Goal: Contribute content: Contribute content

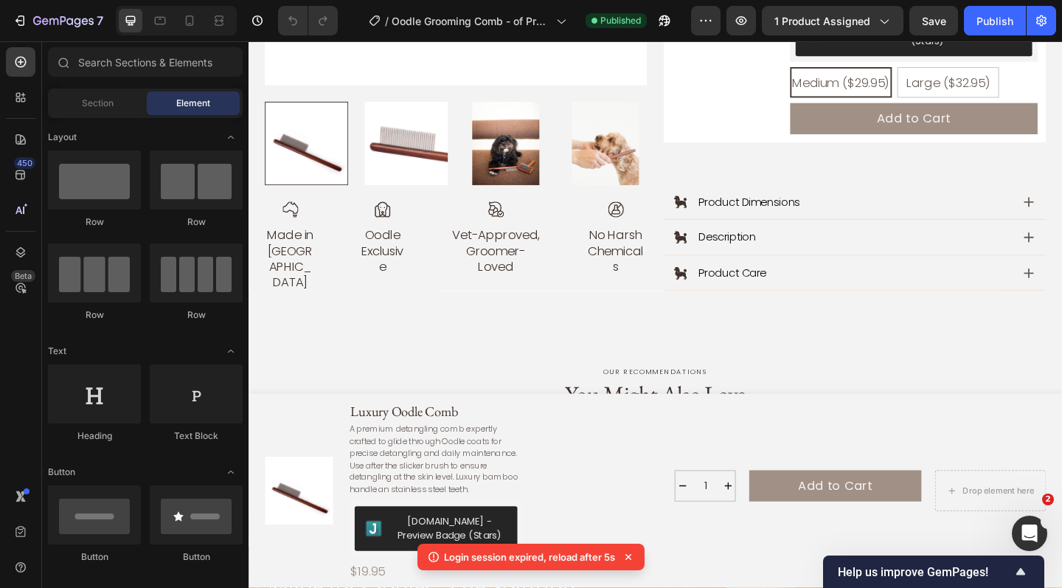
scroll to position [850, 0]
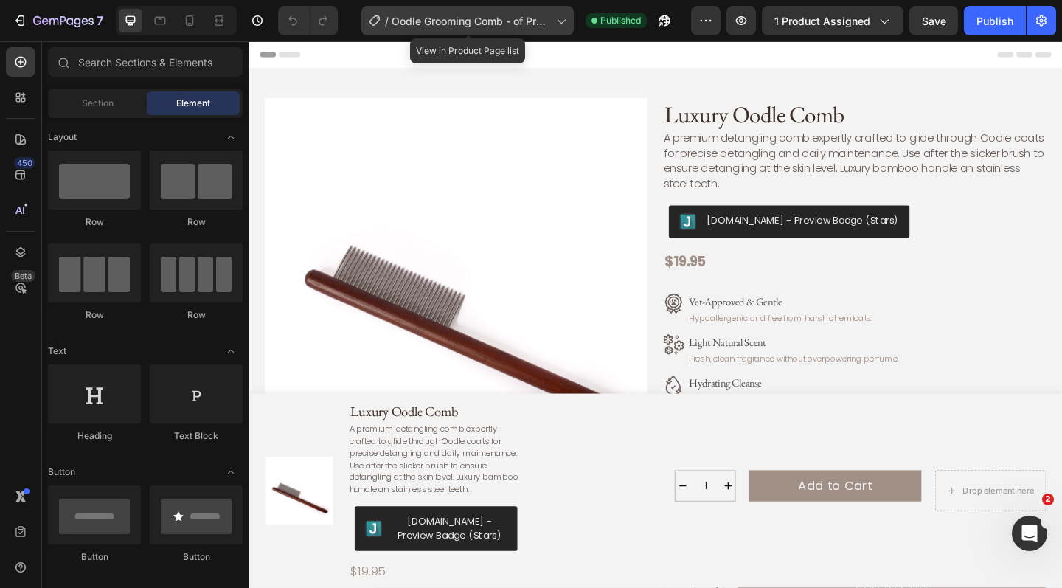
click at [445, 21] on span "Oodle Grooming Comb - of Product Page" at bounding box center [471, 20] width 159 height 15
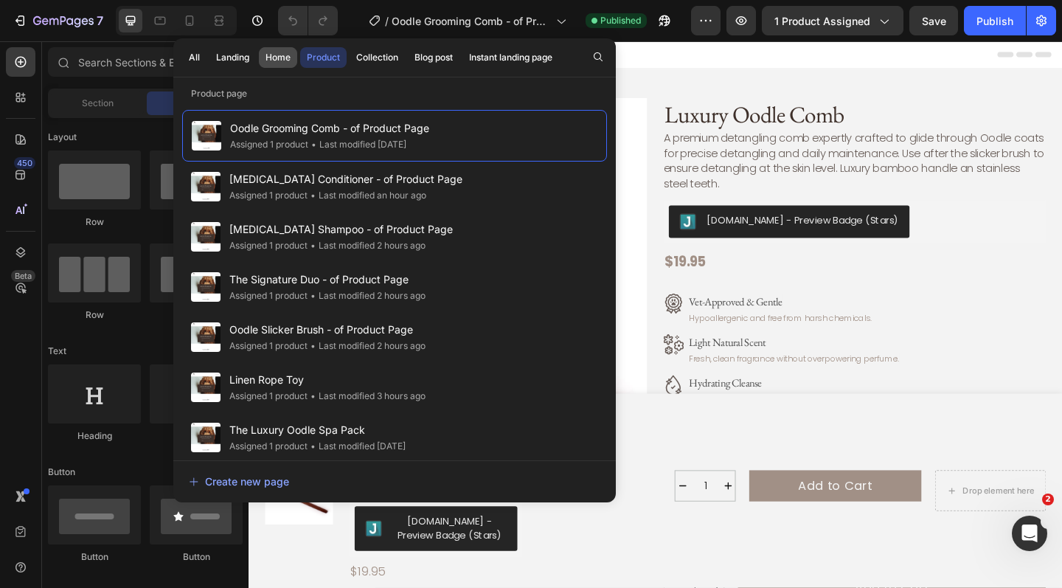
click at [285, 58] on div "Home" at bounding box center [277, 57] width 25 height 13
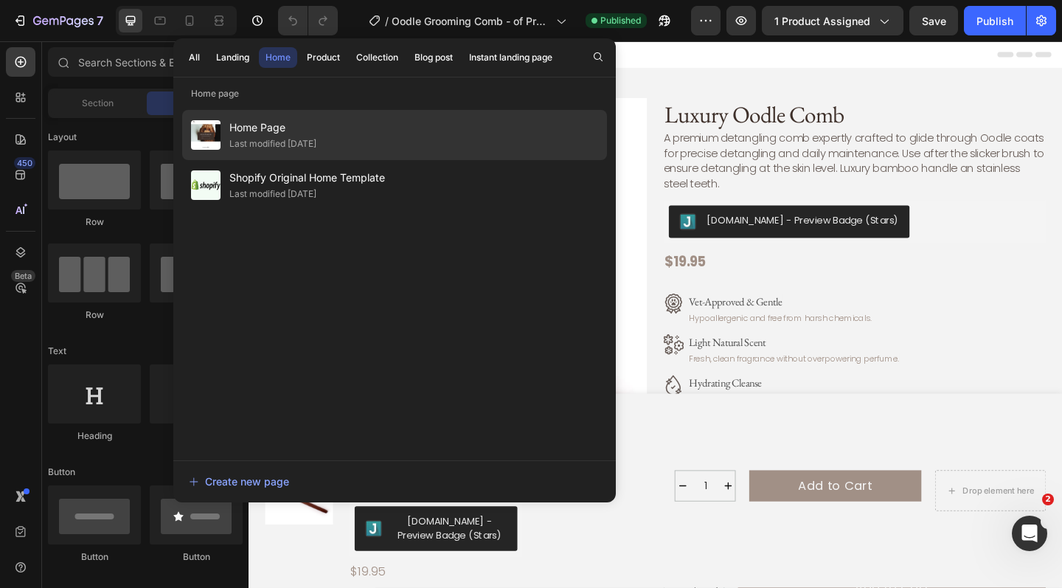
click at [296, 140] on div "Last modified 2 days ago" at bounding box center [272, 143] width 87 height 15
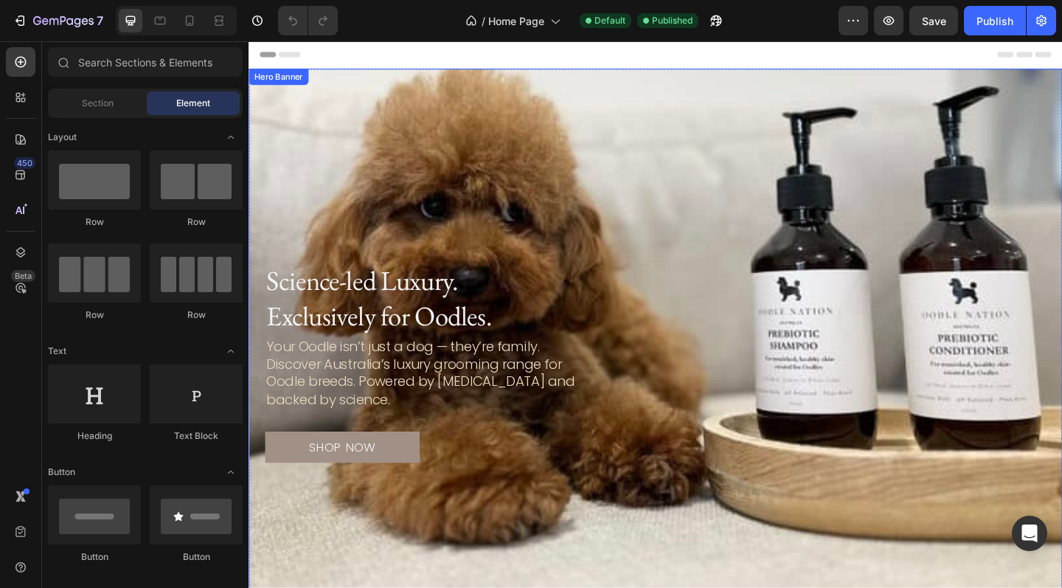
click at [650, 212] on div "Background Image" at bounding box center [691, 401] width 885 height 659
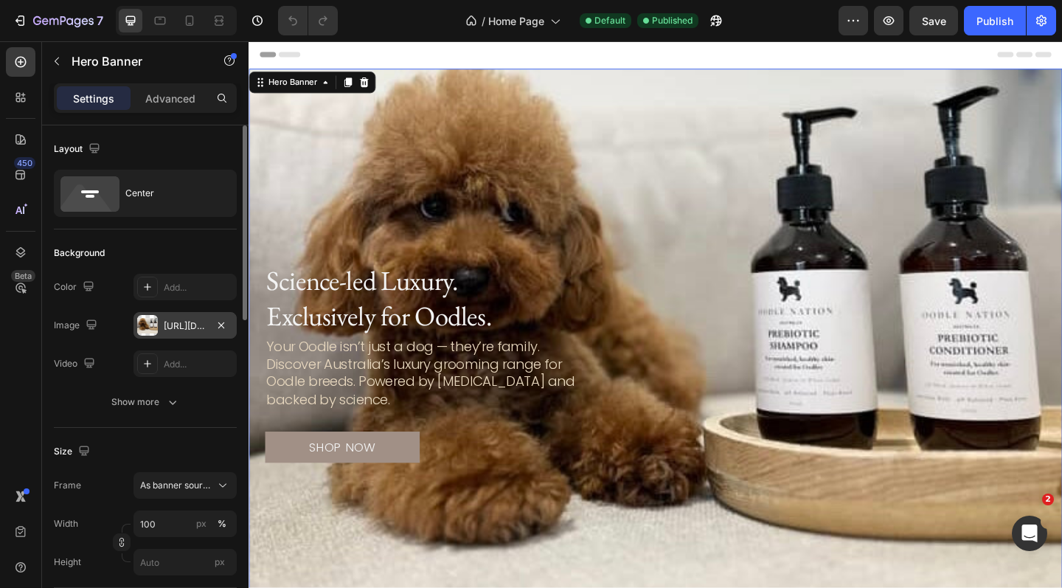
click at [182, 322] on div "https://cdn.shopify.com/s/files/1/0941/4164/5111/files/gempages_571859229653074…" at bounding box center [185, 325] width 43 height 13
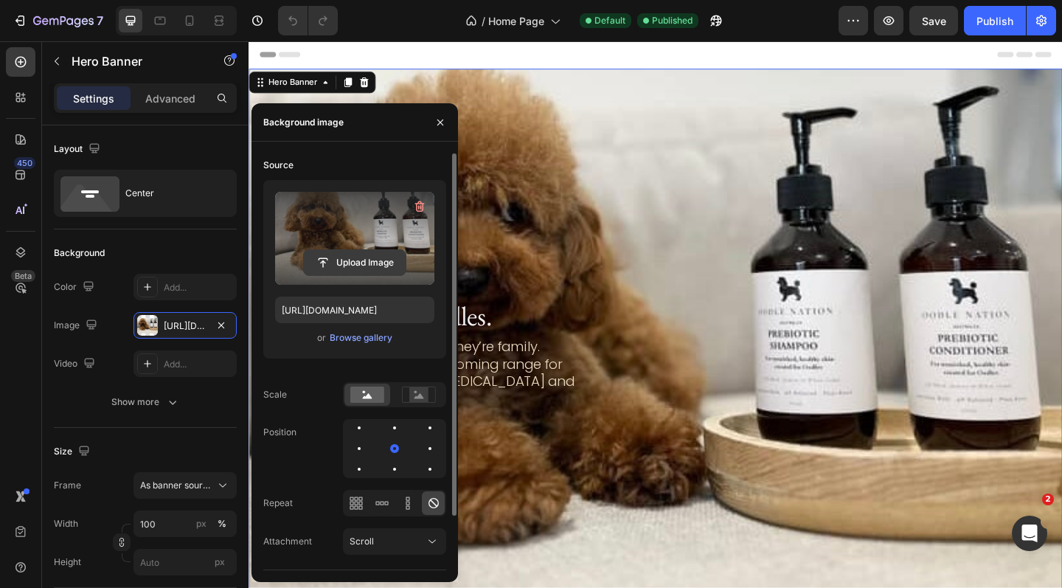
click at [363, 263] on input "file" at bounding box center [355, 262] width 102 height 25
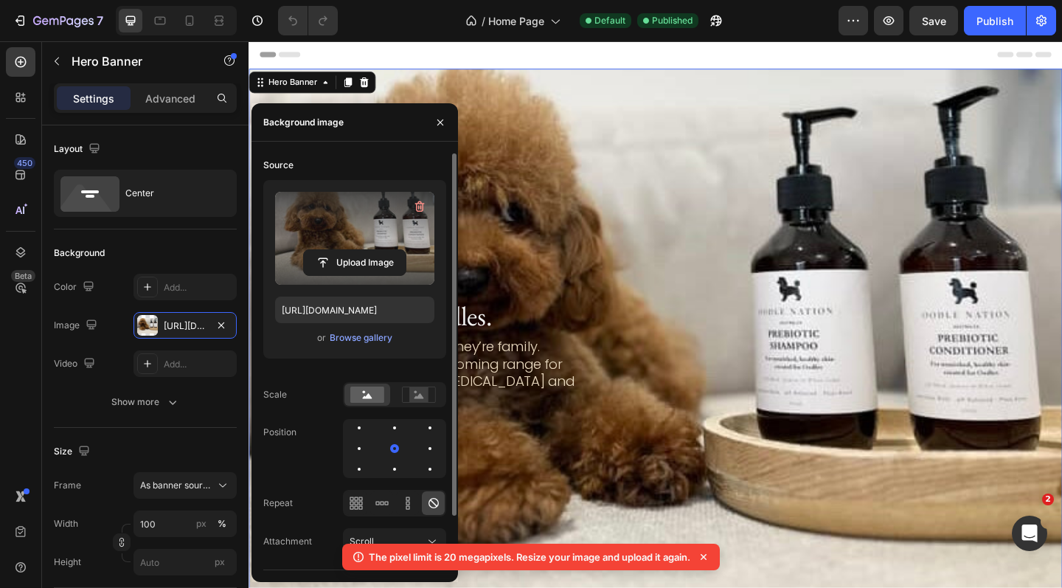
click at [709, 560] on icon at bounding box center [703, 556] width 15 height 15
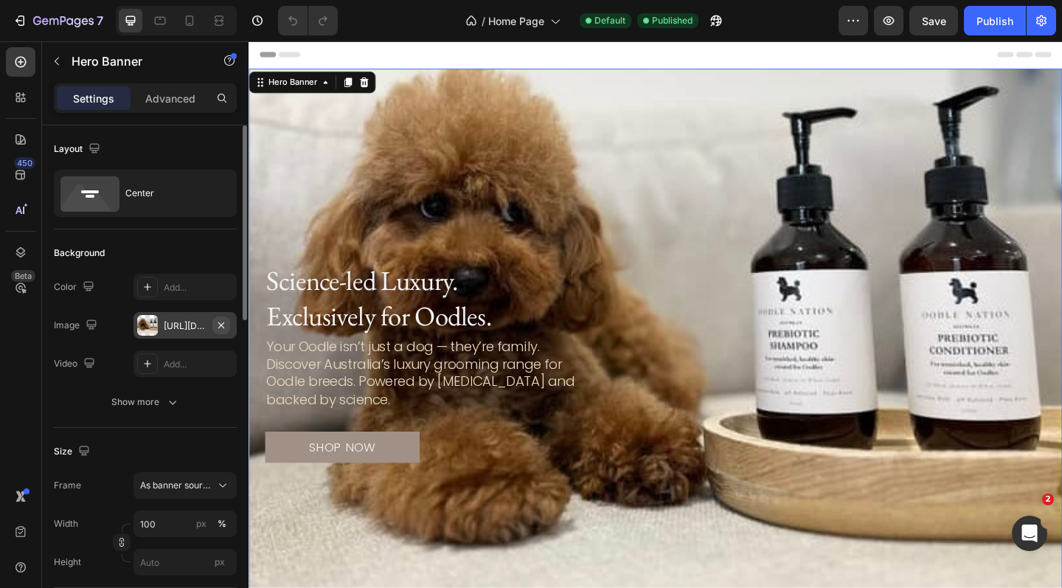
click at [215, 330] on icon "button" at bounding box center [221, 325] width 12 height 12
type input "Auto"
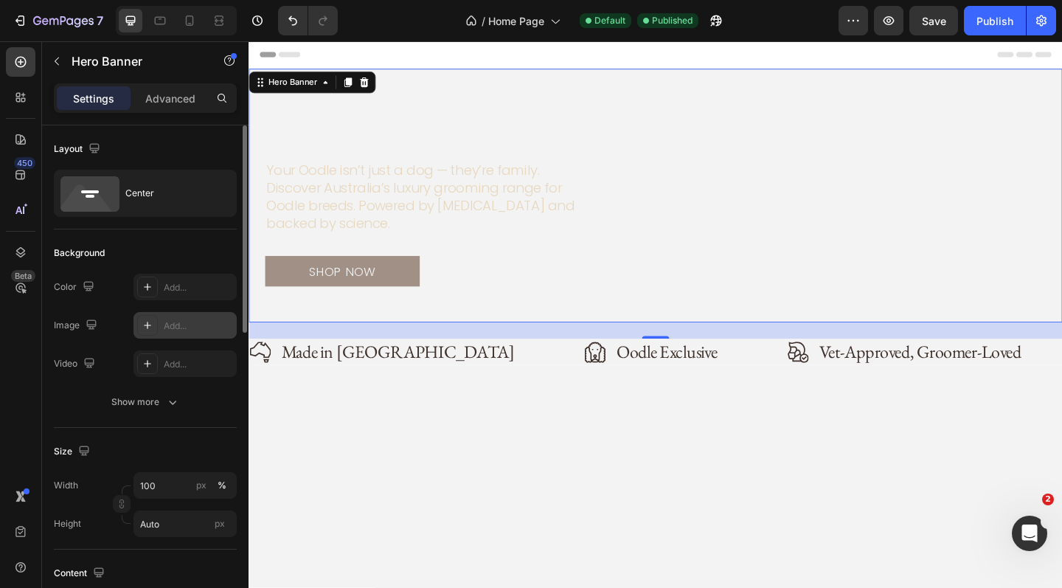
click at [190, 324] on div "Add..." at bounding box center [198, 325] width 69 height 13
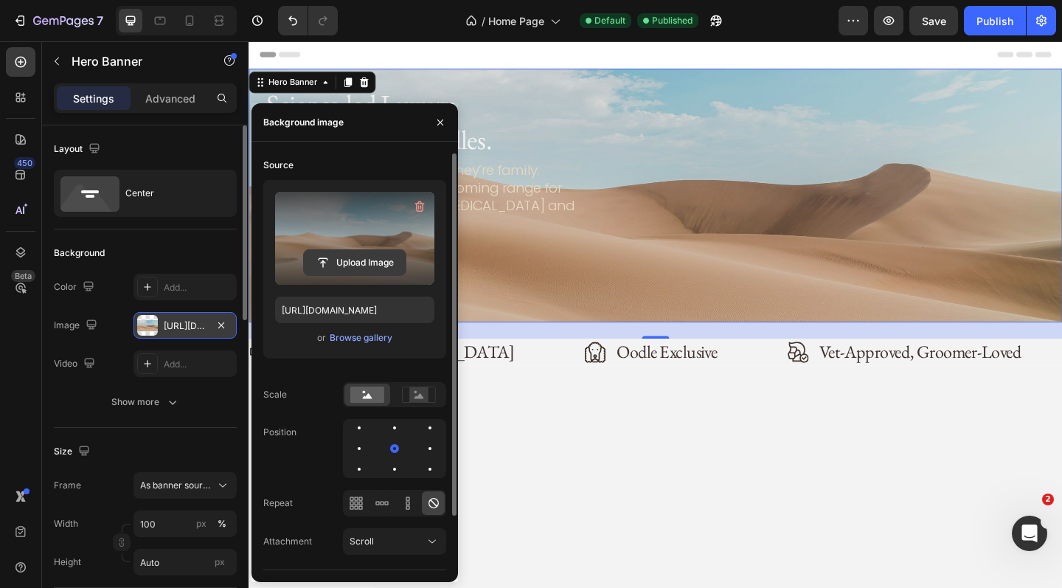
click at [372, 258] on input "file" at bounding box center [355, 262] width 102 height 25
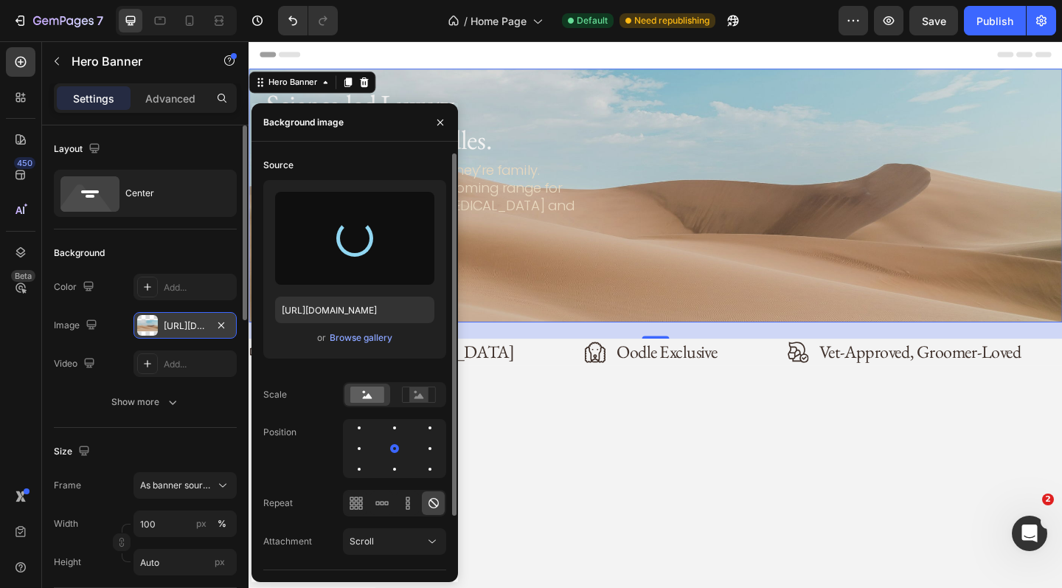
type input "https://cdn.shopify.com/s/files/1/0941/4164/5111/files/gempages_571859229653074…"
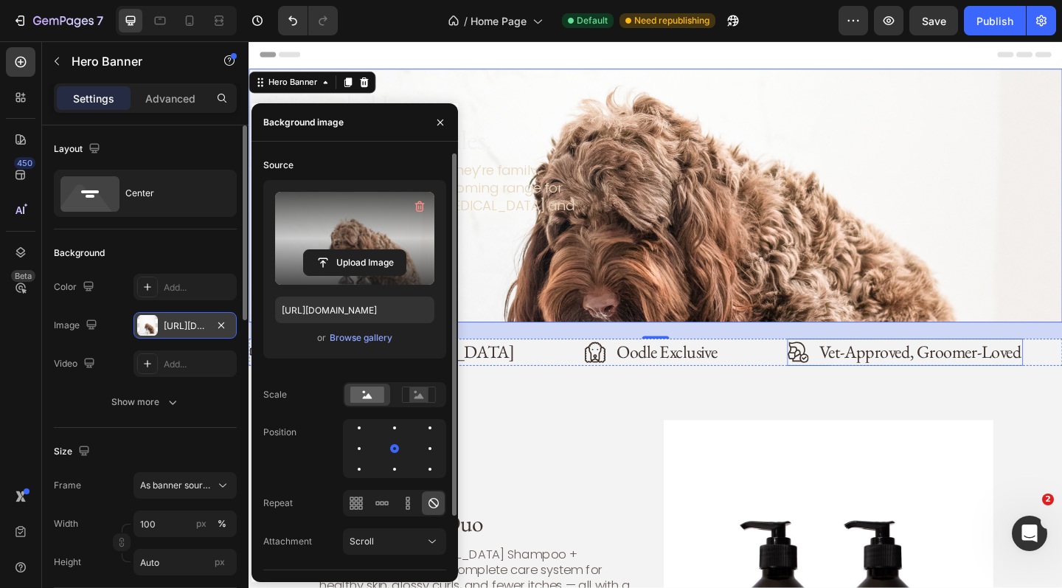
click at [879, 247] on div "Your Oodle isn’t just a dog — they’re family. Discover Australia’s luxury groom…" at bounding box center [691, 210] width 850 height 81
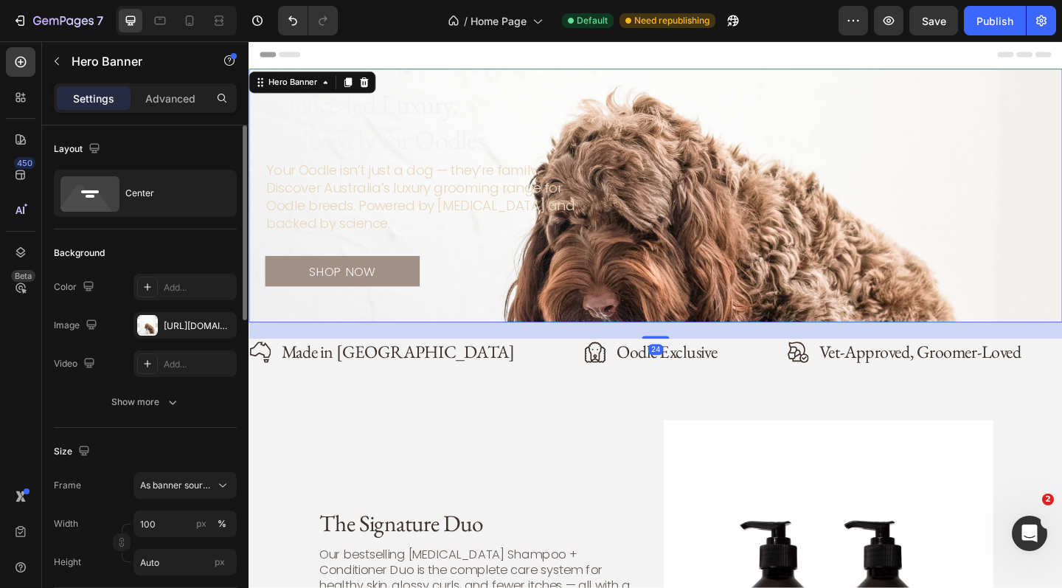
click at [260, 94] on div "Science-led Luxury. Exclusively for Oodles. Heading Your Oodle isn’t just a dog…" at bounding box center [691, 210] width 885 height 276
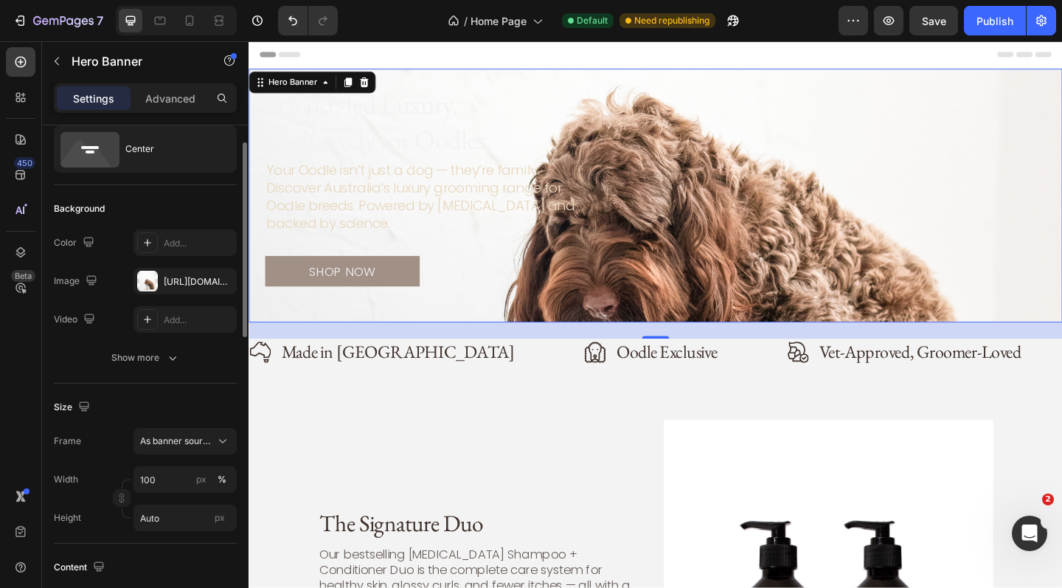
scroll to position [44, 0]
click at [198, 439] on span "As banner source" at bounding box center [176, 440] width 72 height 13
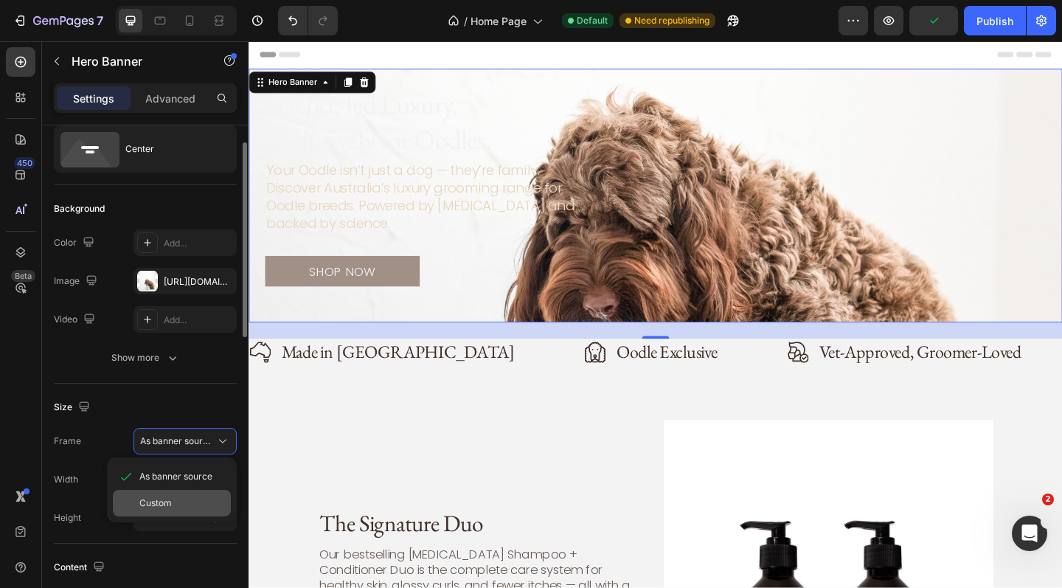
click at [173, 500] on div "Custom" at bounding box center [182, 502] width 86 height 13
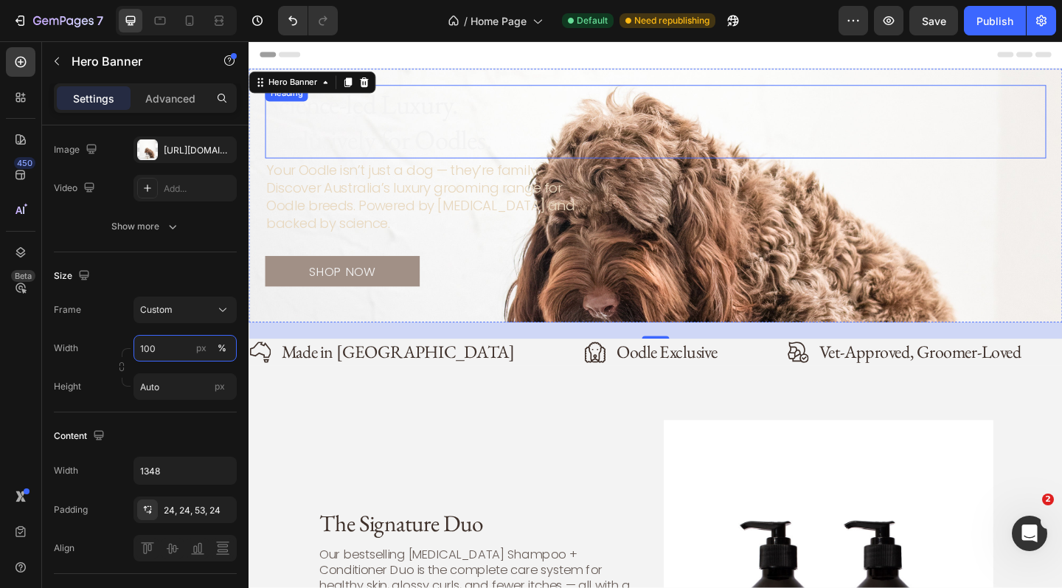
scroll to position [80, 0]
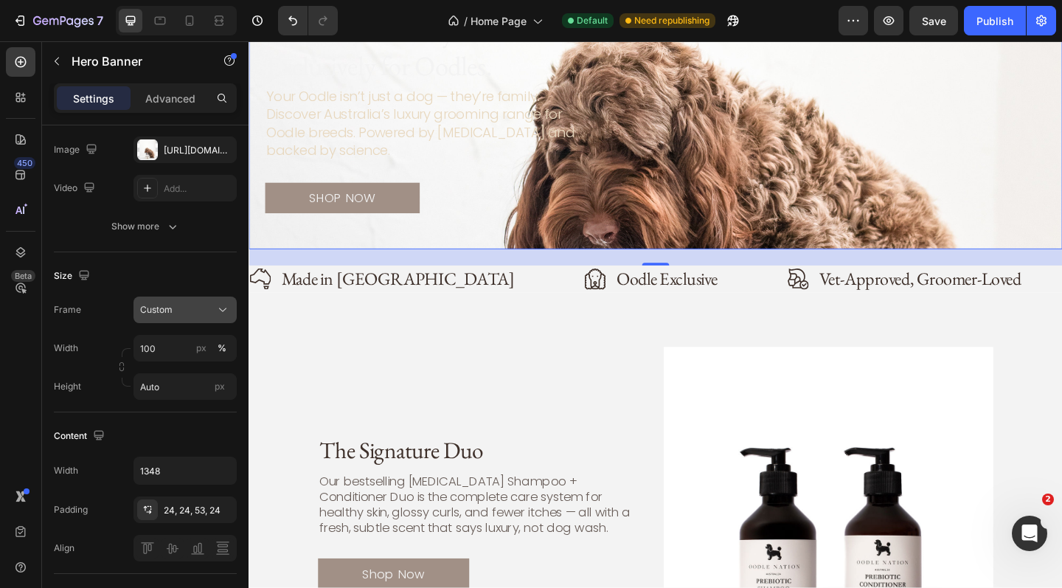
click at [190, 305] on div "Custom" at bounding box center [176, 309] width 72 height 13
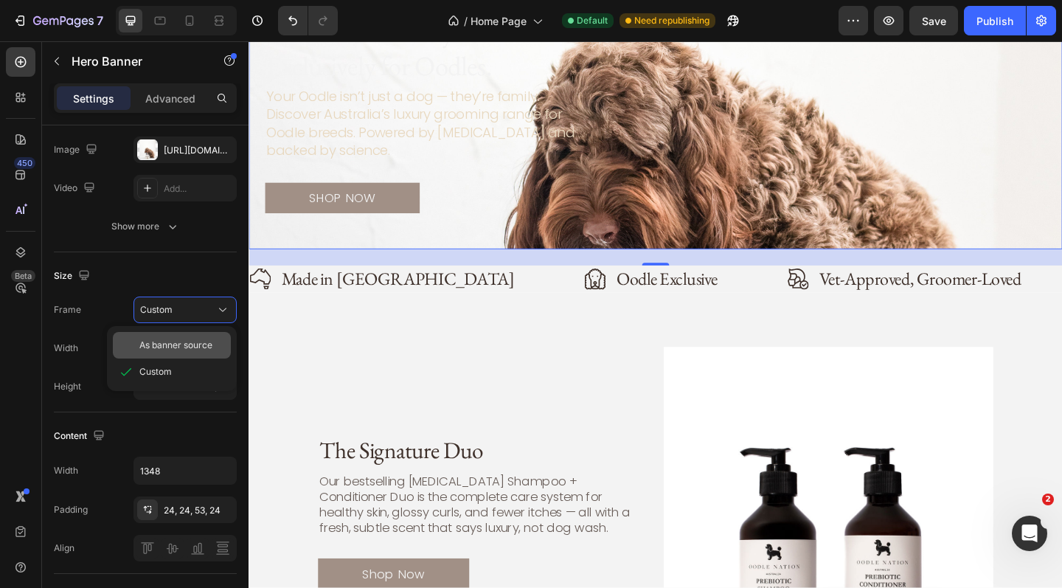
click at [187, 338] on span "As banner source" at bounding box center [175, 344] width 73 height 13
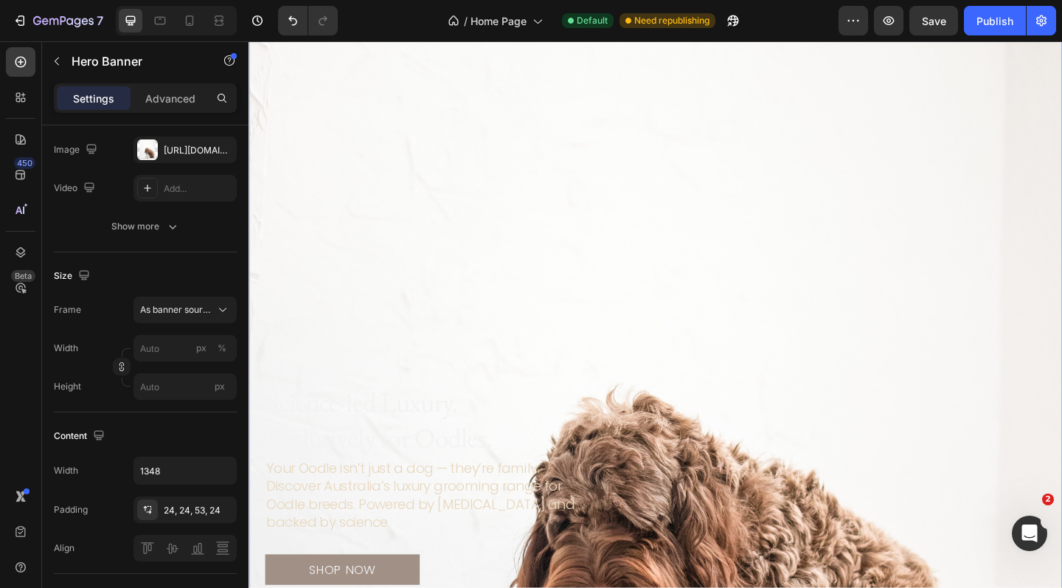
scroll to position [110, 0]
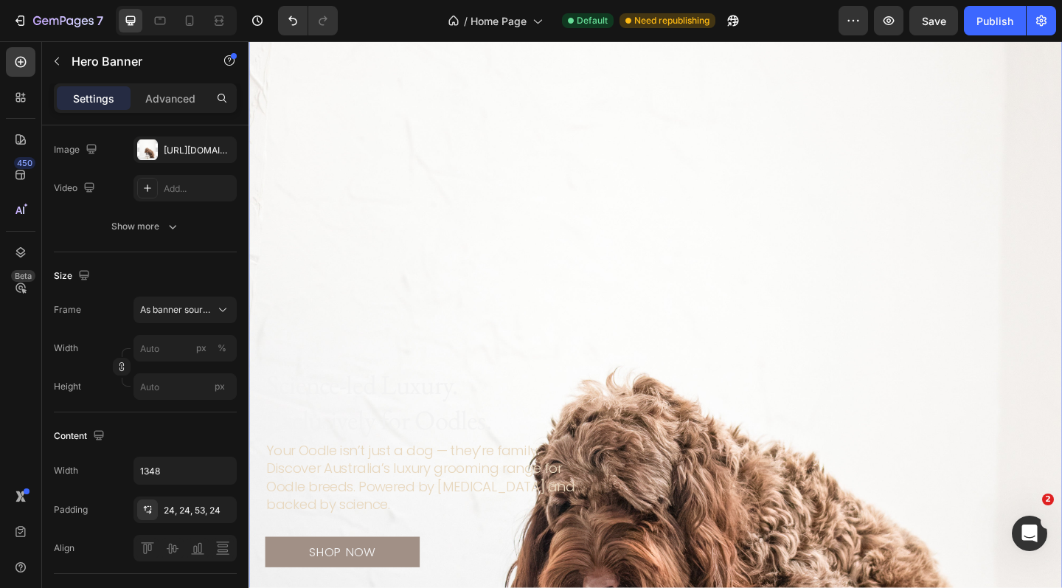
click at [425, 270] on div "Background Image" at bounding box center [691, 515] width 885 height 1106
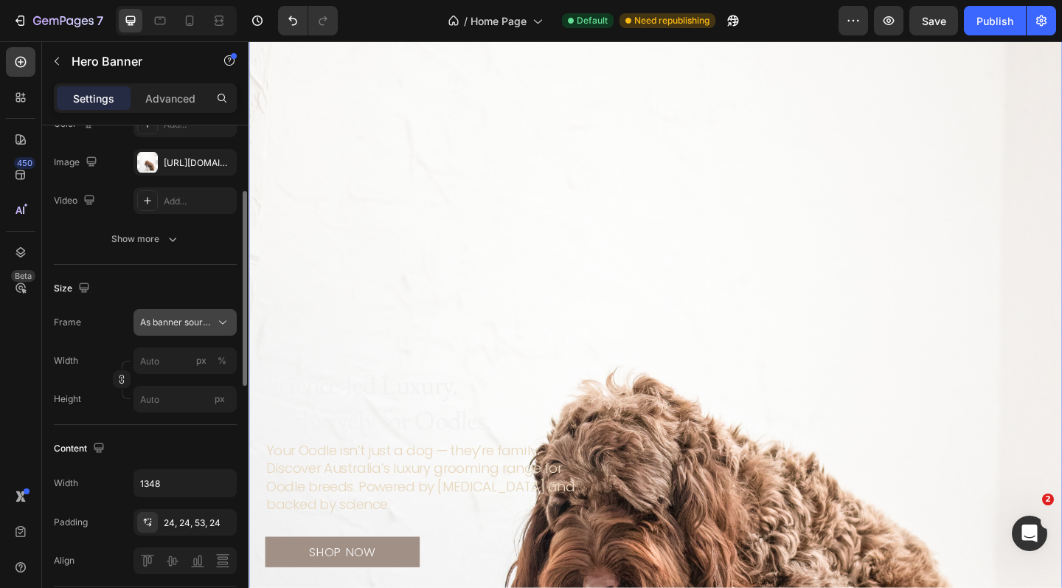
scroll to position [161, 0]
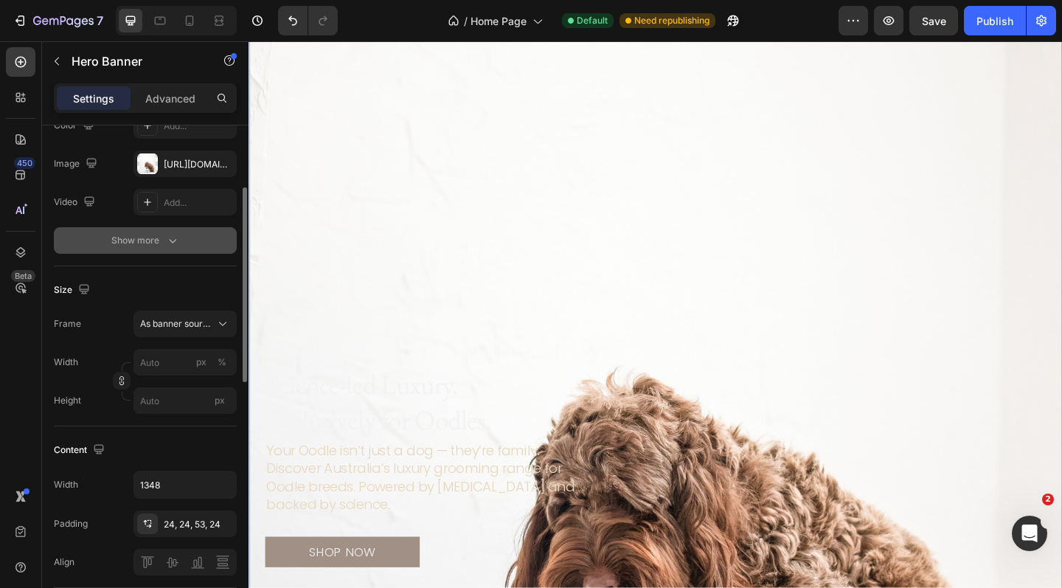
click at [169, 243] on icon "button" at bounding box center [172, 240] width 15 height 15
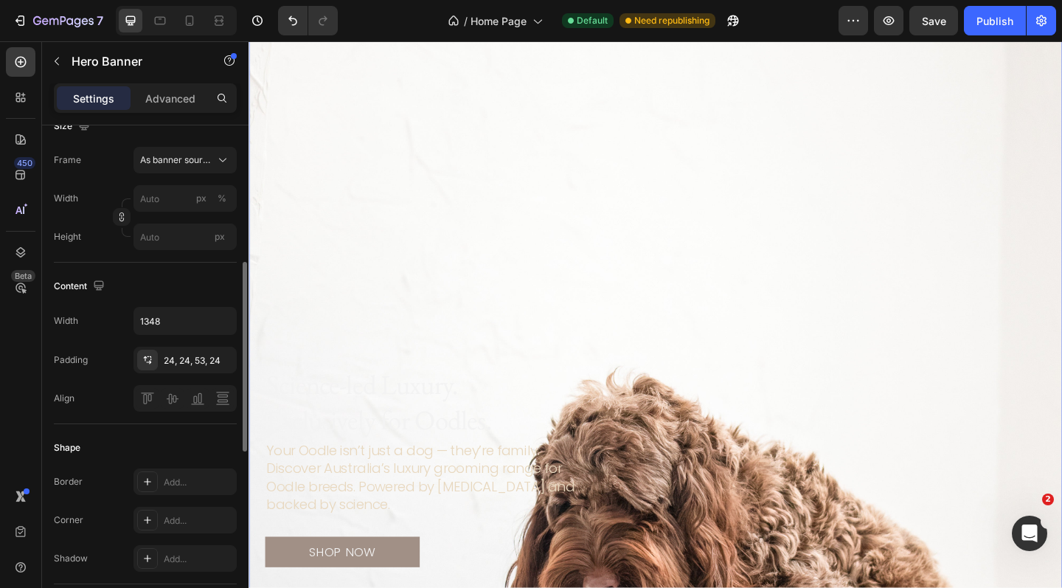
scroll to position [382, 0]
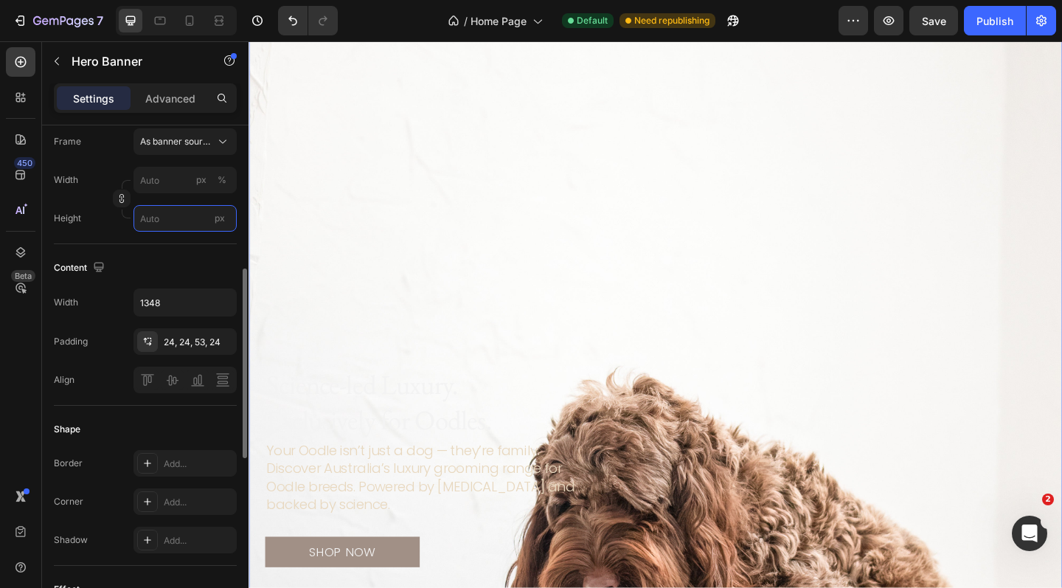
click at [187, 220] on input "px" at bounding box center [184, 218] width 103 height 27
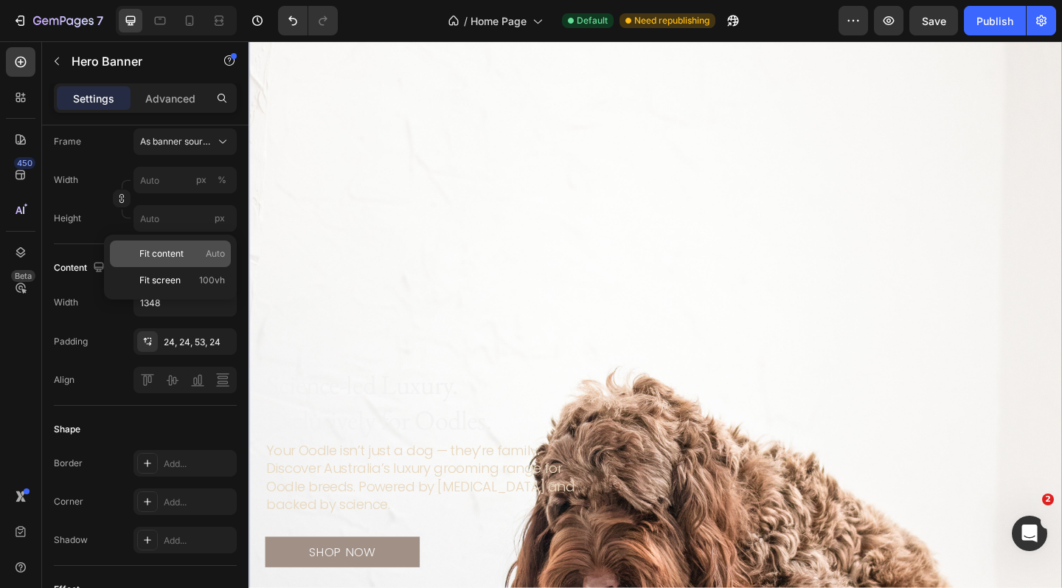
click at [178, 251] on span "Fit content" at bounding box center [161, 253] width 44 height 13
type input "100"
type input "Auto"
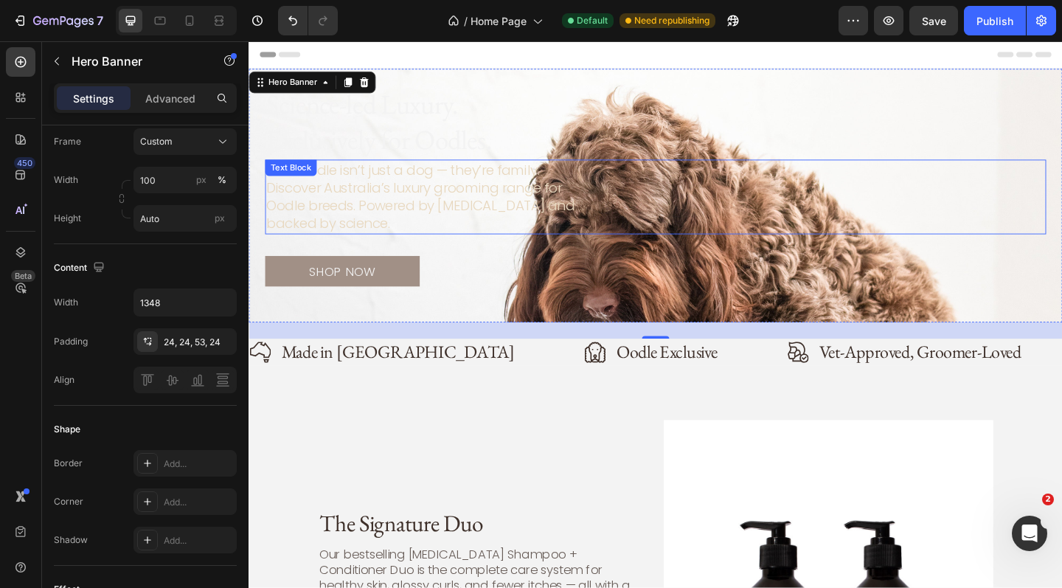
scroll to position [0, 0]
click at [470, 78] on div "Science-led Luxury. Exclusively for Oodles. Heading Your Oodle isn’t just a dog…" at bounding box center [691, 210] width 885 height 276
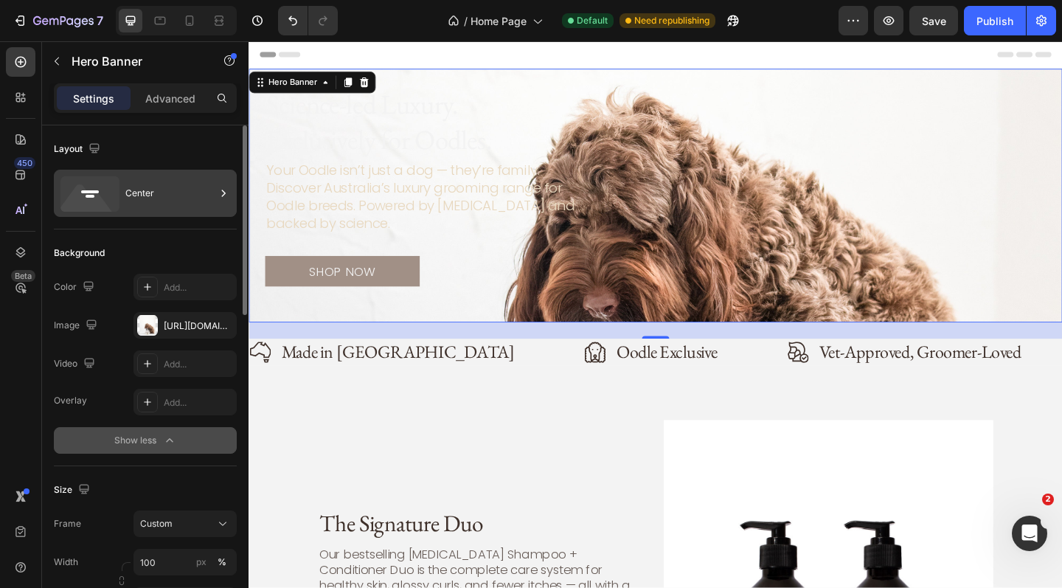
click at [156, 212] on div "Center" at bounding box center [145, 193] width 183 height 47
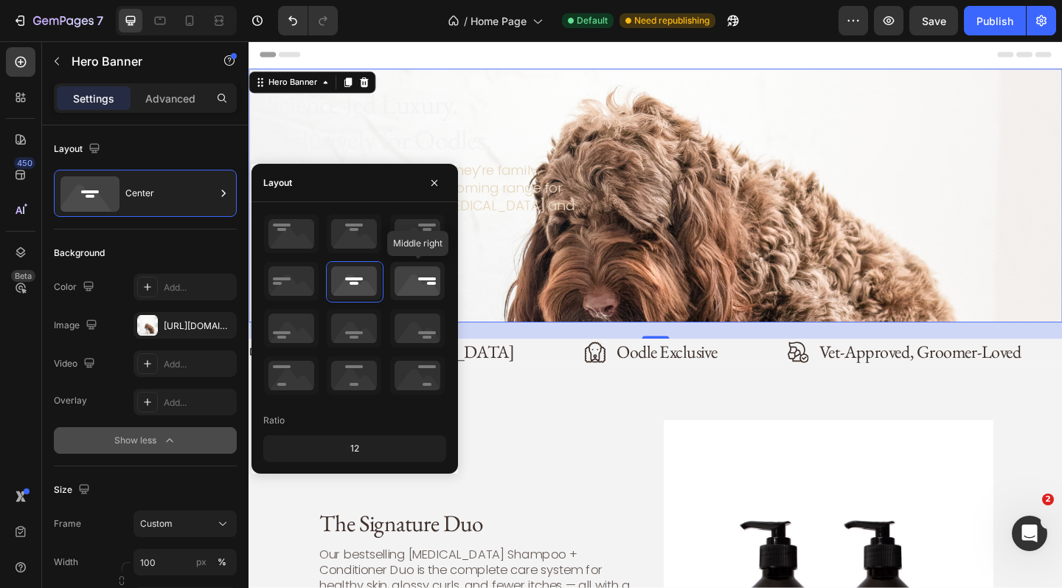
click at [426, 275] on icon at bounding box center [417, 281] width 55 height 38
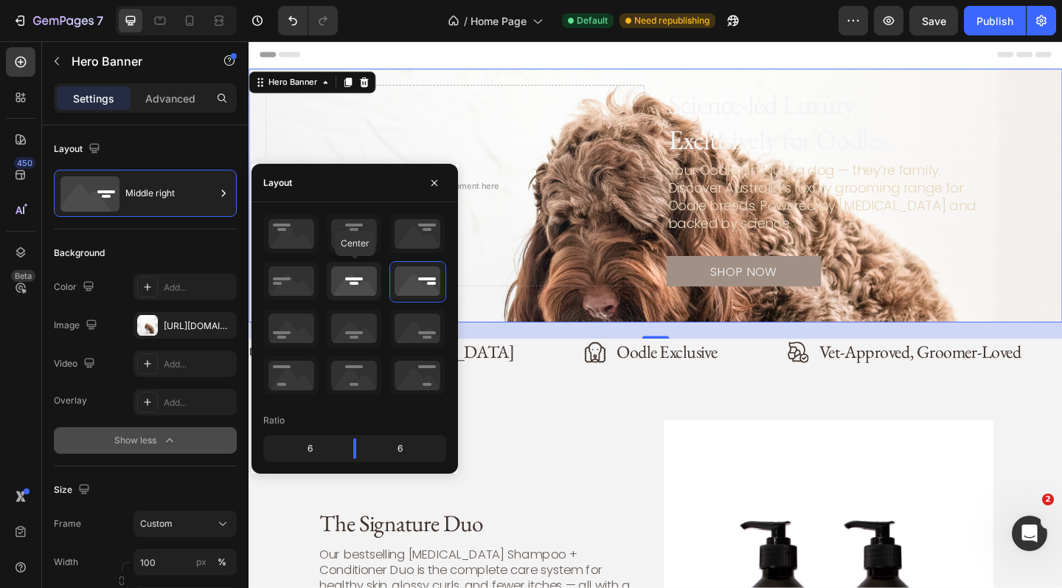
click at [368, 282] on icon at bounding box center [354, 281] width 55 height 38
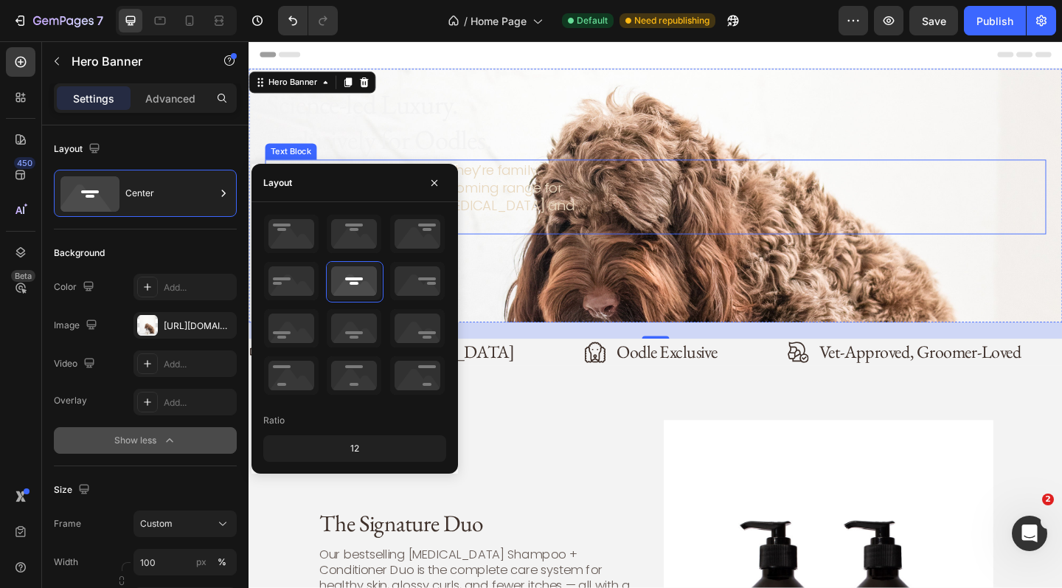
click at [832, 240] on div "Your Oodle isn’t just a dog — they’re family. Discover Australia’s luxury groom…" at bounding box center [691, 210] width 850 height 81
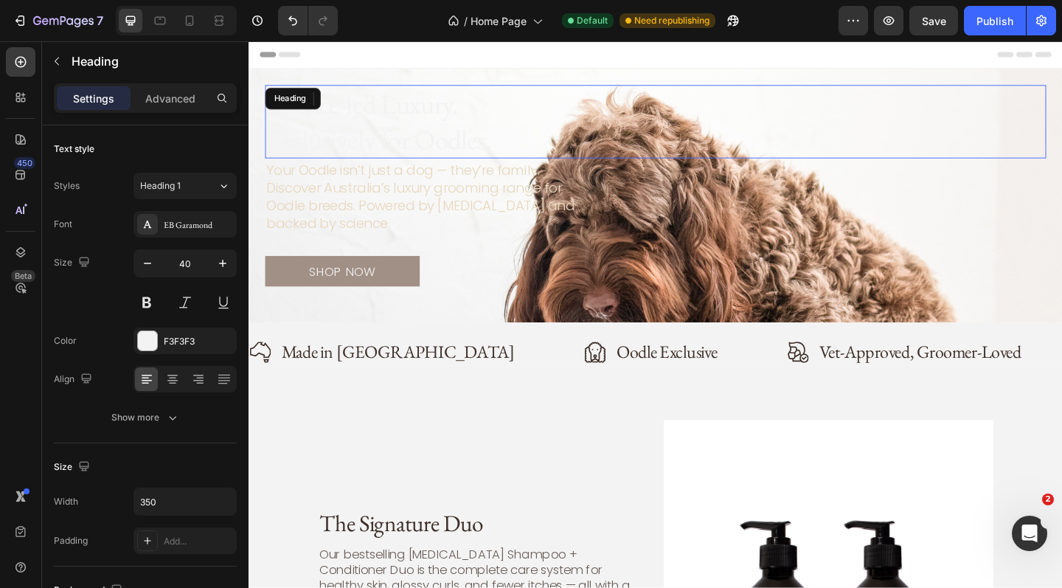
click at [713, 100] on div "Science-led Luxury. Exclusively for Oodles." at bounding box center [691, 129] width 850 height 80
click at [744, 305] on div "SHOP NOW Button" at bounding box center [691, 292] width 850 height 34
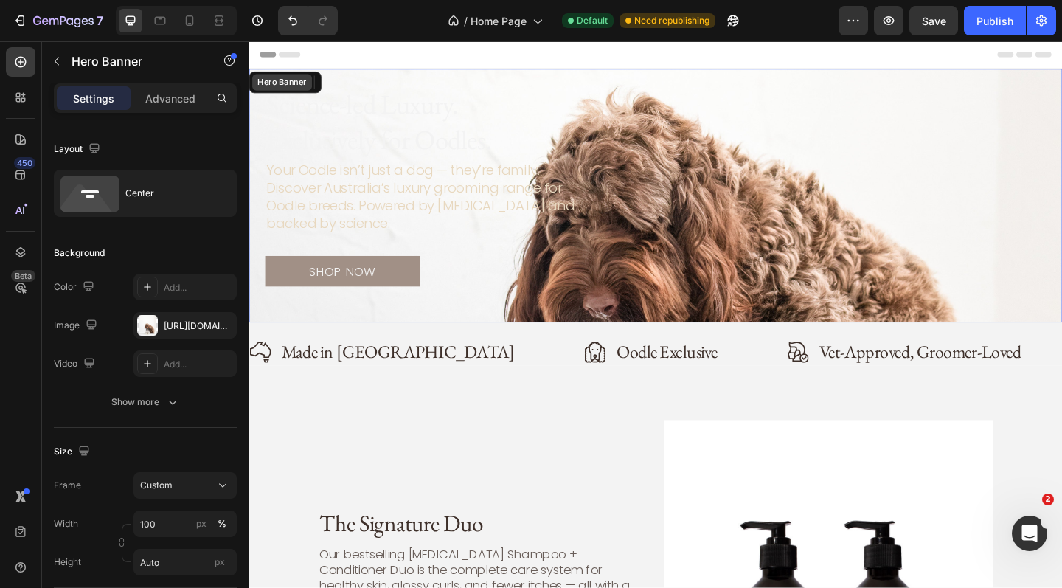
click at [265, 84] on div "Hero Banner" at bounding box center [284, 86] width 65 height 18
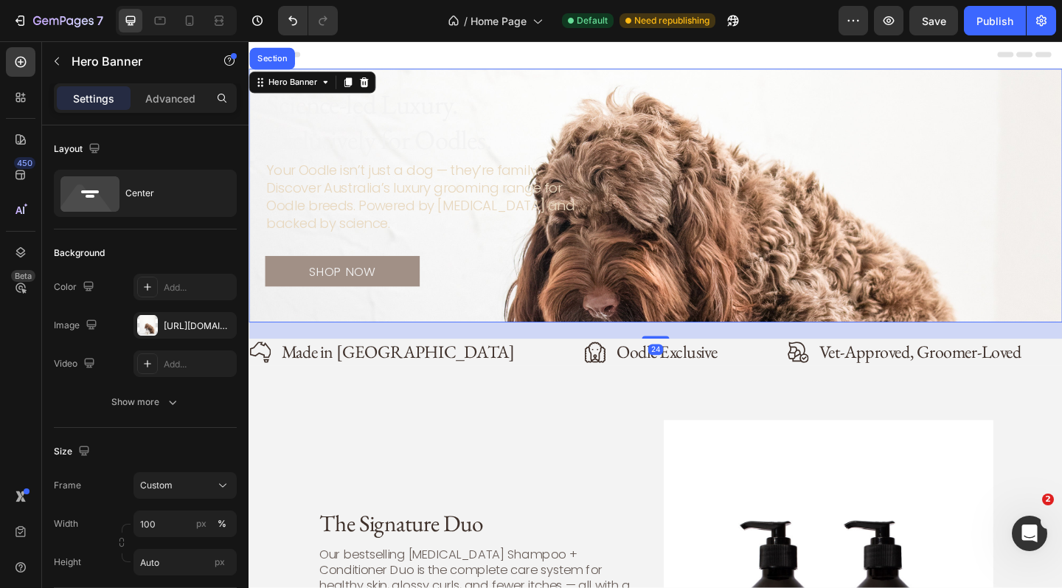
click at [259, 152] on div "Science-led Luxury. Exclusively for Oodles. Heading Your Oodle isn’t just a dog…" at bounding box center [691, 210] width 885 height 276
click at [265, 136] on div "Science-led Luxury. Exclusively for Oodles. Heading Your Oodle isn’t just a dog…" at bounding box center [691, 210] width 885 height 276
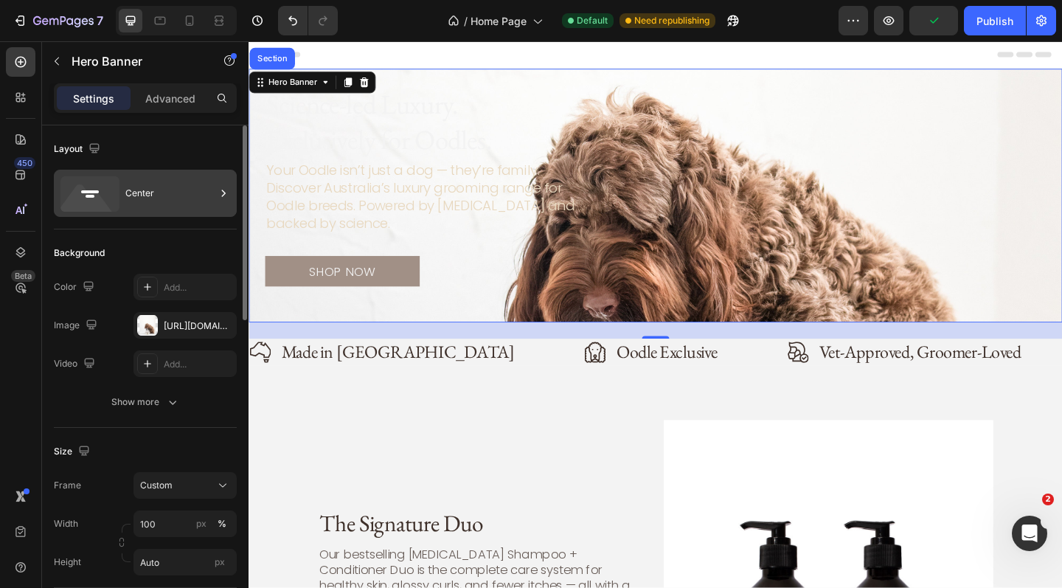
click at [131, 194] on div "Center" at bounding box center [170, 193] width 90 height 34
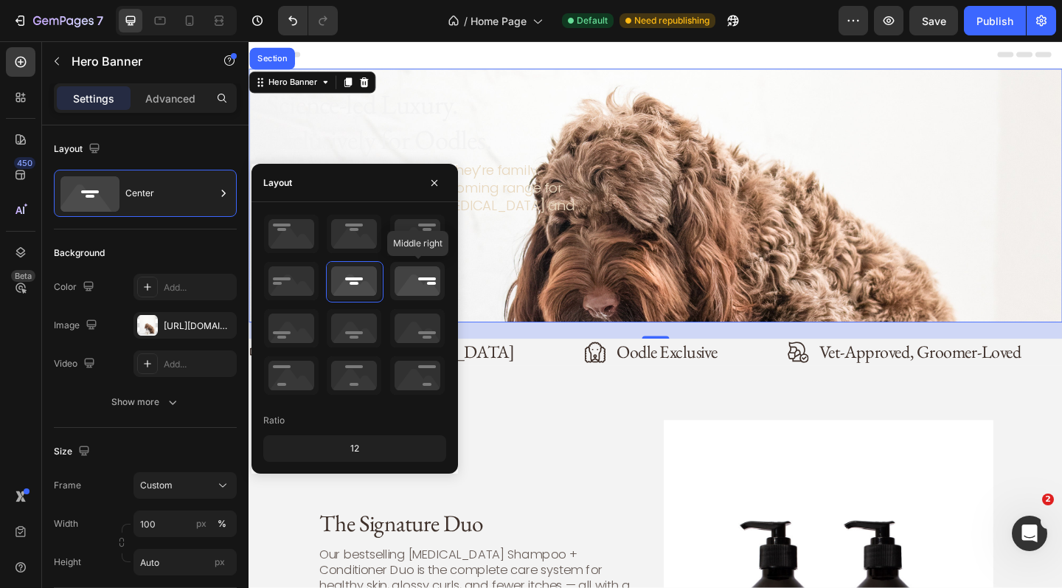
click at [417, 272] on icon at bounding box center [417, 281] width 55 height 38
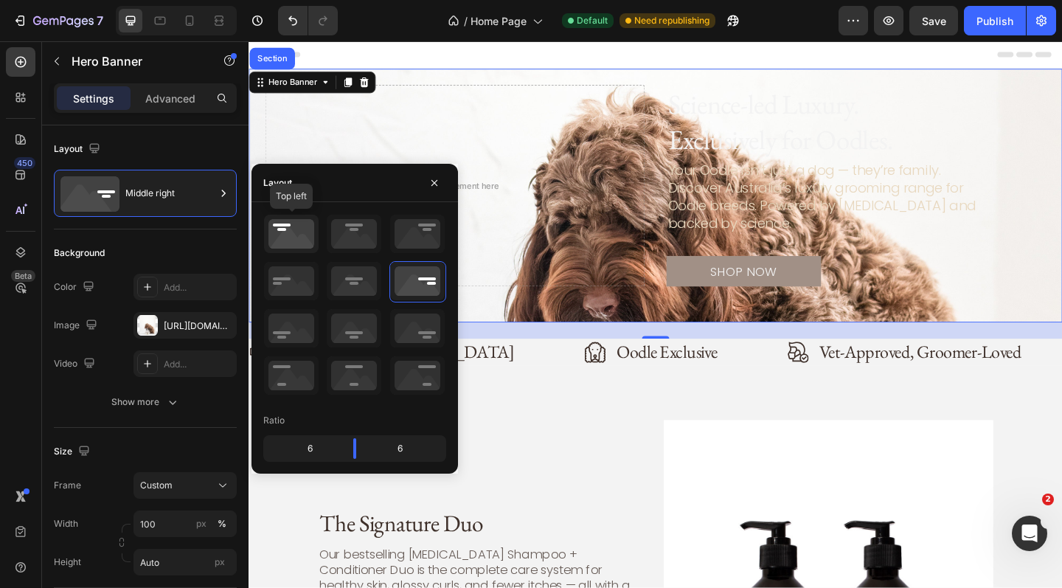
click at [296, 235] on icon at bounding box center [291, 234] width 55 height 38
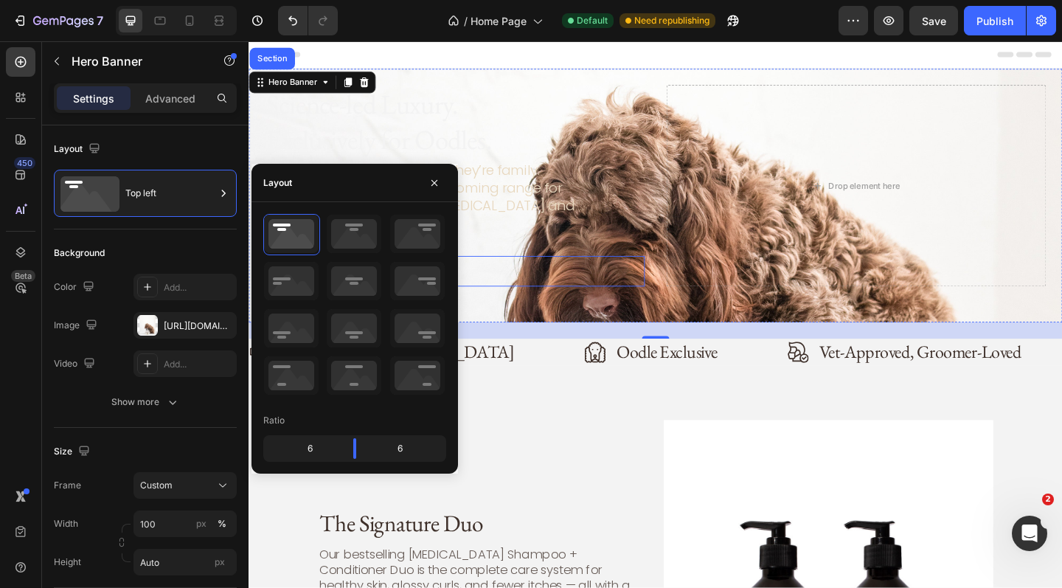
click at [605, 288] on div "SHOP NOW Button" at bounding box center [472, 292] width 413 height 34
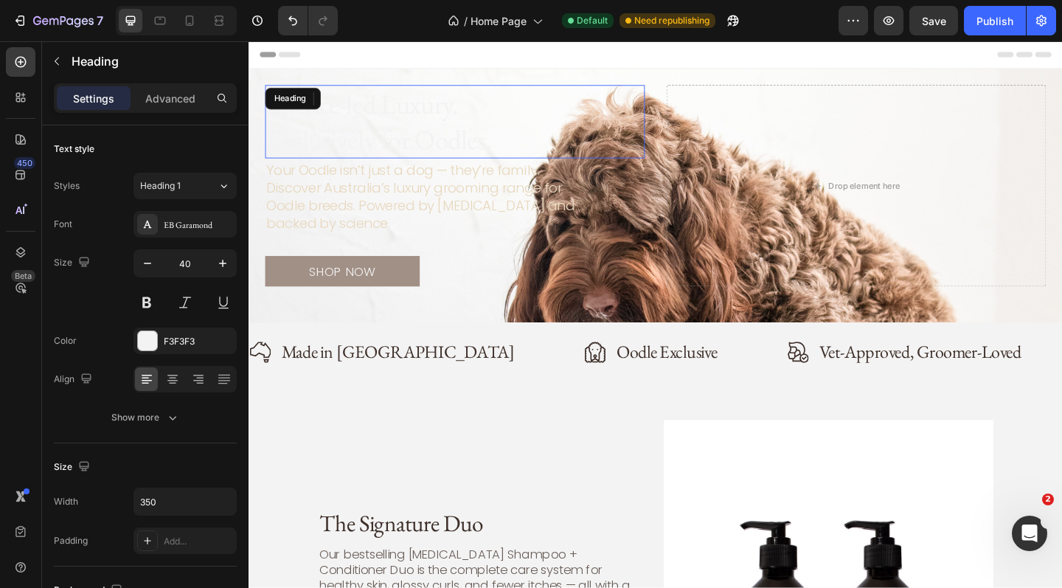
click at [580, 142] on div "Science-led Luxury. Exclusively for Oodles." at bounding box center [472, 129] width 413 height 80
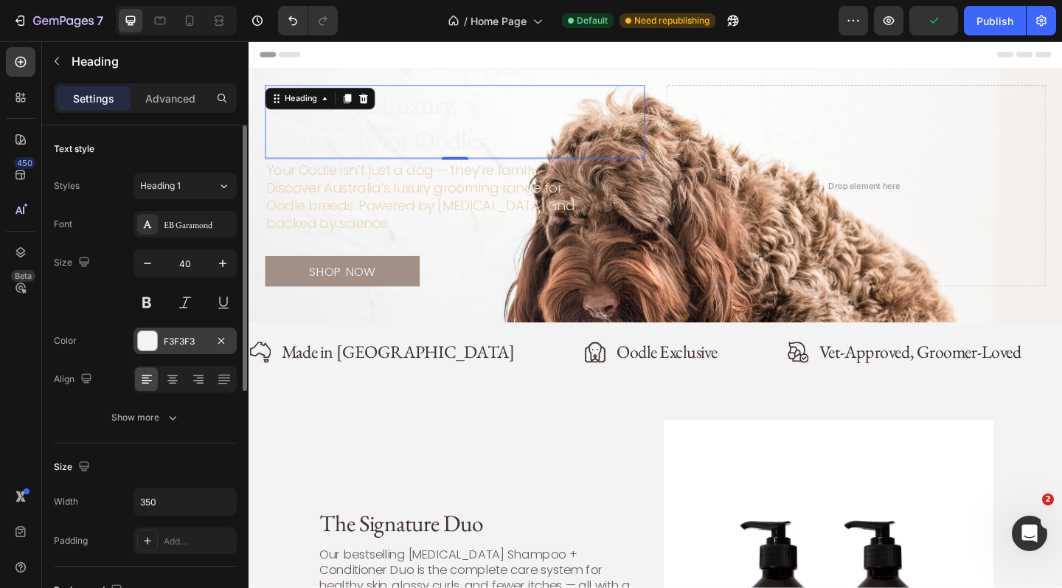
click at [153, 349] on div at bounding box center [147, 340] width 19 height 19
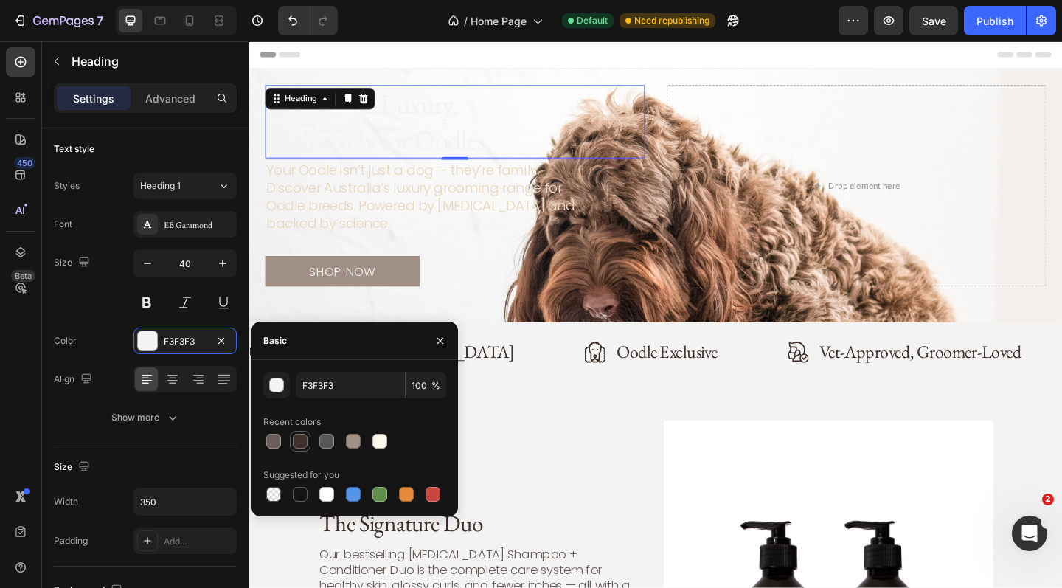
click at [305, 445] on div at bounding box center [300, 441] width 15 height 15
type input "3E302A"
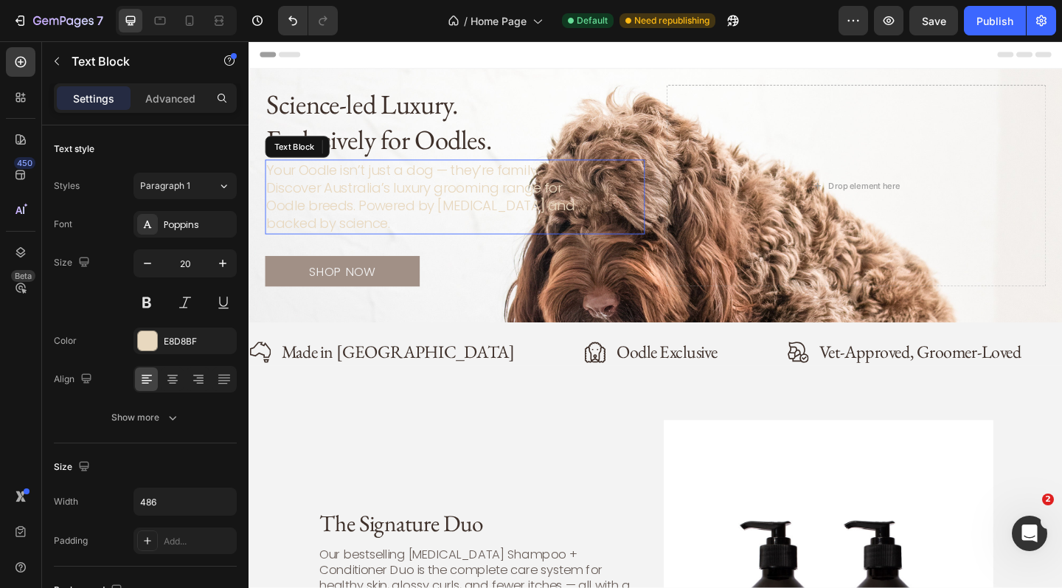
click at [377, 195] on p "Your Oodle isn’t just a dog — they’re family. Discover Australia’s luxury groom…" at bounding box center [445, 211] width 355 height 78
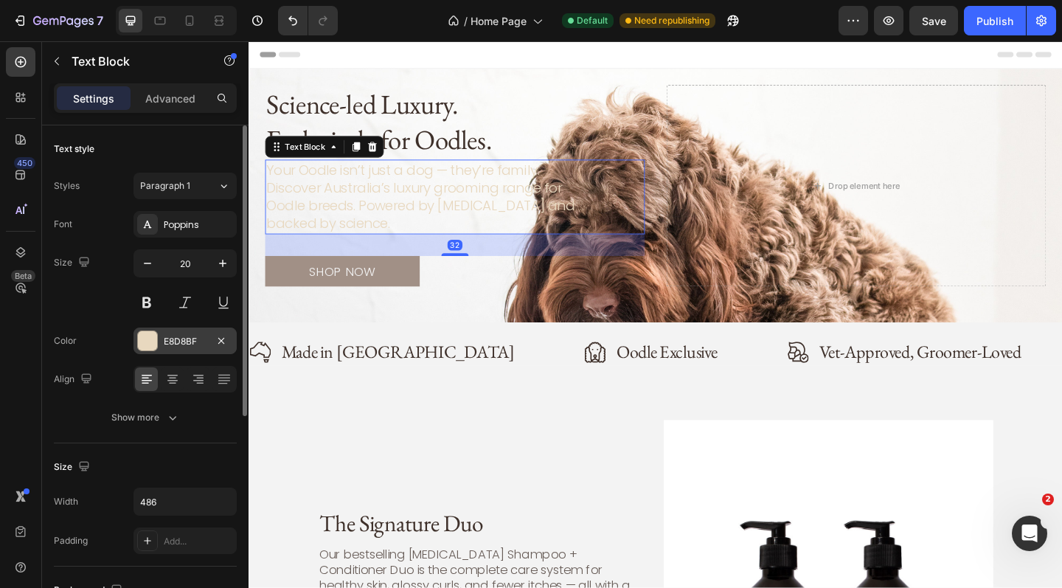
click at [150, 345] on div at bounding box center [147, 340] width 19 height 19
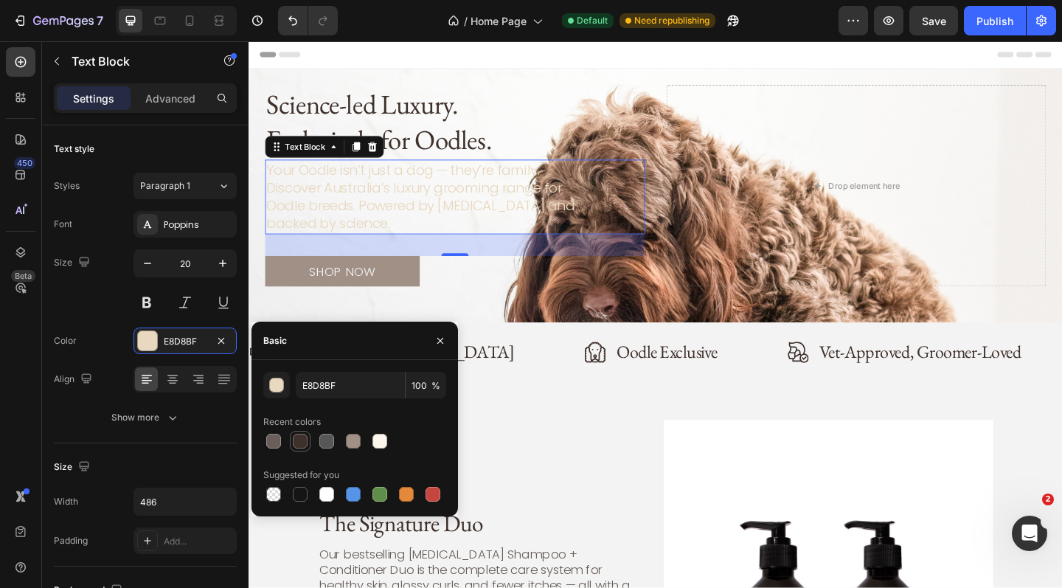
click at [303, 440] on div at bounding box center [300, 441] width 15 height 15
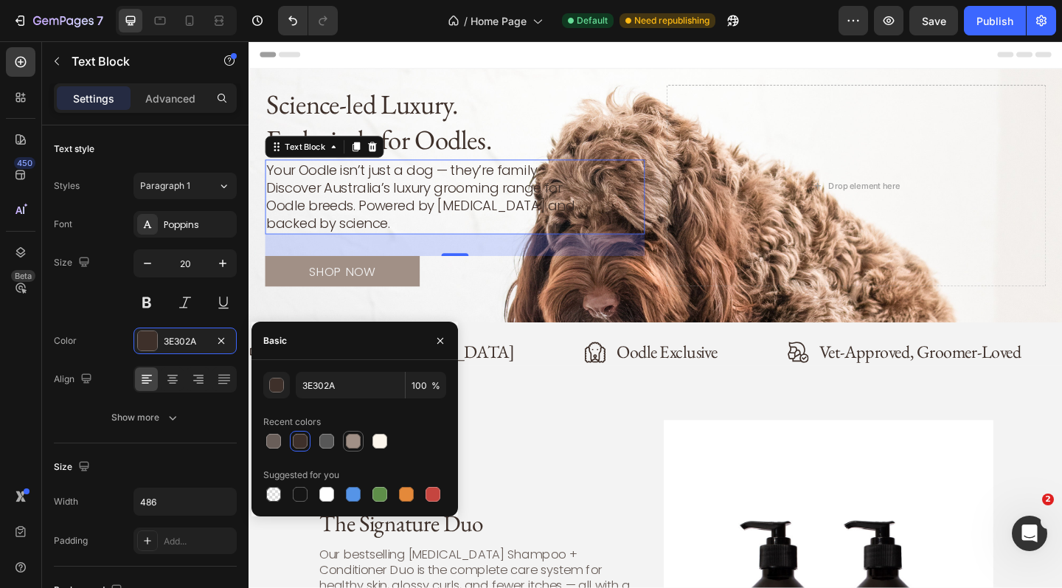
click at [355, 442] on div at bounding box center [353, 441] width 15 height 15
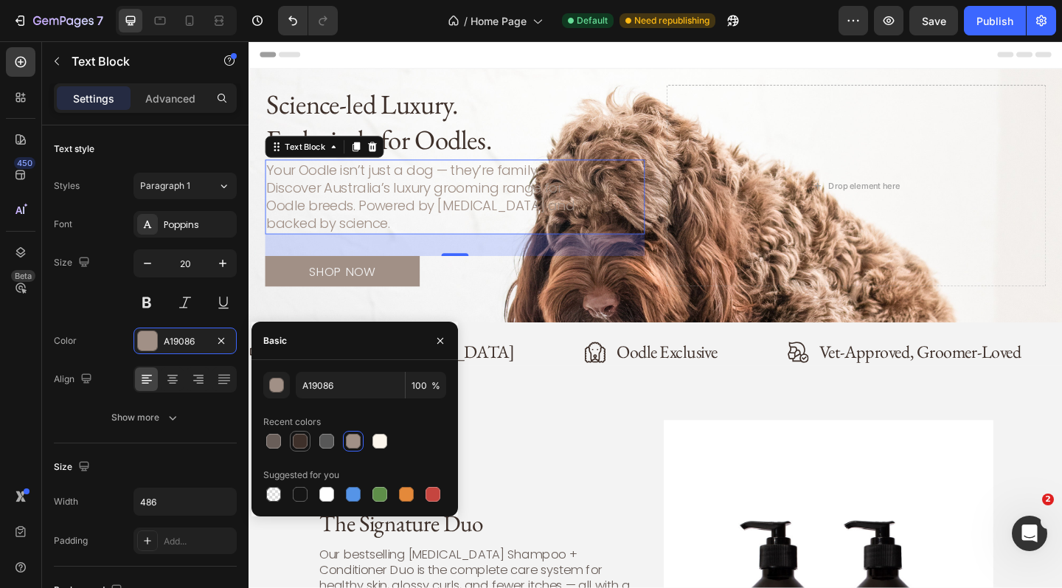
click at [304, 446] on div at bounding box center [300, 441] width 15 height 15
type input "3E302A"
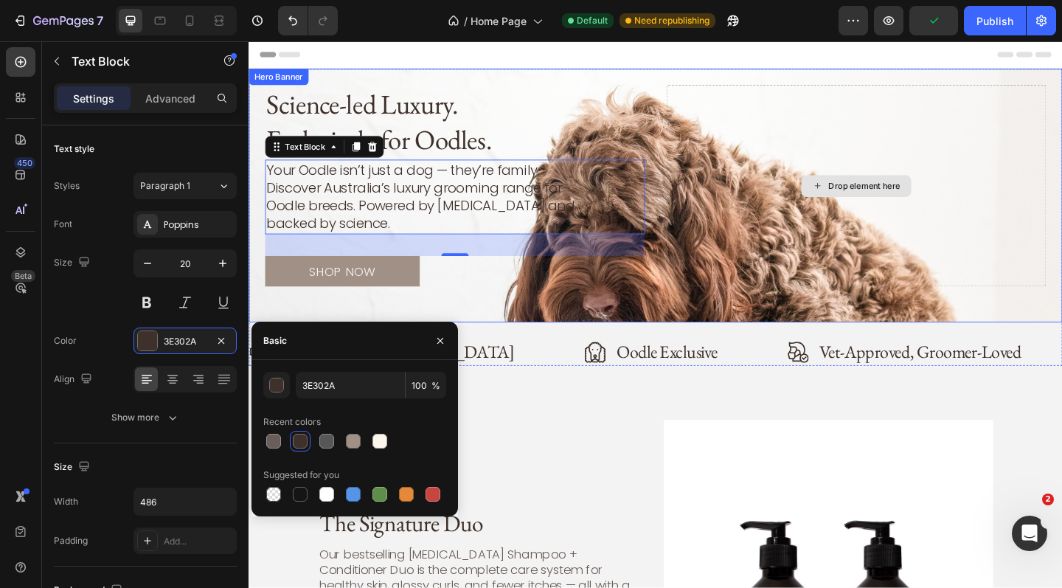
click at [715, 288] on div "Drop element here" at bounding box center [909, 198] width 413 height 219
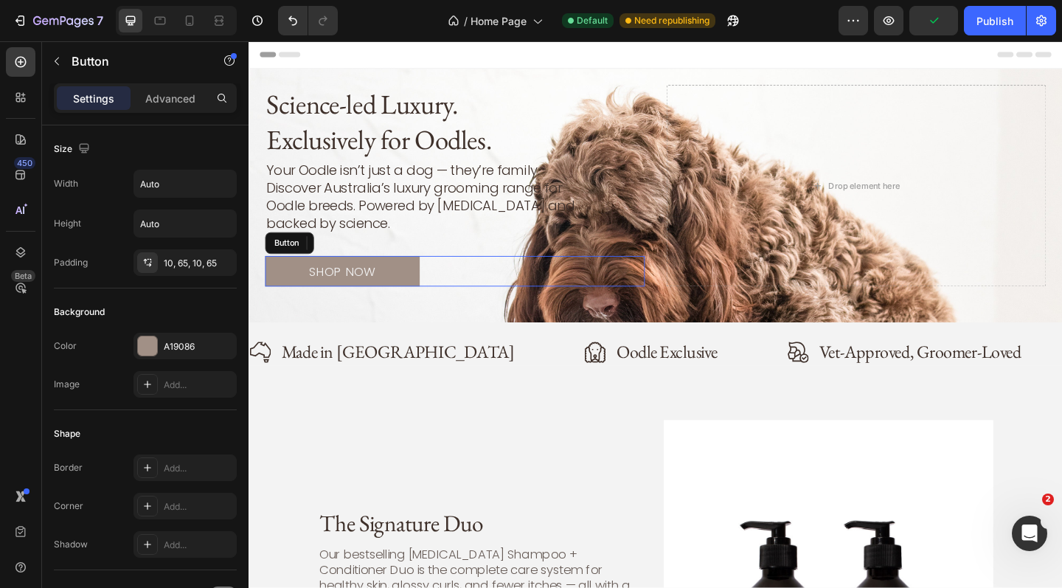
click at [661, 299] on div "SHOP NOW Button" at bounding box center [472, 292] width 413 height 34
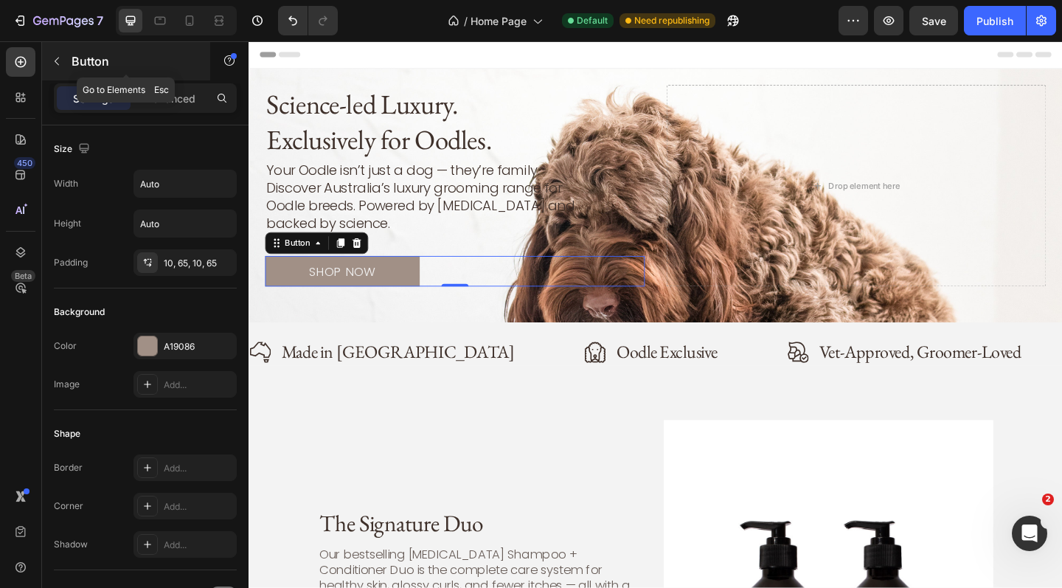
click at [60, 57] on icon "button" at bounding box center [57, 61] width 12 height 12
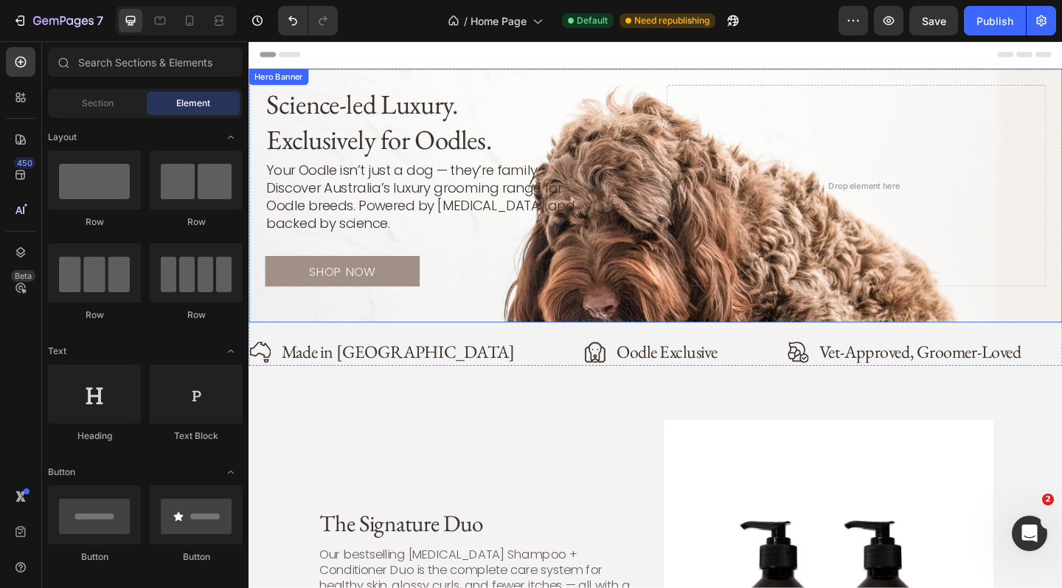
click at [451, 83] on div "Science-led Luxury. Exclusively for Oodles. Heading Your Oodle isn’t just a dog…" at bounding box center [691, 210] width 885 height 276
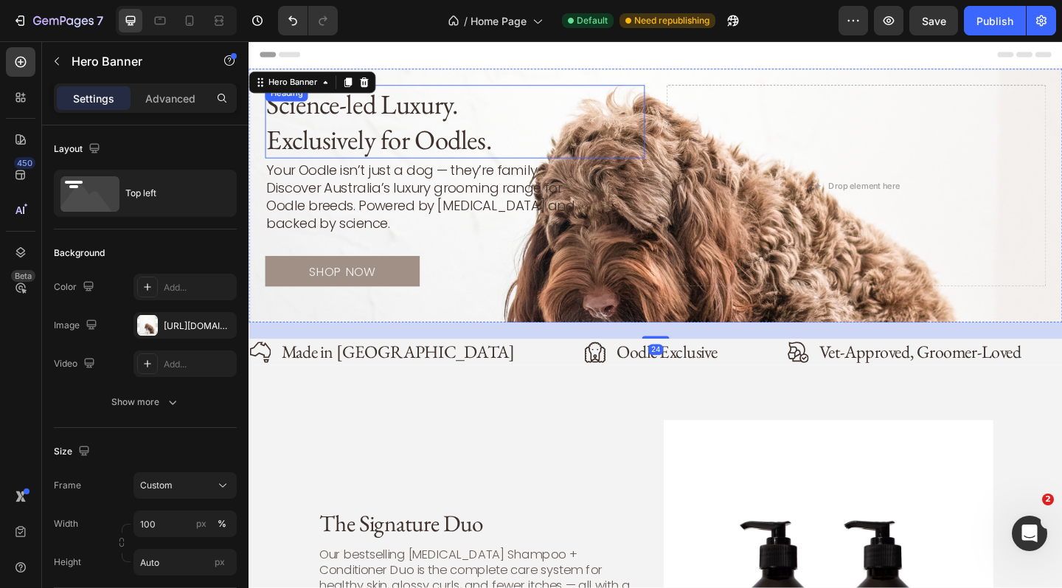
click at [660, 144] on div "Science-led Luxury. Exclusively for Oodles." at bounding box center [472, 129] width 413 height 80
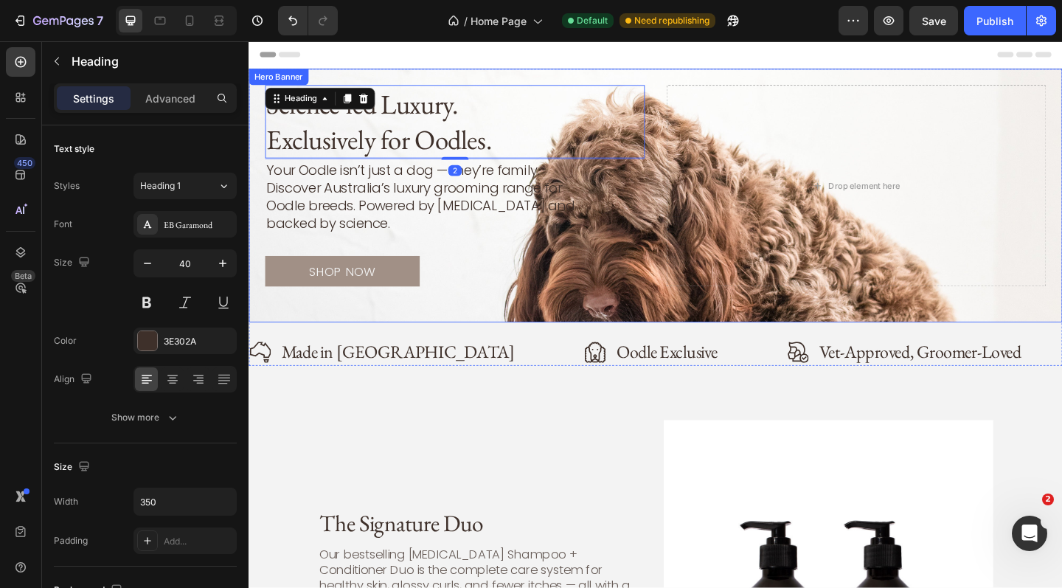
click at [703, 220] on div "Drop element here" at bounding box center [909, 198] width 413 height 219
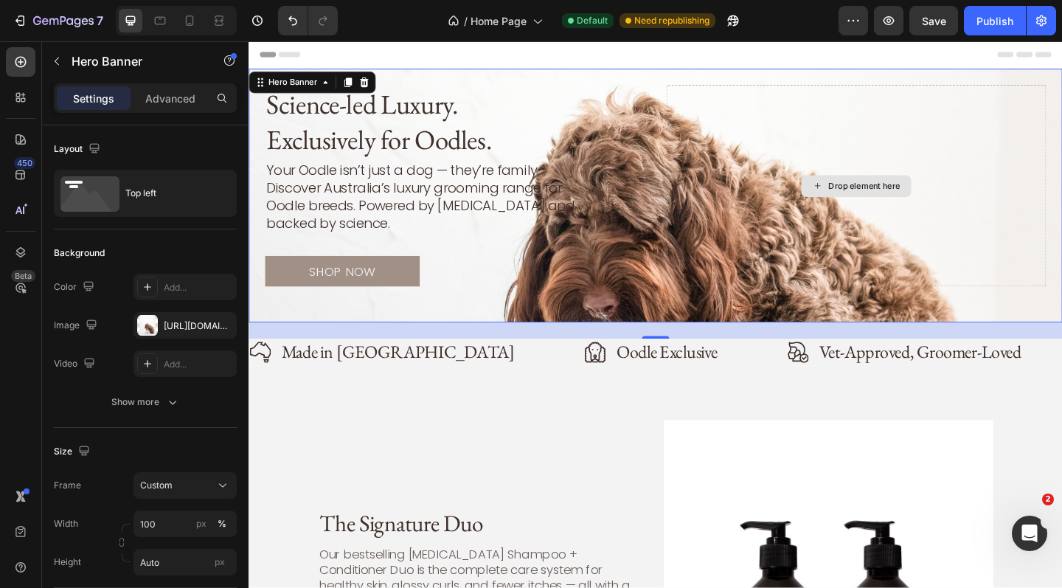
click at [829, 204] on div "Drop element here" at bounding box center [909, 198] width 413 height 219
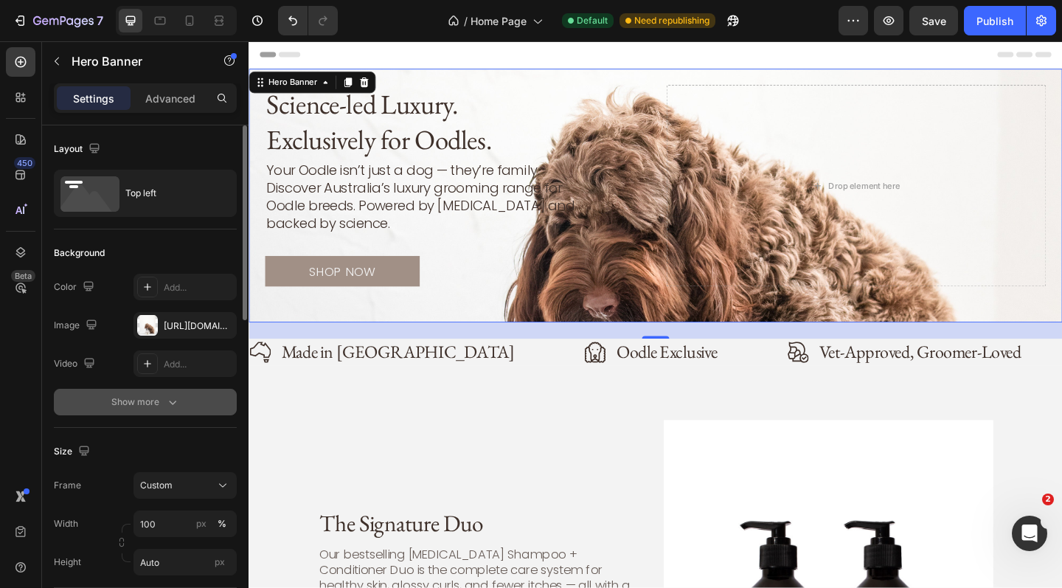
click at [159, 397] on div "Show more" at bounding box center [145, 402] width 69 height 15
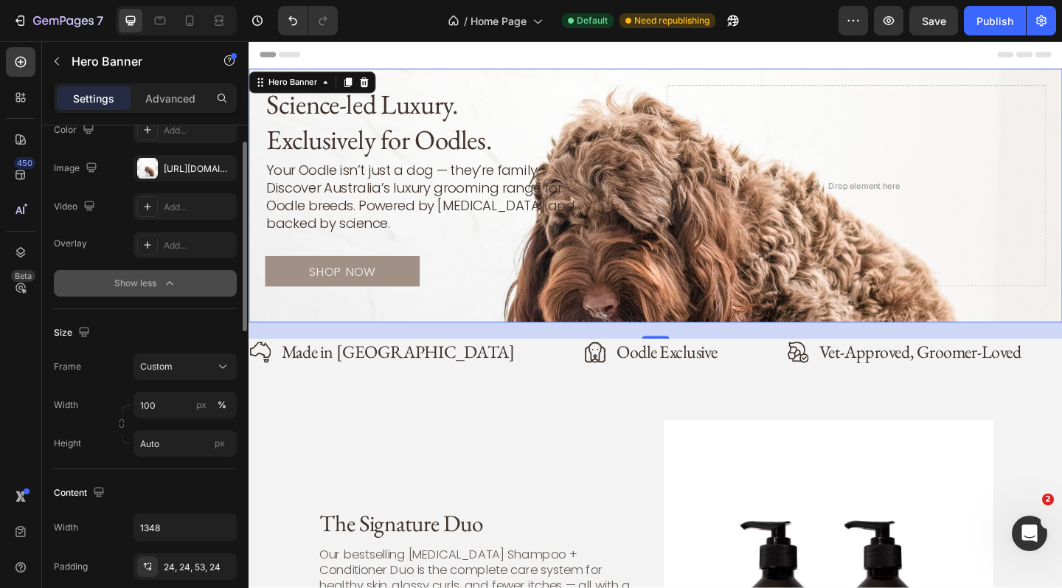
scroll to position [158, 0]
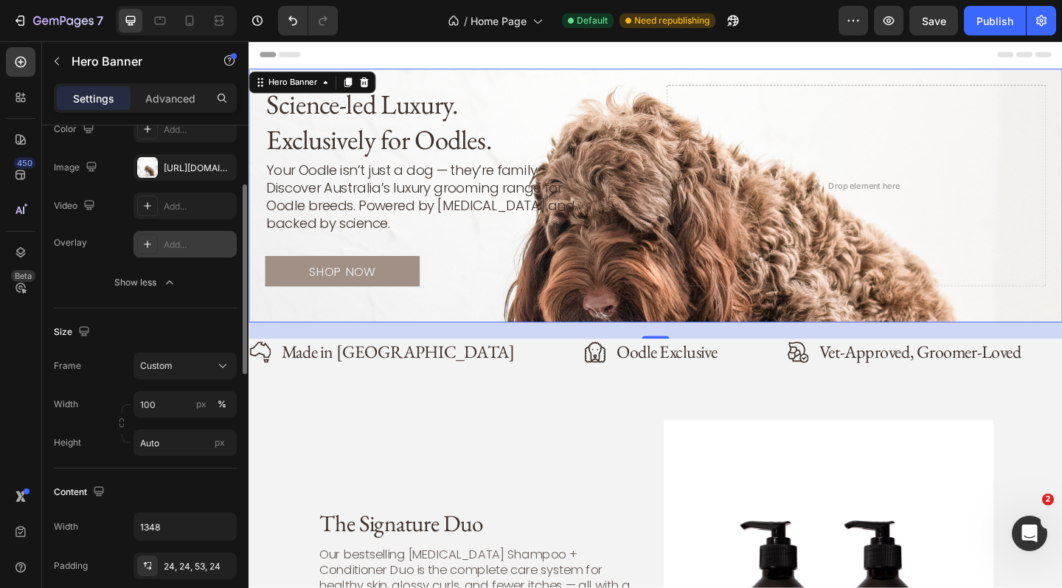
click at [187, 240] on div "Add..." at bounding box center [198, 244] width 69 height 13
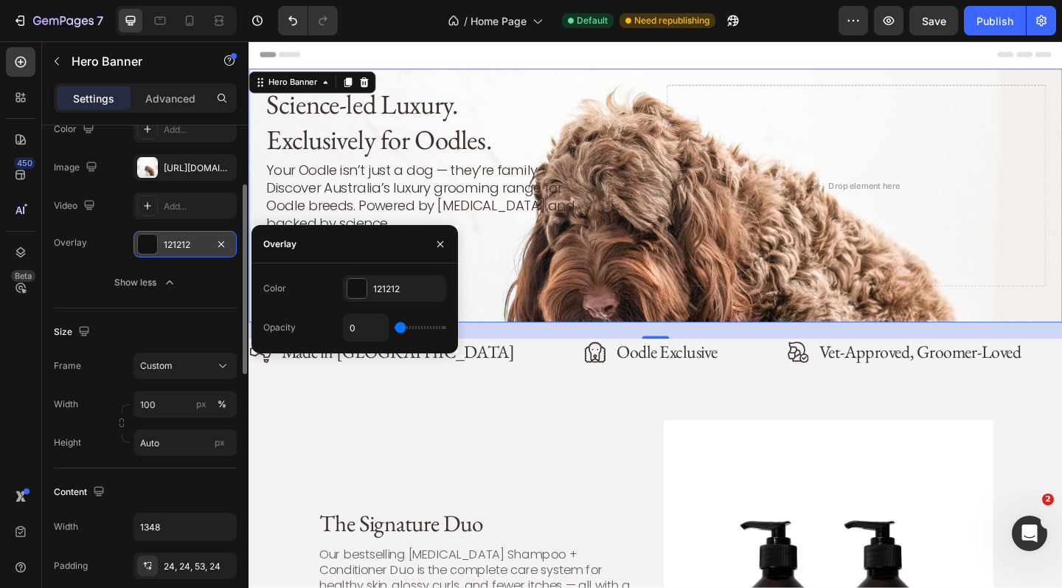
type input "54%"
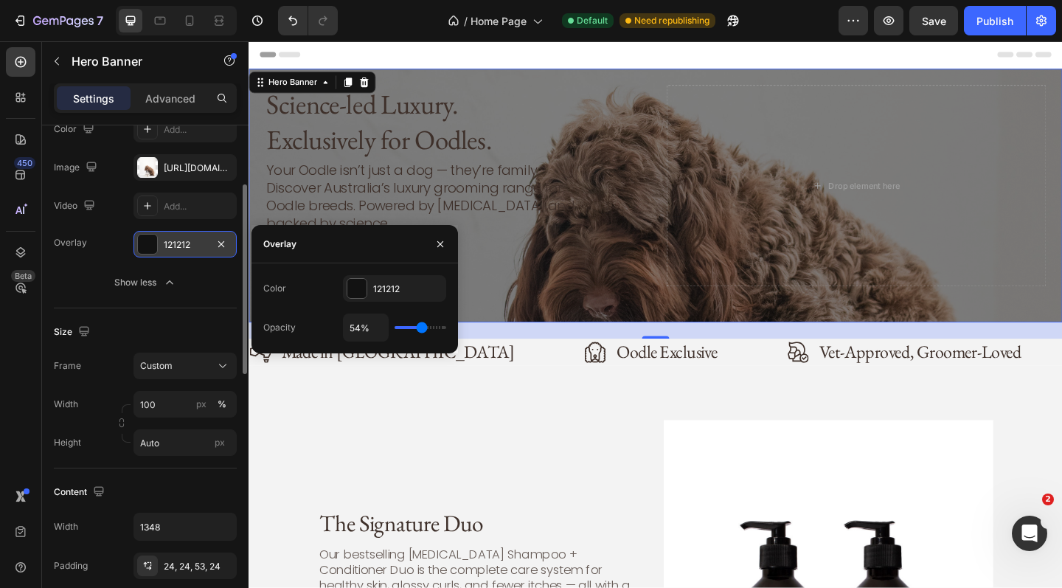
type input "54"
click at [420, 327] on input "range" at bounding box center [421, 327] width 52 height 3
click at [406, 329] on div "54%" at bounding box center [394, 327] width 103 height 28
type input "48%"
type input "48"
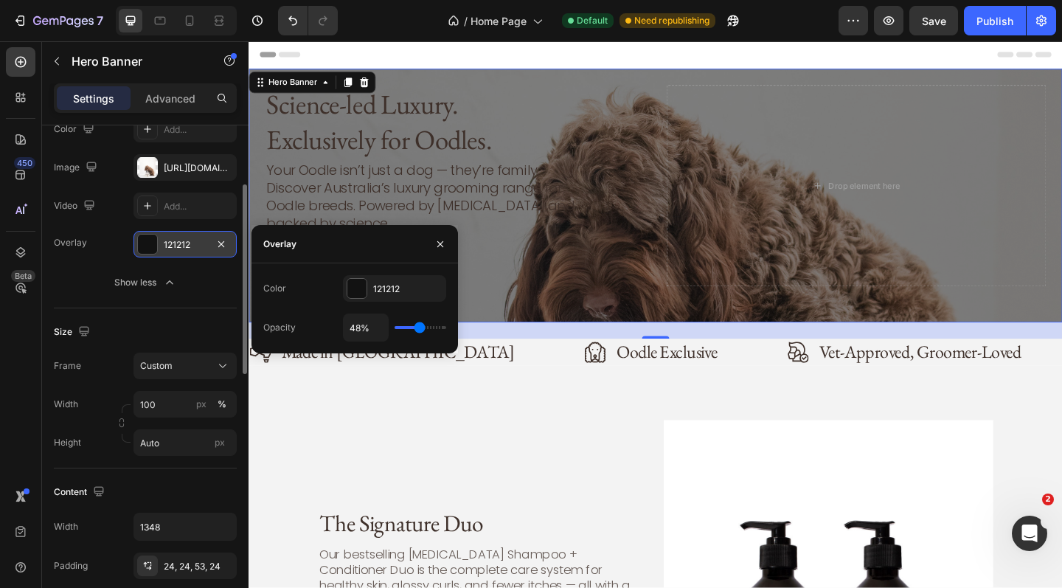
type input "43%"
type input "43"
type input "31%"
type input "31"
type input "13%"
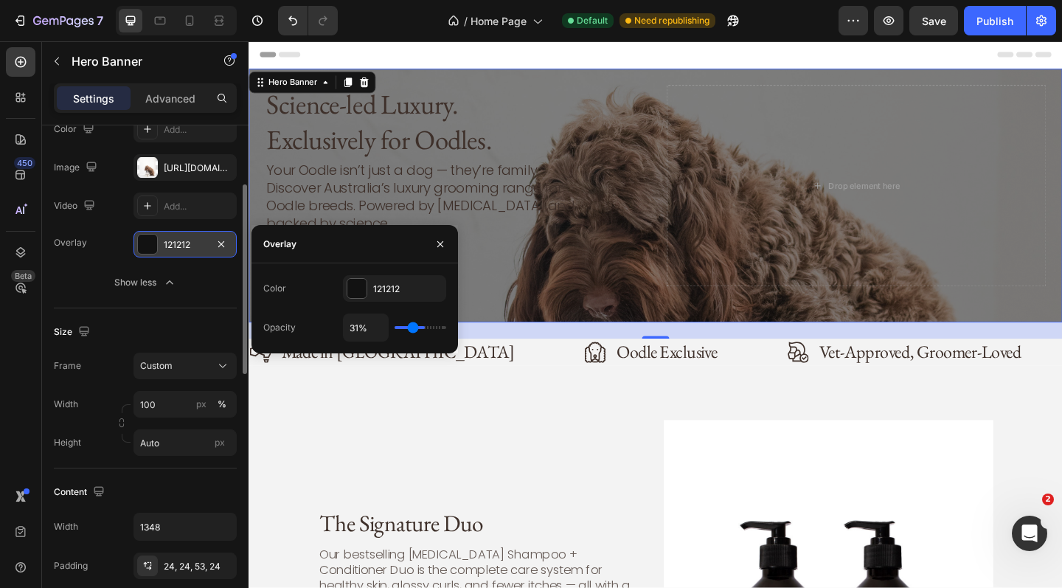
type input "13"
type input "0%"
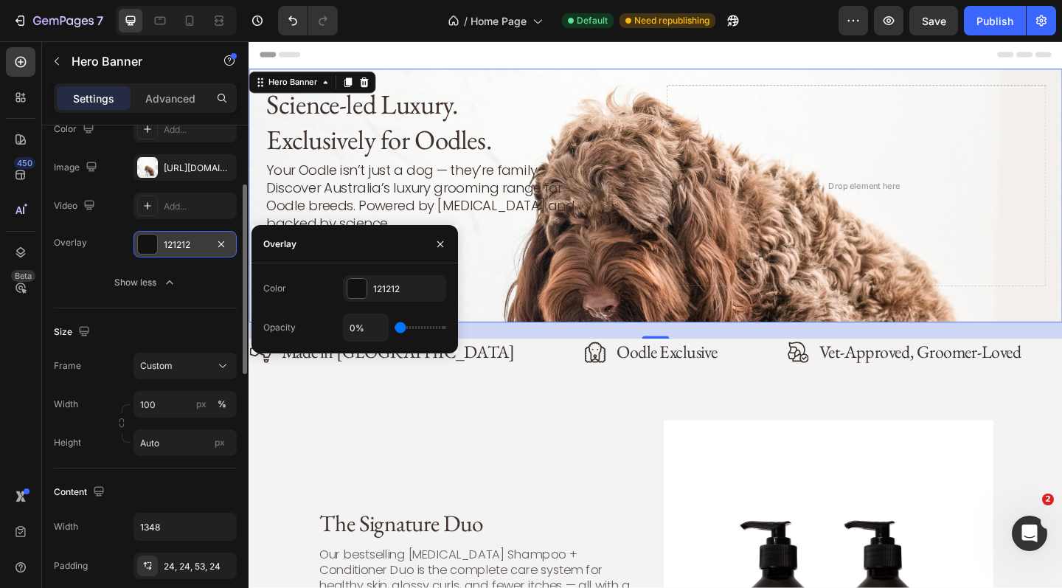
drag, startPoint x: 418, startPoint y: 327, endPoint x: 374, endPoint y: 327, distance: 44.2
type input "0"
click at [374, 327] on div "0%" at bounding box center [394, 327] width 103 height 28
type input "1%"
type input "1"
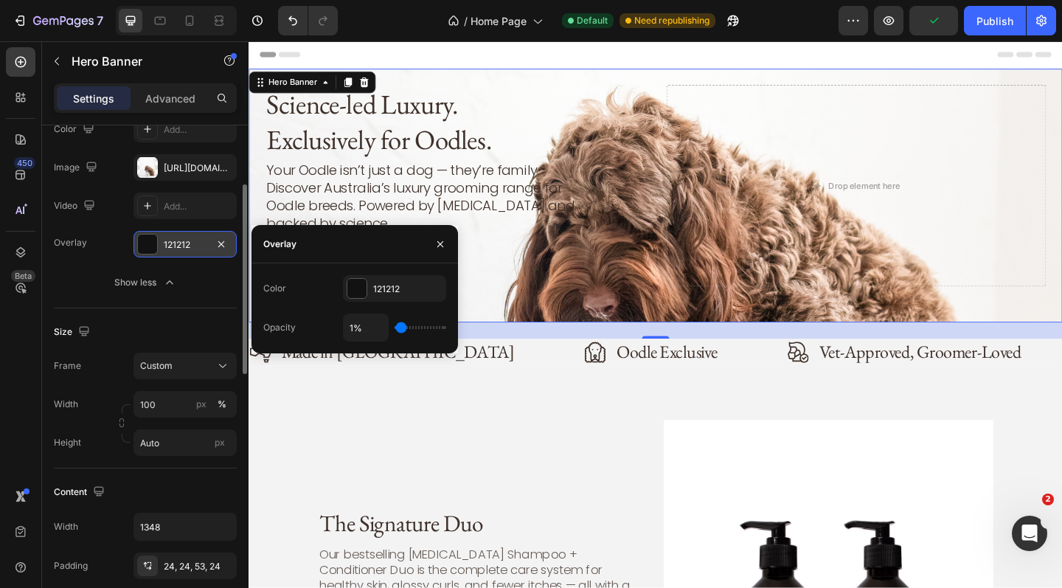
type input "4%"
type input "4"
type input "6%"
type input "6"
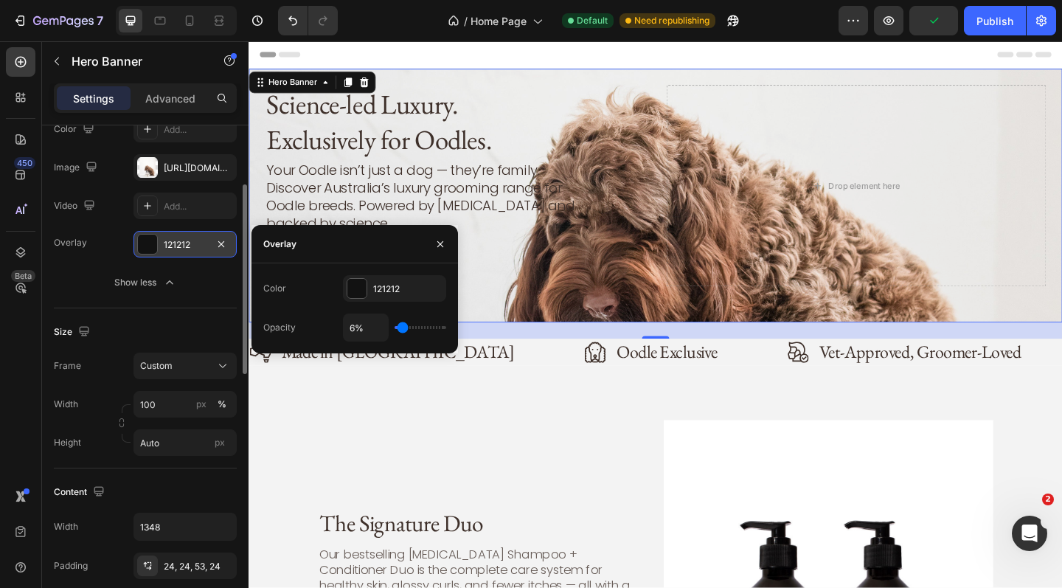
type input "8%"
type input "8"
type input "10%"
type input "10"
type input "11%"
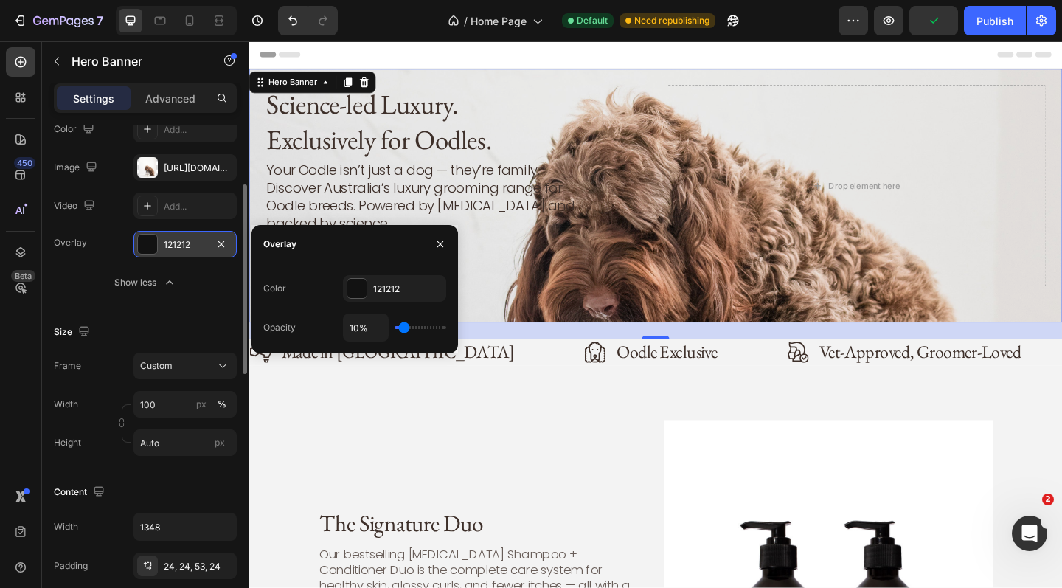
type input "11"
type input "13%"
type input "13"
type input "15%"
type input "15"
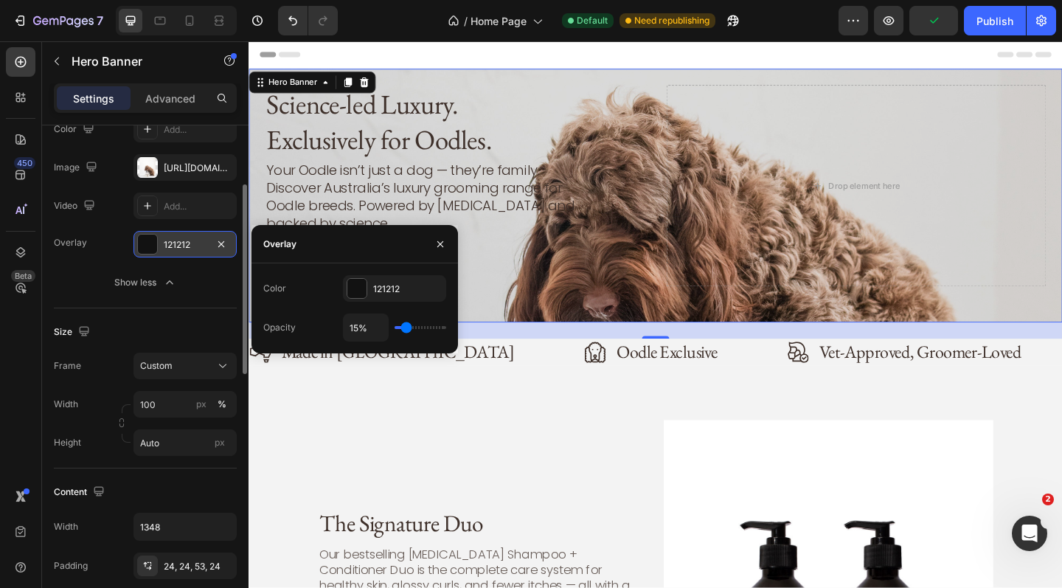
type input "17%"
type input "17"
type input "18%"
type input "18"
type input "20%"
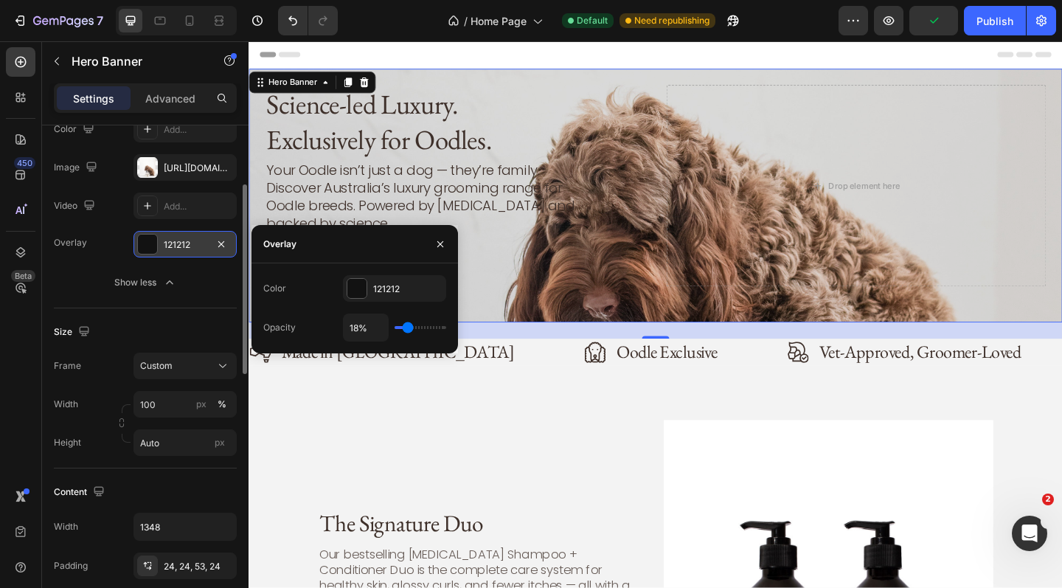
type input "20"
type input "22%"
type input "22"
type input "24%"
type input "24"
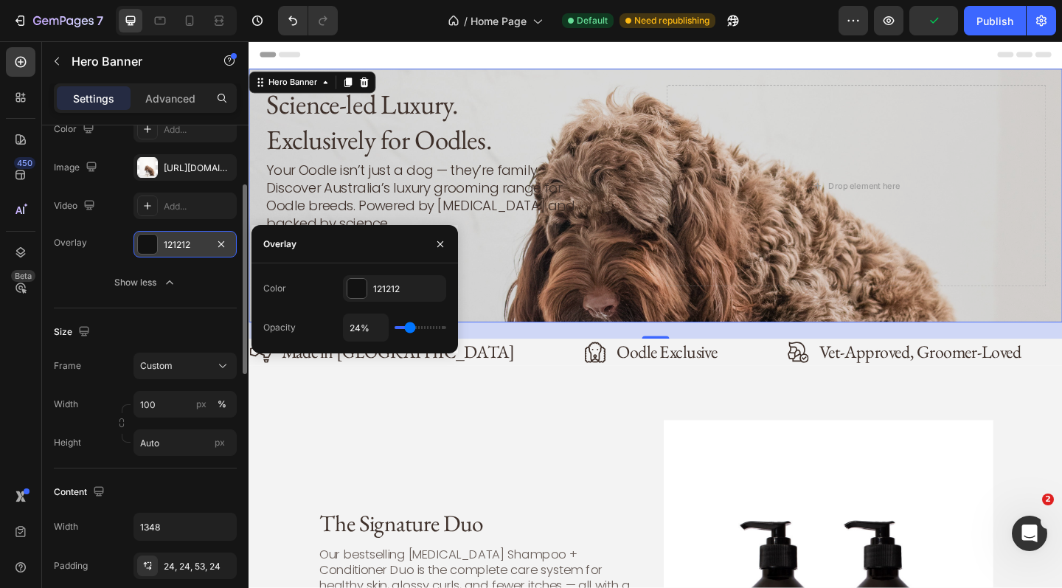
type input "25%"
type input "25"
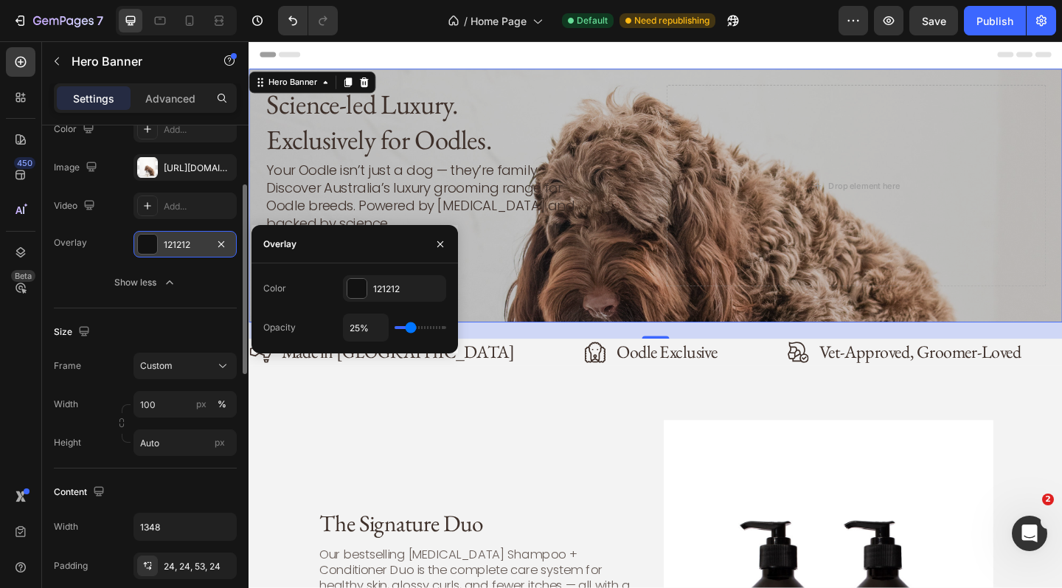
type input "27%"
type input "27"
type input "31%"
type input "31"
type input "34%"
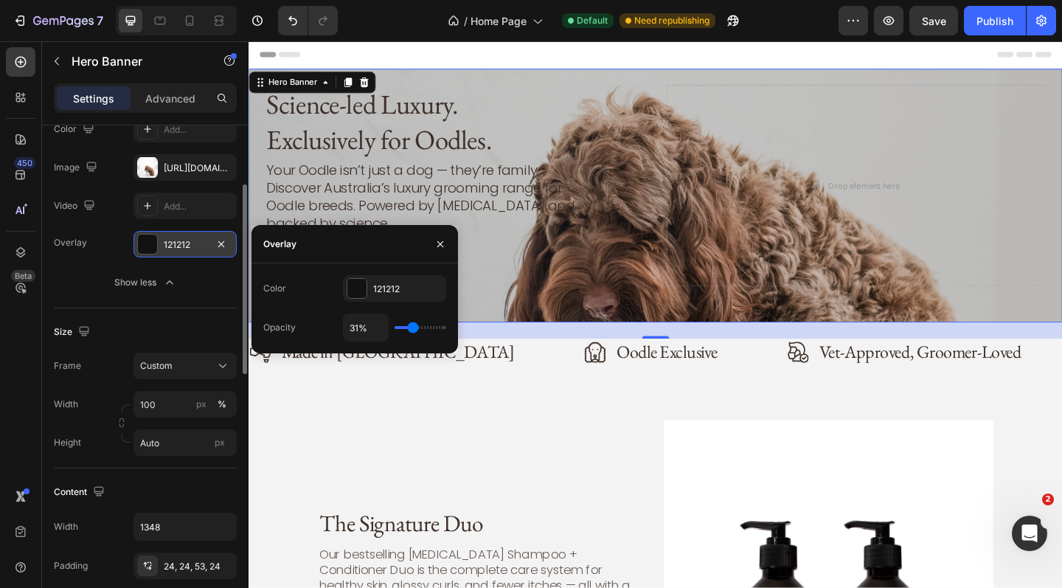
type input "34"
type input "39%"
type input "39"
type input "45%"
type input "45"
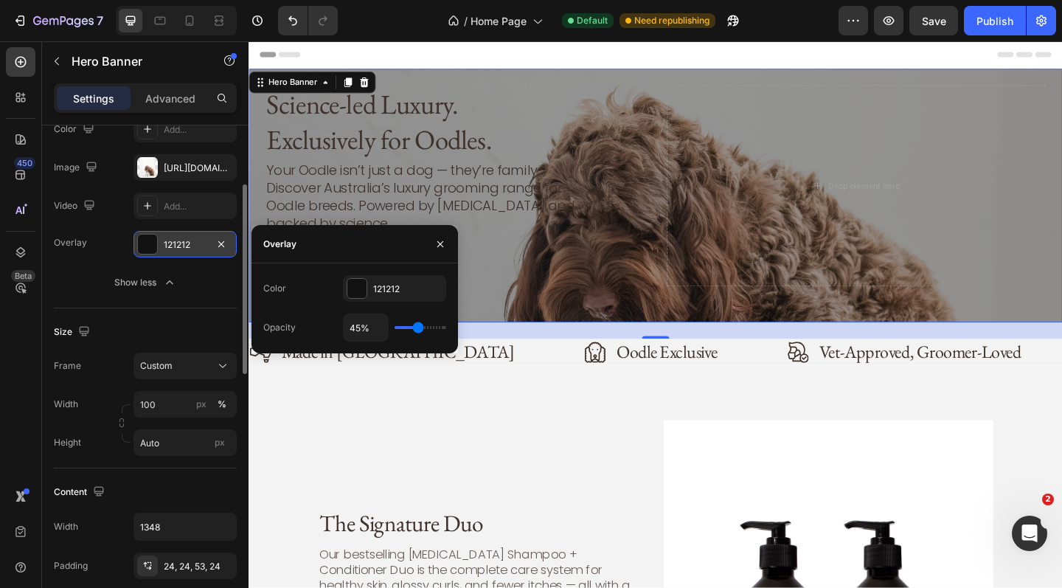
type input "50%"
type input "50"
type input "54%"
type input "54"
type input "57%"
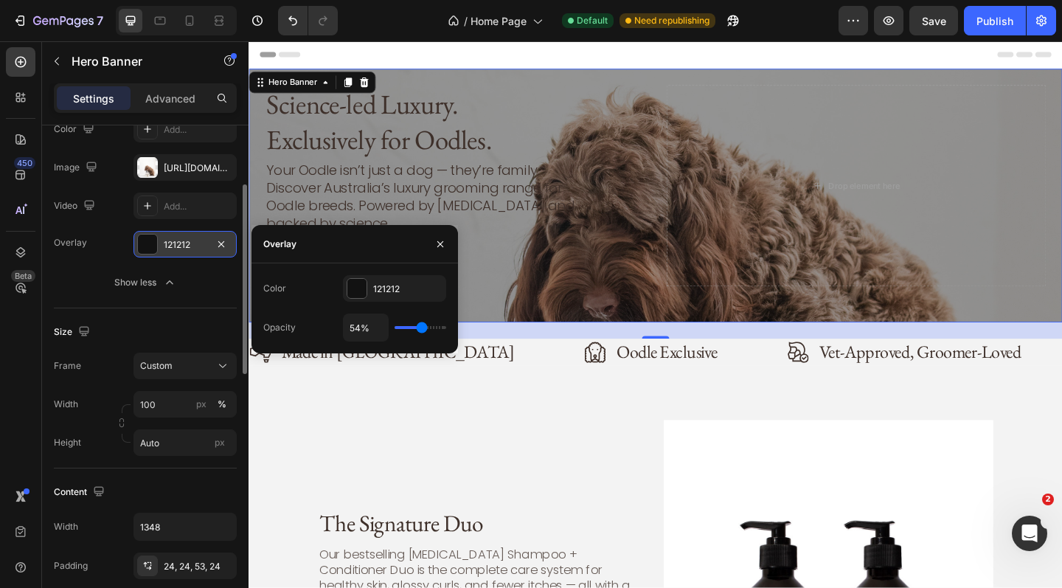
type input "57"
type input "59%"
type input "59"
type input "61%"
type input "61"
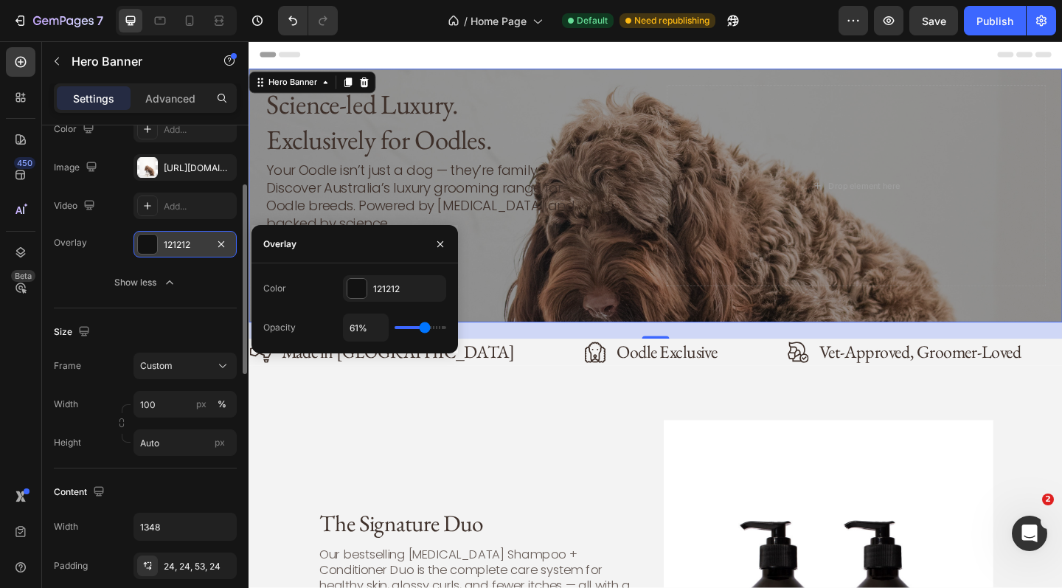
type input "62%"
type input "62"
type input "64%"
type input "64"
type input "66%"
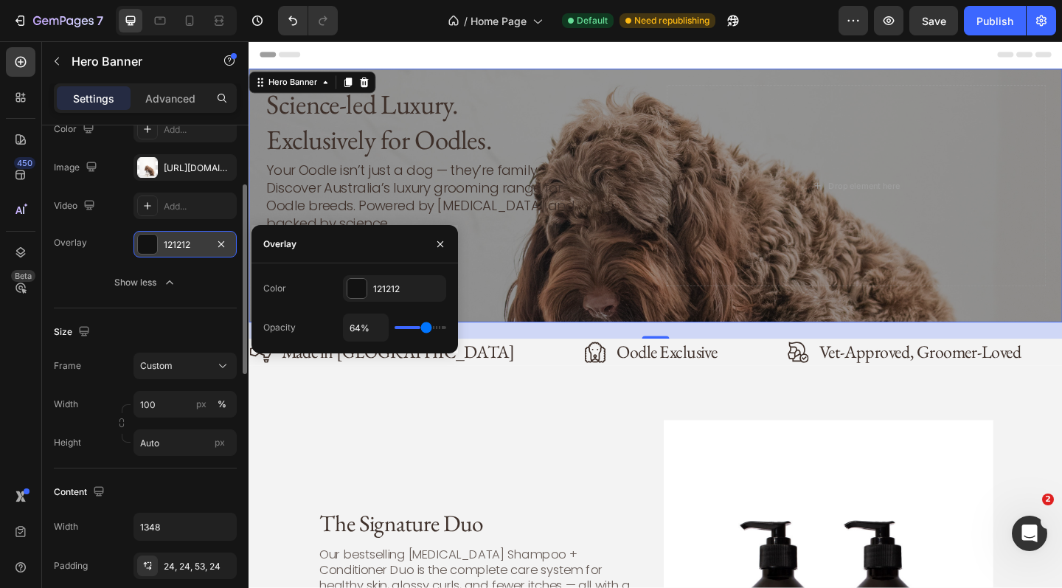
type input "66"
type input "68%"
type input "68"
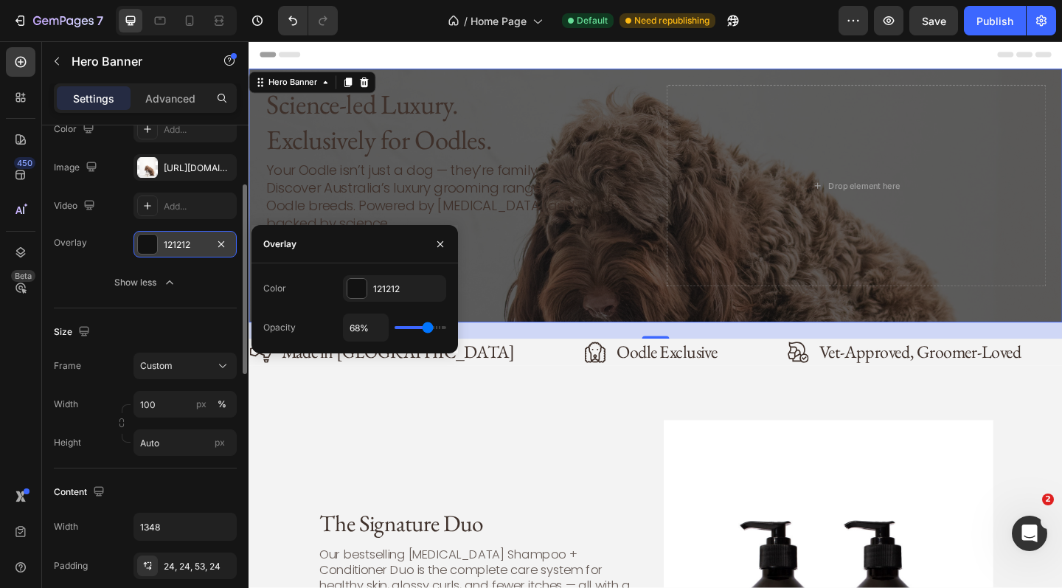
type input "69%"
type input "69"
type input "71%"
type input "71"
type input "73%"
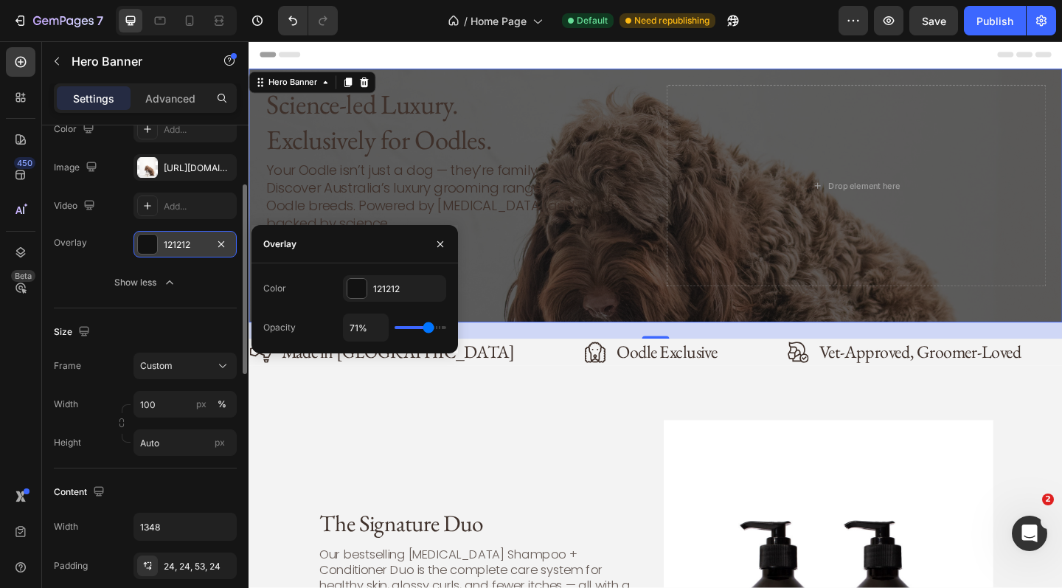
type input "73"
type input "75%"
type input "75"
type input "76%"
type input "76"
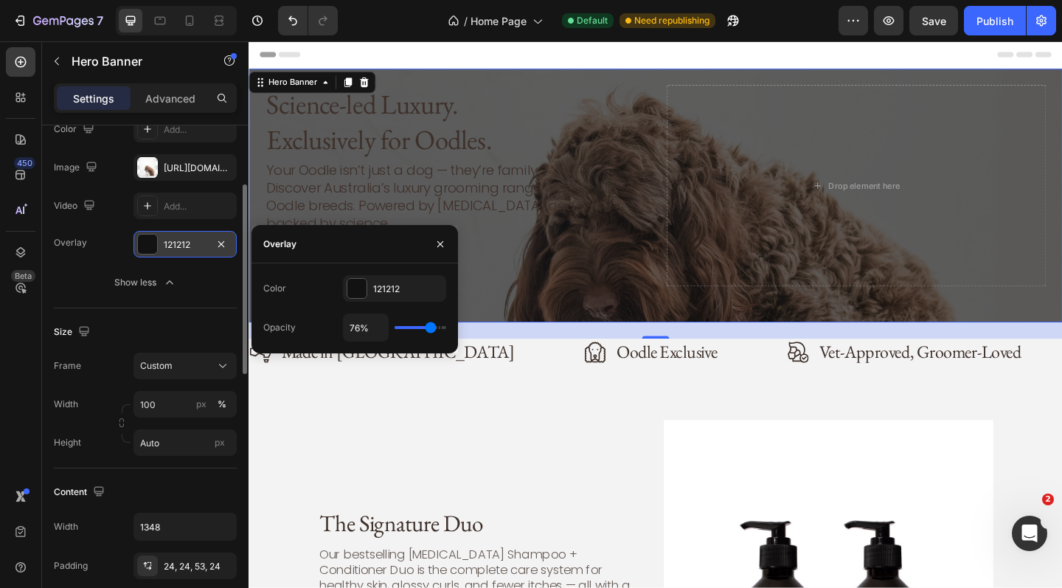
type input "78%"
type input "78"
type input "80%"
type input "80"
type input "82%"
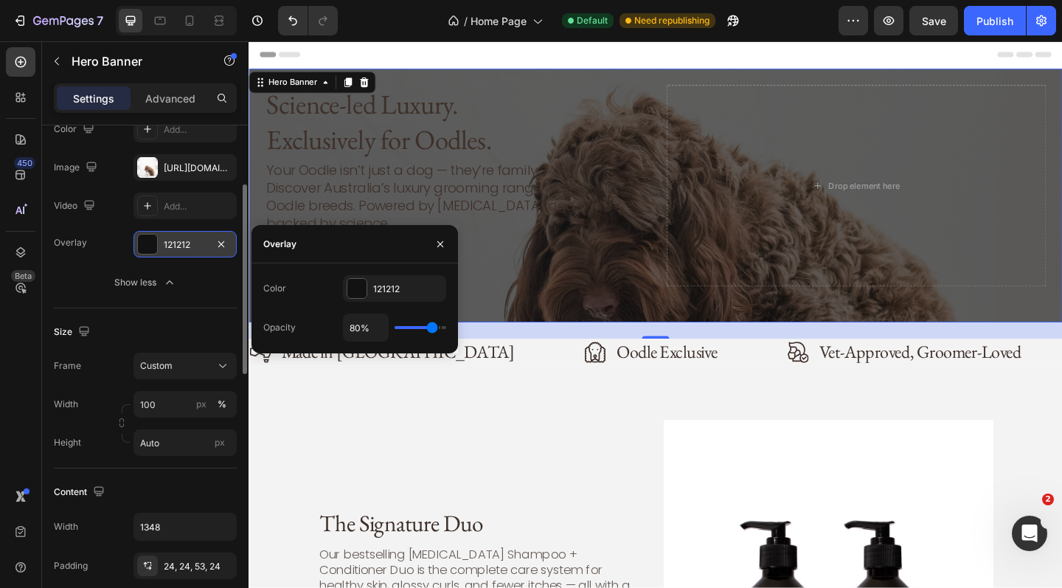
type input "82"
type input "83%"
type input "83"
type input "85%"
type input "85"
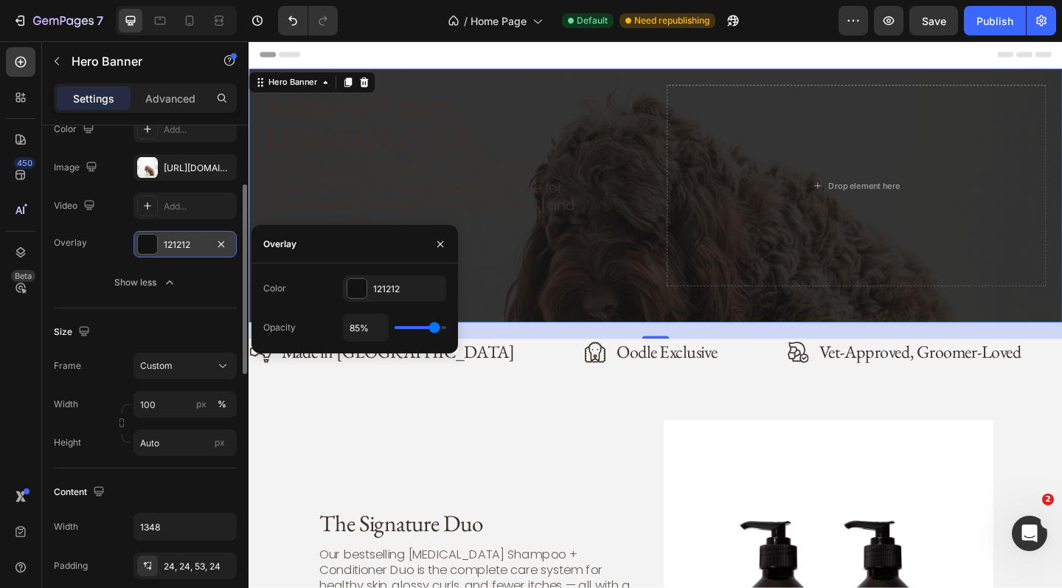
type input "83%"
type input "83"
type input "82%"
type input "82"
type input "80%"
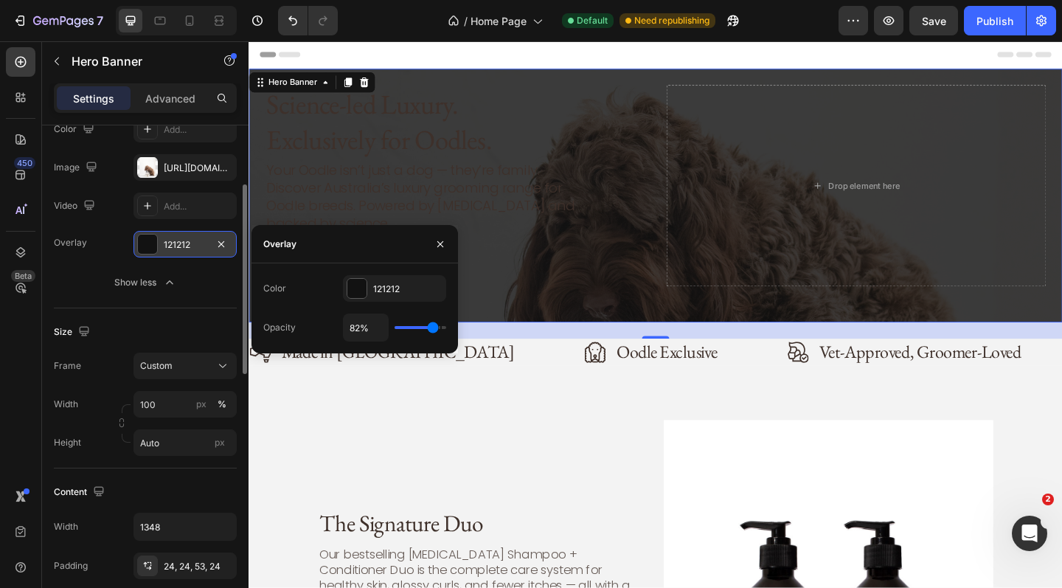
type input "80"
type input "78%"
type input "78"
type input "76%"
type input "76"
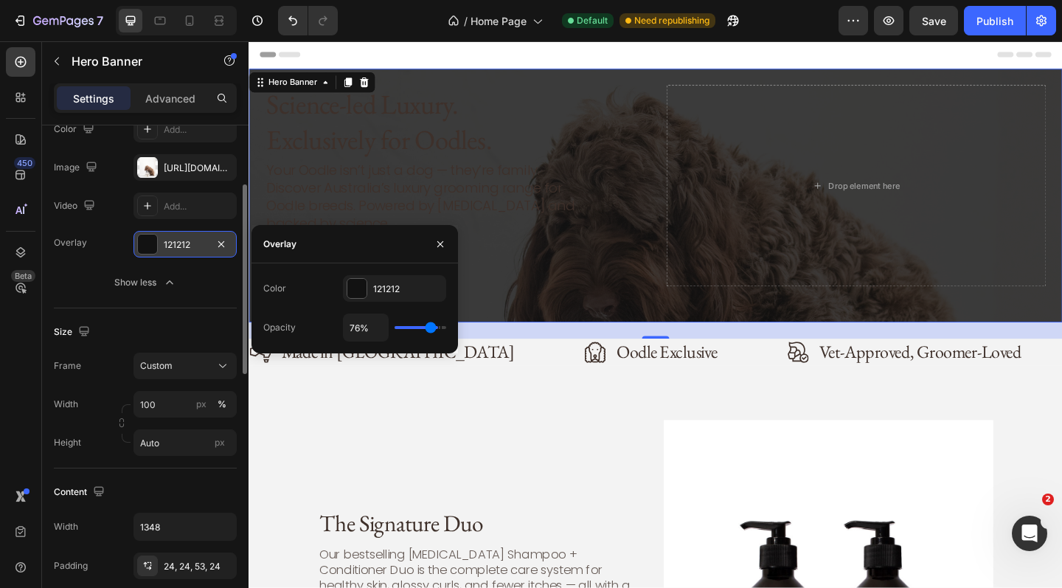
type input "75%"
type input "75"
type input "73%"
type input "73"
type input "71%"
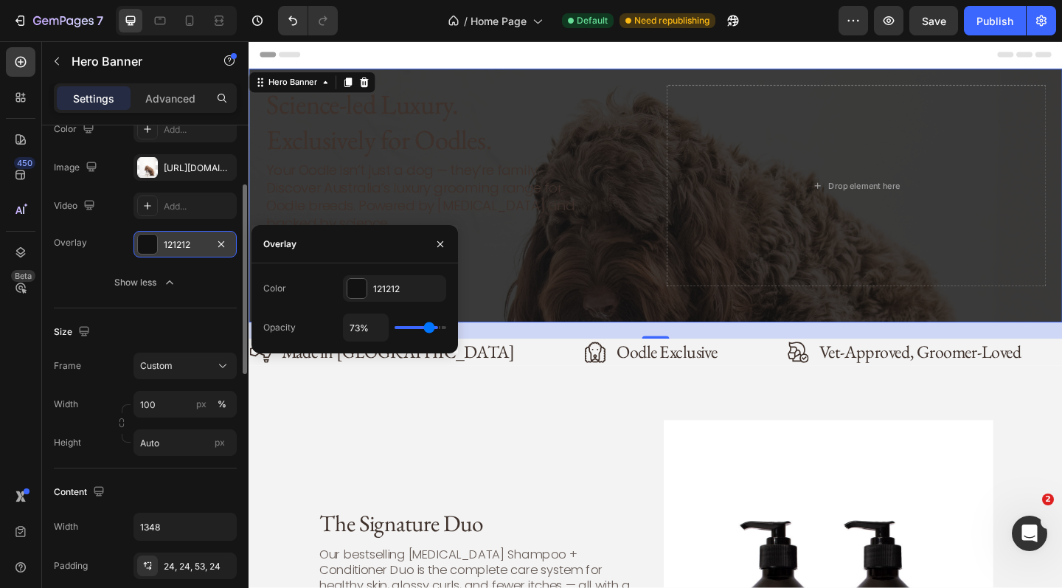
type input "71"
type input "69%"
type input "69"
type input "68%"
type input "68"
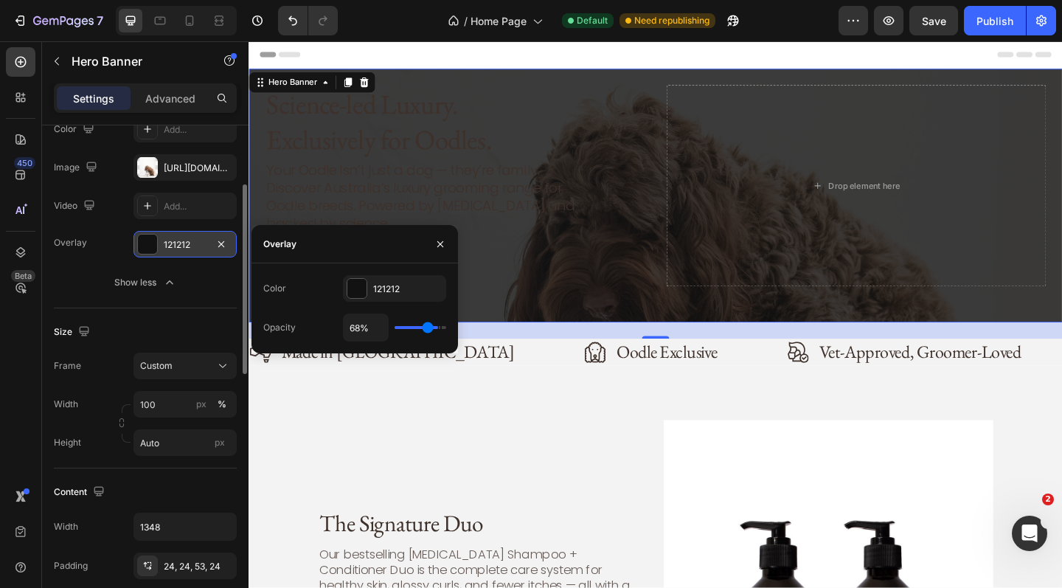
type input "64%"
type input "64"
type input "61%"
type input "61"
type input "55%"
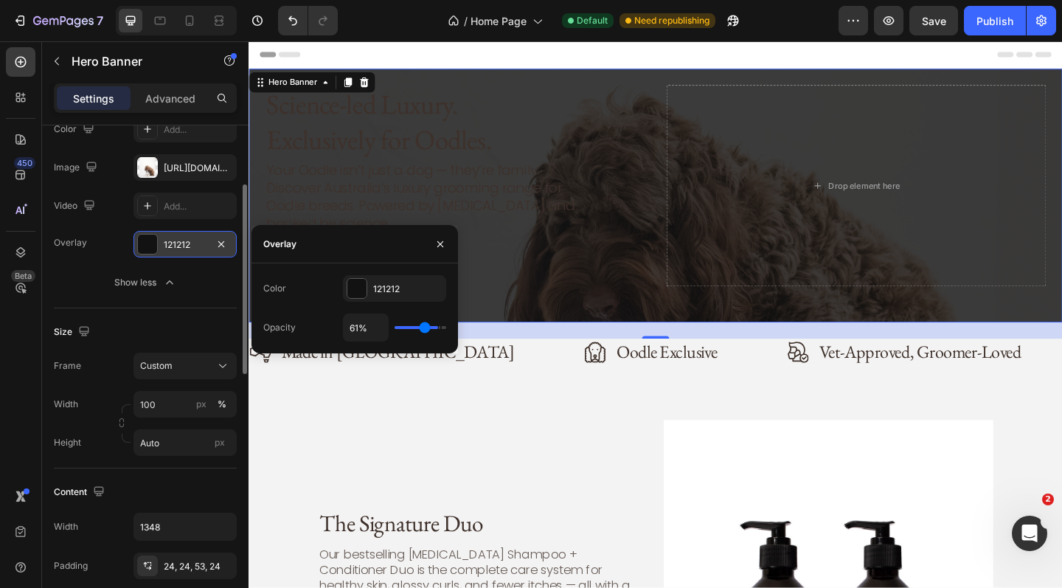
type input "55"
type input "48%"
type input "48"
type input "43%"
type input "43"
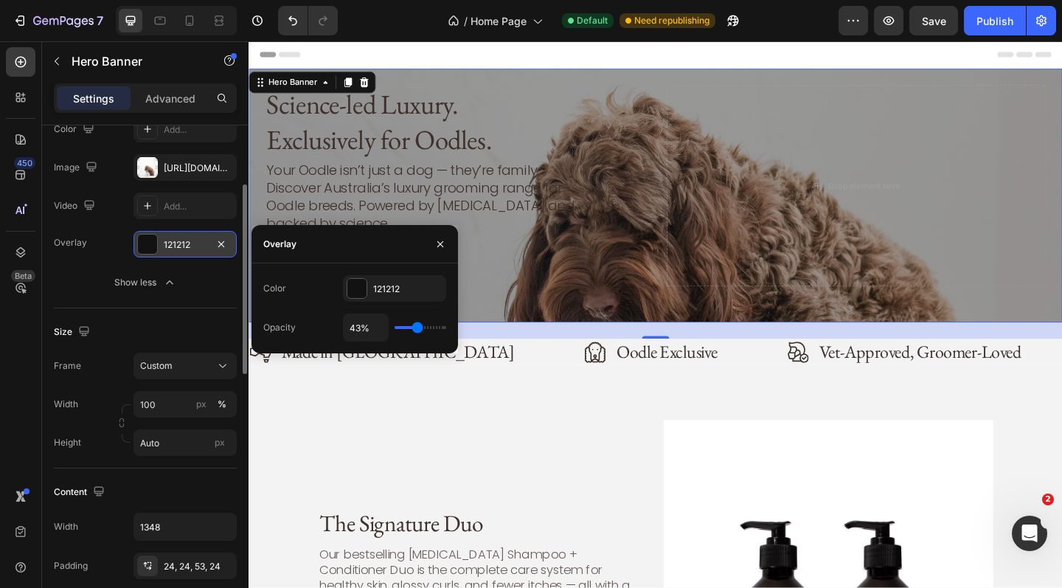
type input "38%"
type input "38"
type input "32%"
type input "32"
type input "29%"
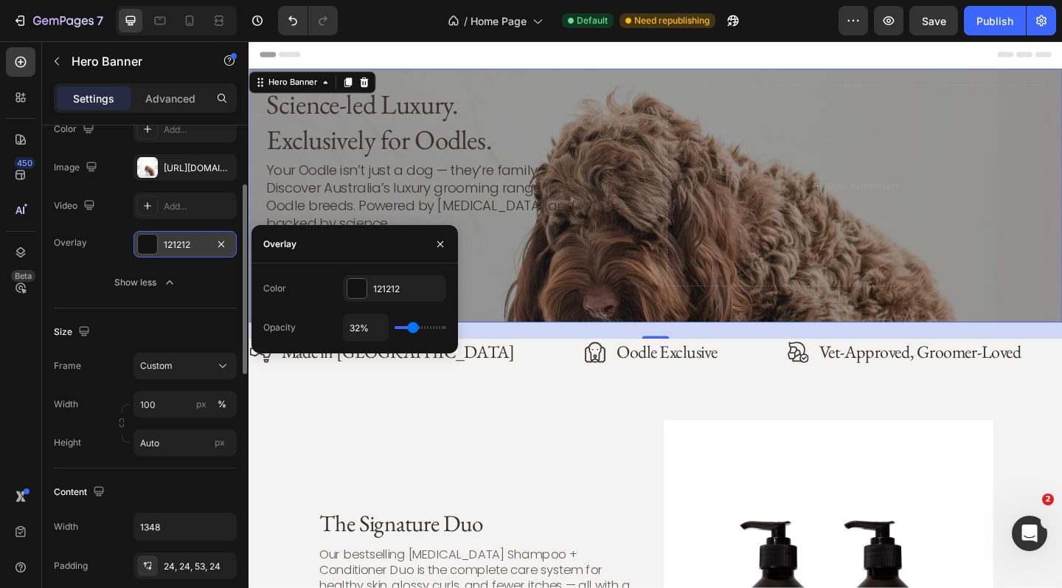
type input "29"
type input "24%"
type input "24"
type input "20%"
type input "20"
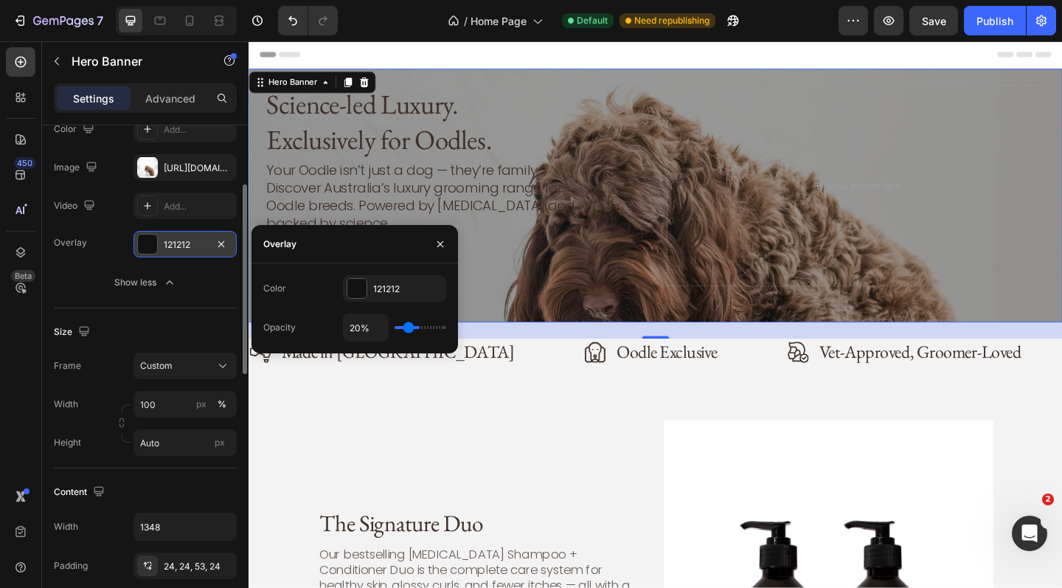
type input "17%"
type input "17"
type input "15%"
type input "15"
type input "13%"
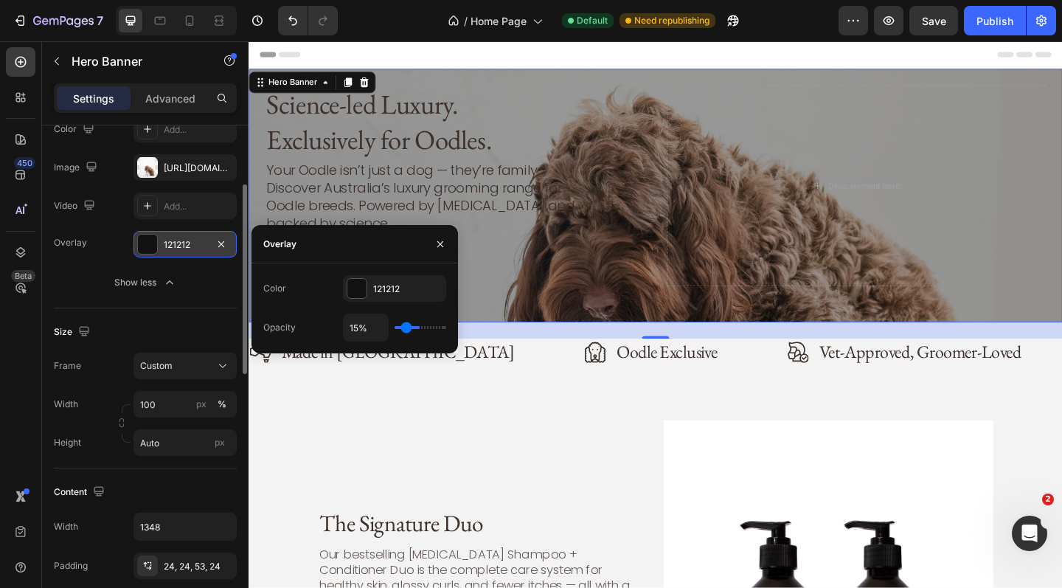
type input "13"
type input "11%"
type input "11"
type input "10%"
type input "10"
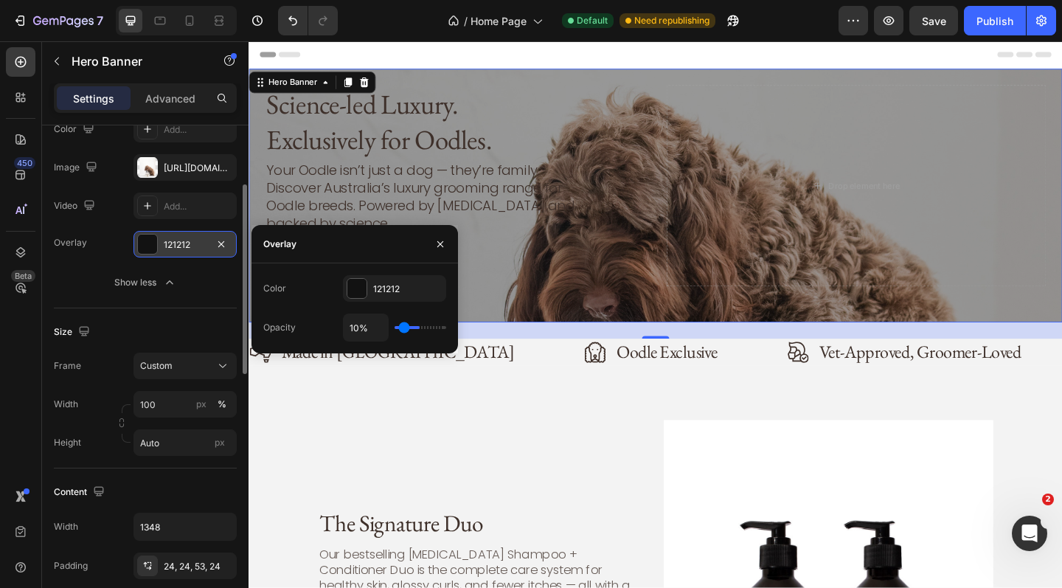
type input "8%"
type input "8"
type input "4%"
type input "4"
type input "3%"
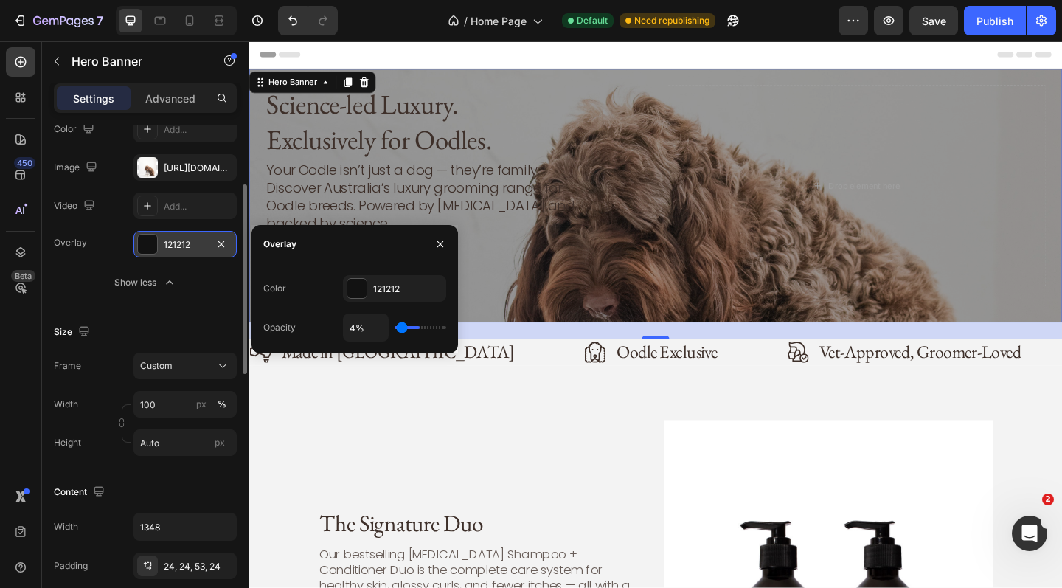
type input "3"
type input "1%"
type input "1"
type input "0%"
type input "0"
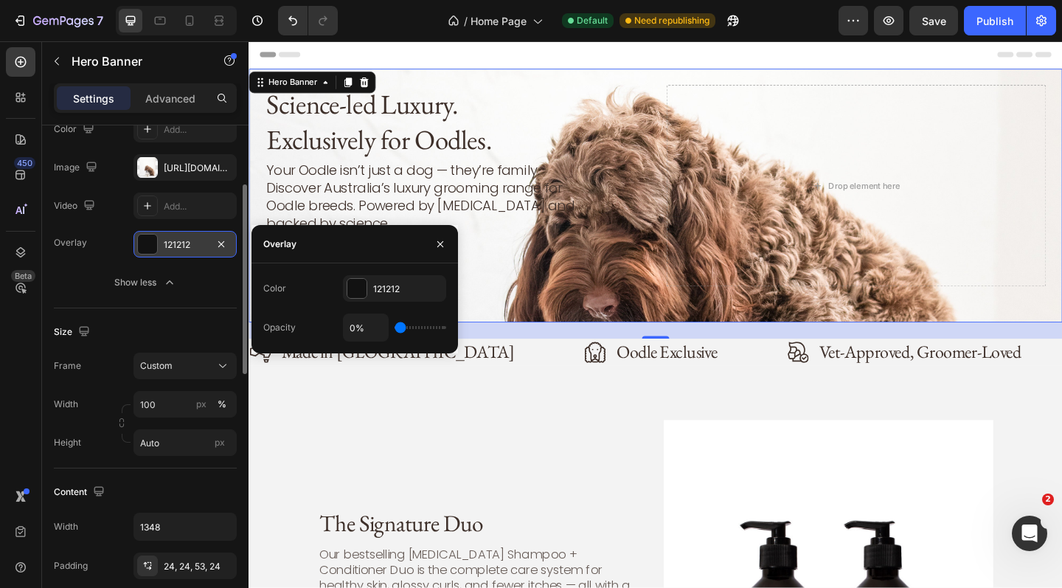
drag, startPoint x: 397, startPoint y: 330, endPoint x: 385, endPoint y: 328, distance: 12.7
click at [385, 328] on div "0%" at bounding box center [394, 327] width 103 height 28
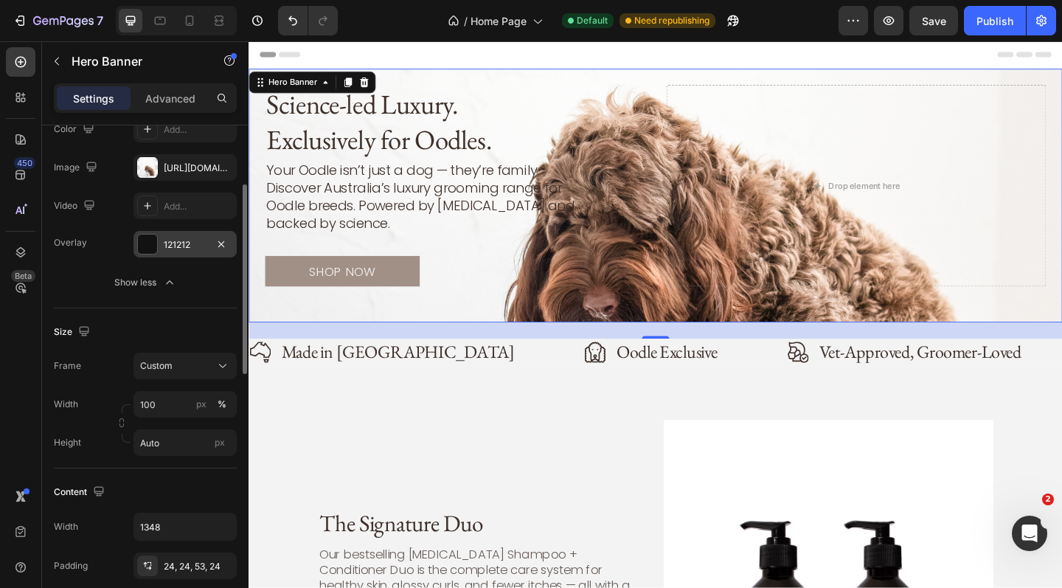
click at [210, 296] on div "Background The changes might be hidden by the video. Color Add... Image https:/…" at bounding box center [145, 190] width 183 height 237
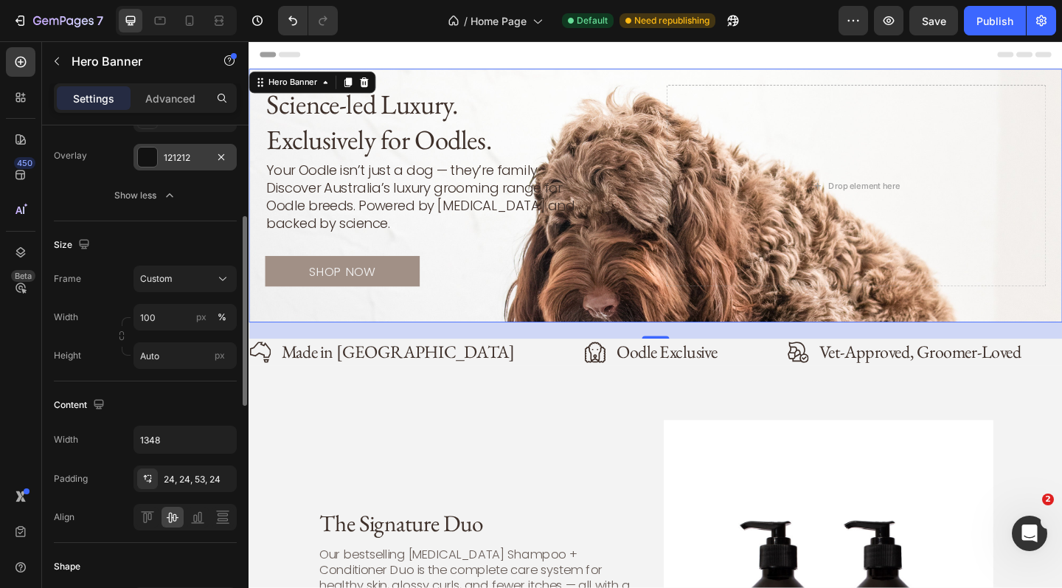
scroll to position [244, 0]
click at [206, 282] on div "Custom" at bounding box center [176, 279] width 72 height 13
click at [199, 308] on div "As banner source" at bounding box center [172, 315] width 118 height 27
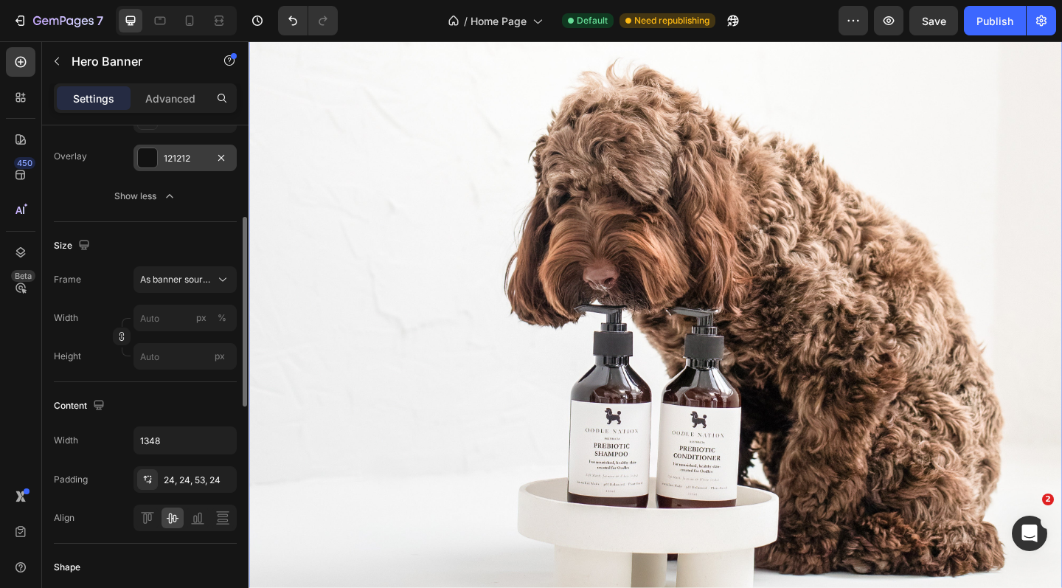
scroll to position [448, 0]
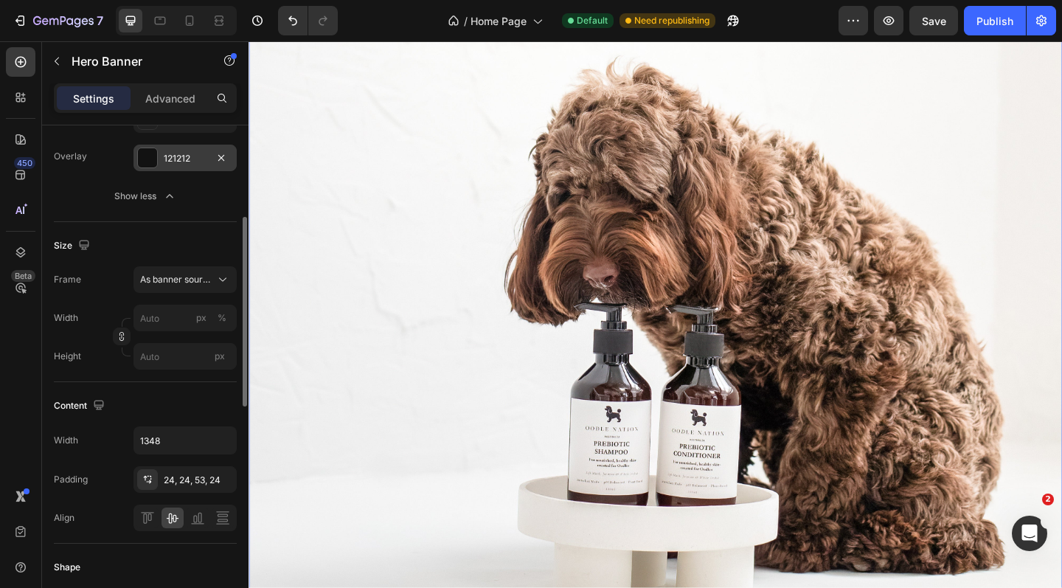
click at [403, 282] on div "Overlay" at bounding box center [691, 177] width 885 height 1106
click at [177, 362] on input "px" at bounding box center [184, 356] width 103 height 27
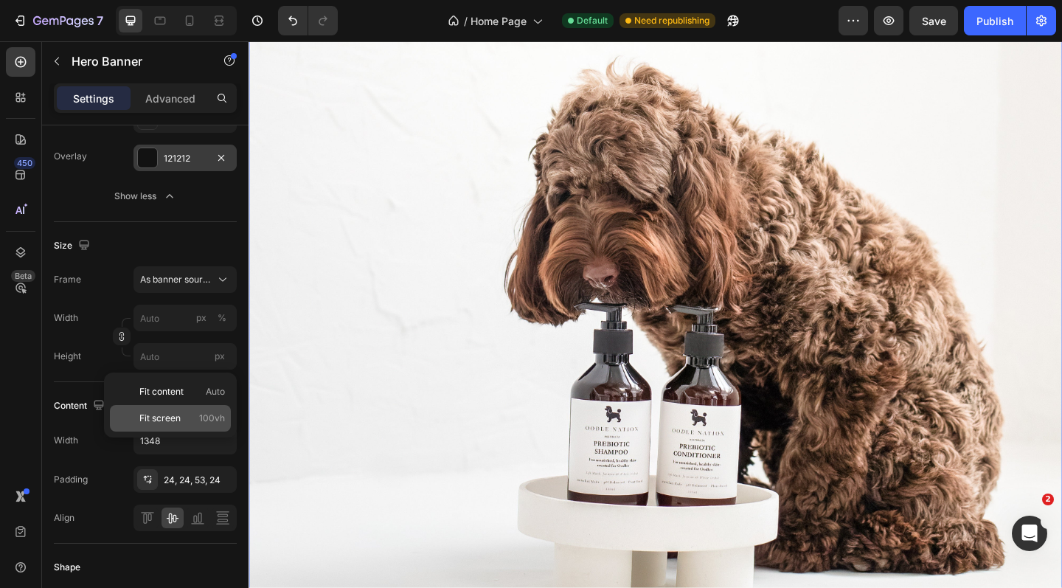
click at [178, 417] on span "Fit screen" at bounding box center [159, 417] width 41 height 13
type input "100"
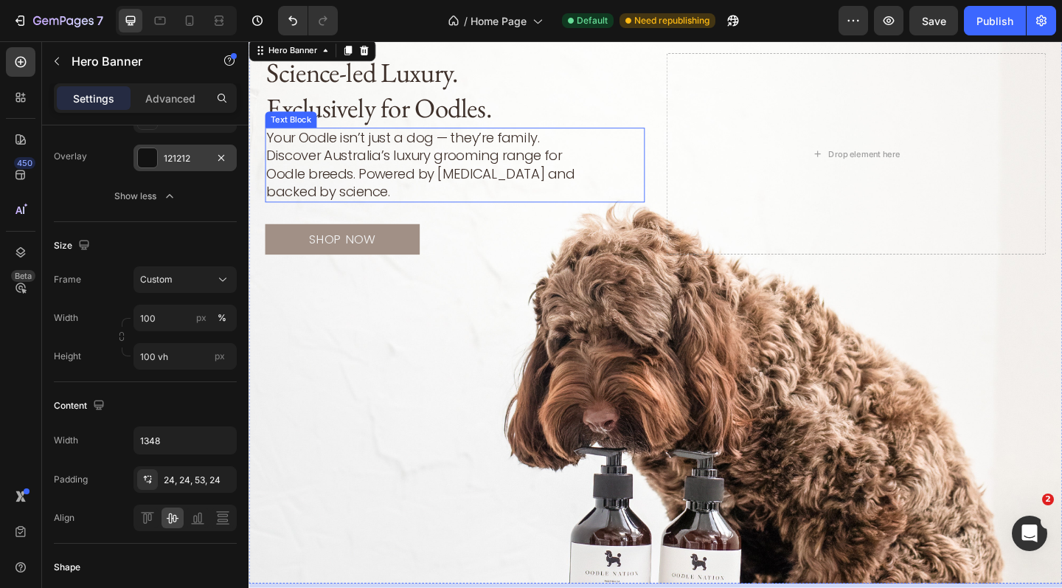
scroll to position [38, 0]
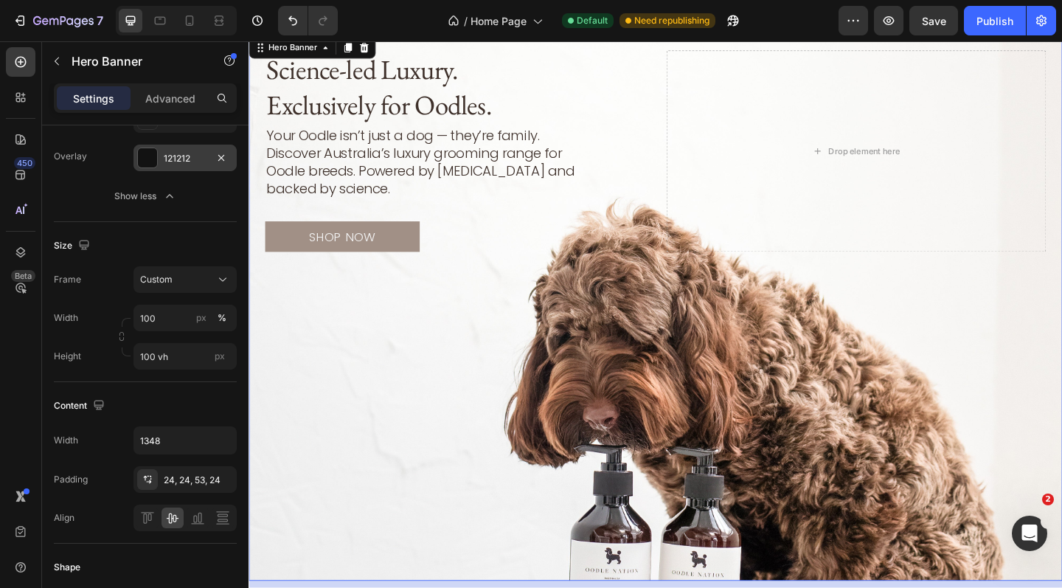
click at [523, 349] on div "Overlay" at bounding box center [691, 331] width 885 height 594
click at [169, 355] on input "100 vh" at bounding box center [184, 356] width 103 height 27
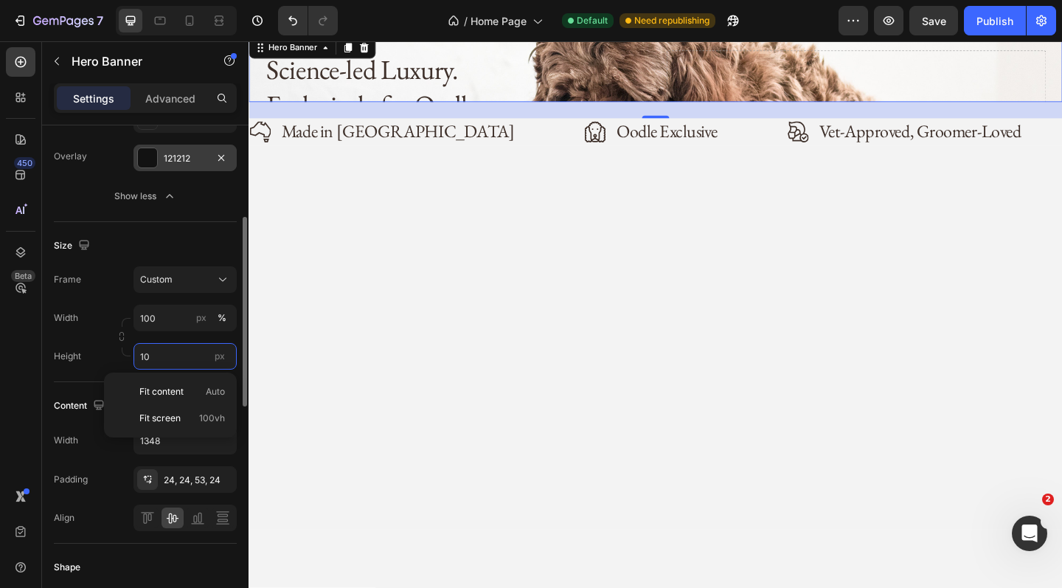
type input "1"
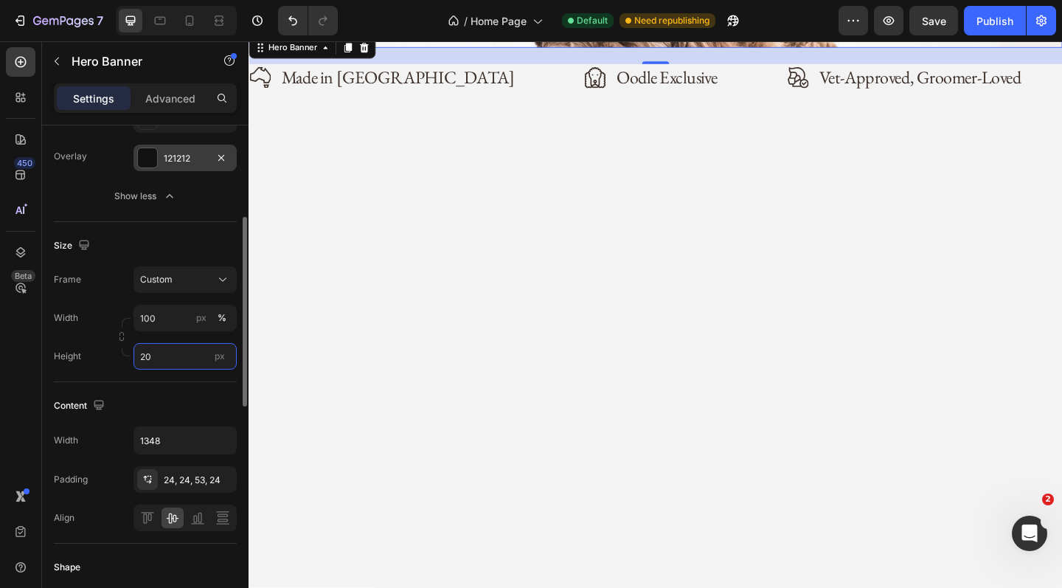
type input "2"
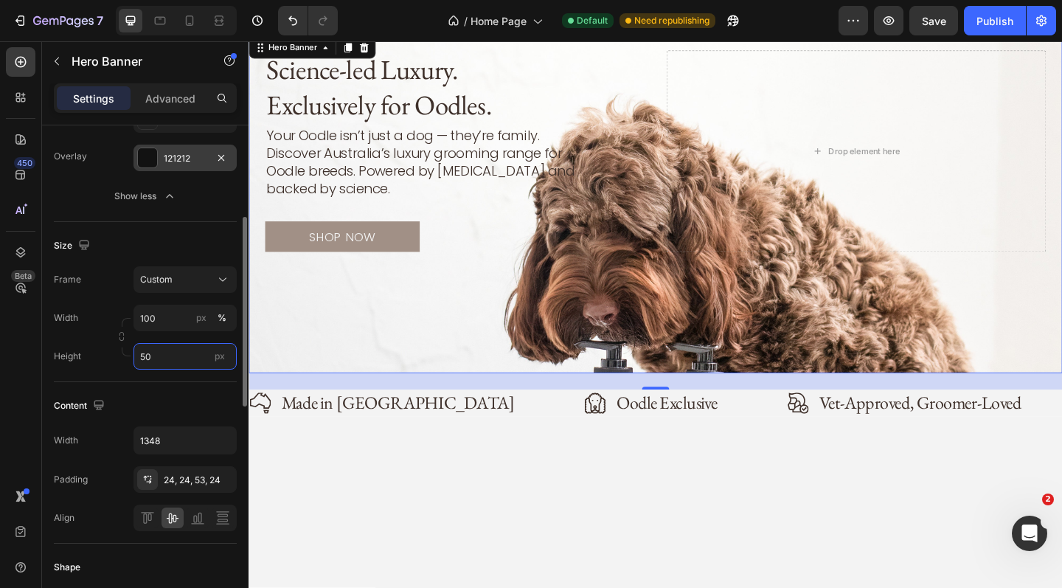
type input "5"
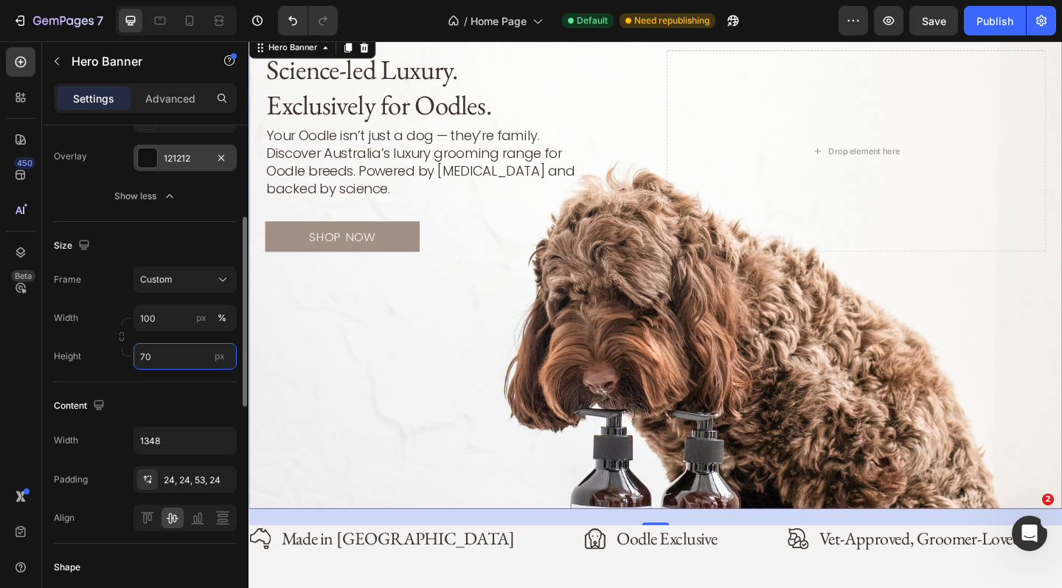
type input "7"
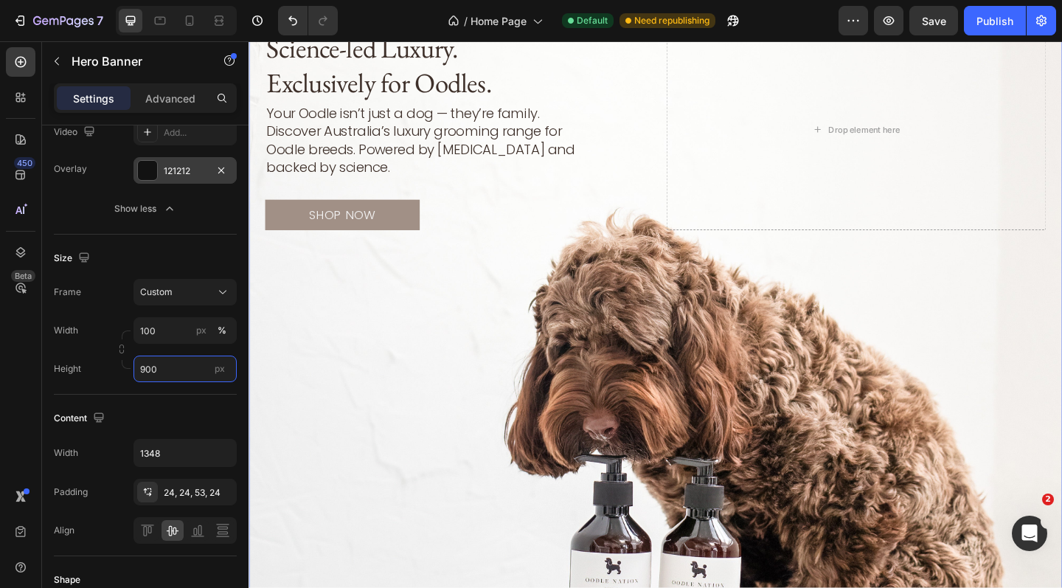
scroll to position [63, 0]
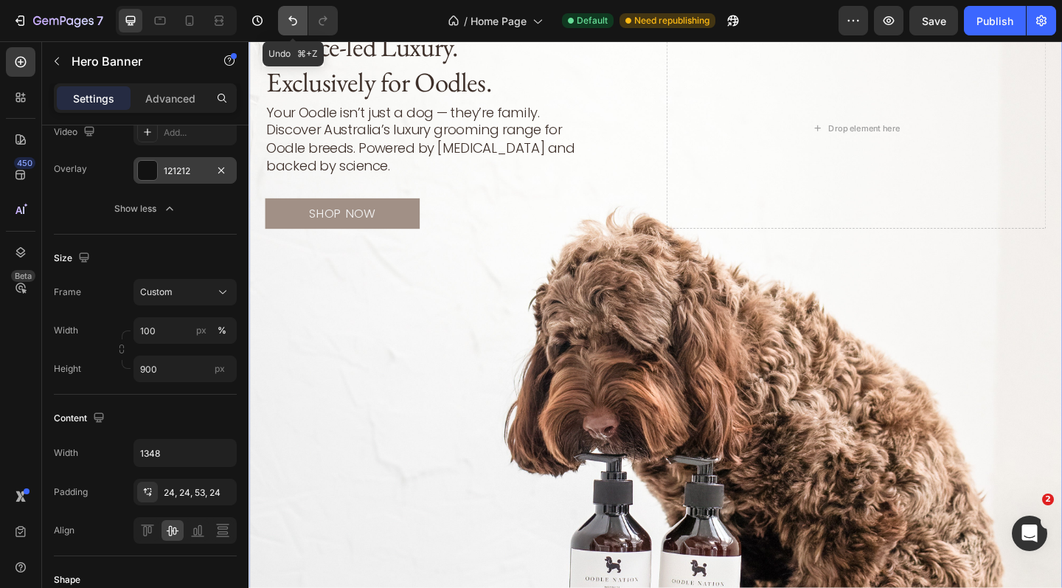
click at [290, 15] on icon "Undo/Redo" at bounding box center [292, 20] width 15 height 15
type input "100 vh"
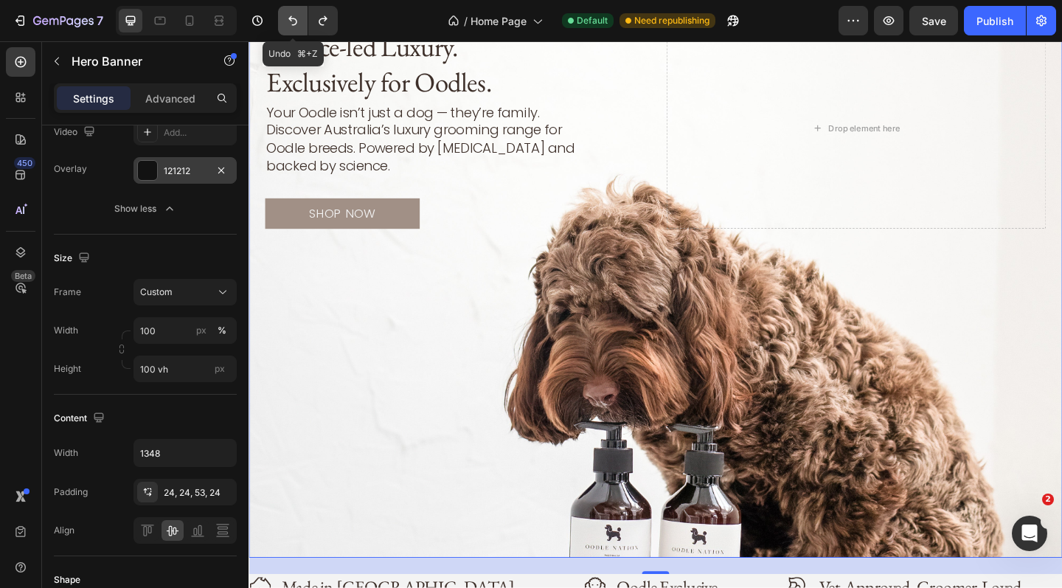
click at [290, 15] on icon "Undo/Redo" at bounding box center [292, 20] width 15 height 15
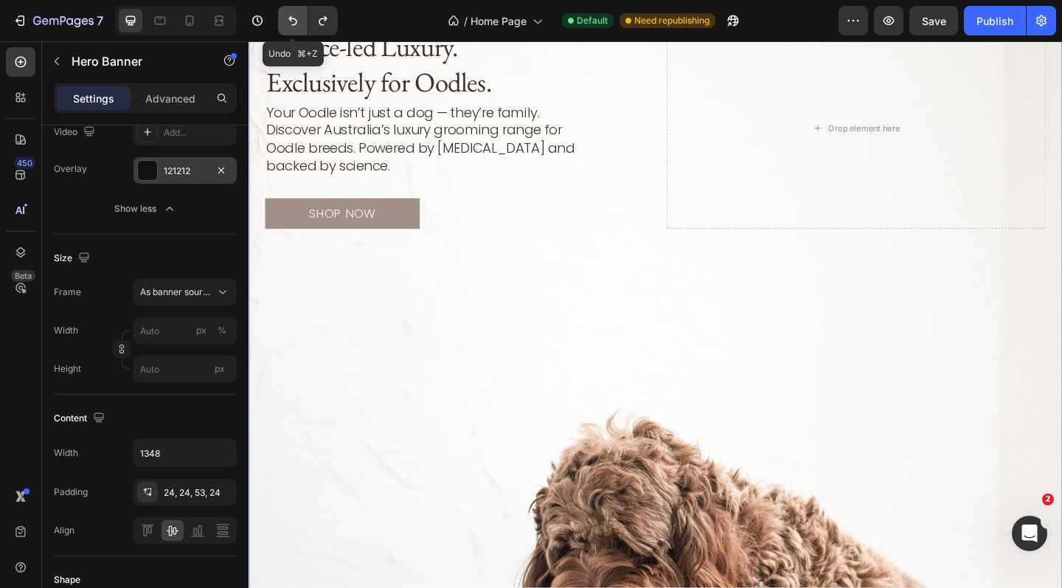
click at [290, 15] on icon "Undo/Redo" at bounding box center [292, 20] width 15 height 15
type input "100"
type input "Auto"
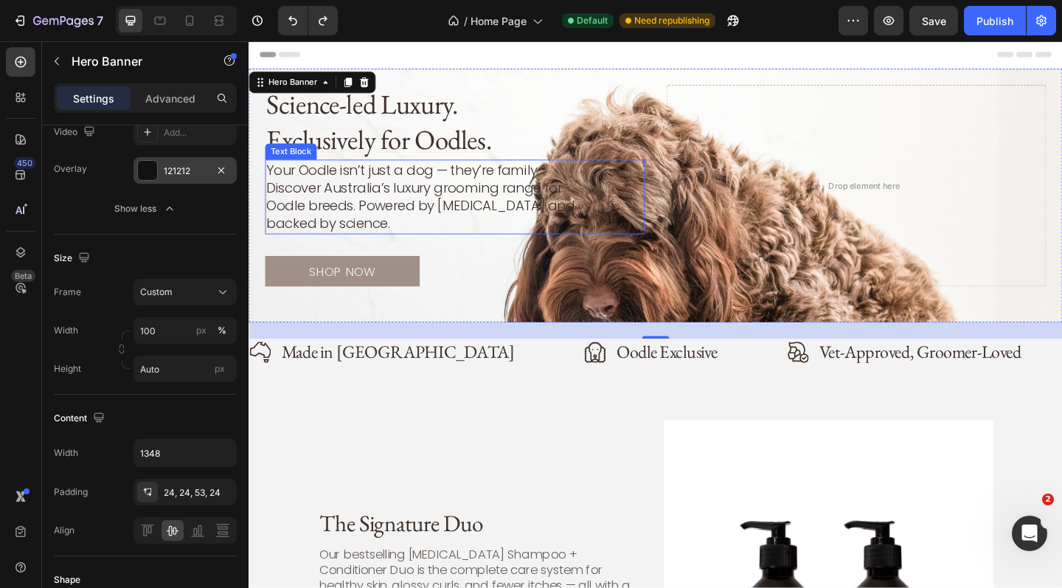
scroll to position [0, 0]
click at [796, 129] on div "Drop element here" at bounding box center [909, 198] width 413 height 219
click at [923, 190] on div "Drop element here" at bounding box center [909, 199] width 119 height 24
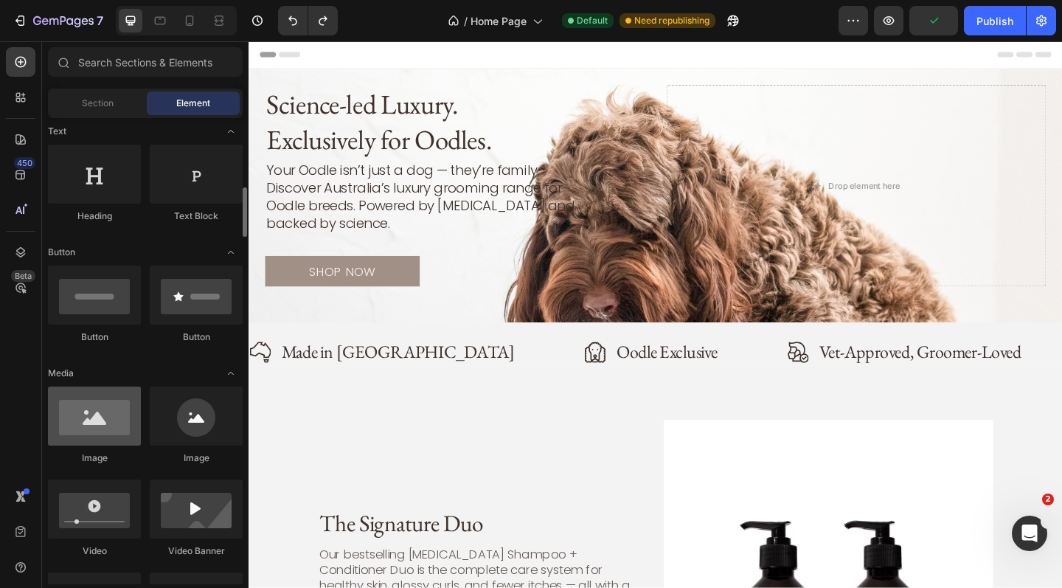
scroll to position [303, 0]
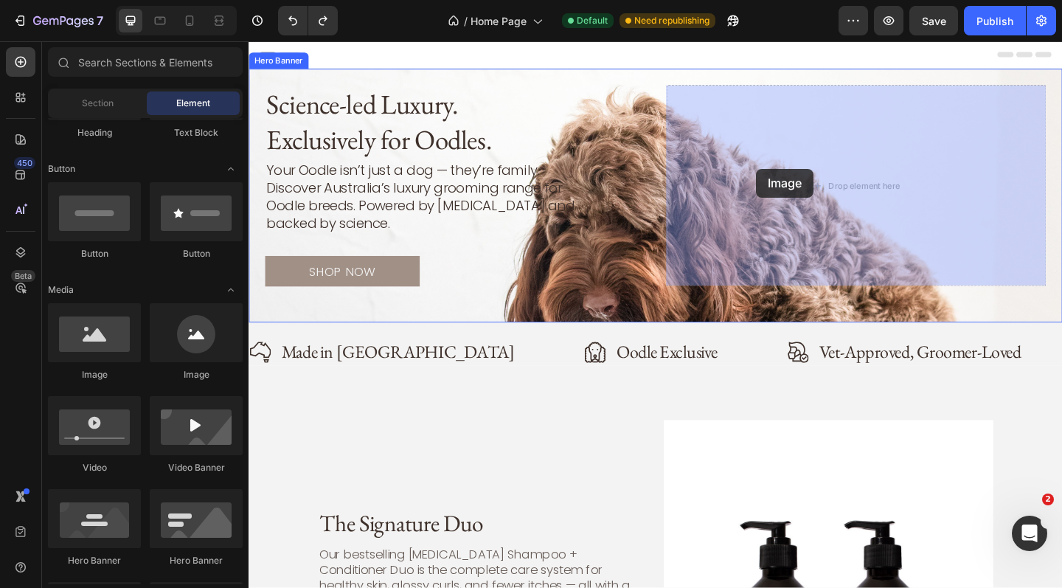
drag, startPoint x: 436, startPoint y: 383, endPoint x: 801, endPoint y: 180, distance: 417.9
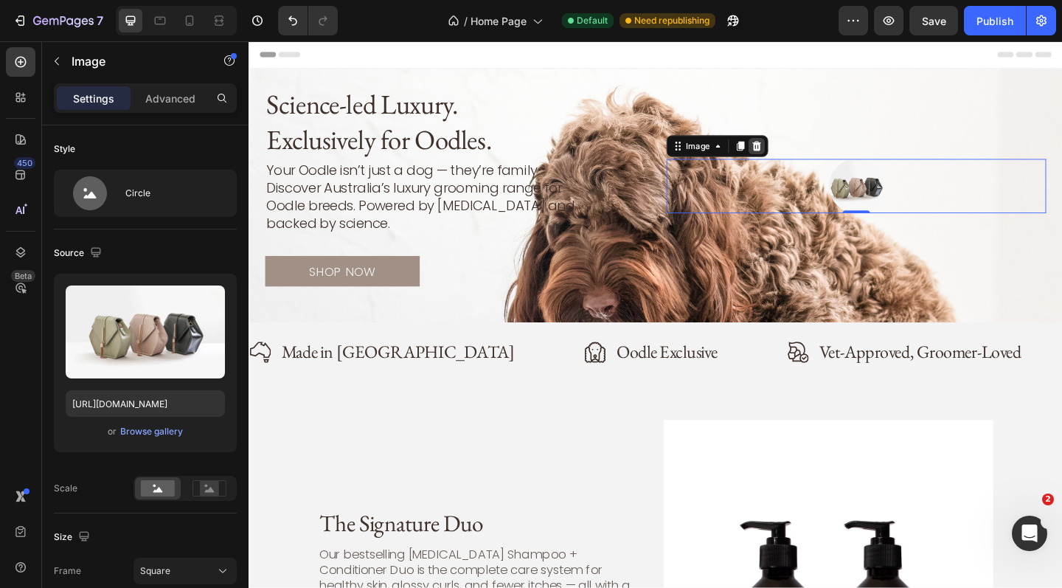
click at [808, 152] on div at bounding box center [801, 156] width 18 height 18
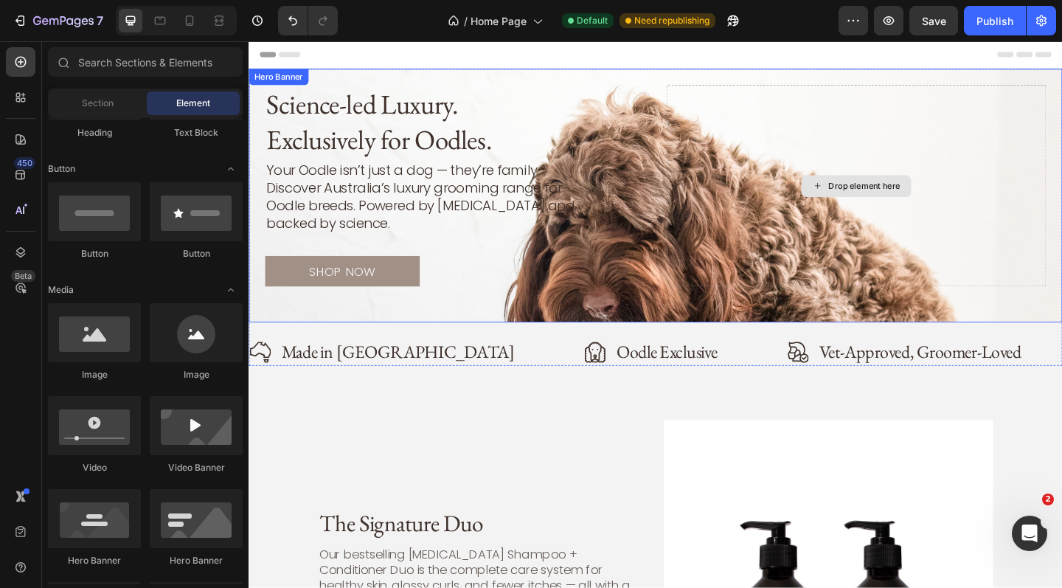
click at [851, 214] on div "Drop element here" at bounding box center [909, 198] width 413 height 219
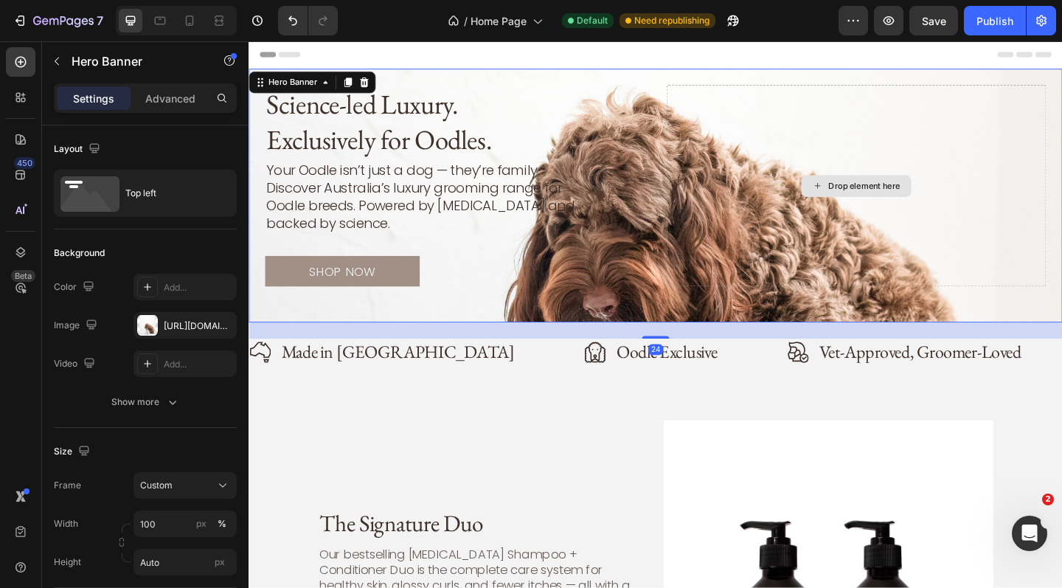
click at [917, 193] on div "Drop element here" at bounding box center [918, 199] width 78 height 12
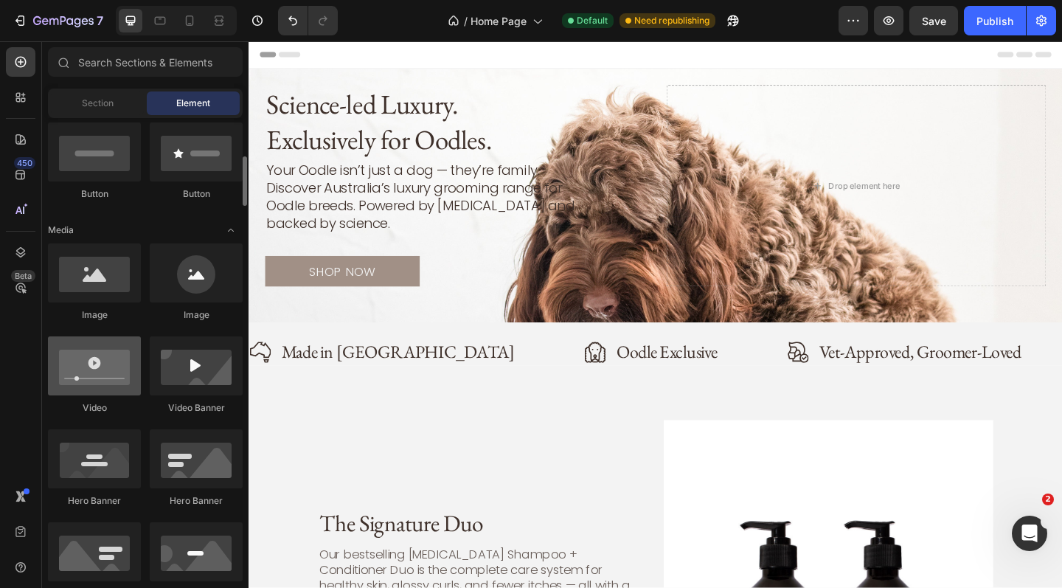
scroll to position [361, 0]
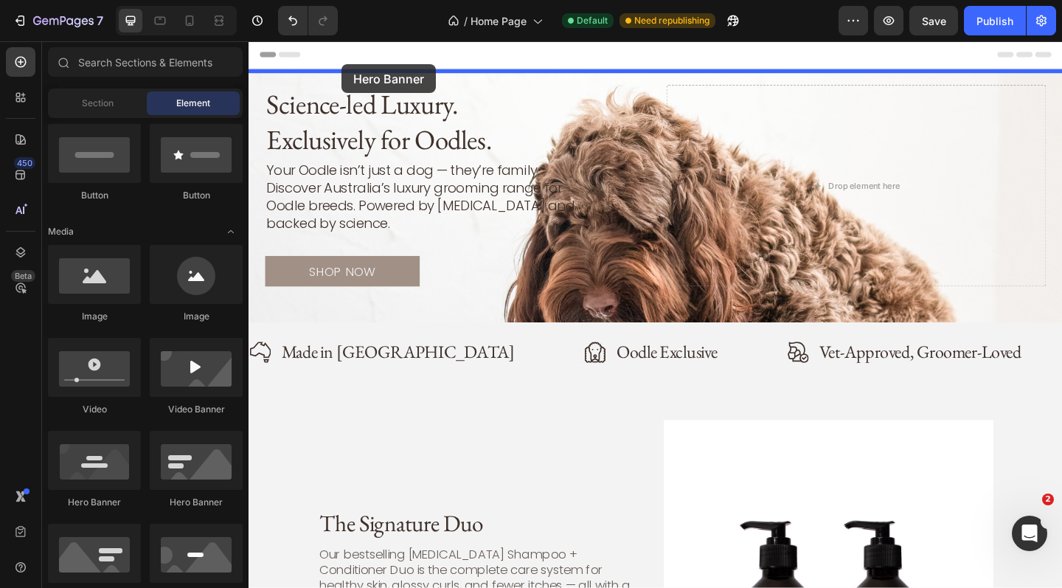
drag, startPoint x: 345, startPoint y: 515, endPoint x: 350, endPoint y: 66, distance: 449.1
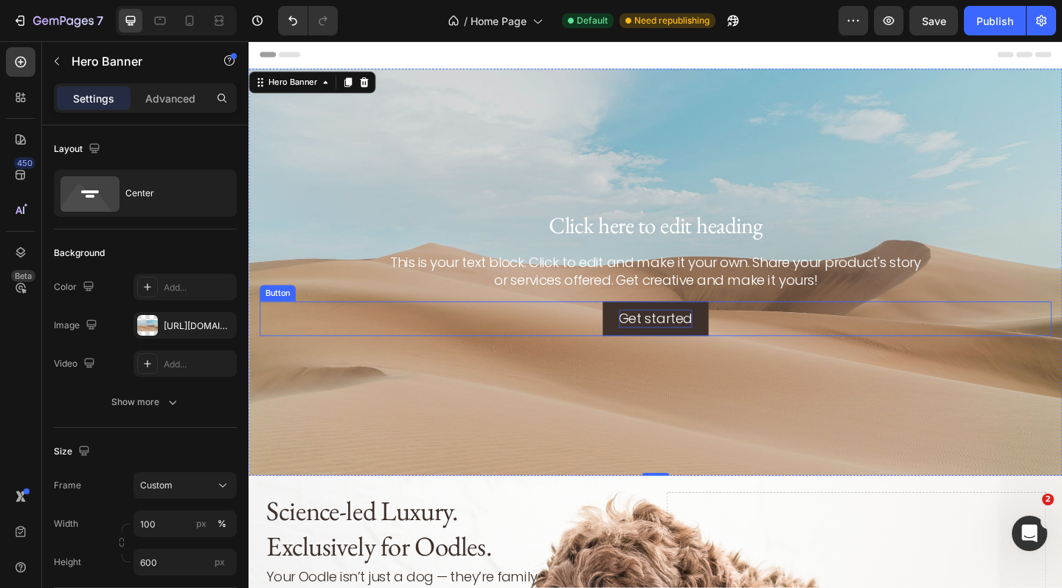
click at [723, 343] on div "Get started" at bounding box center [691, 342] width 80 height 19
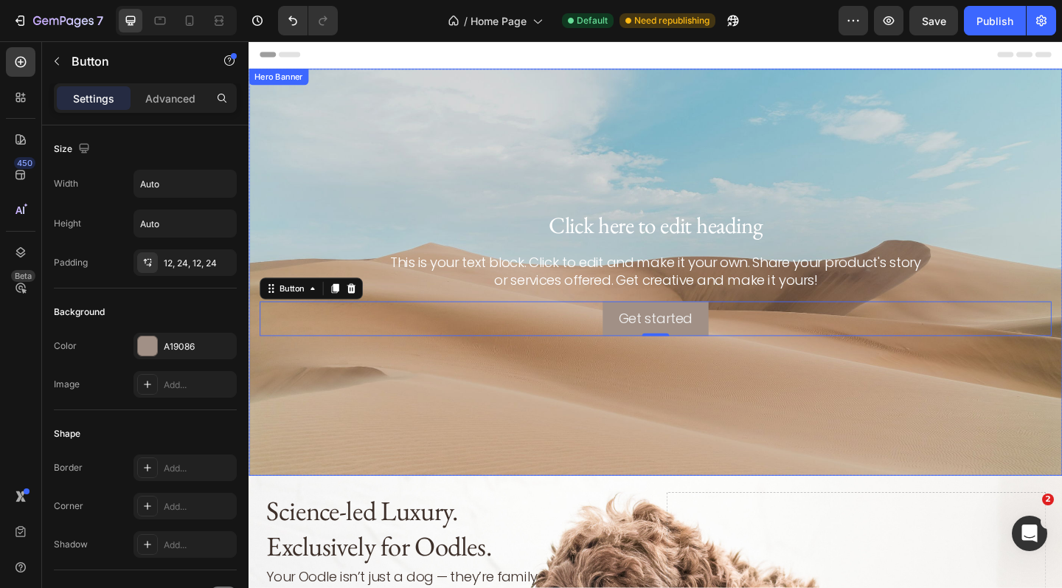
click at [440, 215] on div "Background Image" at bounding box center [691, 293] width 885 height 442
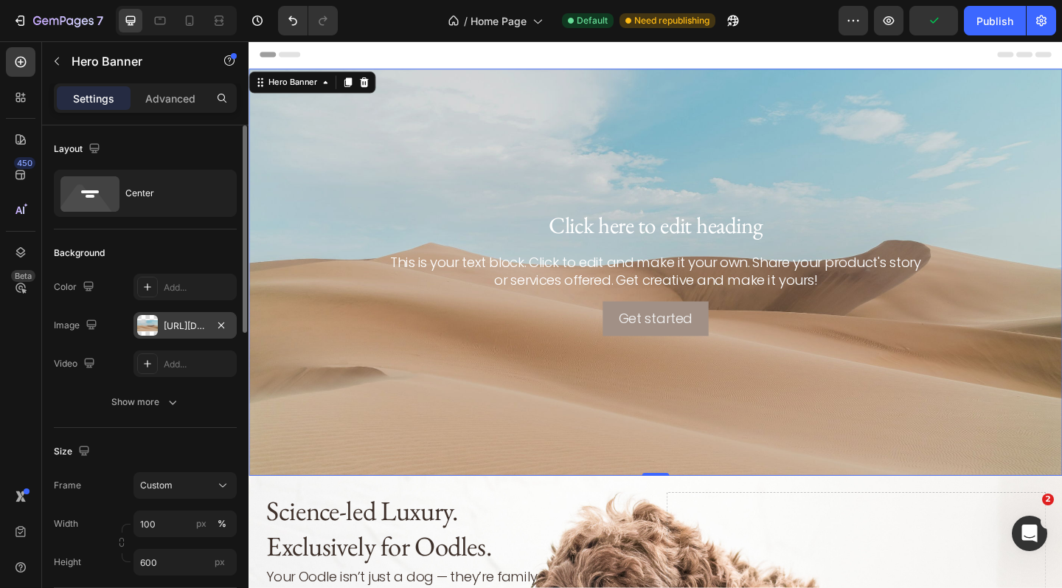
click at [195, 324] on div "[URL][DOMAIN_NAME]" at bounding box center [185, 325] width 43 height 13
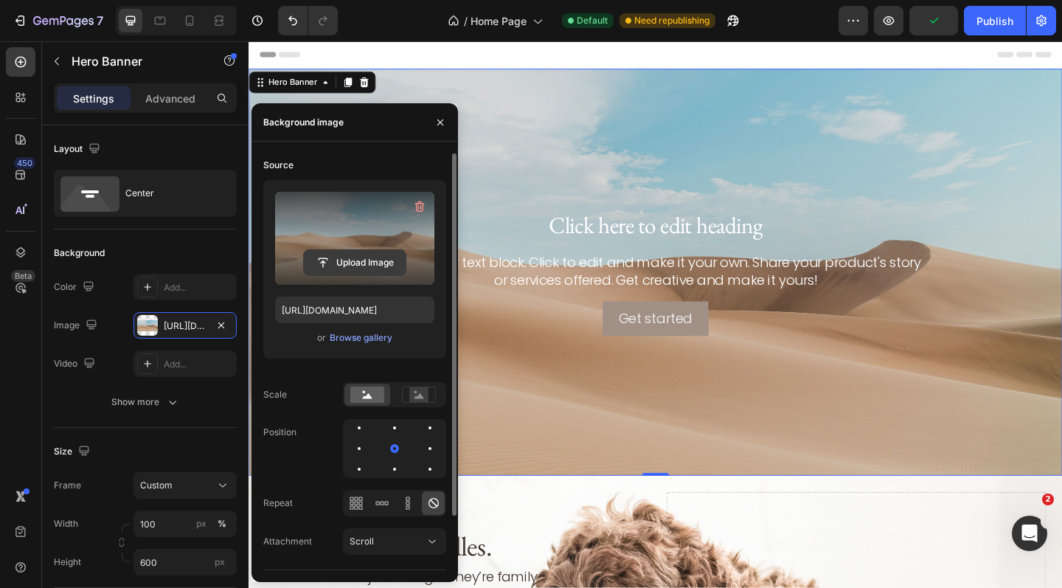
click at [367, 260] on input "file" at bounding box center [355, 262] width 102 height 25
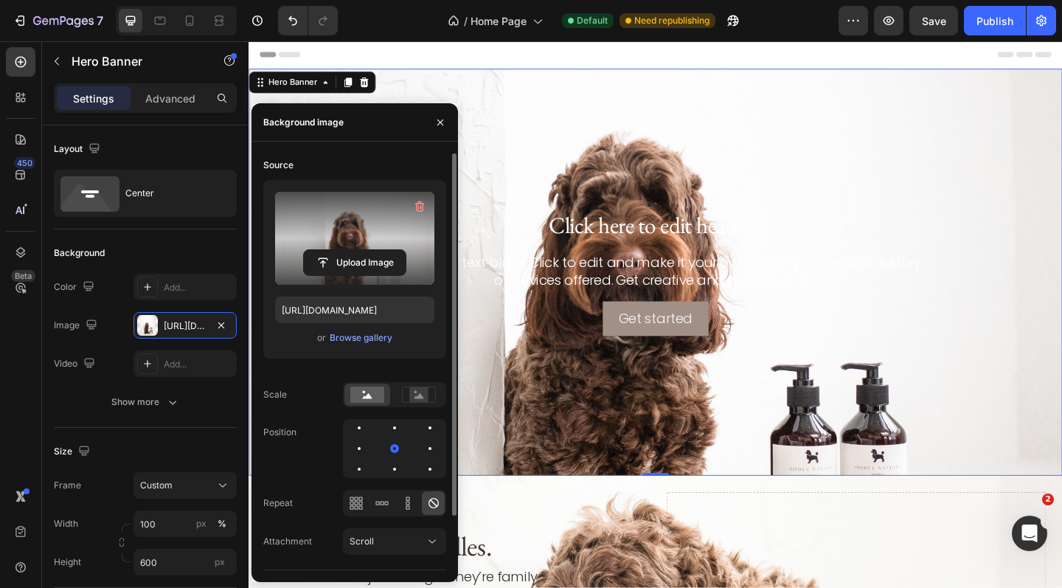
type input "[URL][DOMAIN_NAME]"
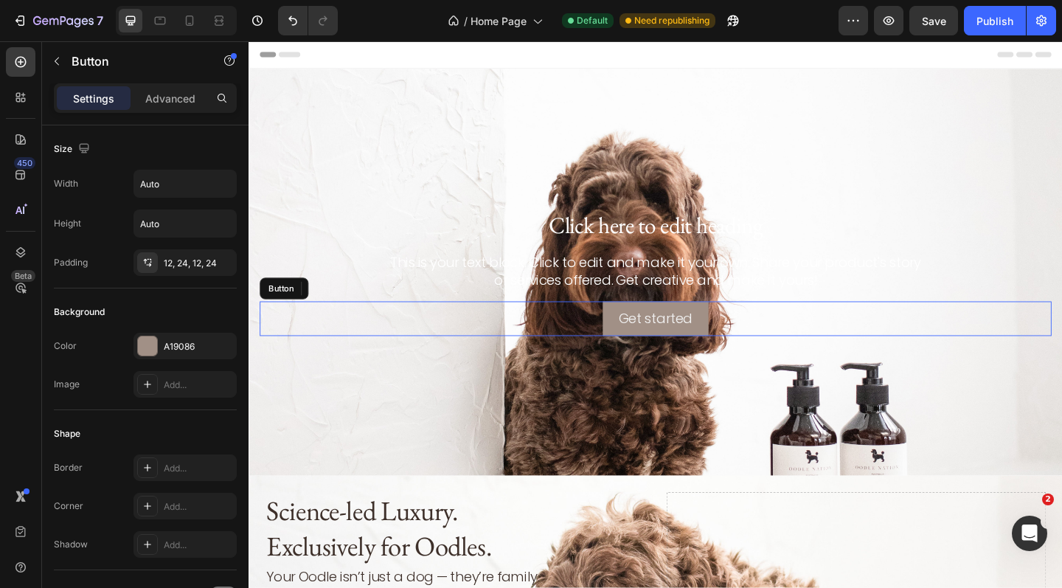
click at [893, 335] on div "Get started Button" at bounding box center [690, 342] width 861 height 37
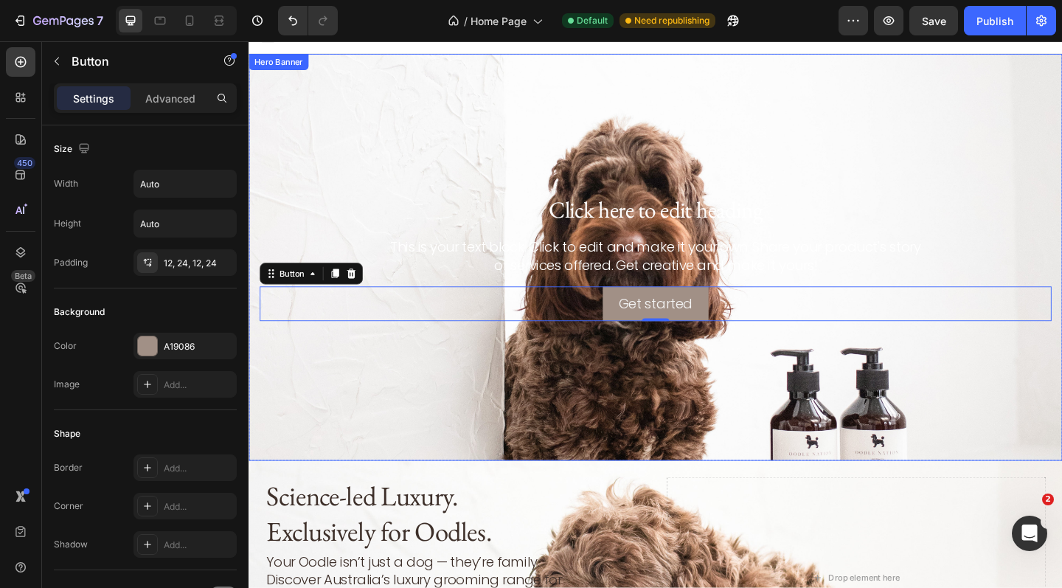
scroll to position [15, 0]
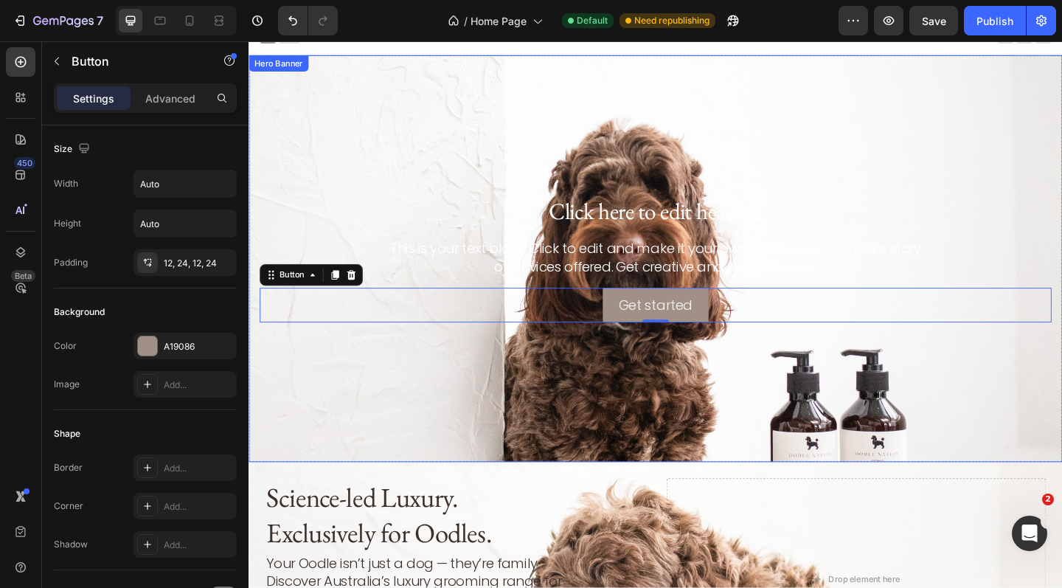
click at [915, 86] on div "Background Image" at bounding box center [691, 278] width 885 height 442
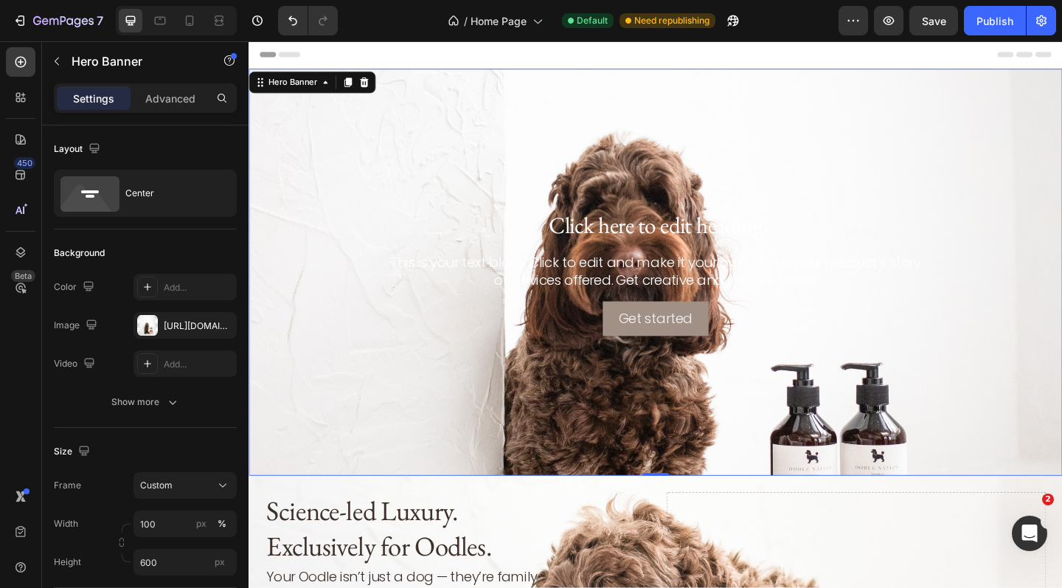
scroll to position [0, 0]
click at [515, 192] on div "Background Image" at bounding box center [691, 293] width 885 height 442
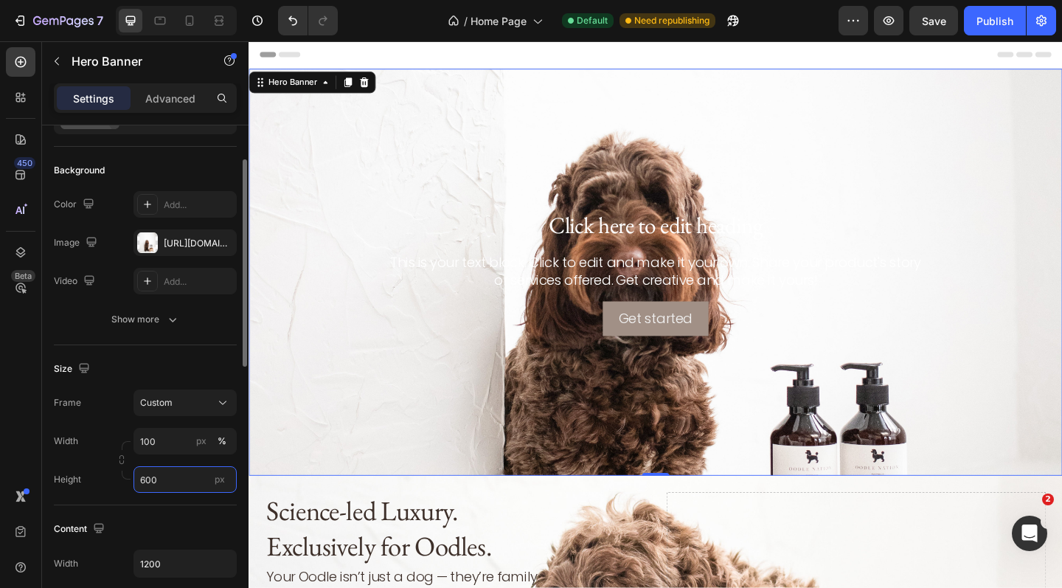
click at [146, 479] on input "600" at bounding box center [184, 479] width 103 height 27
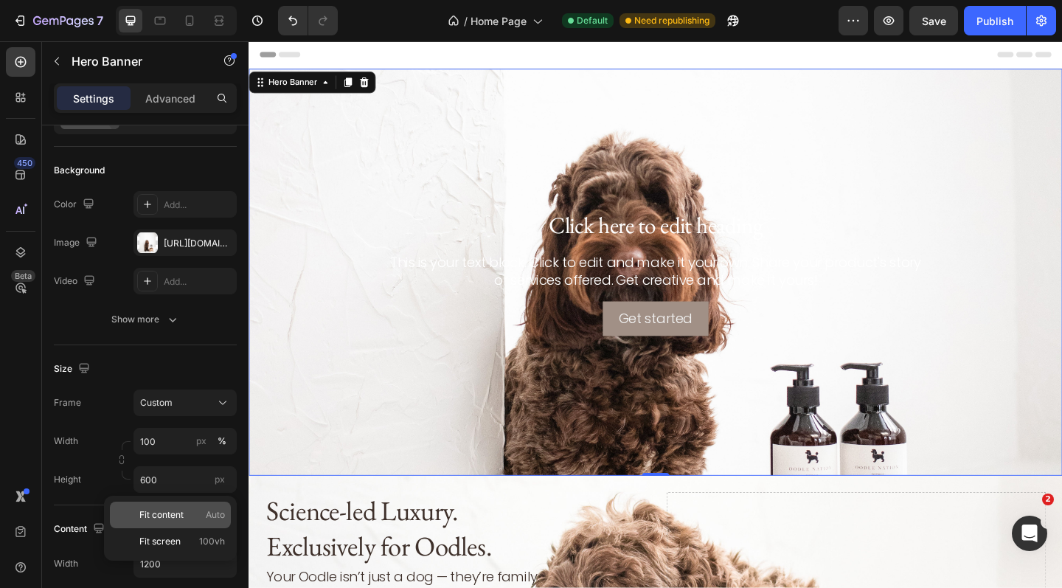
click at [160, 508] on span "Fit content" at bounding box center [161, 514] width 44 height 13
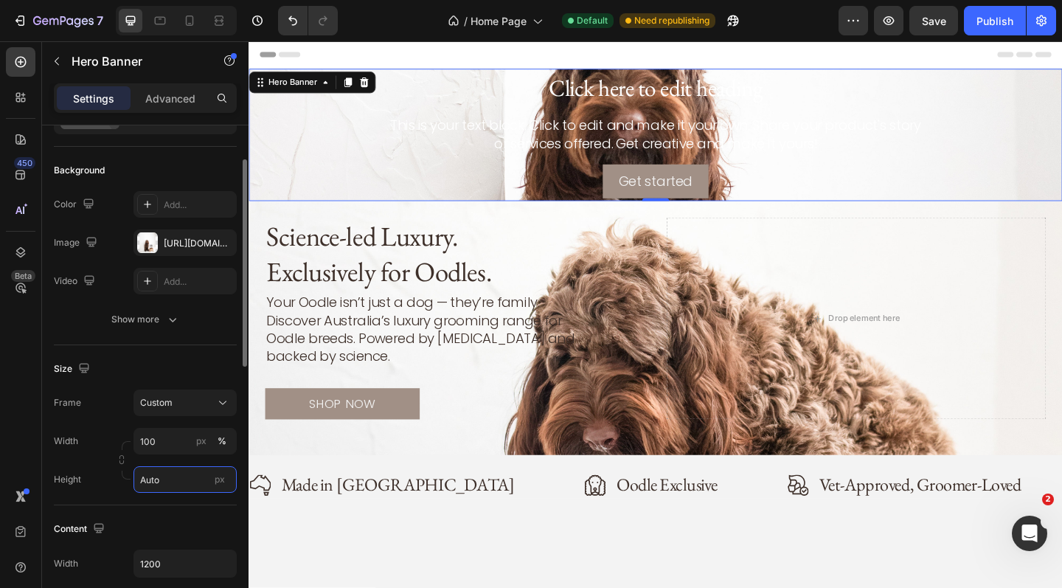
click at [169, 476] on input "Auto" at bounding box center [184, 479] width 103 height 27
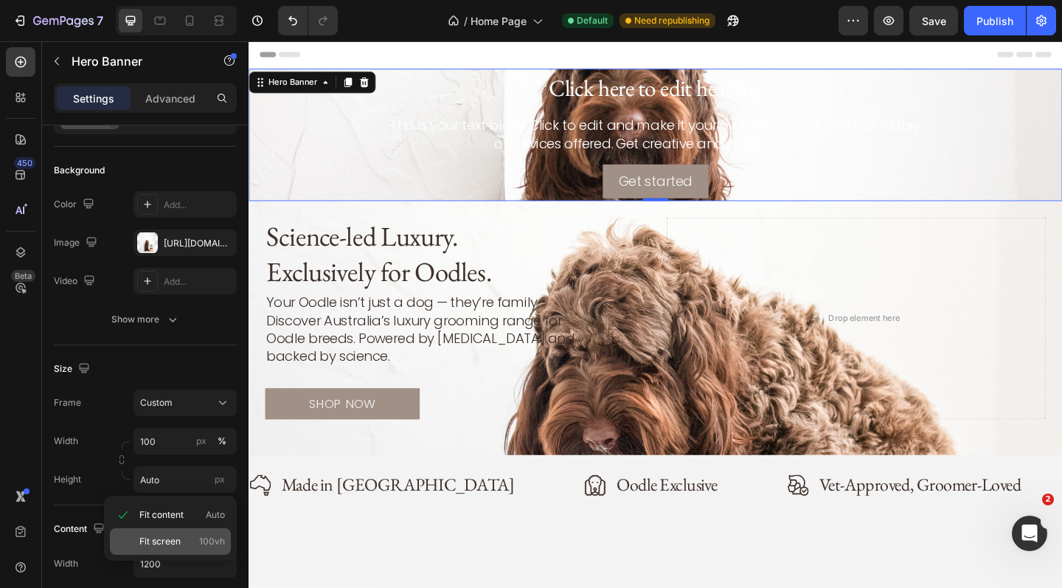
click at [175, 538] on span "Fit screen" at bounding box center [159, 541] width 41 height 13
type input "100 vh"
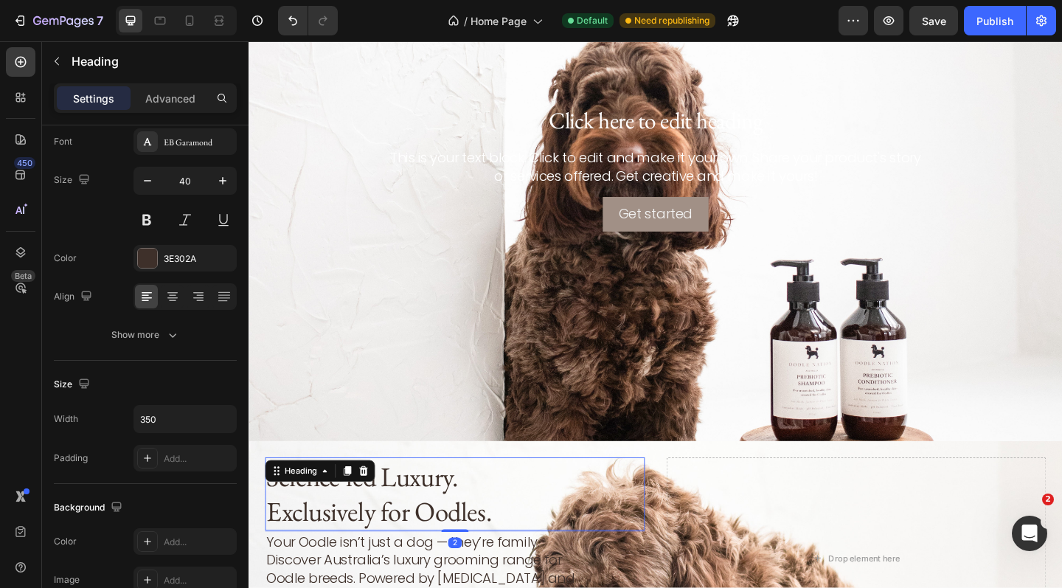
scroll to position [0, 0]
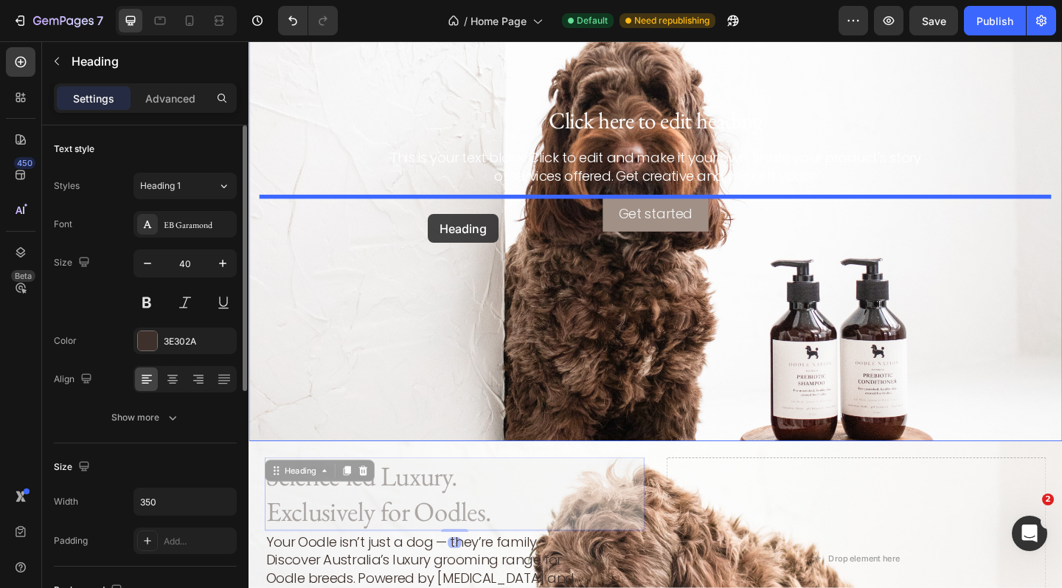
drag, startPoint x: 450, startPoint y: 524, endPoint x: 443, endPoint y: 232, distance: 292.1
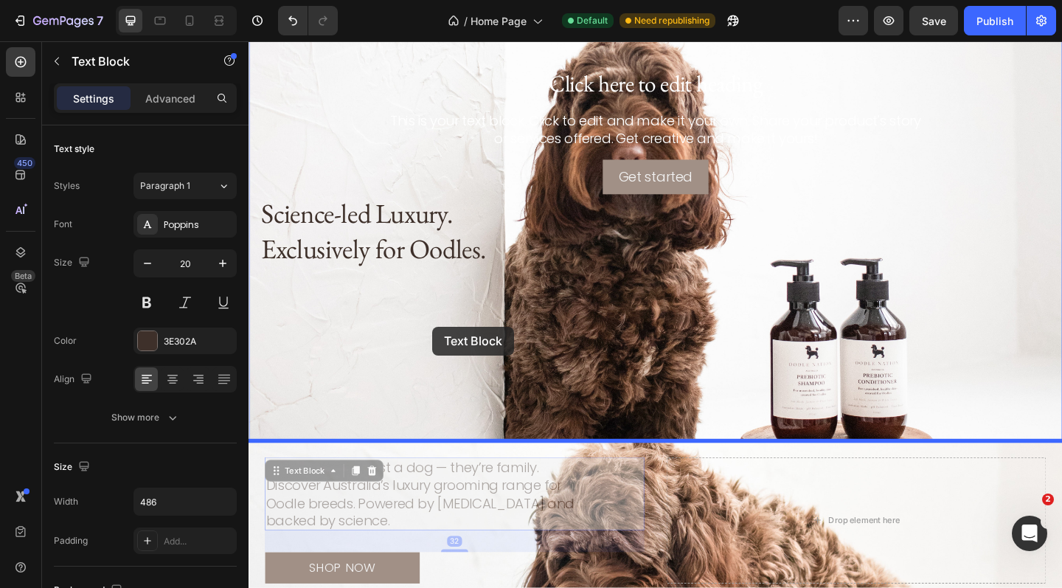
drag, startPoint x: 448, startPoint y: 531, endPoint x: 448, endPoint y: 352, distance: 178.5
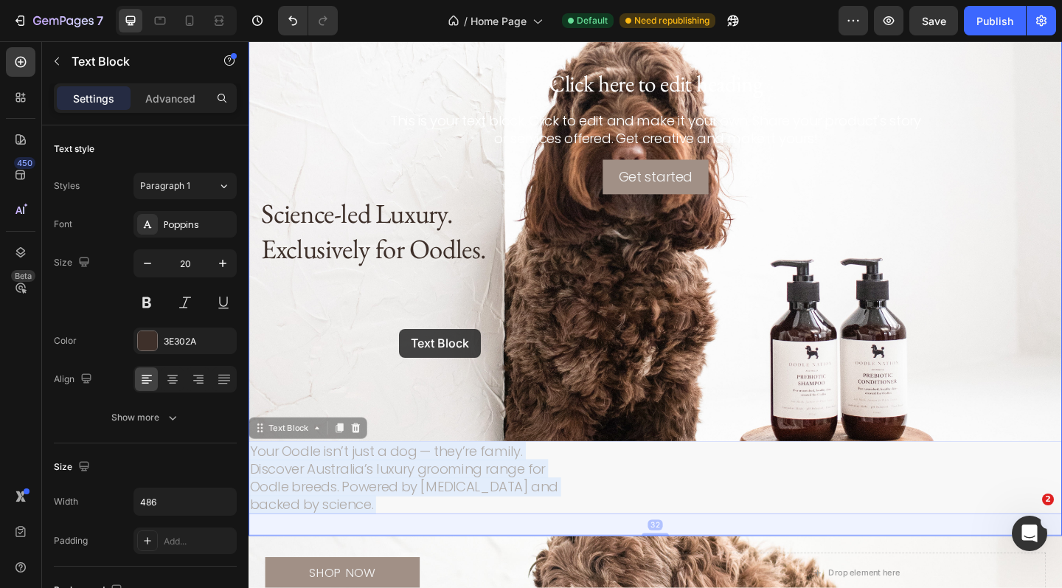
drag, startPoint x: 391, startPoint y: 523, endPoint x: 411, endPoint y: 358, distance: 166.5
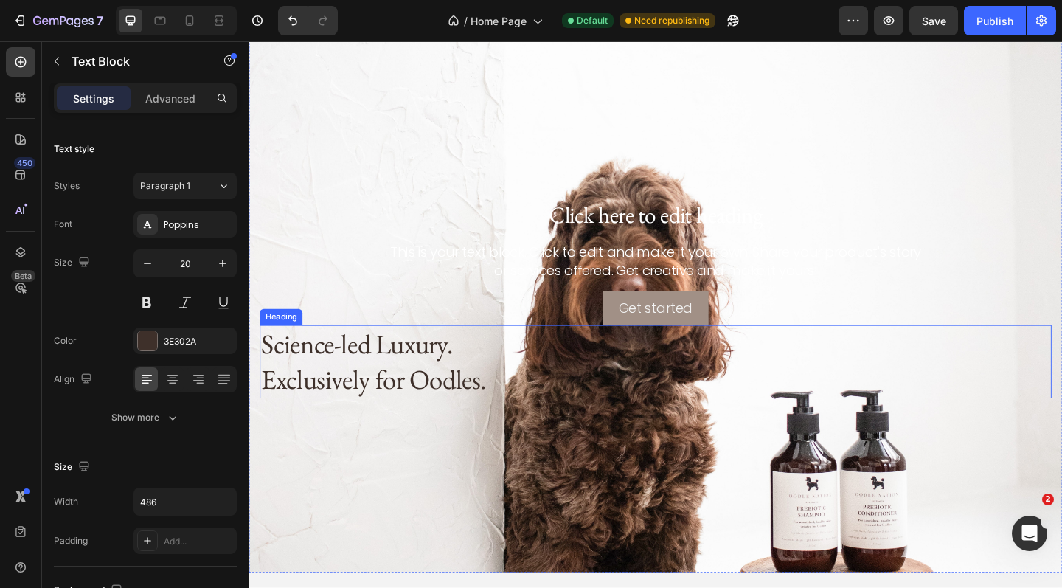
scroll to position [76, 0]
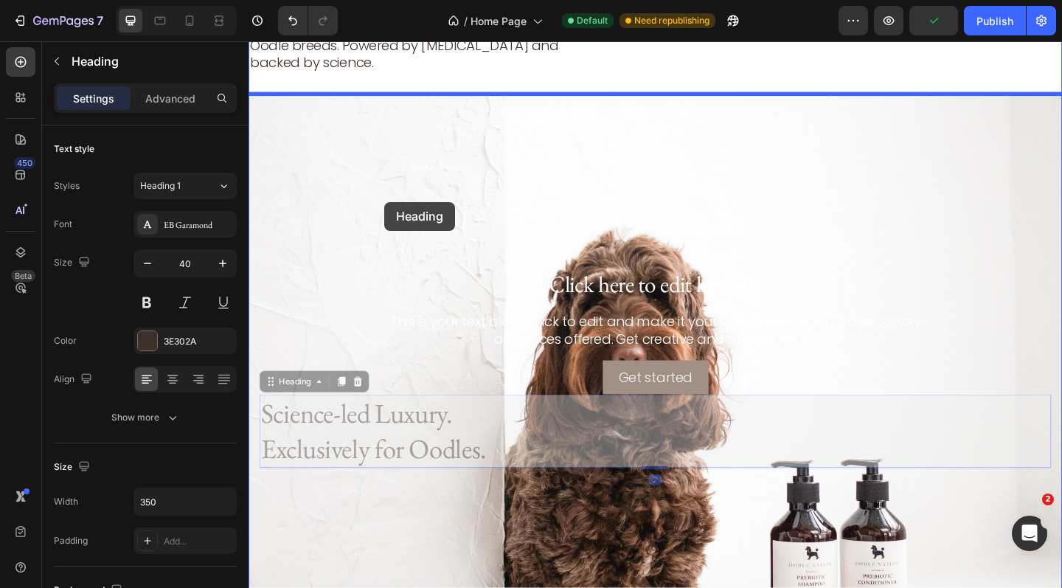
drag, startPoint x: 398, startPoint y: 463, endPoint x: 397, endPoint y: 215, distance: 247.8
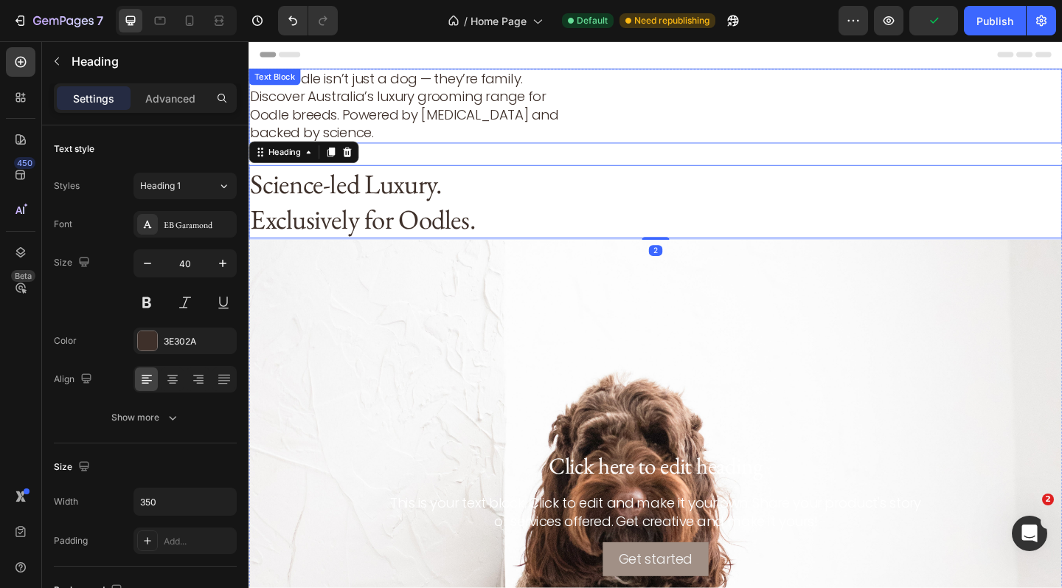
scroll to position [0, 0]
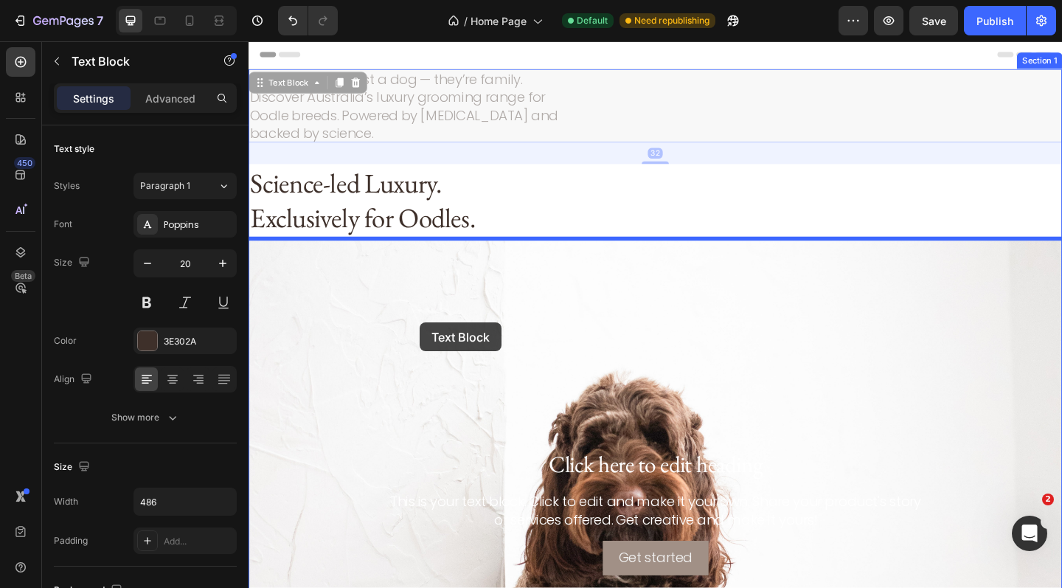
drag, startPoint x: 437, startPoint y: 97, endPoint x: 434, endPoint y: 345, distance: 247.8
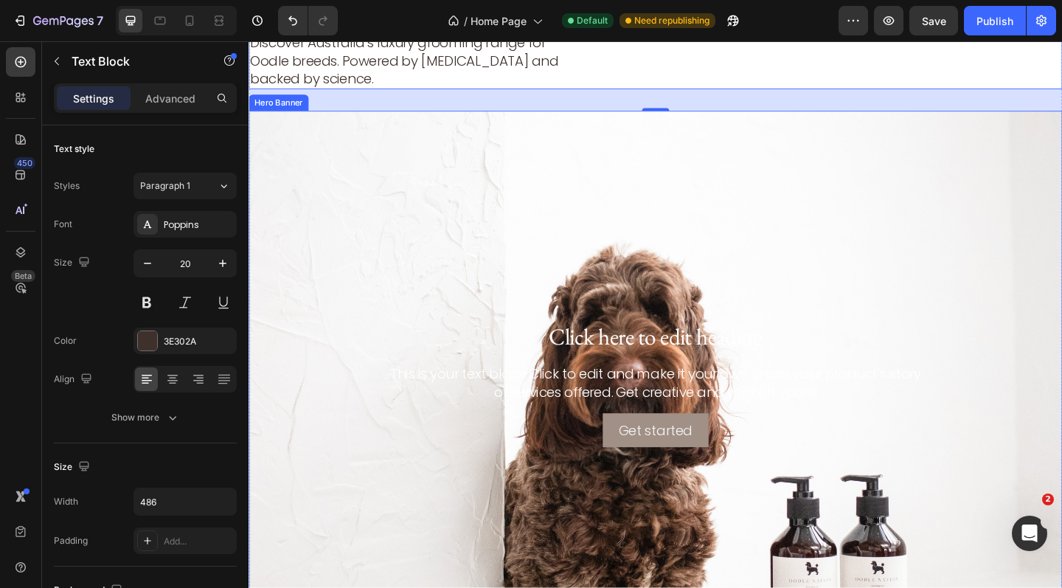
scroll to position [142, 0]
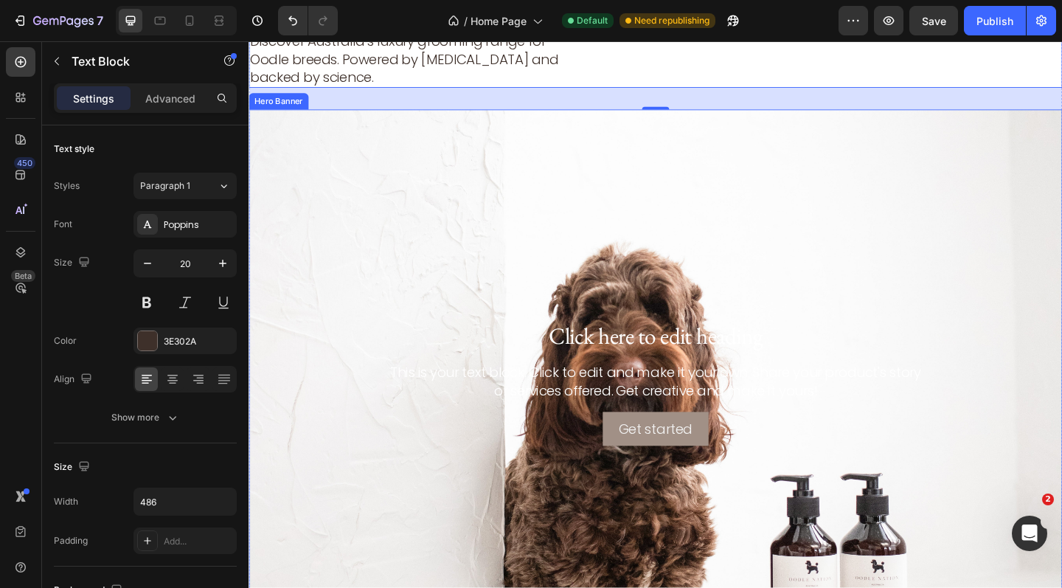
click at [401, 241] on div "Background Image" at bounding box center [691, 413] width 885 height 594
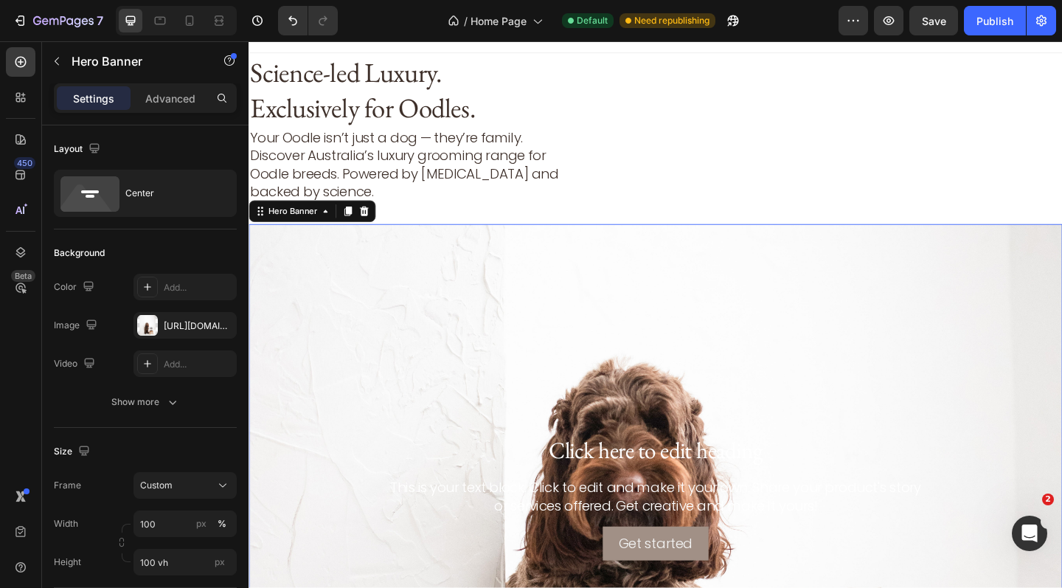
scroll to position [5, 0]
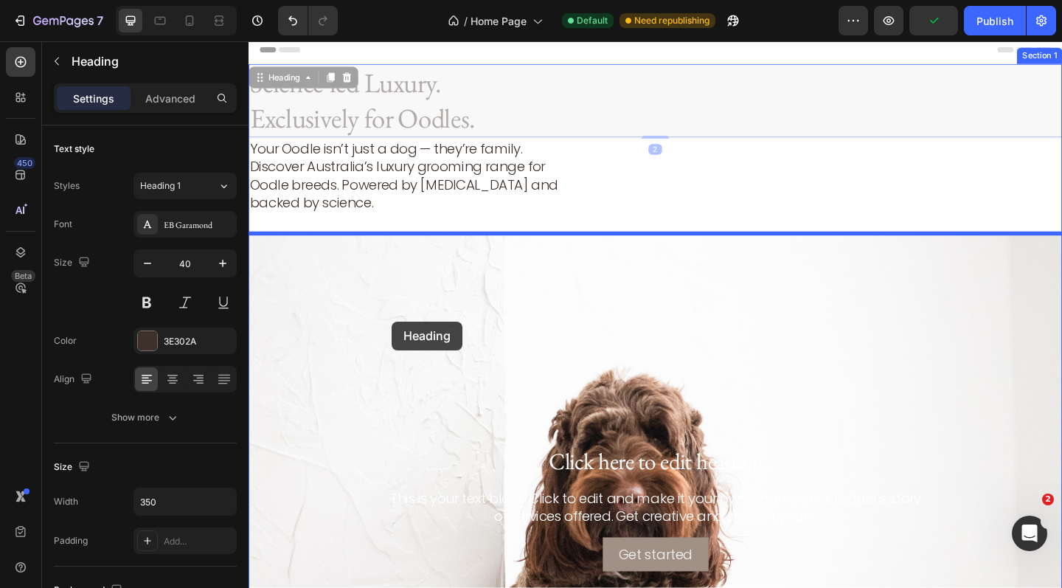
drag, startPoint x: 423, startPoint y: 113, endPoint x: 404, endPoint y: 346, distance: 233.8
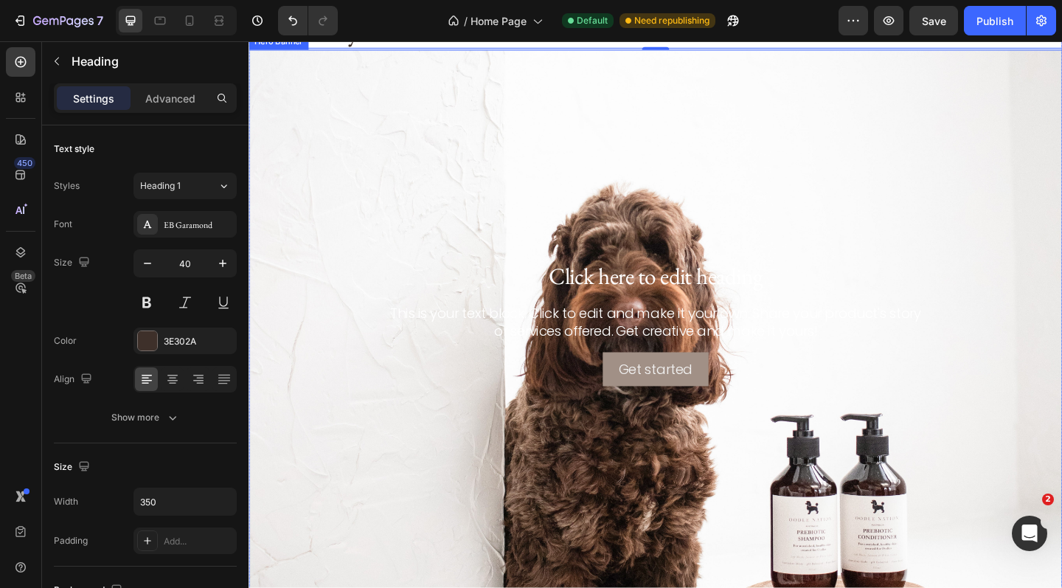
scroll to position [206, 0]
click at [352, 170] on div "Background Image" at bounding box center [691, 349] width 885 height 594
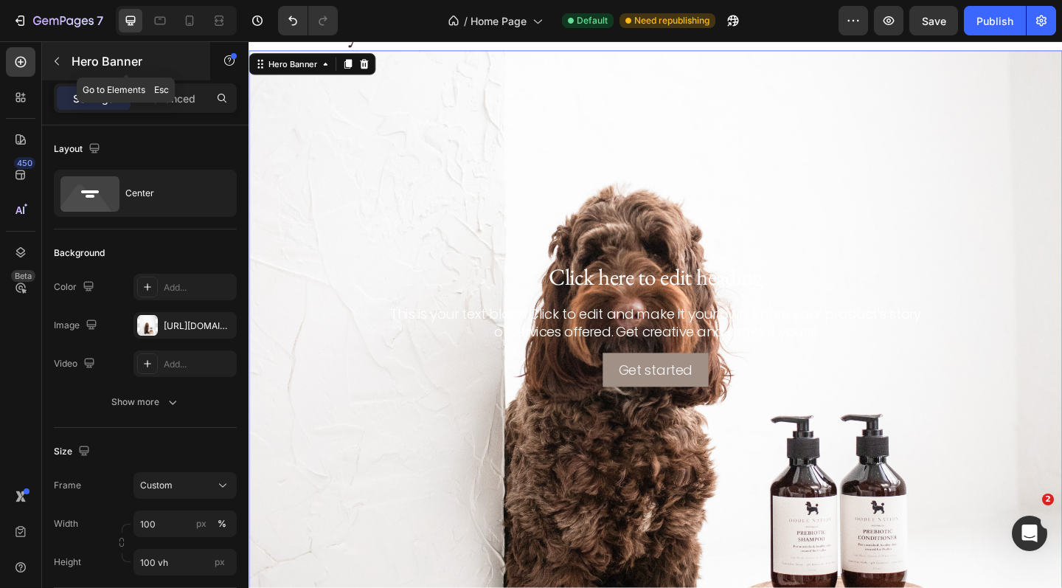
click at [64, 60] on button "button" at bounding box center [57, 61] width 24 height 24
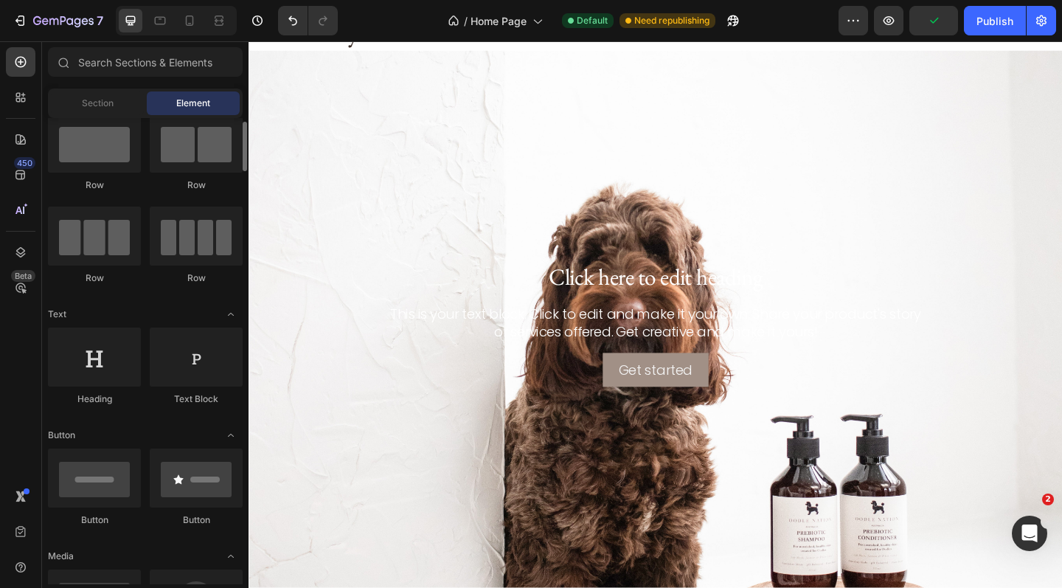
scroll to position [18, 0]
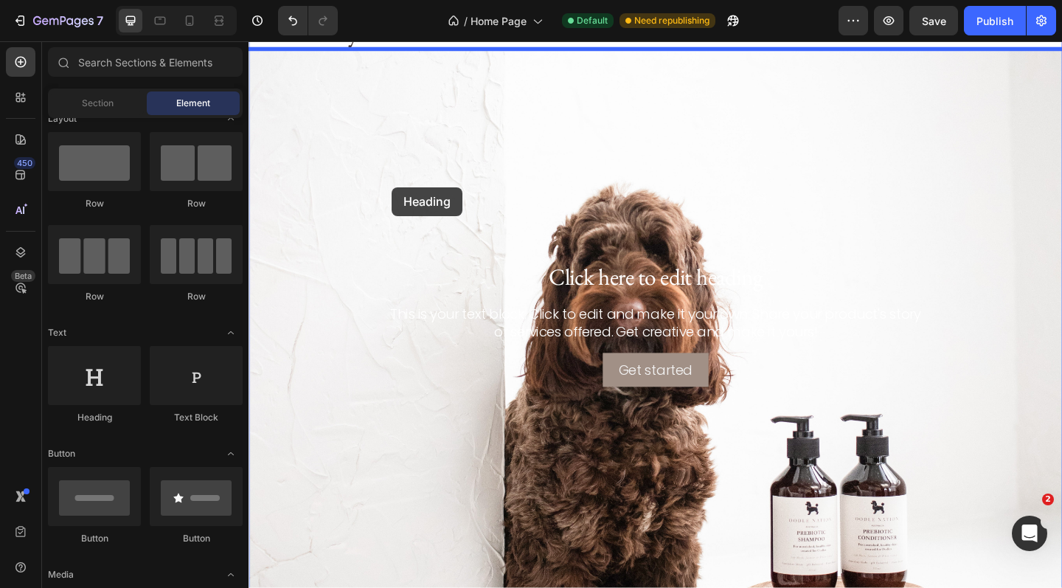
drag, startPoint x: 366, startPoint y: 417, endPoint x: 404, endPoint y: 200, distance: 220.8
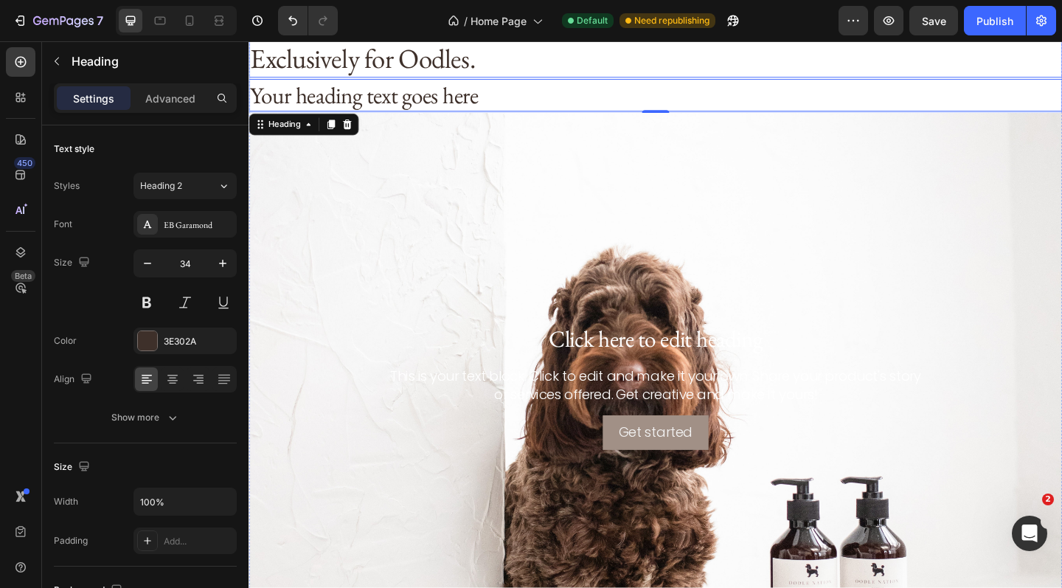
scroll to position [240, 0]
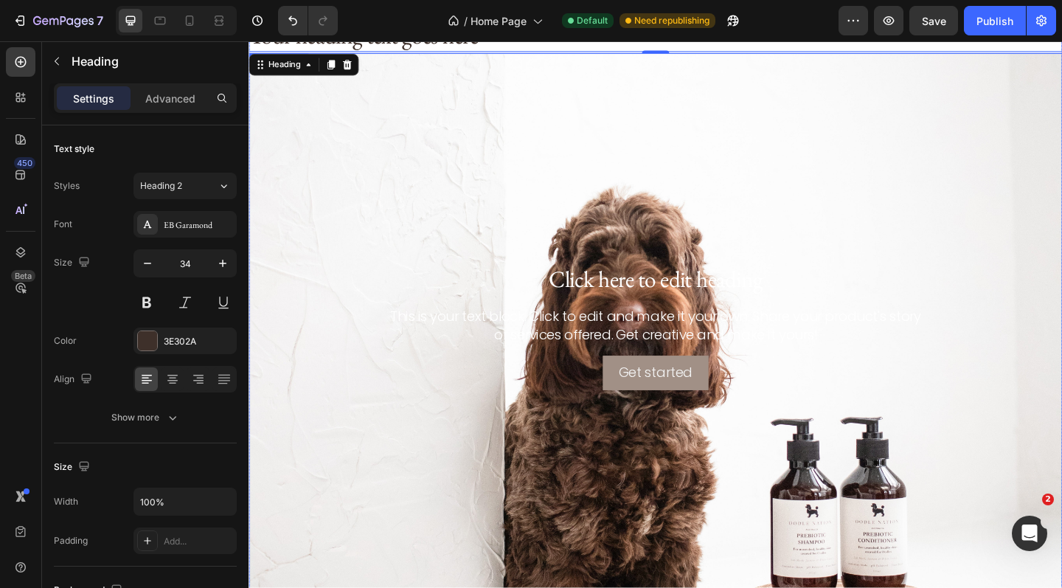
click at [404, 200] on div "Background Image" at bounding box center [691, 352] width 885 height 594
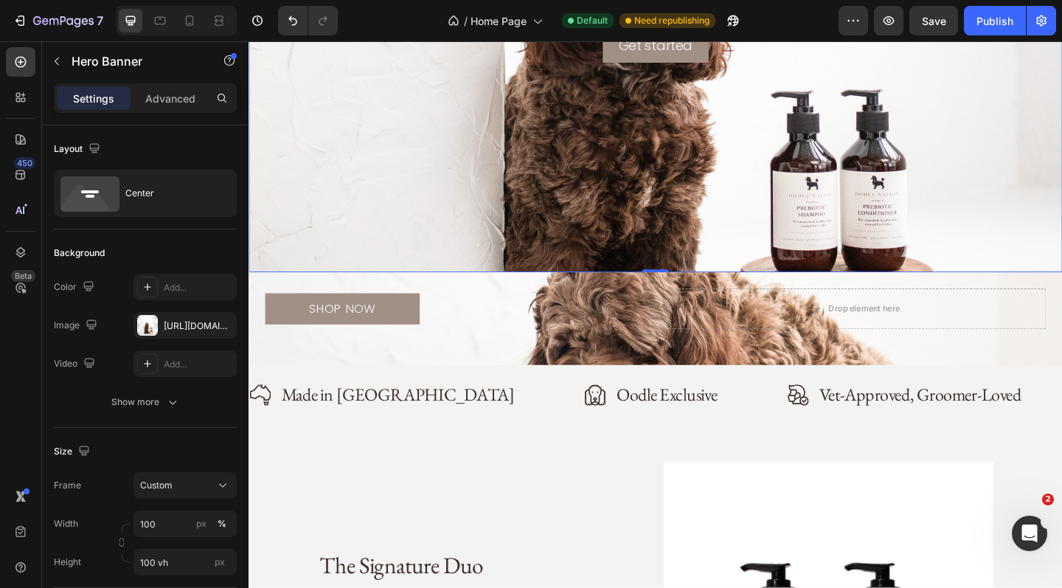
scroll to position [636, 0]
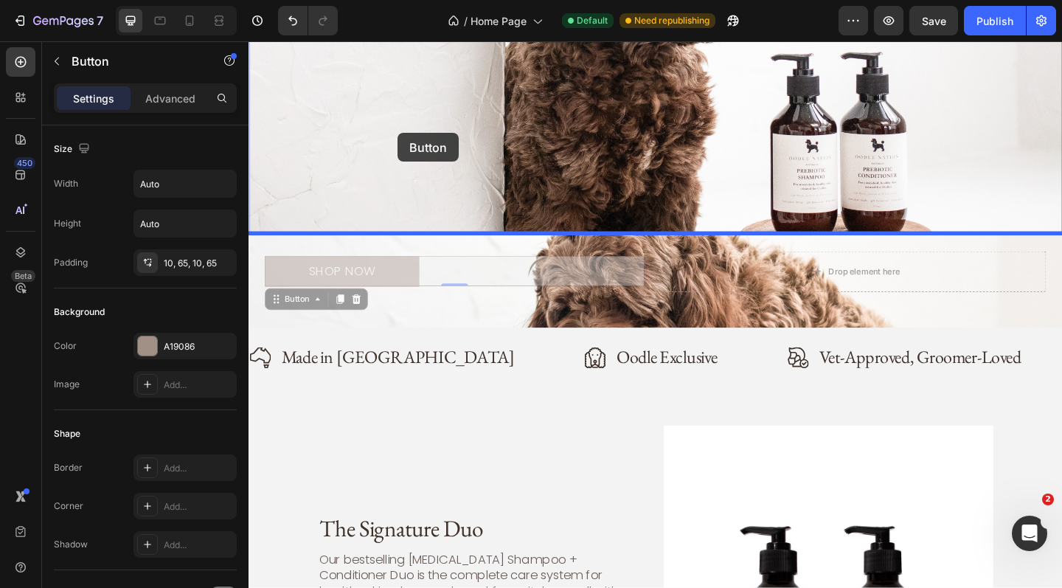
drag, startPoint x: 395, startPoint y: 286, endPoint x: 411, endPoint y: 141, distance: 146.3
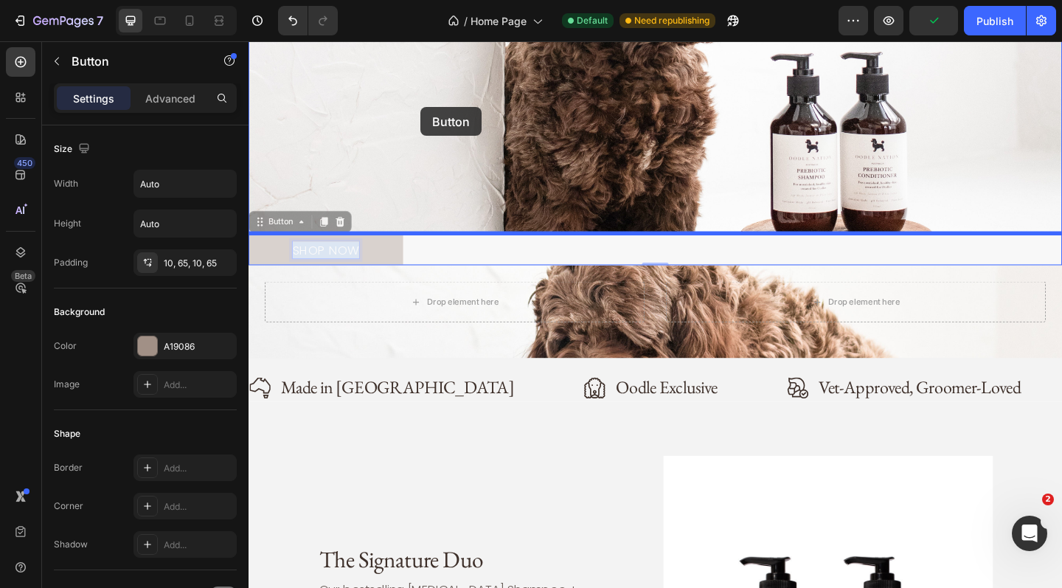
drag, startPoint x: 368, startPoint y: 272, endPoint x: 435, endPoint y: 114, distance: 171.5
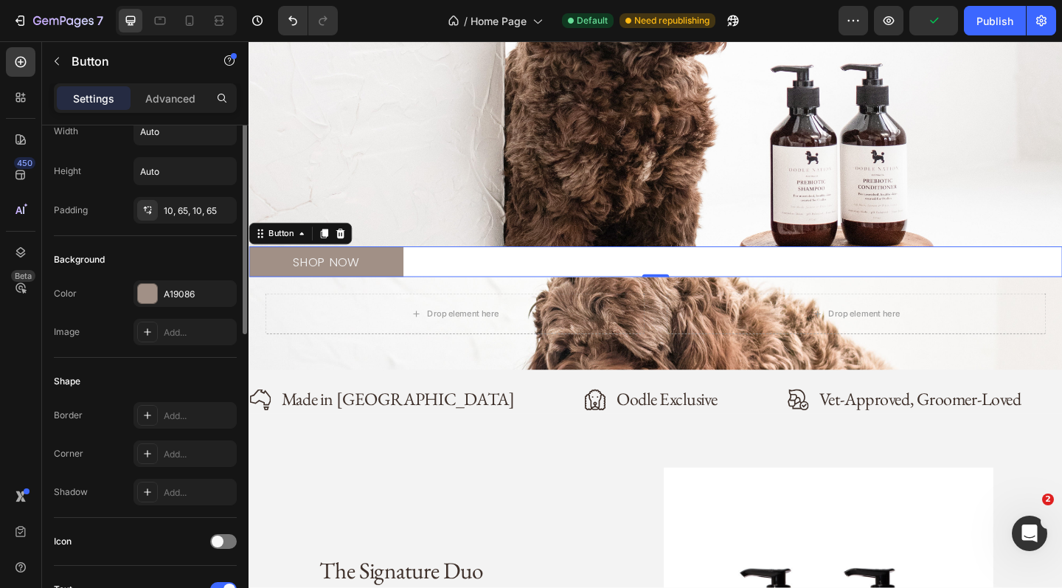
scroll to position [0, 0]
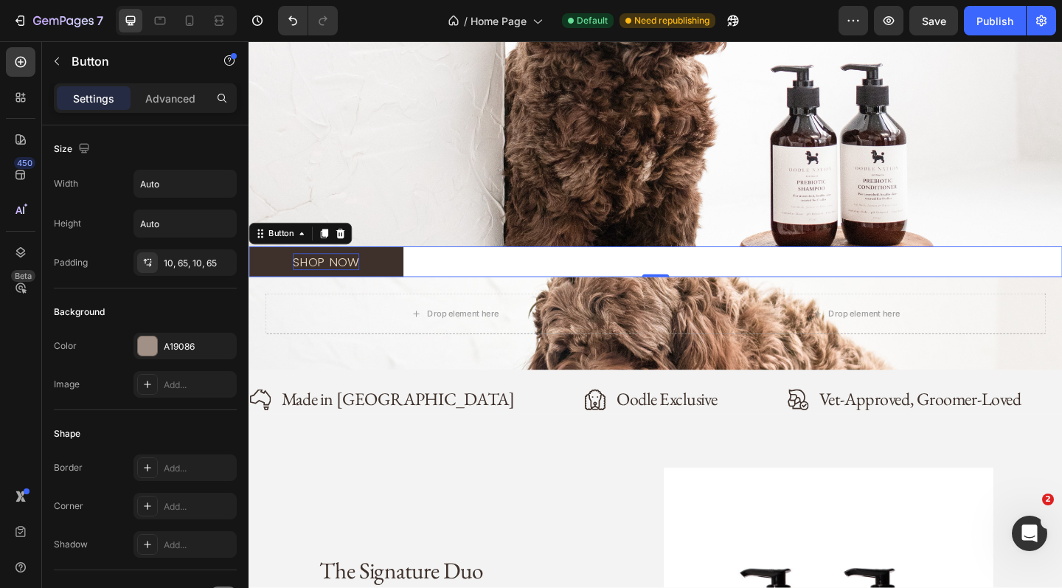
click at [411, 280] on link "SHOP NOW" at bounding box center [333, 282] width 168 height 34
click at [189, 98] on p "Advanced" at bounding box center [170, 98] width 50 height 15
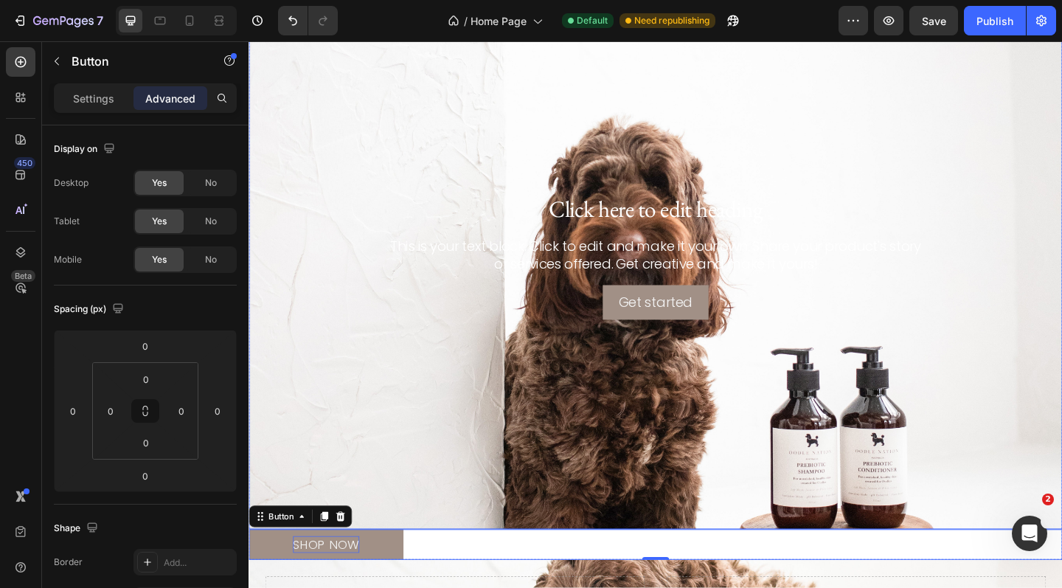
scroll to position [306, 0]
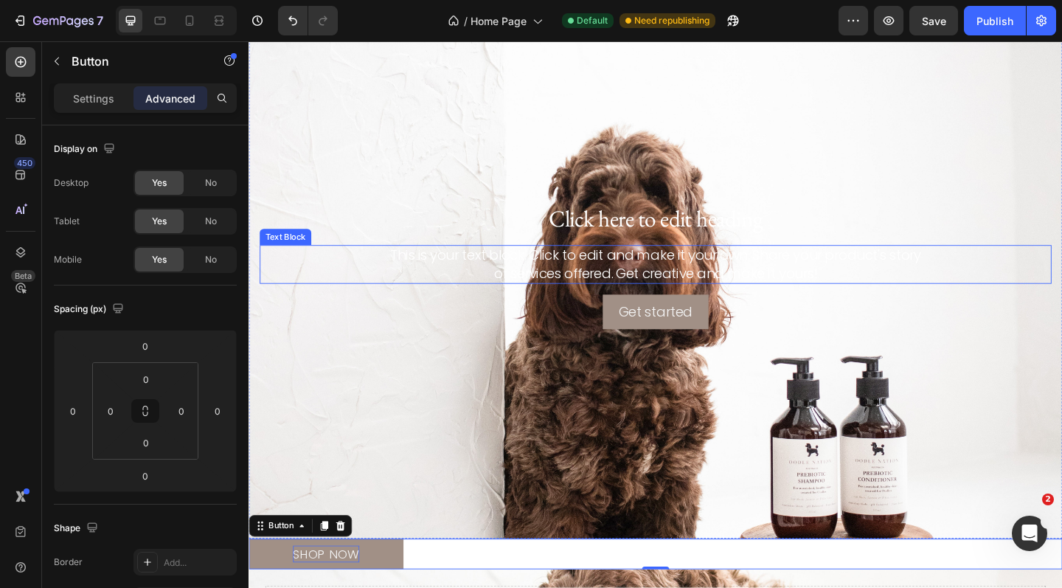
click at [683, 279] on div "This is your text block. Click to edit and make it your own. Share your product…" at bounding box center [690, 284] width 861 height 42
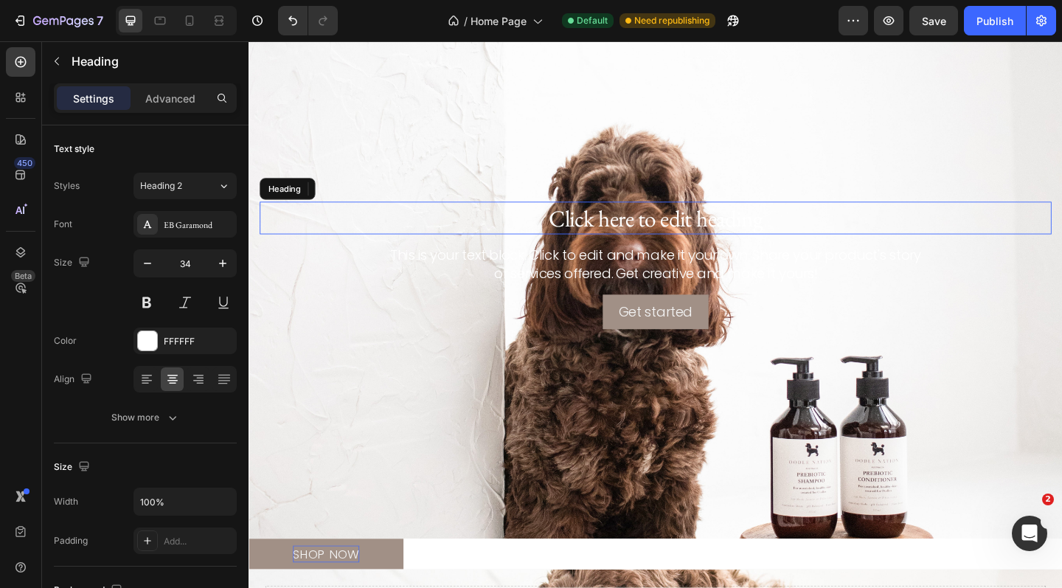
click at [684, 228] on h2 "Click here to edit heading" at bounding box center [690, 233] width 861 height 35
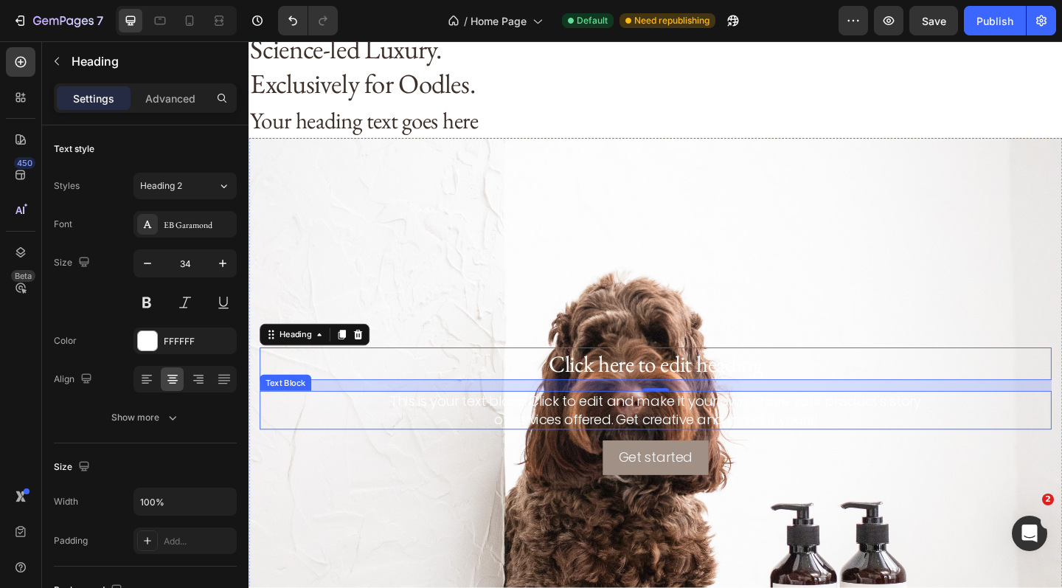
scroll to position [142, 0]
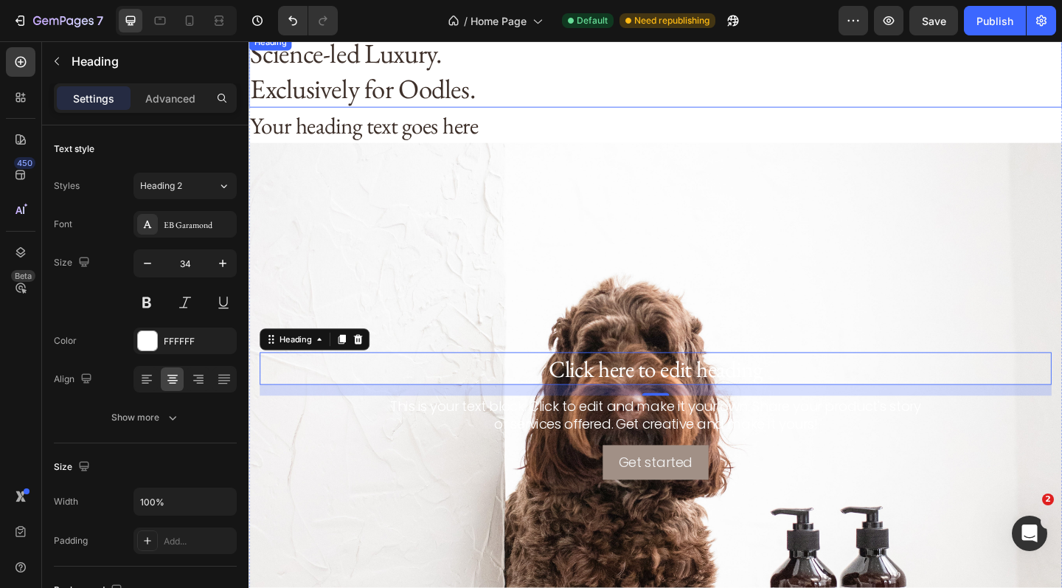
click at [420, 67] on h1 "Science-led Luxury. Exclusively for Oodles." at bounding box center [378, 74] width 258 height 80
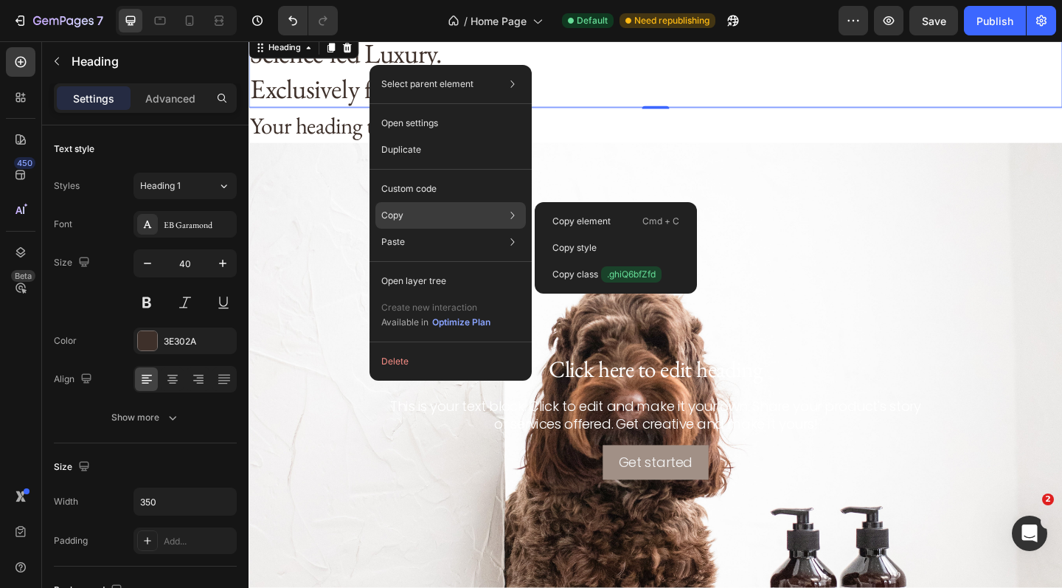
click at [419, 222] on div "Copy Copy element Cmd + C Copy style Copy class .ghiQ6bfZfd" at bounding box center [450, 215] width 150 height 27
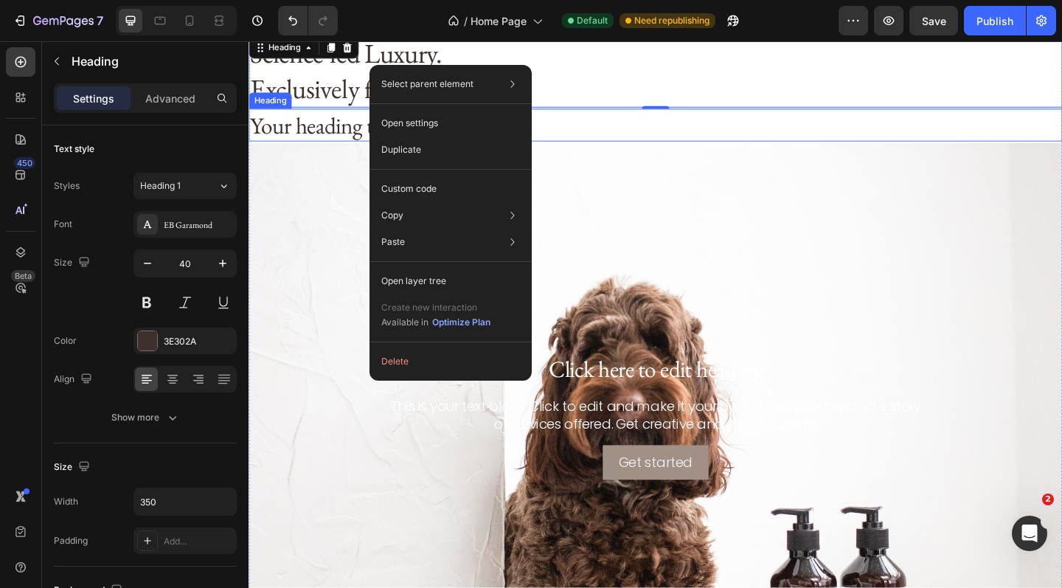
click at [658, 139] on h2 "Your heading text goes here" at bounding box center [691, 132] width 885 height 35
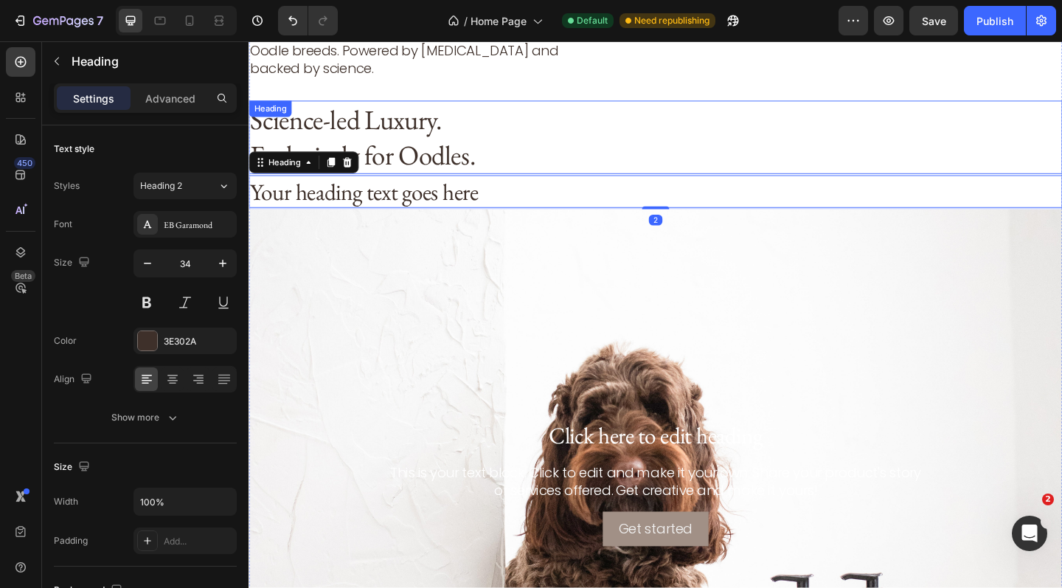
scroll to position [66, 0]
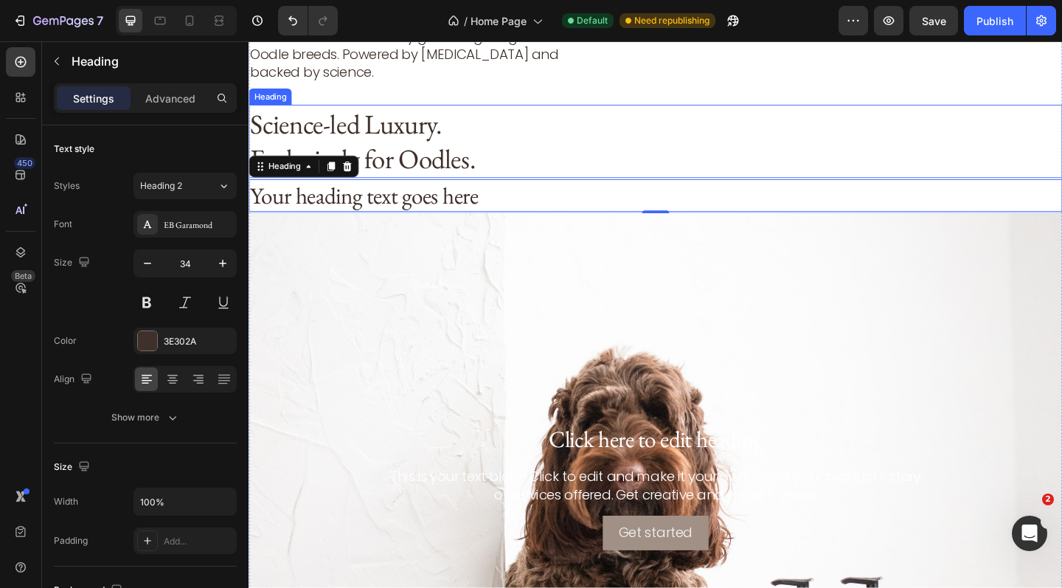
click at [505, 171] on h1 "Science-led Luxury. Exclusively for Oodles." at bounding box center [378, 151] width 258 height 80
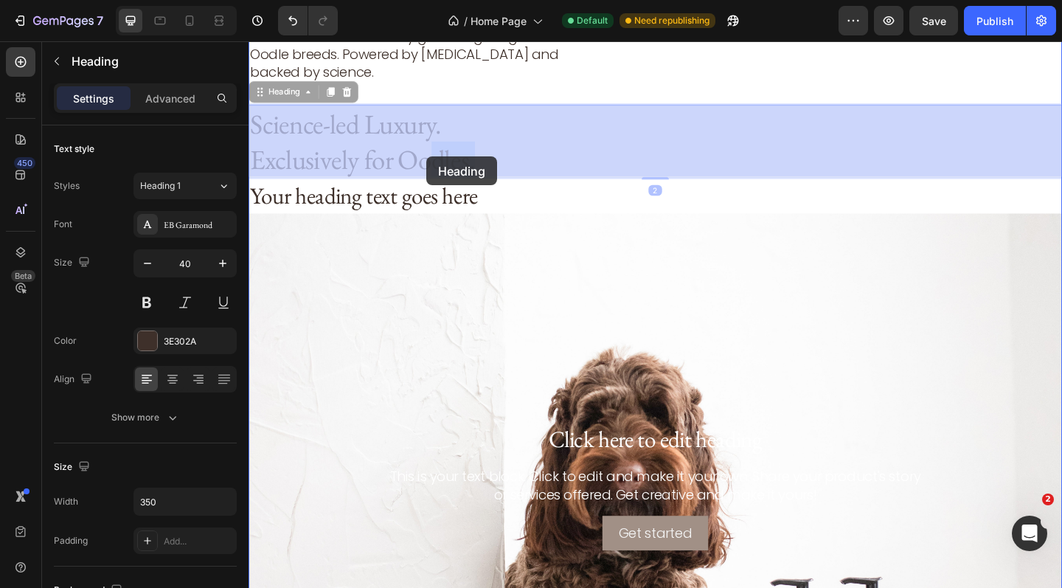
drag, startPoint x: 505, startPoint y: 171, endPoint x: 442, endPoint y: 166, distance: 63.6
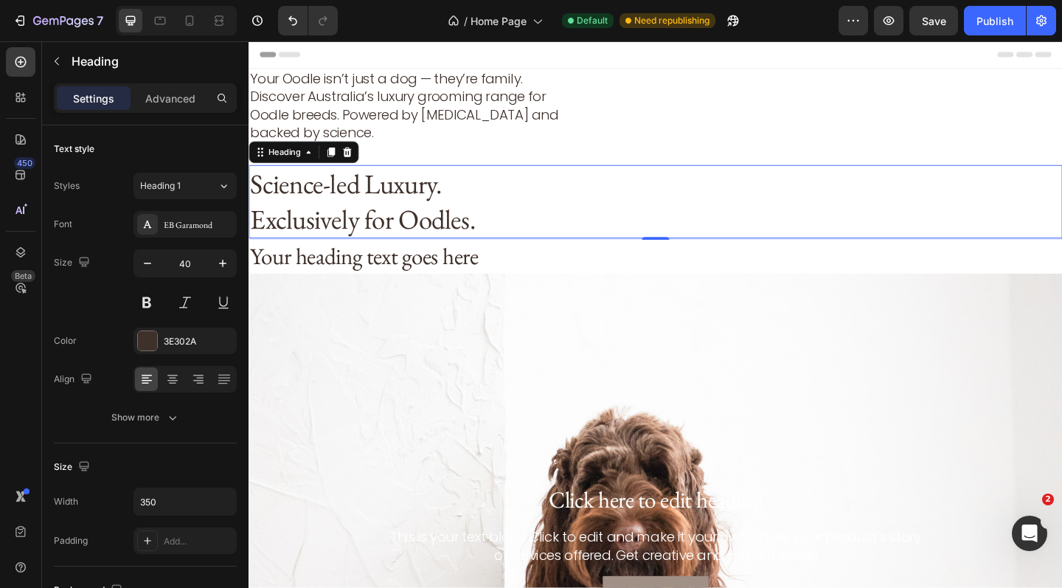
scroll to position [0, 0]
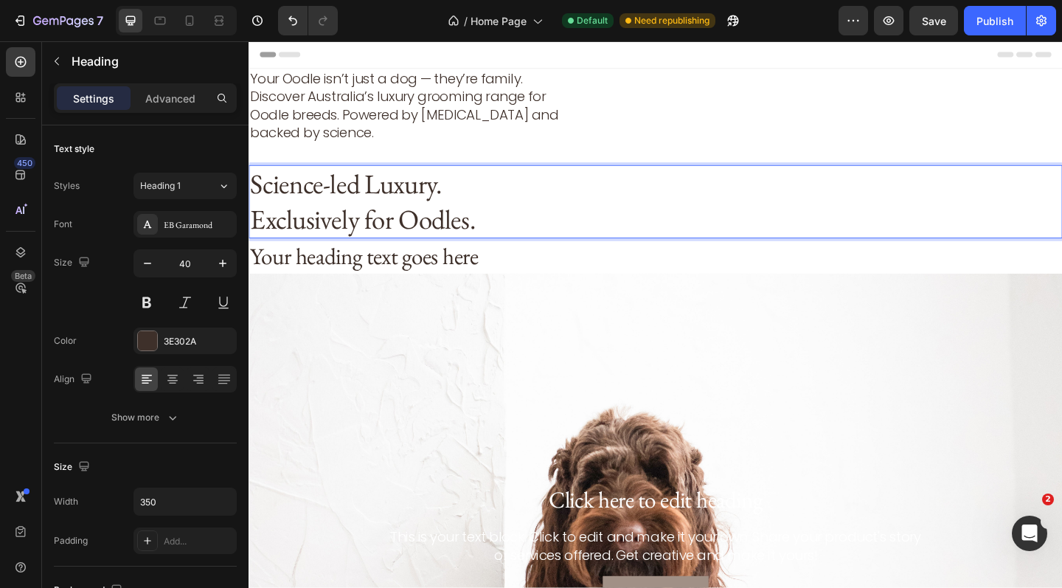
click at [475, 241] on p "Science-led Luxury. Exclusively for Oodles." at bounding box center [377, 216] width 255 height 77
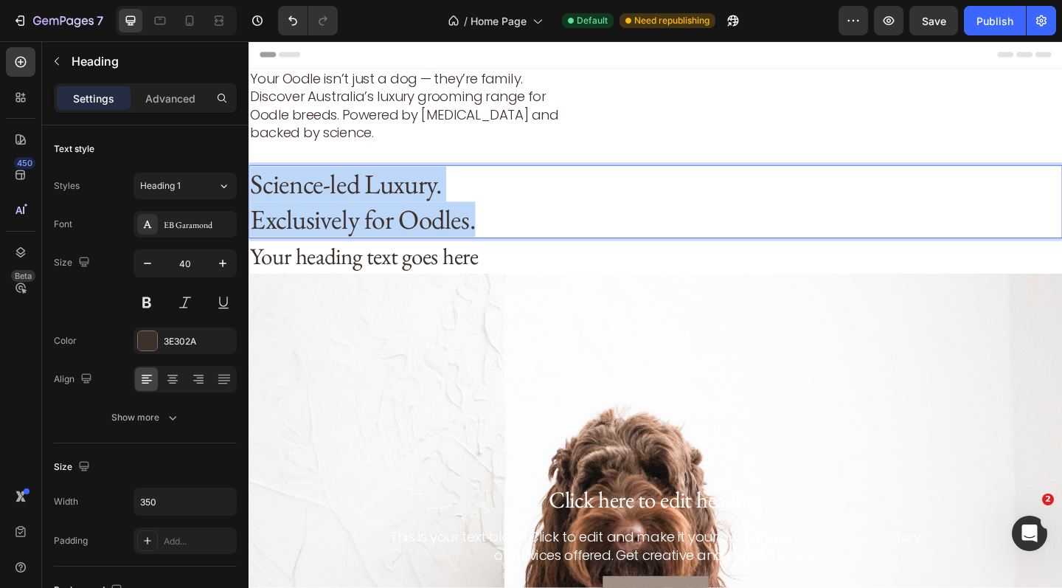
click at [475, 241] on p "Science-led Luxury. Exclusively for Oodles." at bounding box center [377, 216] width 255 height 77
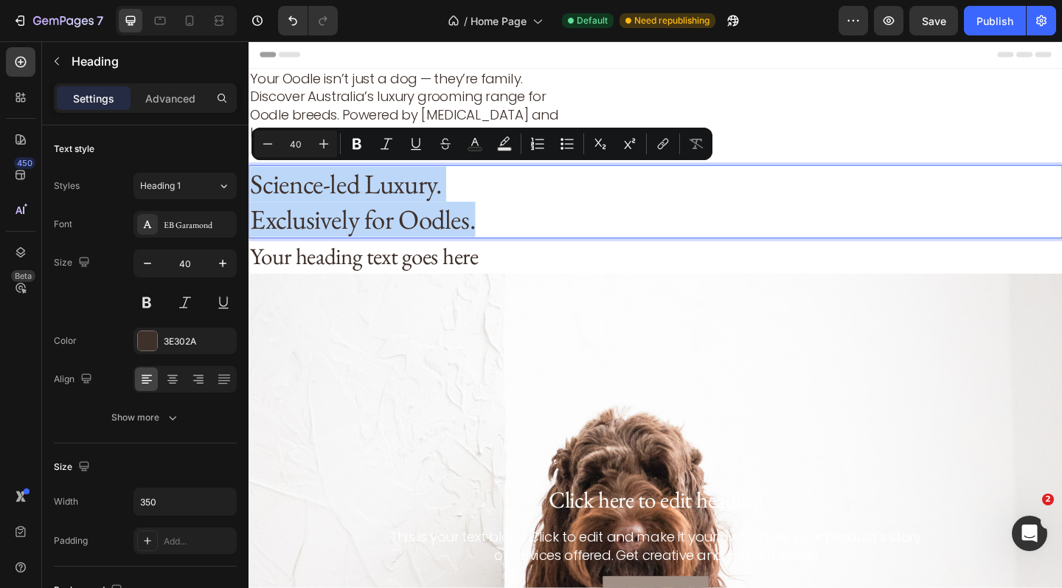
copy p "Science-led Luxury. Exclusively for Oodles."
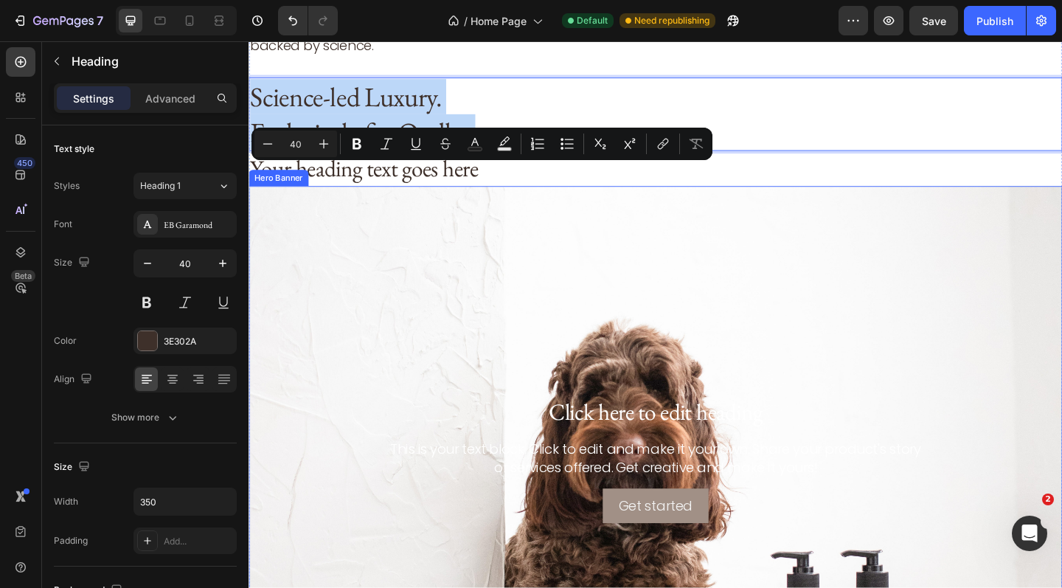
scroll to position [127, 0]
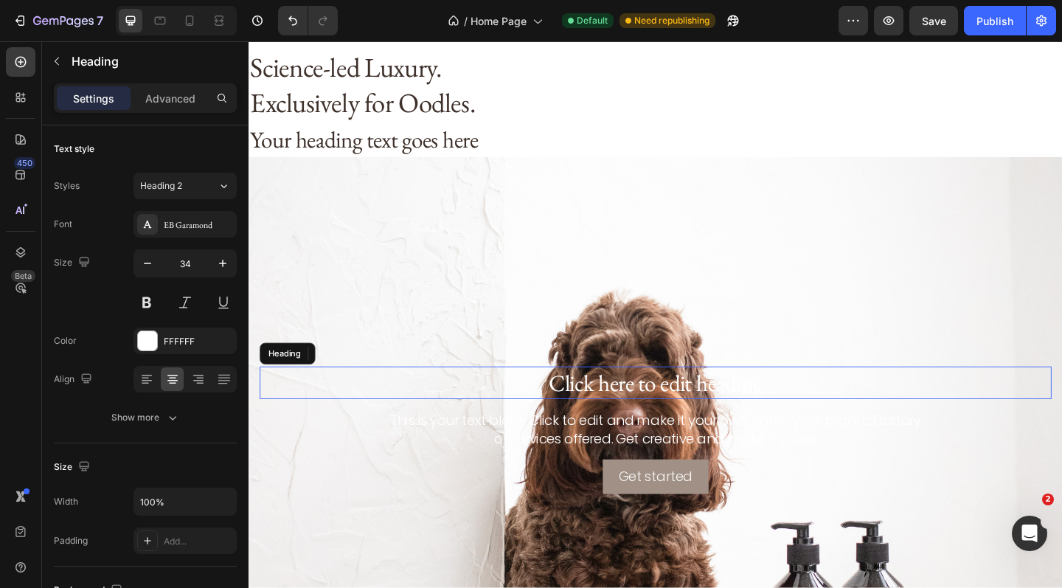
click at [638, 408] on h2 "Click here to edit heading" at bounding box center [690, 412] width 861 height 35
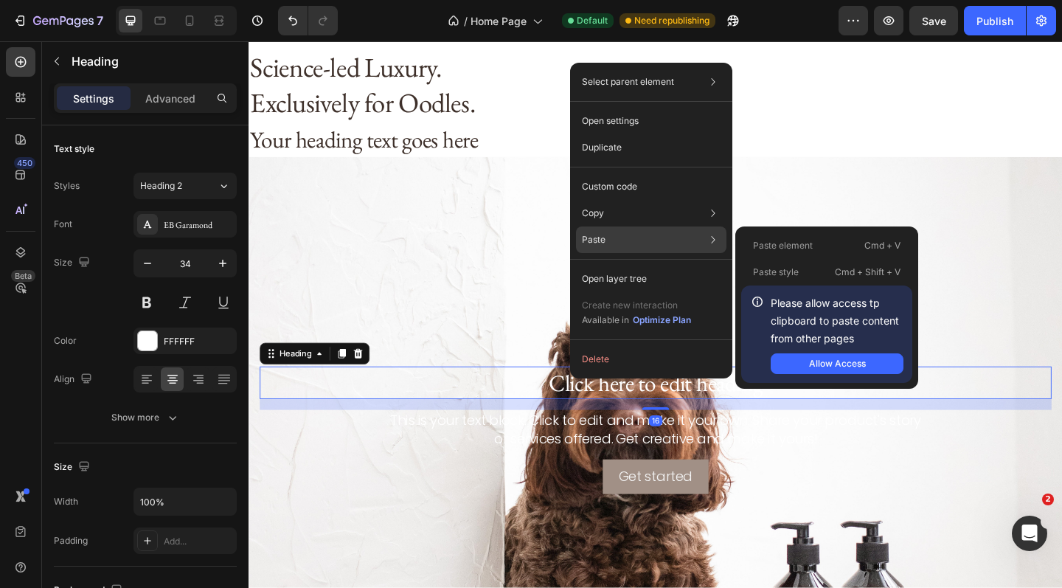
click at [636, 237] on div "Paste Paste element Cmd + V Paste style Cmd + Shift + V Please allow access tp …" at bounding box center [651, 239] width 150 height 27
click at [847, 362] on div "Allow Access" at bounding box center [837, 363] width 57 height 13
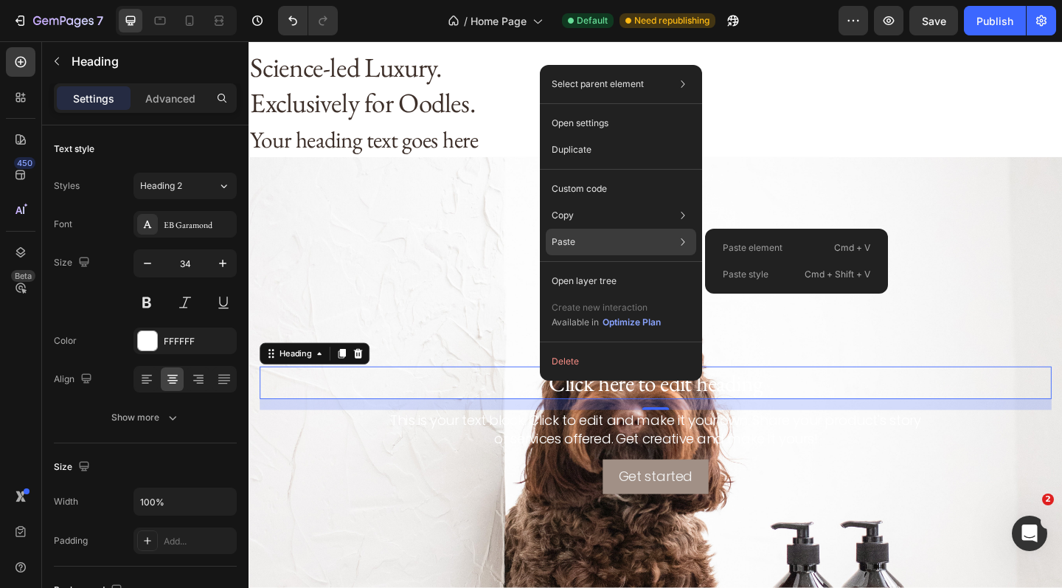
click at [639, 239] on div "Paste Paste element Cmd + V Paste style Cmd + Shift + V" at bounding box center [621, 242] width 150 height 27
click at [757, 239] on div "Paste element Cmd + V" at bounding box center [796, 247] width 171 height 27
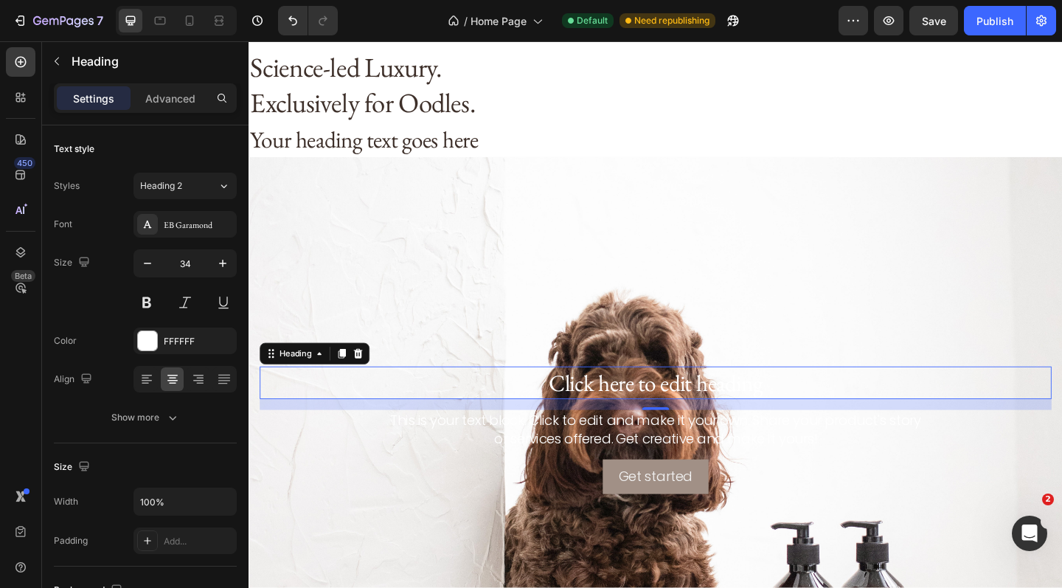
click at [468, 412] on h2 "Click here to edit heading" at bounding box center [690, 412] width 861 height 35
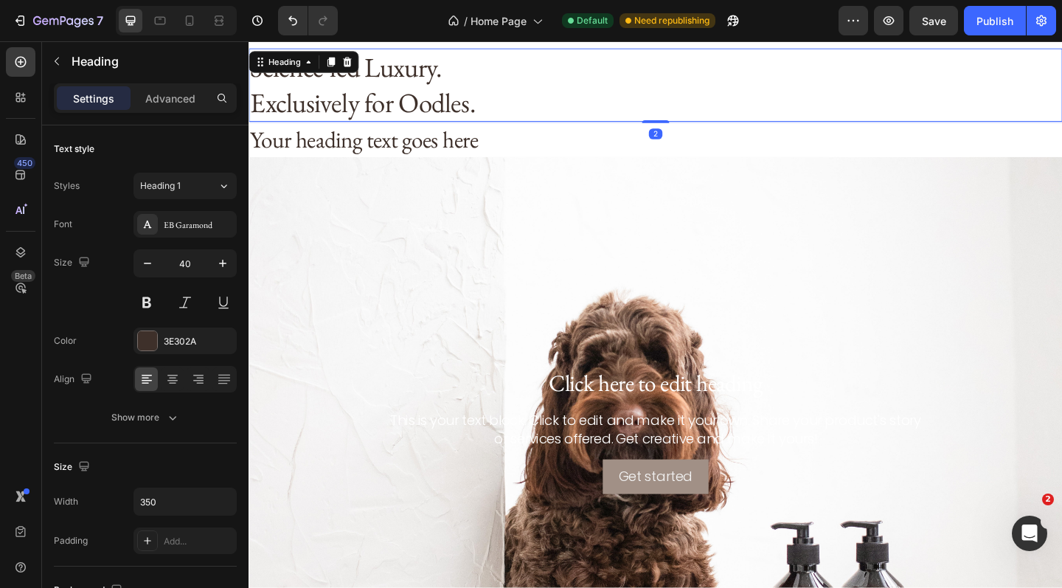
click at [422, 87] on p "Science-led Luxury. Exclusively for Oodles." at bounding box center [377, 89] width 255 height 77
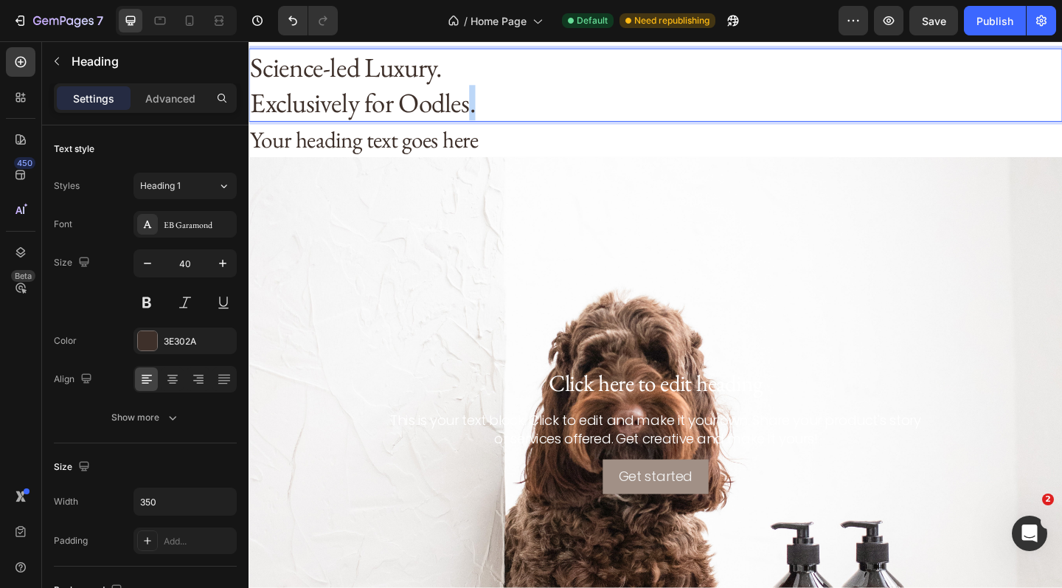
click at [484, 103] on p "Science-led Luxury. Exclusively for Oodles." at bounding box center [377, 89] width 255 height 77
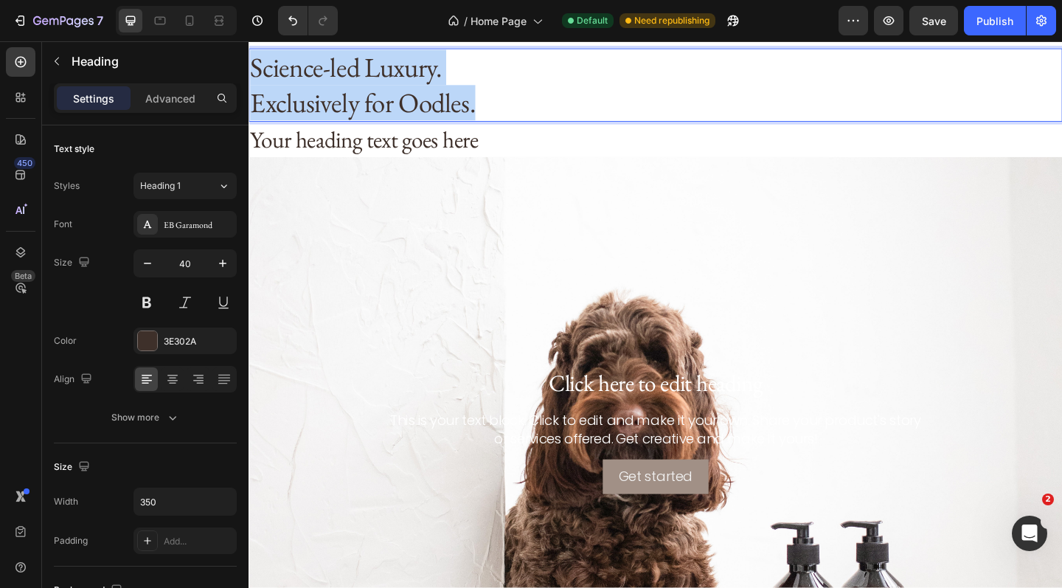
click at [484, 103] on p "Science-led Luxury. Exclusively for Oodles." at bounding box center [377, 89] width 255 height 77
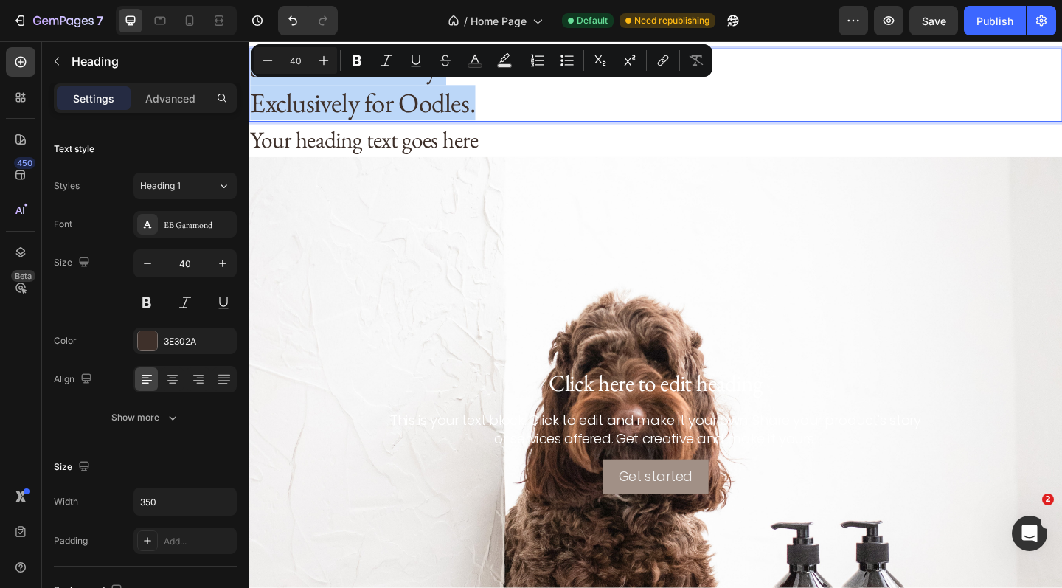
copy p "Science-led Luxury. Exclusively for Oodles."
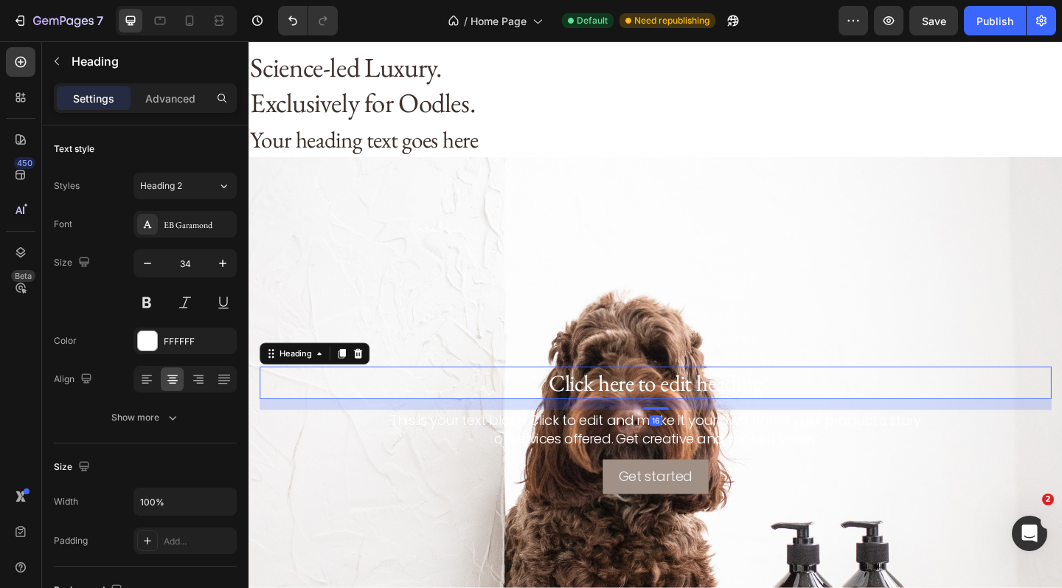
click at [584, 415] on p "Click here to edit heading" at bounding box center [691, 413] width 858 height 32
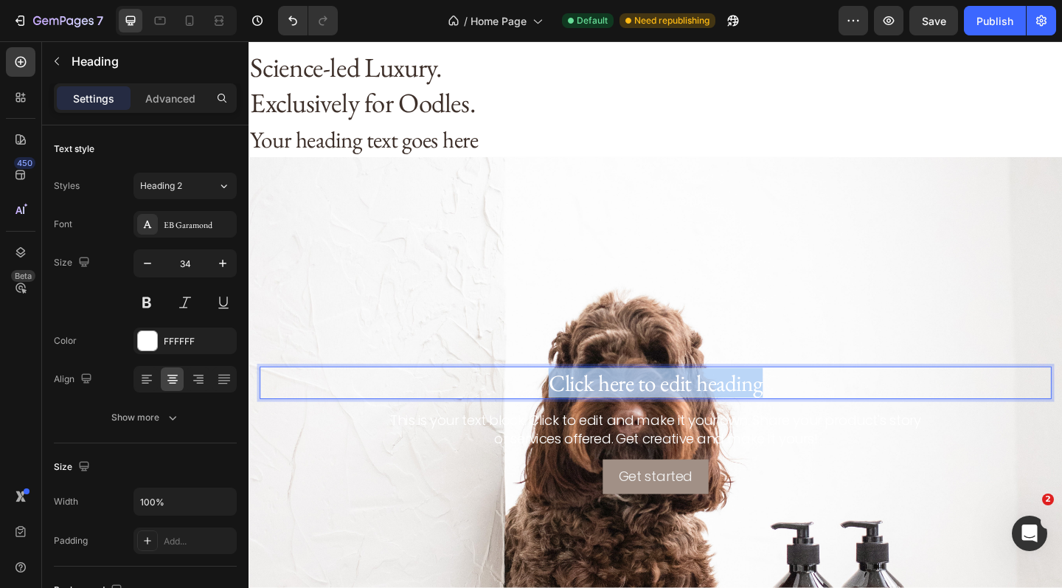
click at [584, 415] on p "Click here to edit heading" at bounding box center [691, 413] width 858 height 32
click at [540, 409] on p "Science-led Luxury. Exclusively for Oodles." at bounding box center [691, 413] width 858 height 32
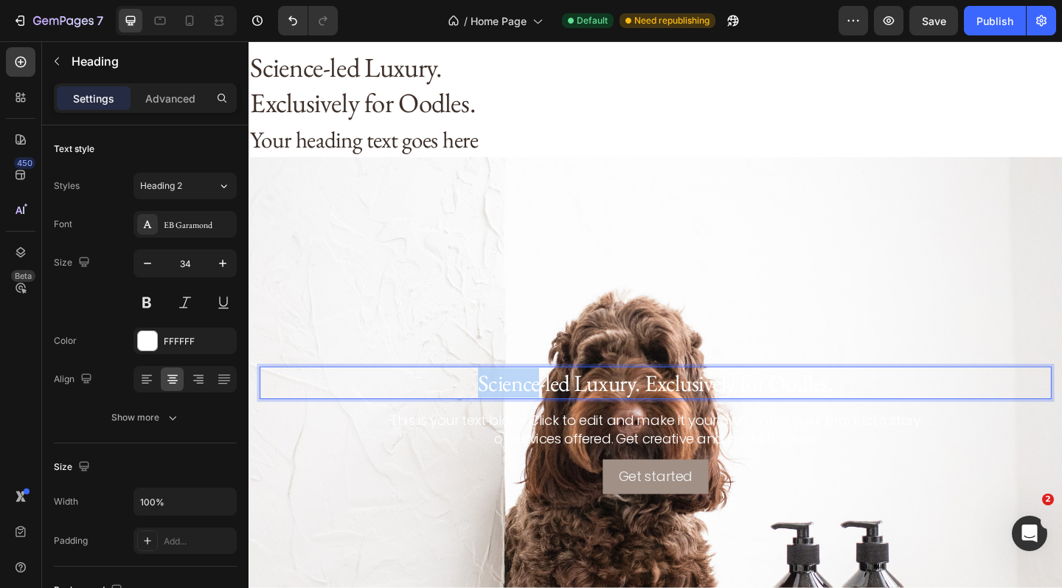
click at [540, 409] on p "Science-led Luxury. Exclusively for Oodles." at bounding box center [691, 413] width 858 height 32
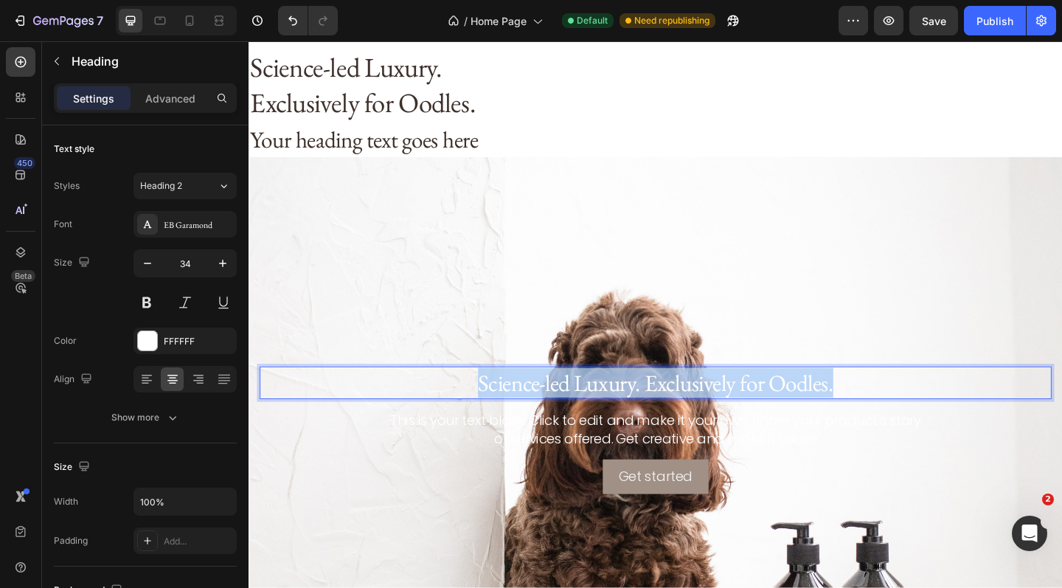
click at [540, 409] on p "Science-led Luxury. Exclusively for Oodles." at bounding box center [691, 413] width 858 height 32
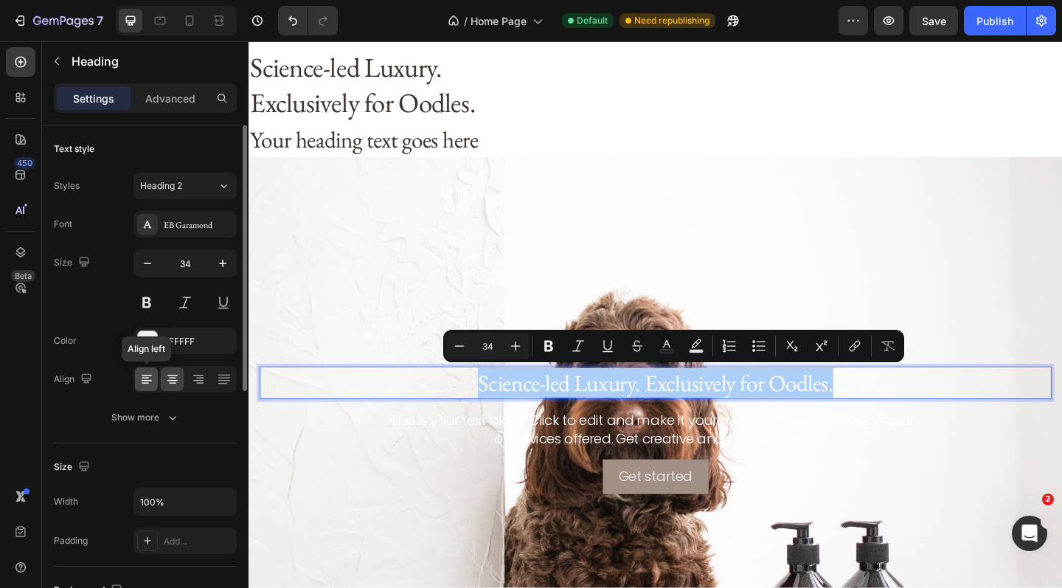
click at [141, 381] on icon at bounding box center [146, 379] width 15 height 15
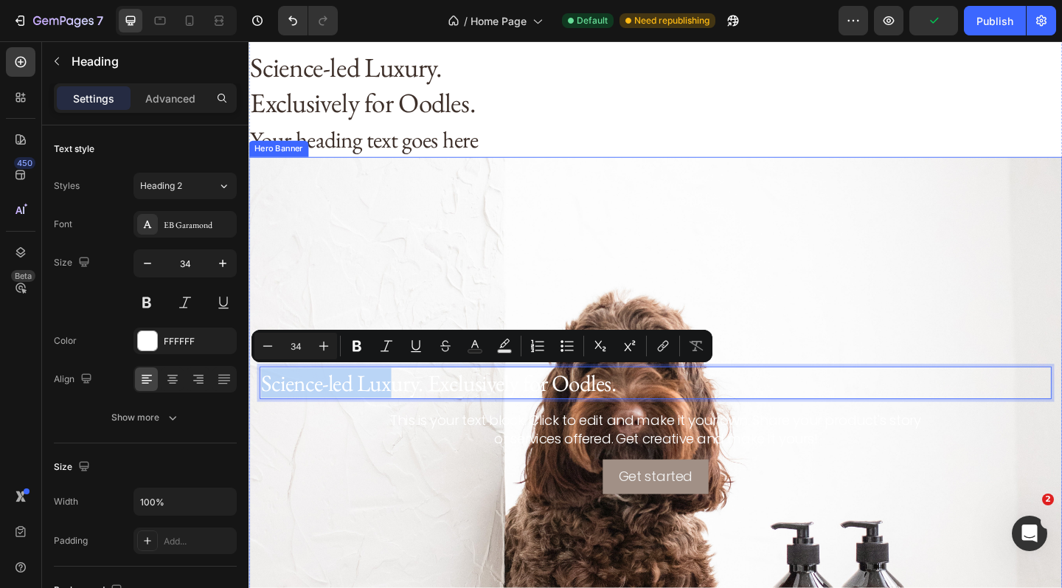
drag, startPoint x: 152, startPoint y: 366, endPoint x: 138, endPoint y: 271, distance: 96.2
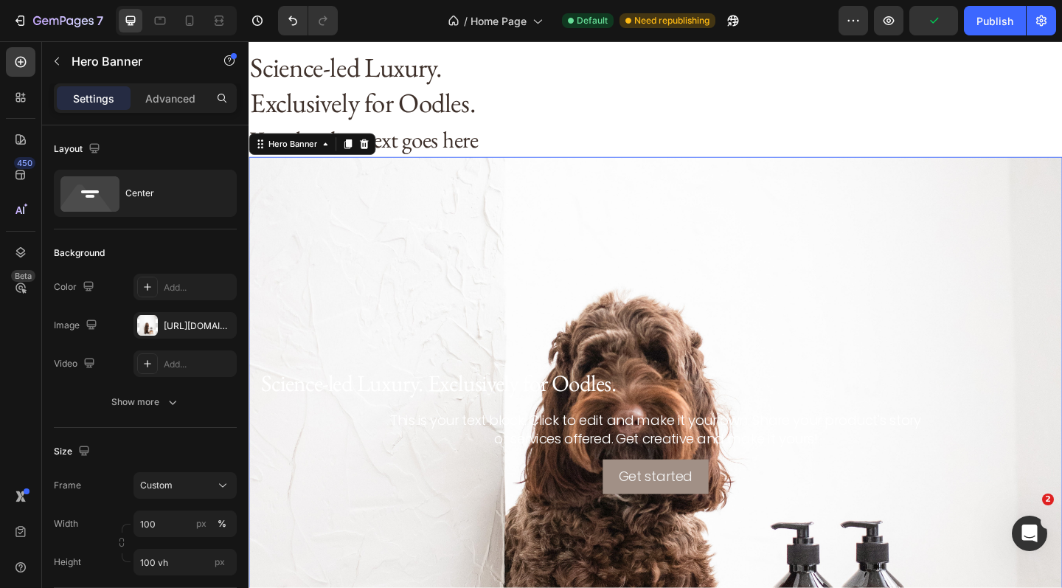
click at [386, 314] on div "Background Image" at bounding box center [691, 464] width 885 height 594
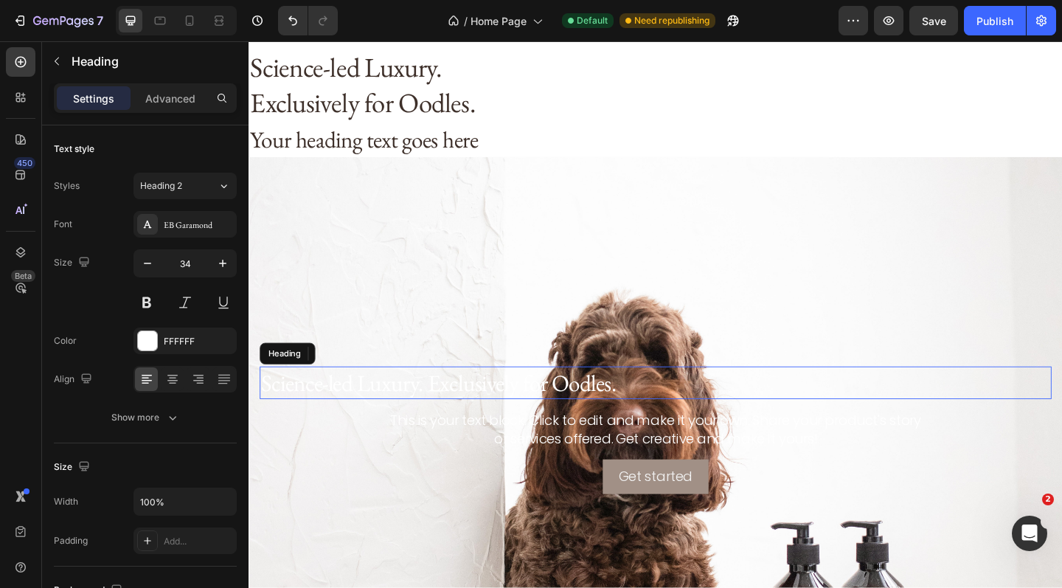
click at [371, 415] on p "Science-led Luxury. Exclusively for Oodles." at bounding box center [691, 413] width 858 height 32
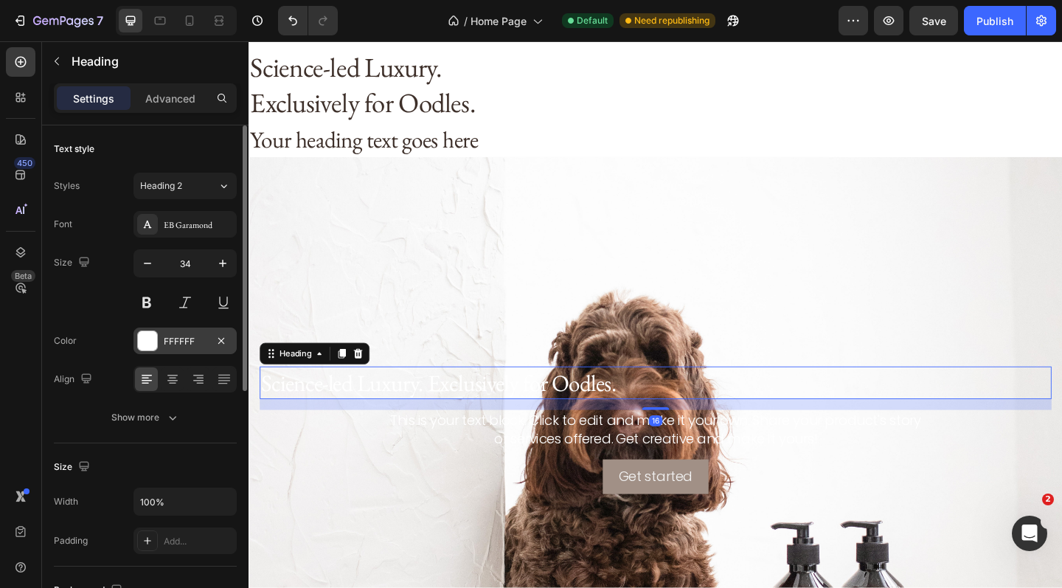
click at [147, 340] on div at bounding box center [147, 340] width 19 height 19
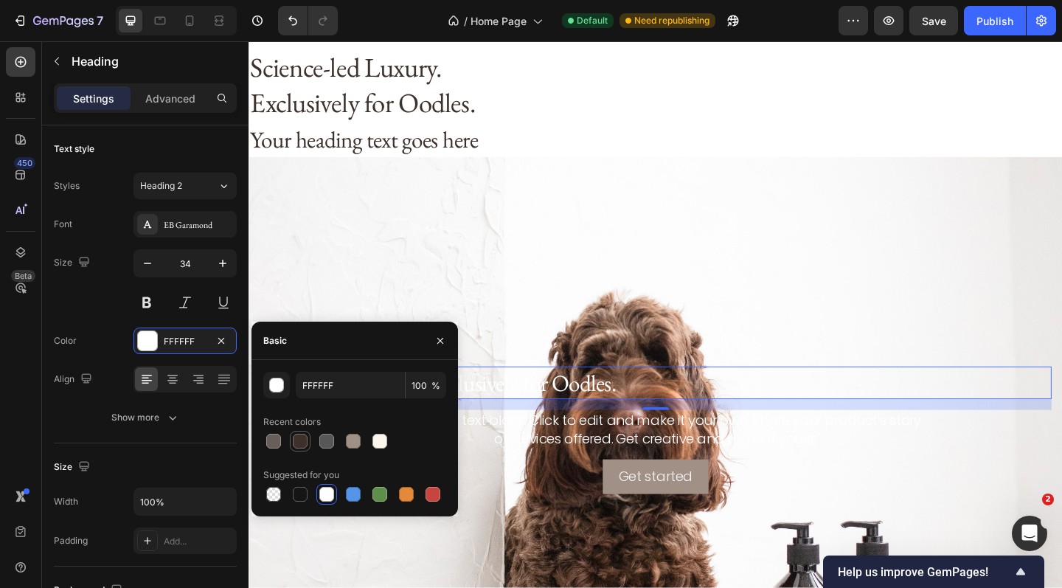
click at [299, 437] on div at bounding box center [300, 441] width 15 height 15
type input "3E302A"
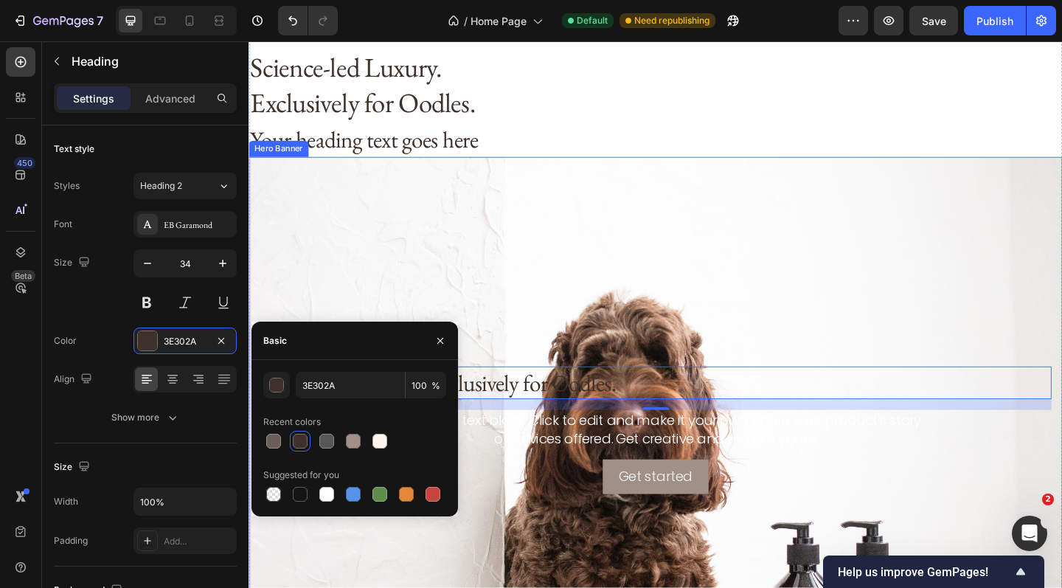
click at [487, 307] on div "Background Image" at bounding box center [691, 464] width 885 height 594
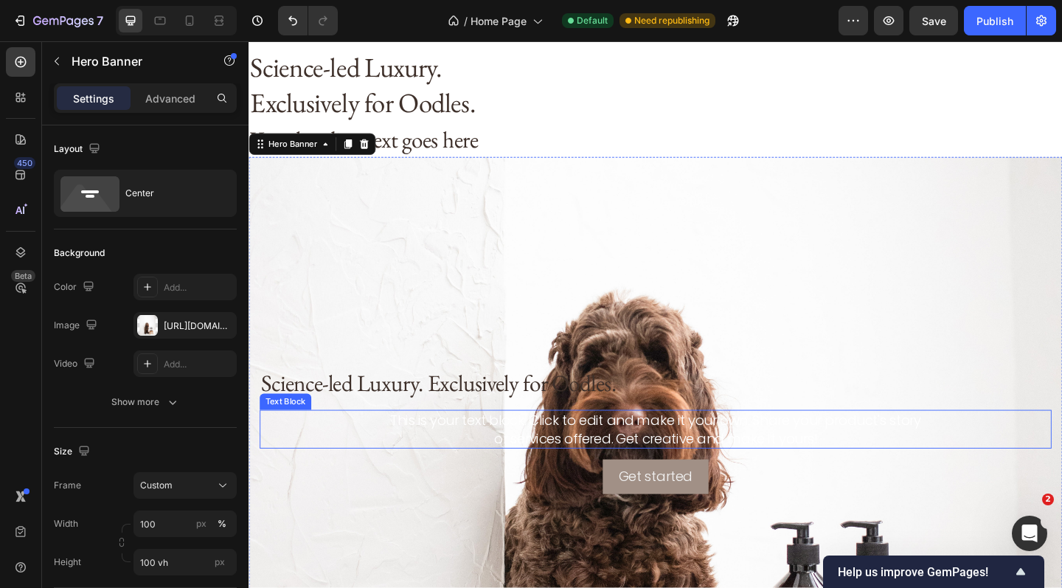
click at [633, 462] on div "This is your text block. Click to edit and make it your own. Share your product…" at bounding box center [690, 463] width 861 height 42
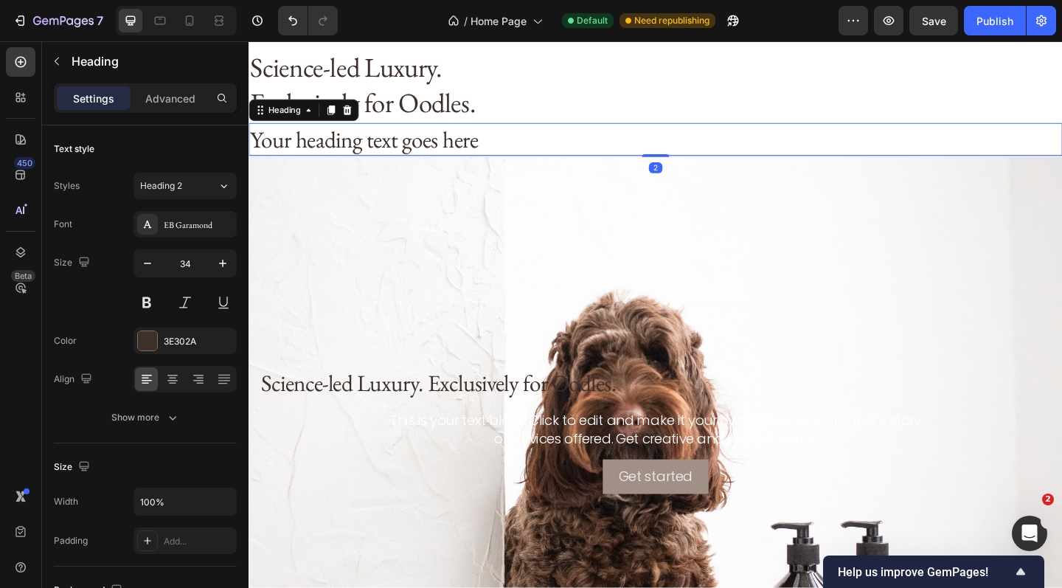
click at [432, 147] on h2 "Your heading text goes here" at bounding box center [691, 148] width 885 height 35
click at [358, 114] on icon at bounding box center [356, 116] width 10 height 10
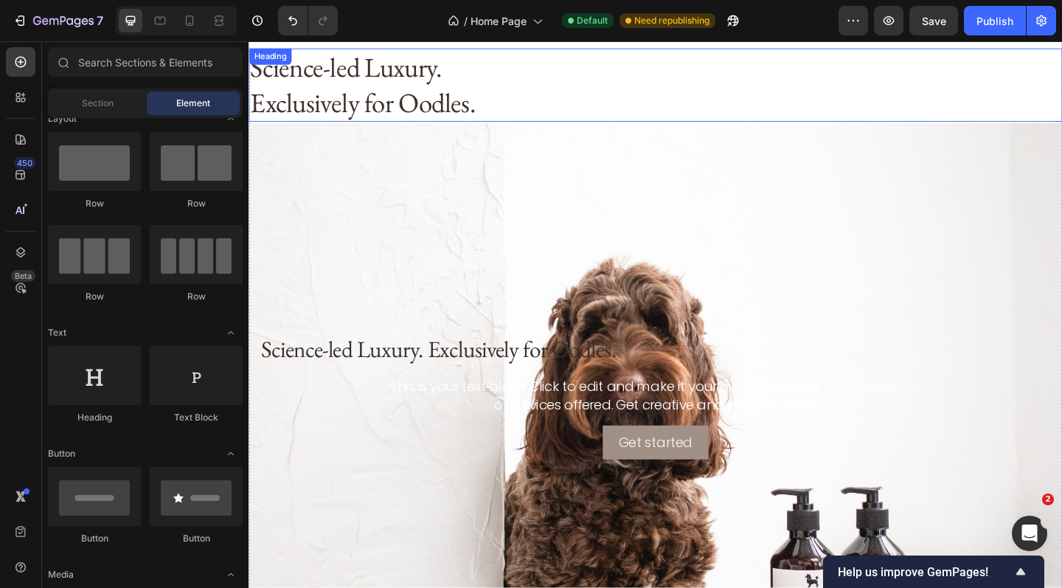
click at [389, 80] on p "Science-led Luxury. Exclusively for Oodles." at bounding box center [377, 89] width 255 height 77
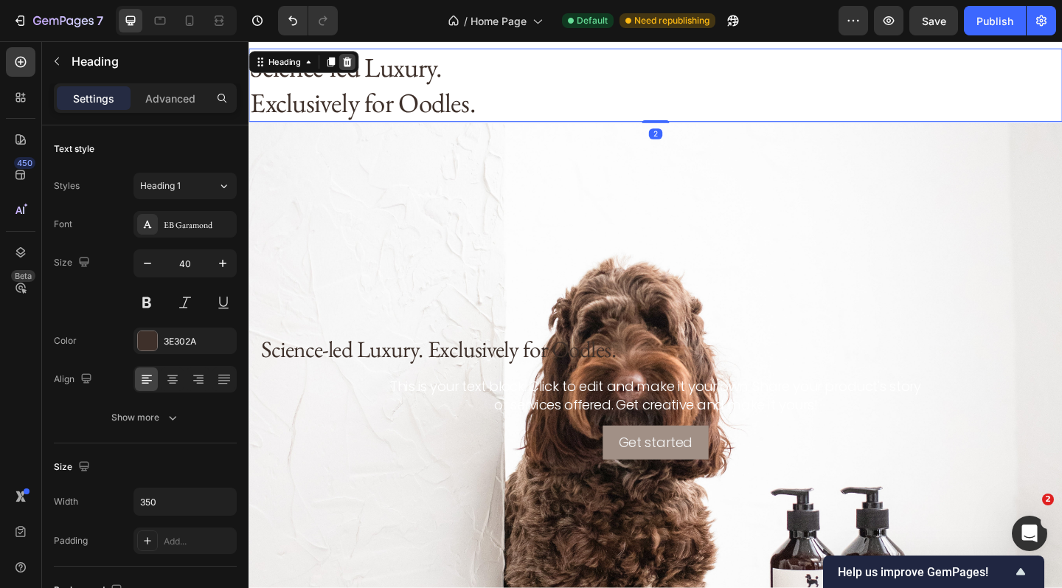
click at [355, 60] on icon at bounding box center [356, 64] width 10 height 10
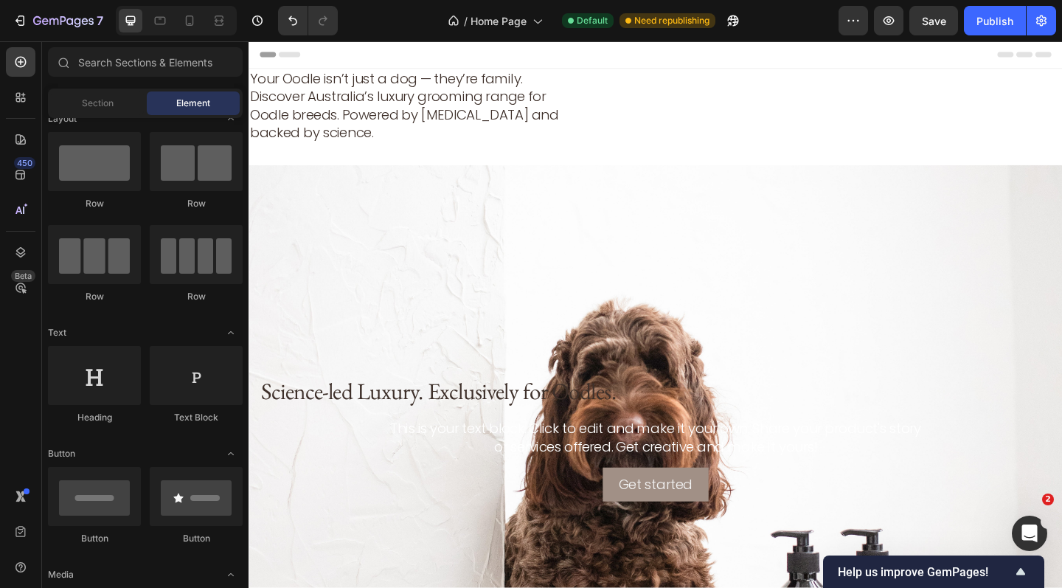
scroll to position [0, 0]
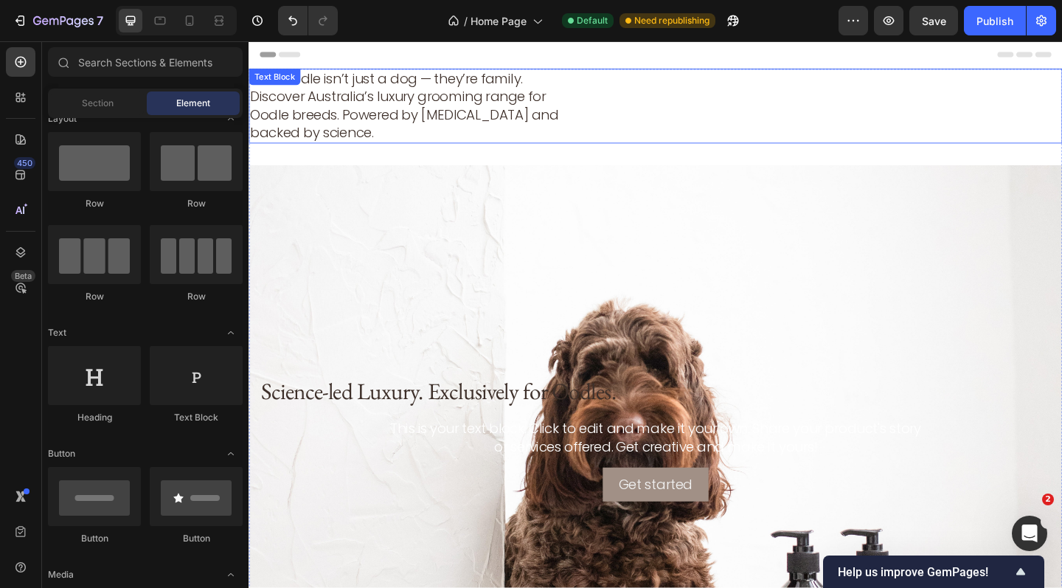
click at [381, 124] on p "Your Oodle isn’t just a dog — they’re family. Discover Australia’s luxury groom…" at bounding box center [427, 112] width 355 height 78
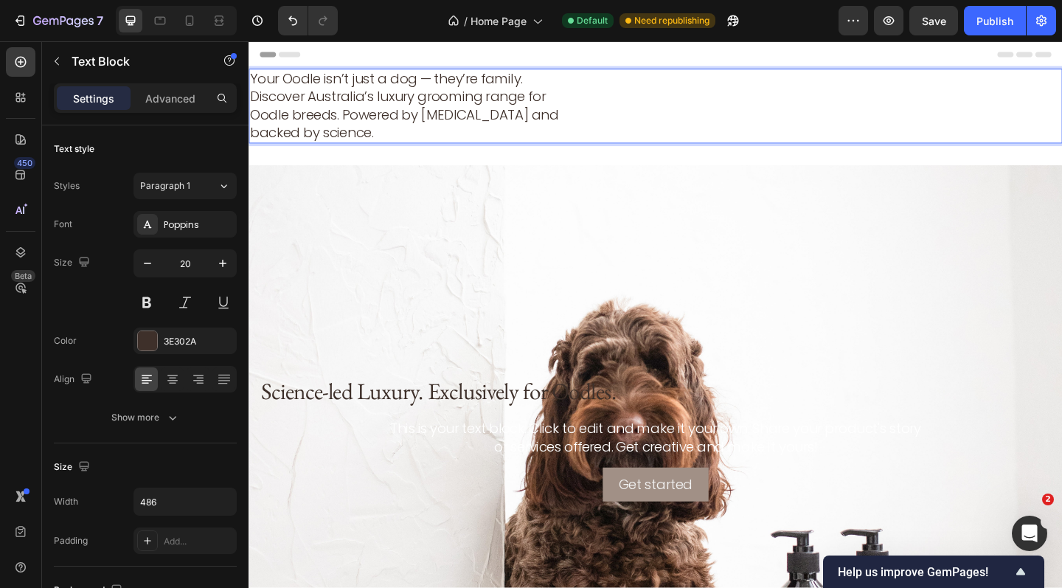
click at [381, 124] on p "Your Oodle isn’t just a dog — they’re family. Discover Australia’s luxury groom…" at bounding box center [427, 112] width 355 height 78
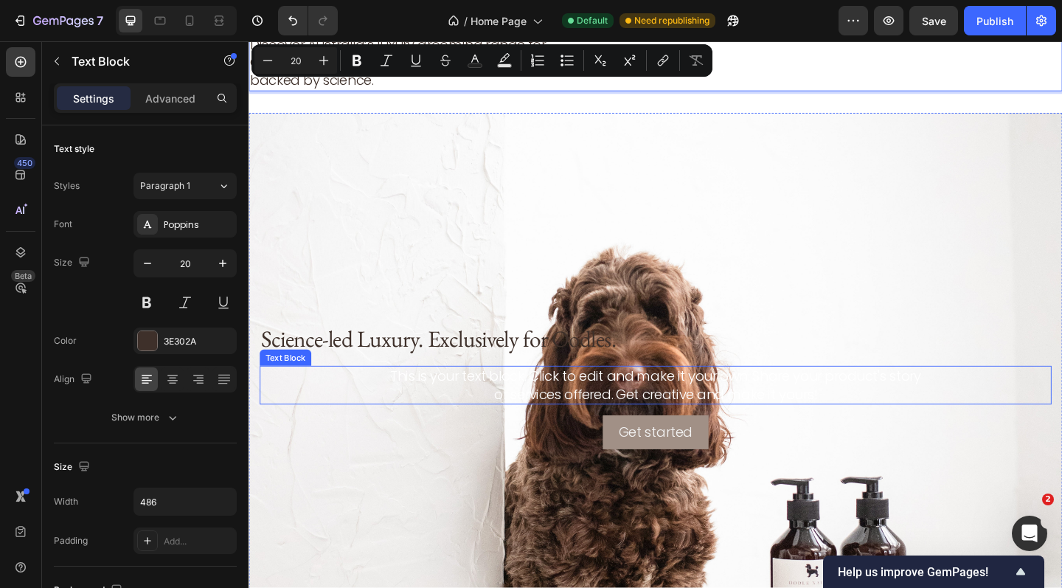
scroll to position [80, 0]
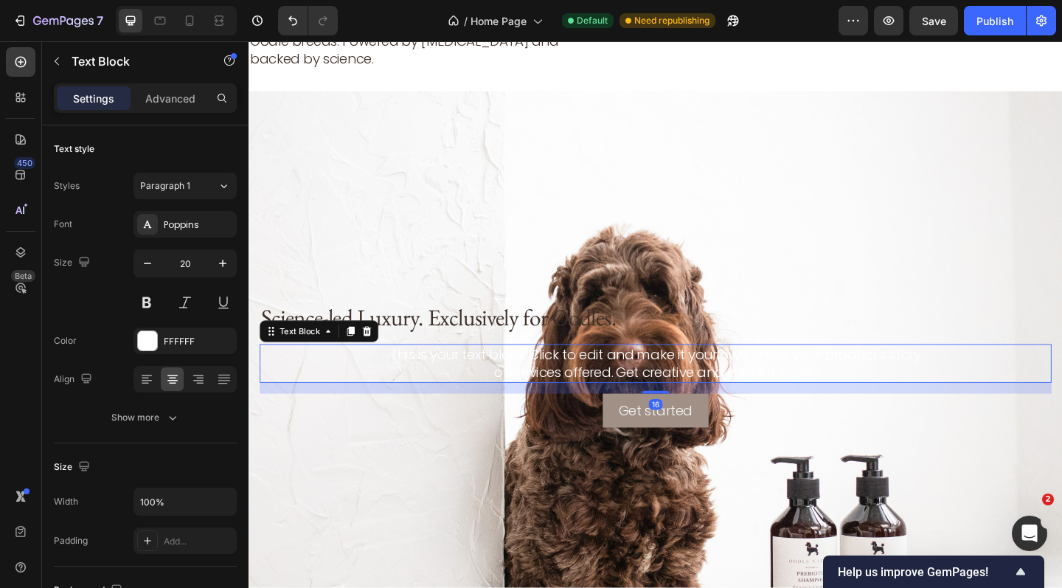
click at [645, 389] on div "This is your text block. Click to edit and make it your own. Share your product…" at bounding box center [690, 392] width 861 height 42
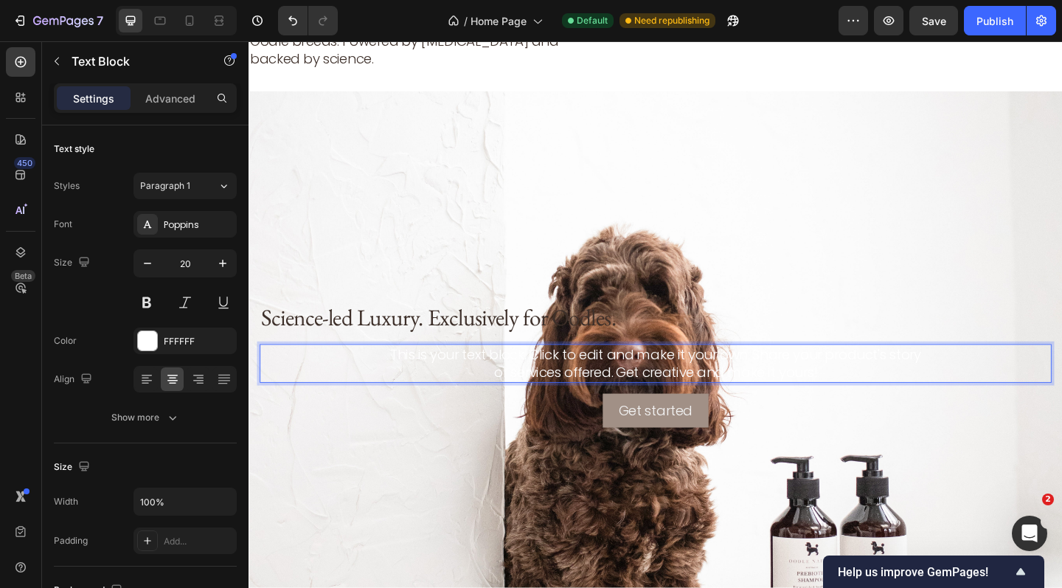
click at [645, 389] on p "This is your text block. Click to edit and make it your own. Share your product…" at bounding box center [691, 391] width 858 height 39
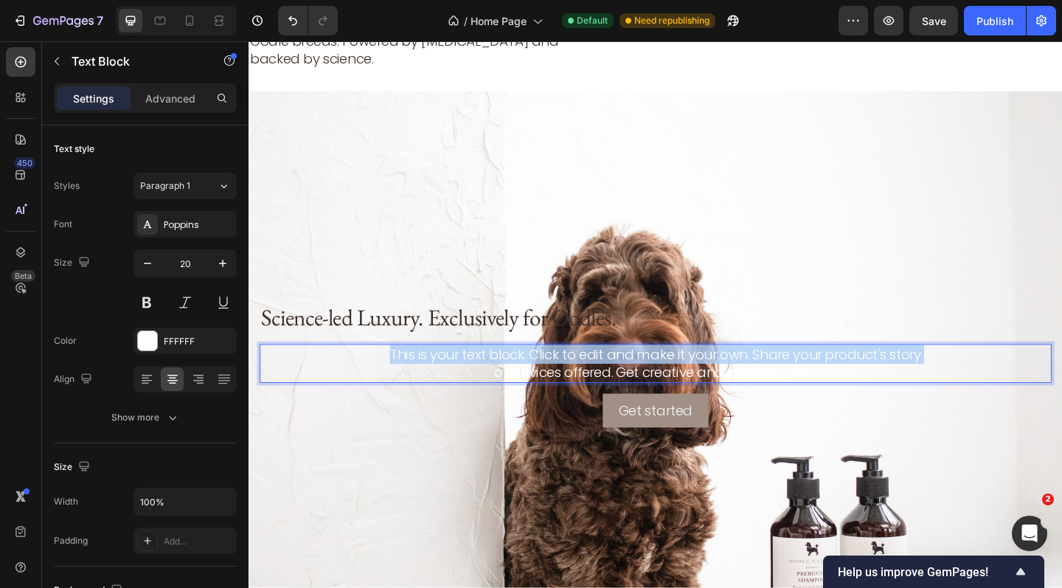
click at [645, 389] on p "This is your text block. Click to edit and make it your own. Share your product…" at bounding box center [691, 391] width 858 height 39
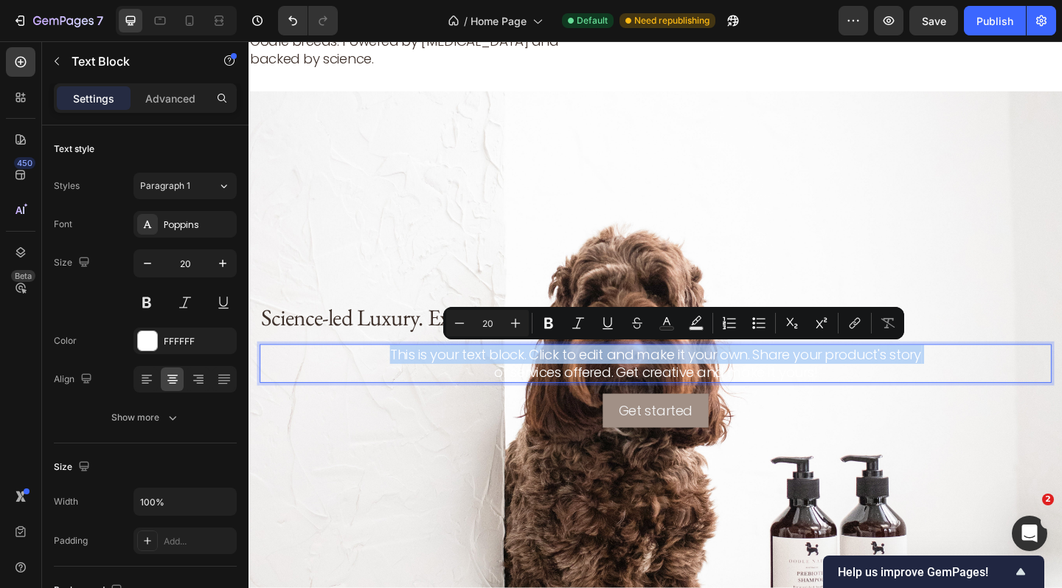
click at [645, 389] on p "This is your text block. Click to edit and make it your own. Share your product…" at bounding box center [691, 391] width 858 height 39
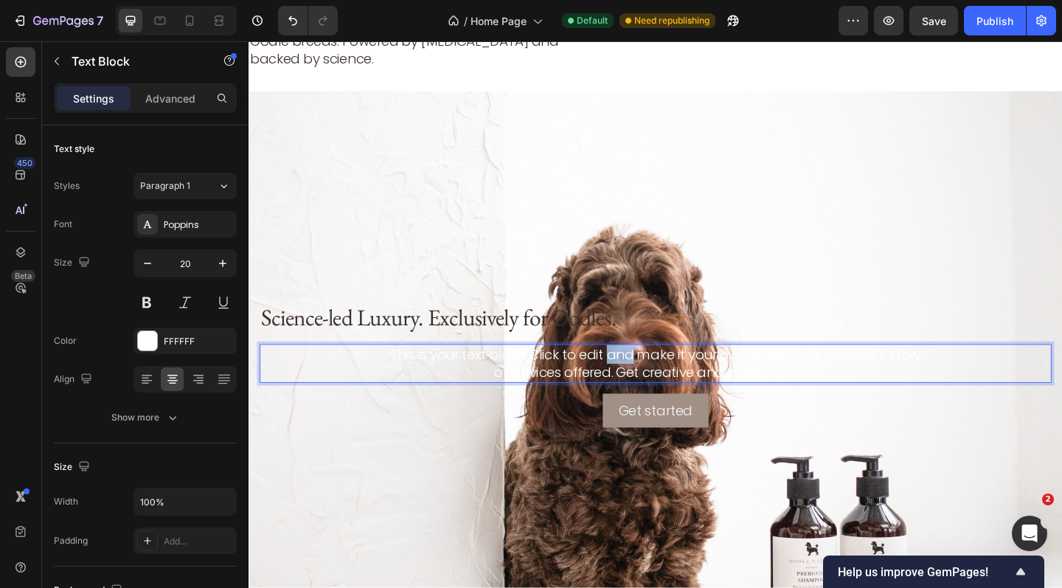
click at [645, 389] on p "This is your text block. Click to edit and make it your own. Share your product…" at bounding box center [691, 391] width 858 height 39
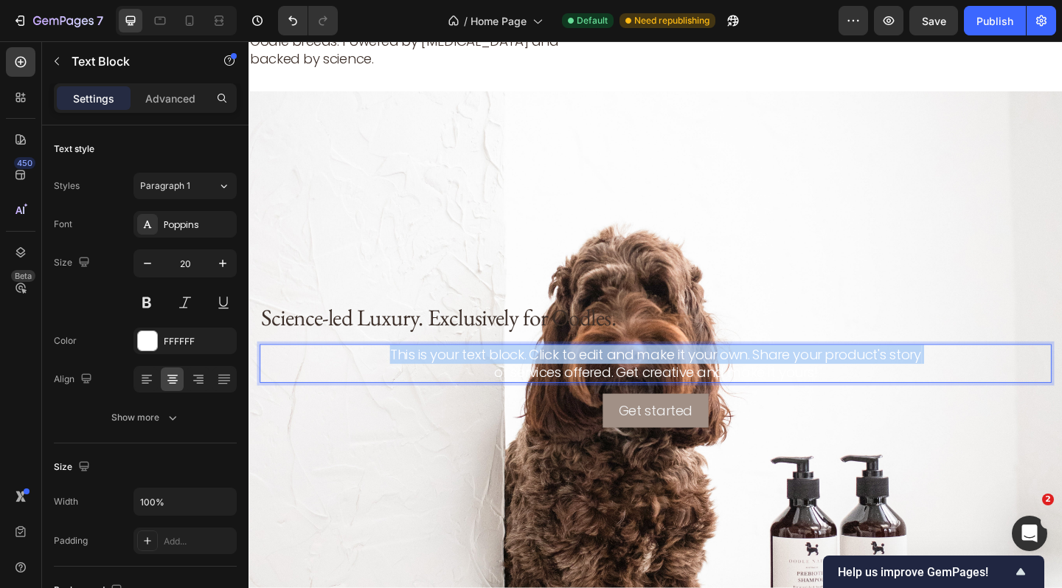
click at [645, 389] on p "This is your text block. Click to edit and make it your own. Share your product…" at bounding box center [691, 391] width 858 height 39
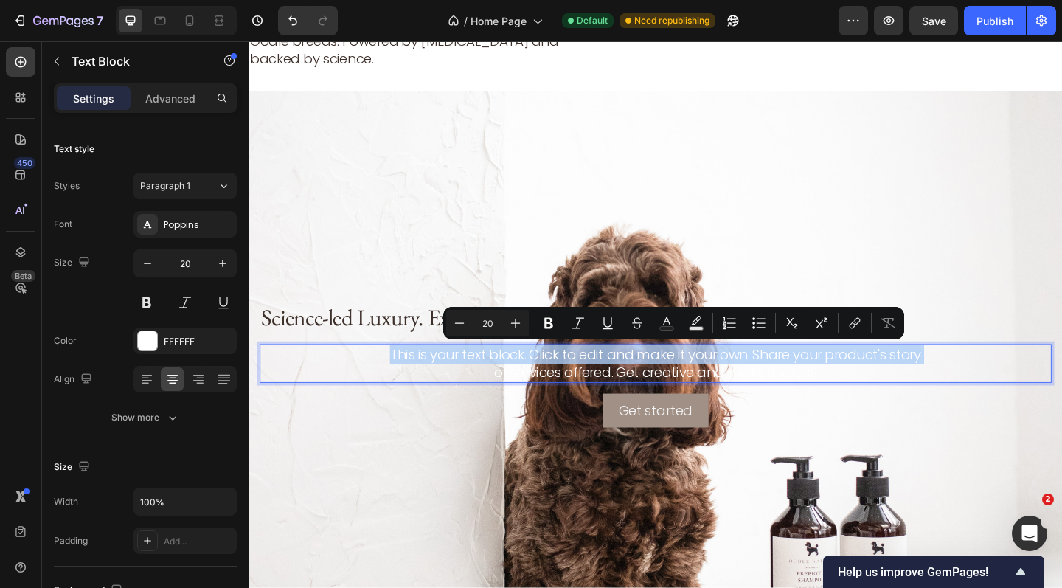
click at [645, 389] on p "This is your text block. Click to edit and make it your own. Share your product…" at bounding box center [691, 391] width 858 height 39
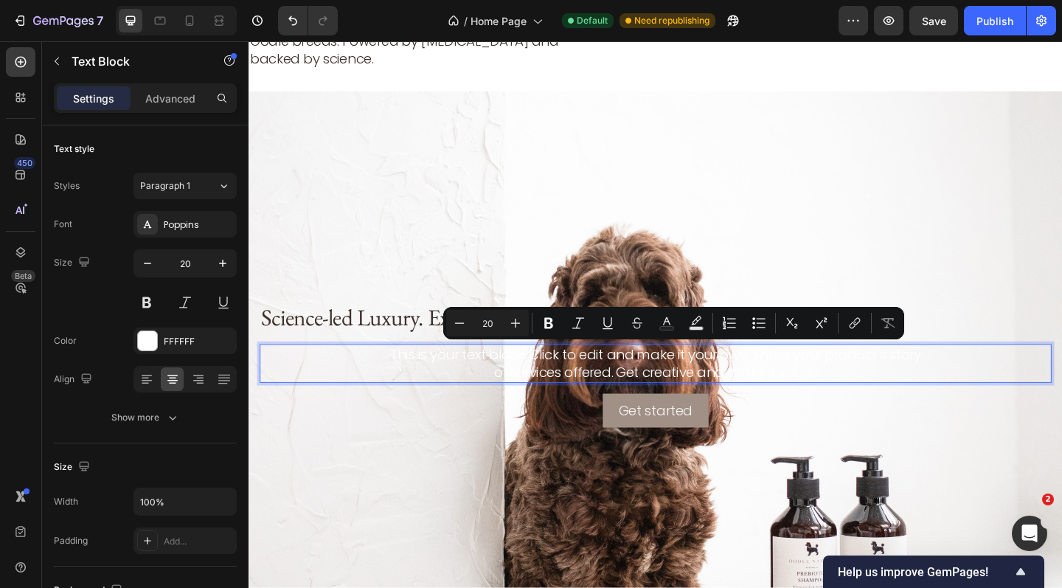
click at [731, 403] on p "This is your text block. Click to edit and make it your own. Share your product…" at bounding box center [691, 391] width 858 height 39
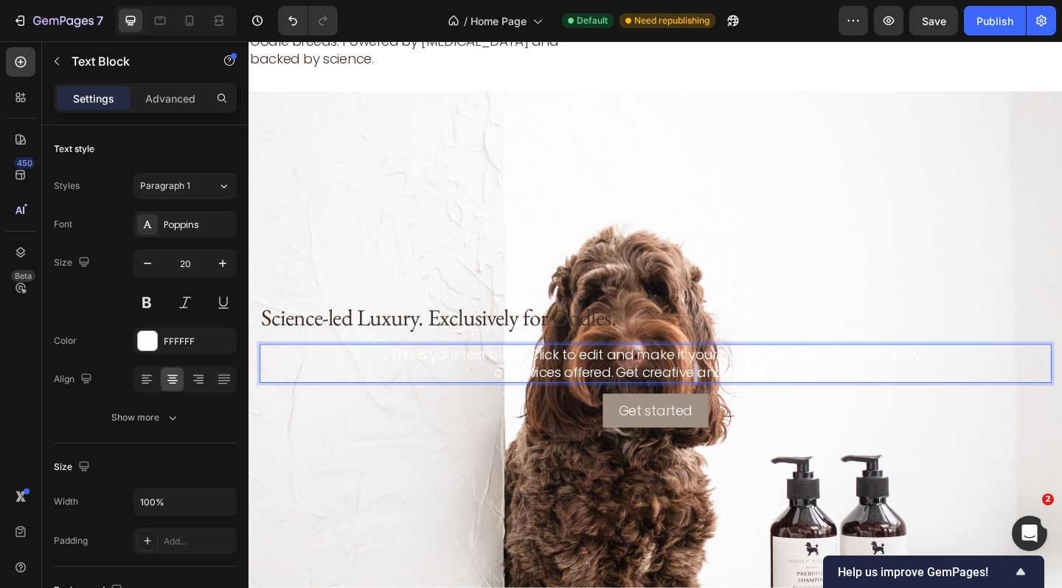
click at [731, 403] on p "This is your text block. Click to edit and make it your own. Share your product…" at bounding box center [691, 391] width 858 height 39
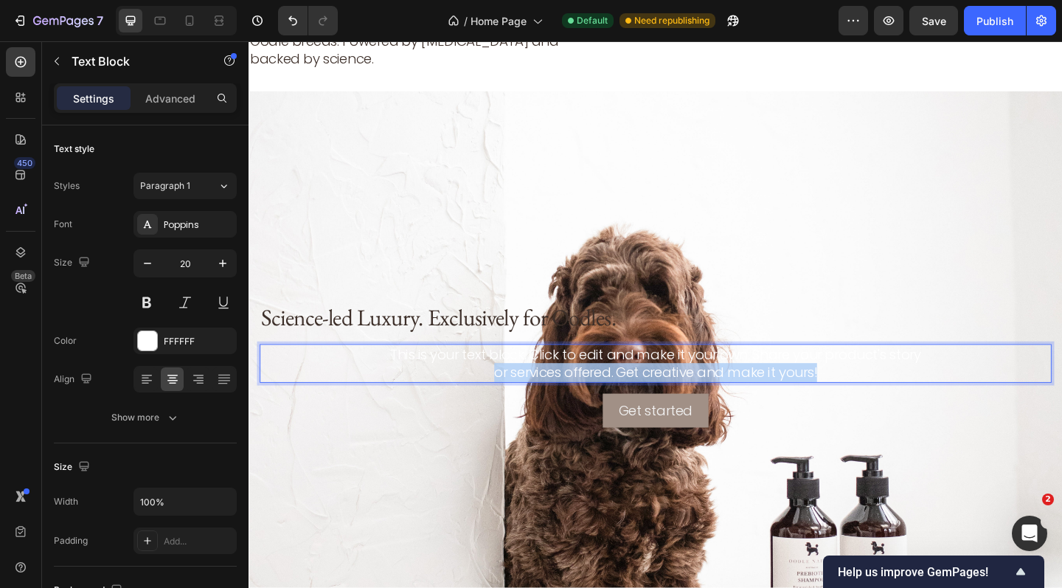
click at [731, 403] on p "This is your text block. Click to edit and make it your own. Share your product…" at bounding box center [691, 391] width 858 height 39
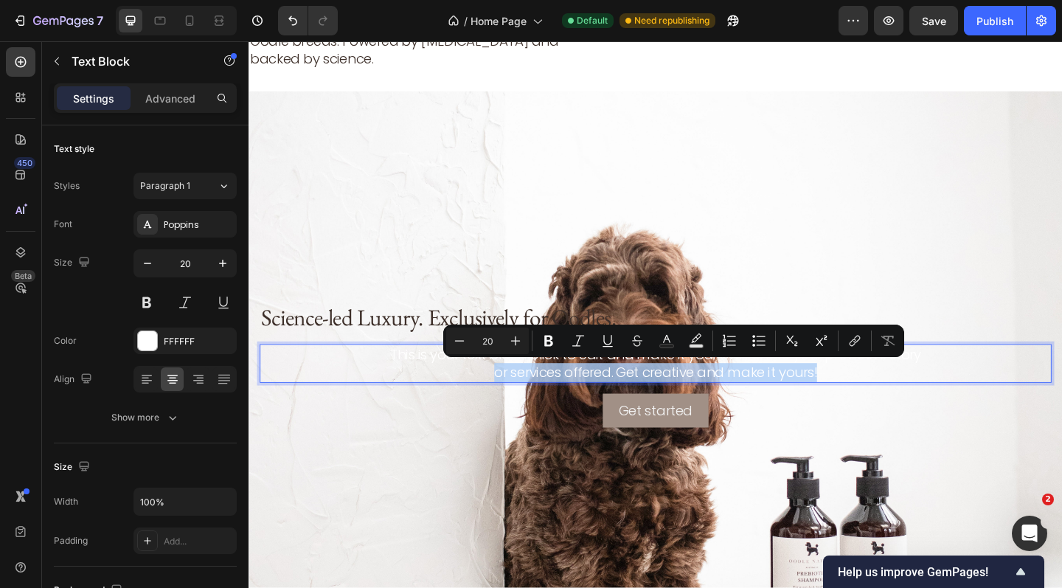
click at [731, 403] on p "This is your text block. Click to edit and make it your own. Share your product…" at bounding box center [691, 391] width 858 height 39
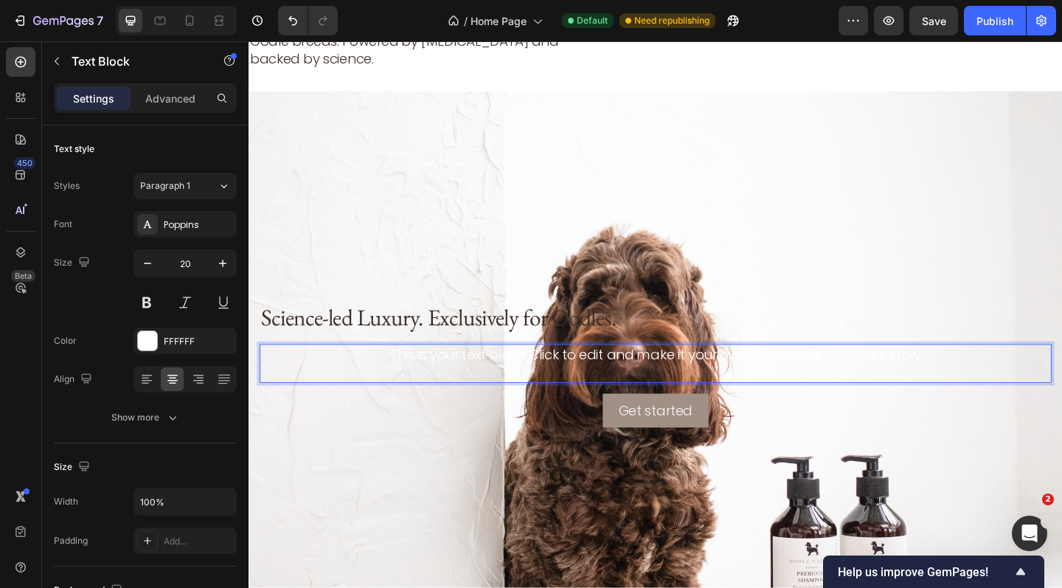
click at [722, 383] on p "This is your text block. Click to edit and make it your own. Share your product…" at bounding box center [691, 391] width 858 height 39
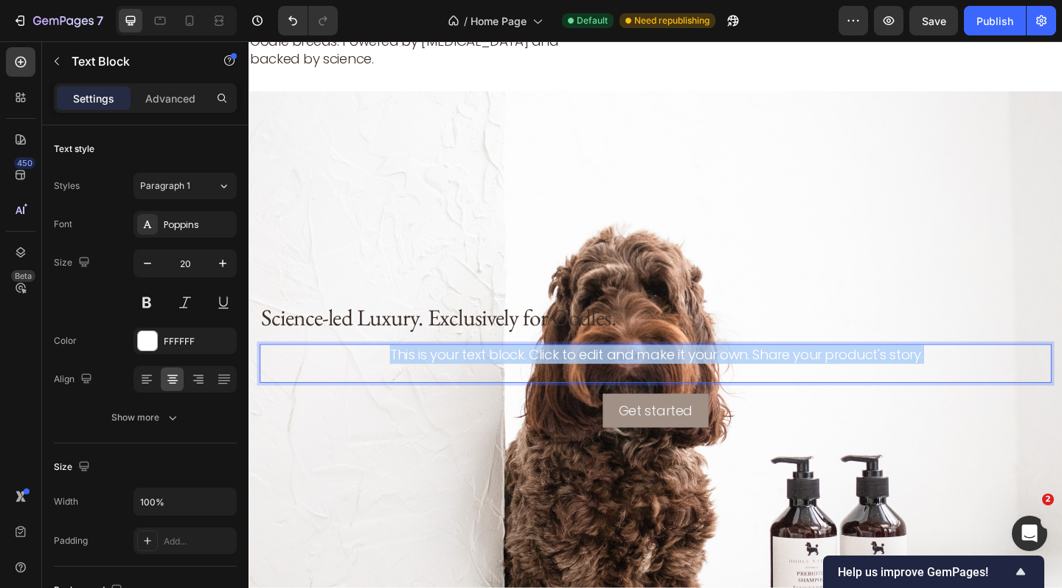
click at [722, 383] on p "This is your text block. Click to edit and make it your own. Share your product…" at bounding box center [691, 391] width 858 height 39
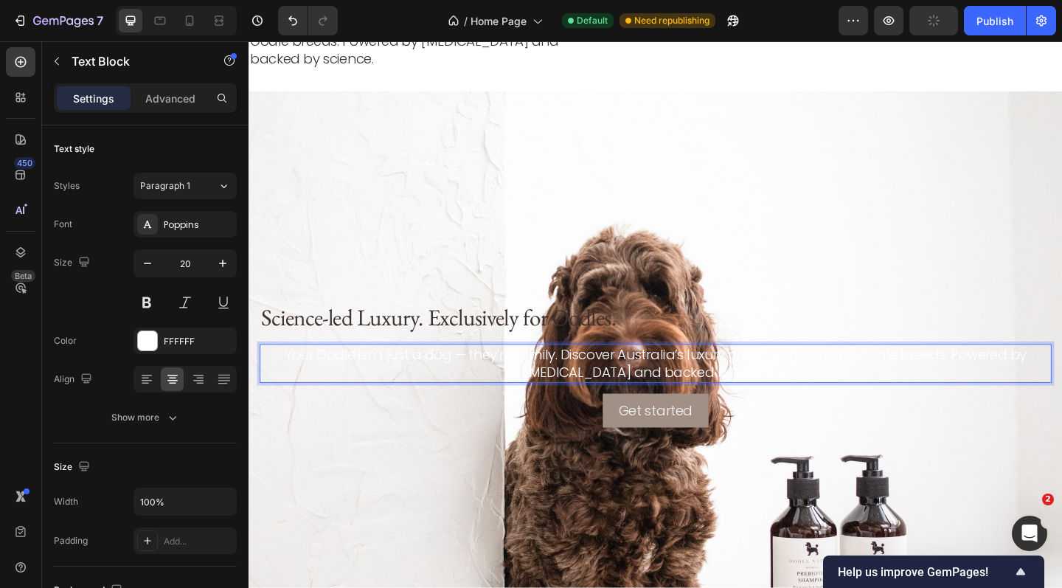
scroll to position [0, 0]
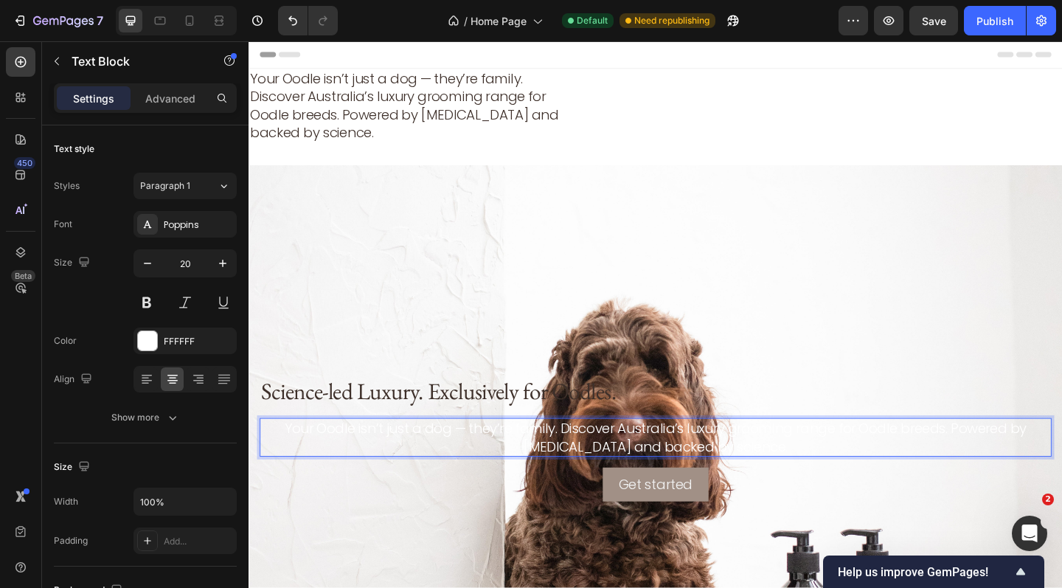
click at [766, 476] on p "Your Oodle isn’t just a dog — they’re family. Discover Australia’s luxury groom…" at bounding box center [691, 472] width 858 height 39
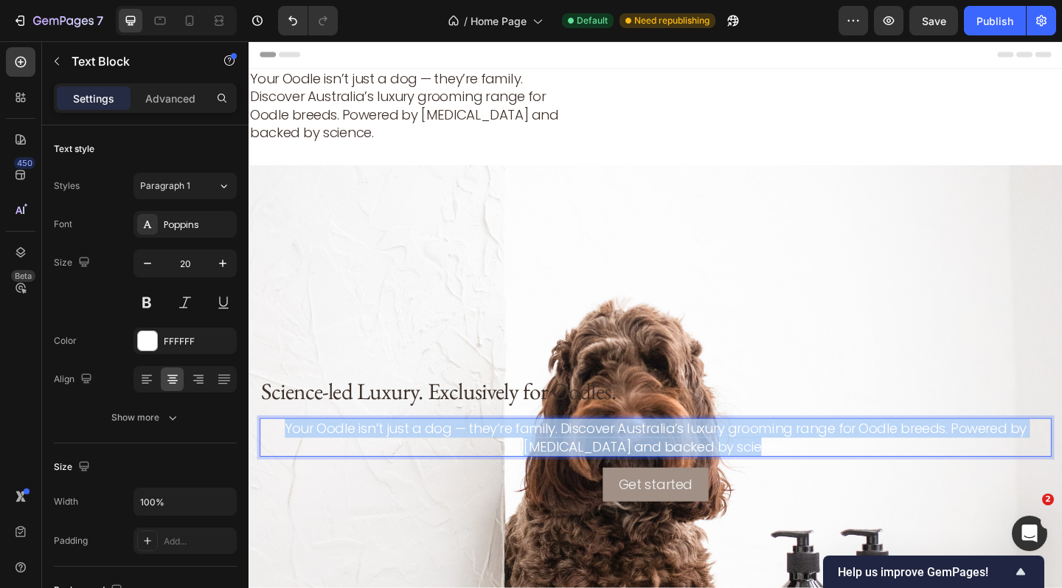
click at [766, 476] on p "Your Oodle isn’t just a dog — they’re family. Discover Australia’s luxury groom…" at bounding box center [691, 472] width 858 height 39
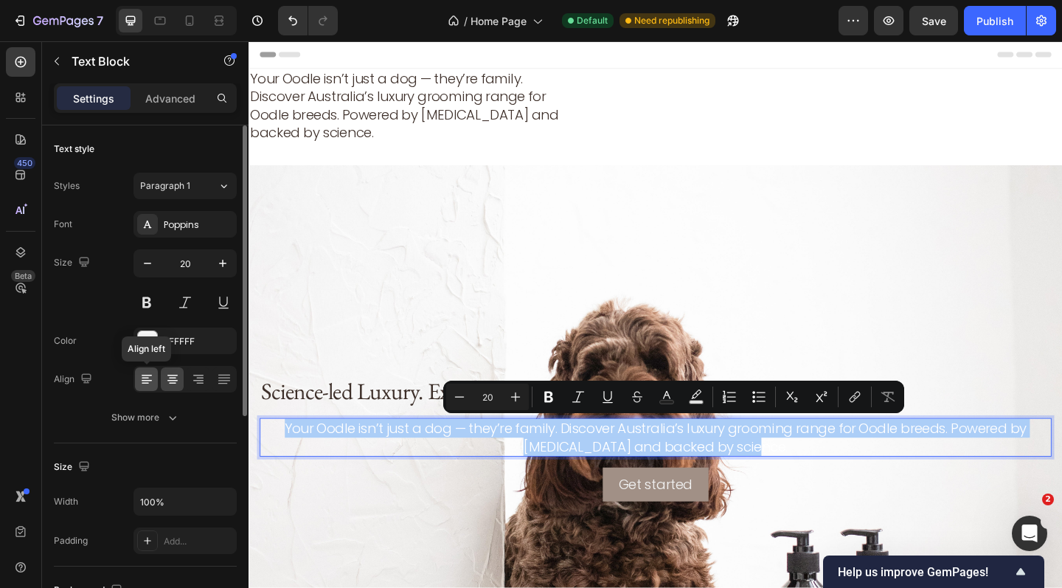
click at [154, 376] on div at bounding box center [146, 379] width 23 height 24
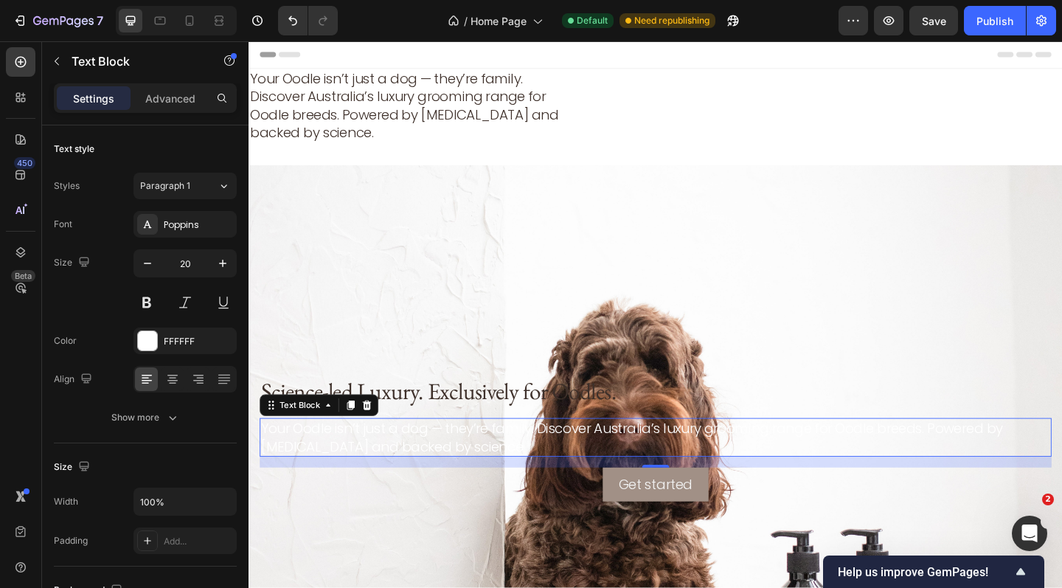
click at [513, 473] on p "Your Oodle isn’t just a dog — they’re family. Discover Australia’s luxury groom…" at bounding box center [691, 472] width 858 height 39
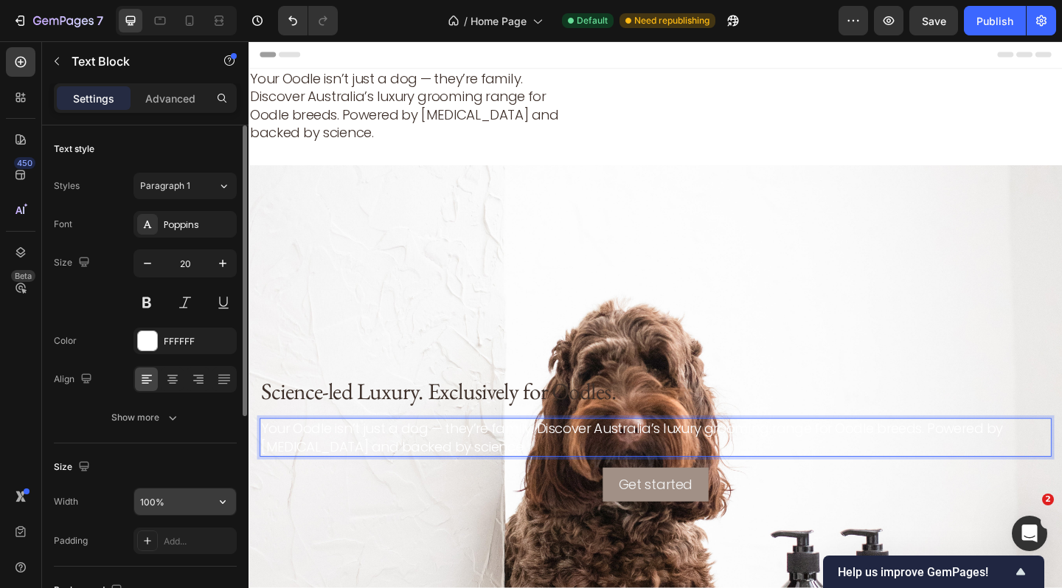
click at [178, 495] on input "100%" at bounding box center [185, 501] width 102 height 27
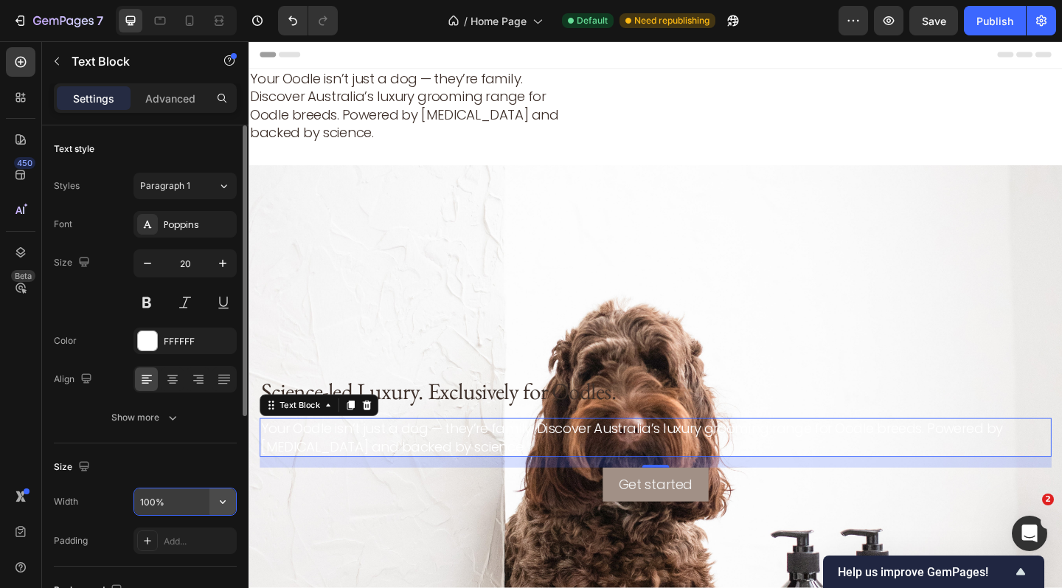
click at [227, 504] on icon "button" at bounding box center [222, 501] width 15 height 15
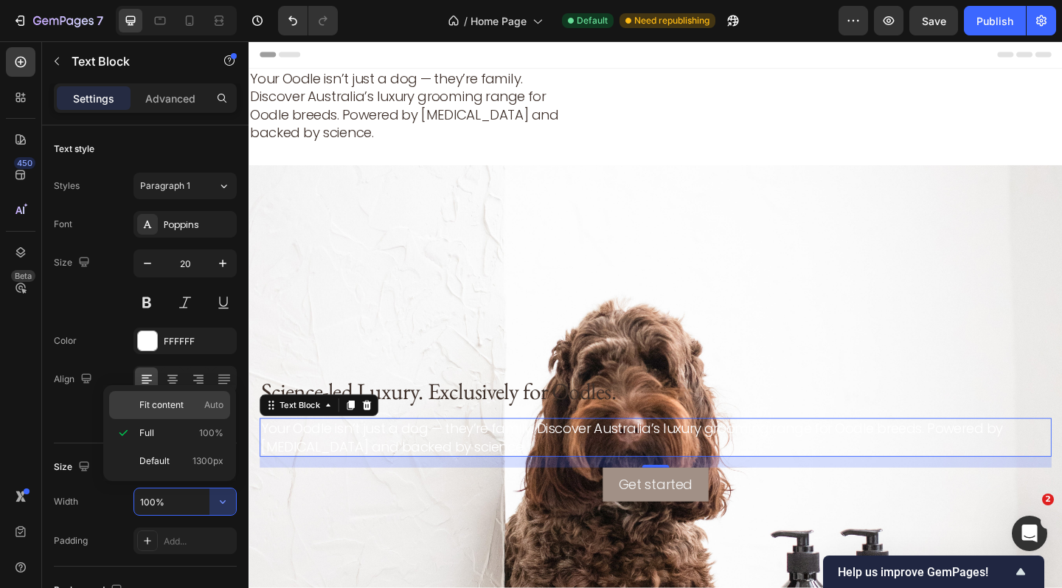
click at [195, 411] on div "Fit content Auto" at bounding box center [169, 405] width 121 height 28
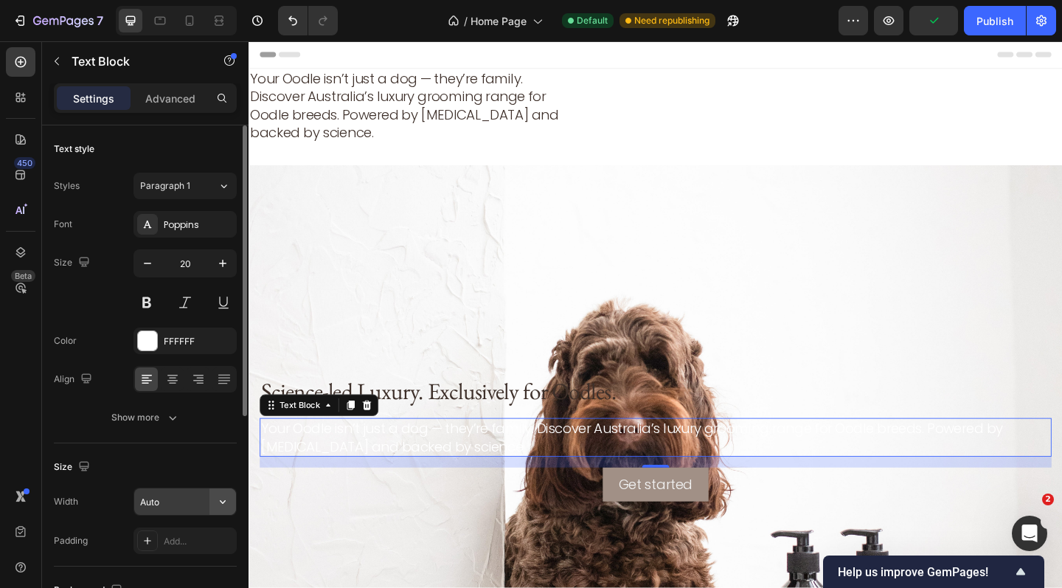
click at [215, 504] on icon "button" at bounding box center [222, 501] width 15 height 15
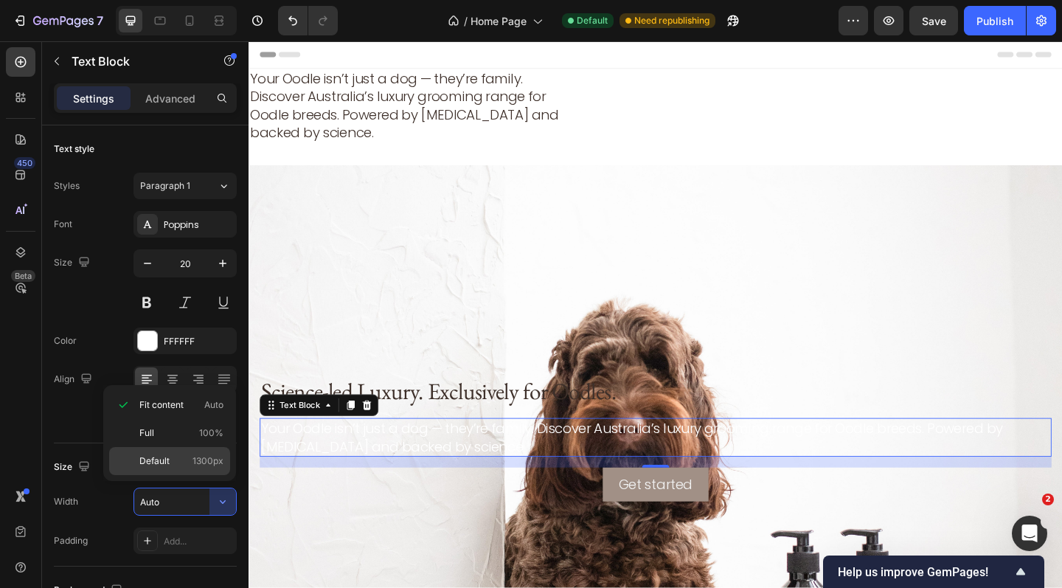
click at [200, 459] on span "1300px" at bounding box center [207, 460] width 31 height 13
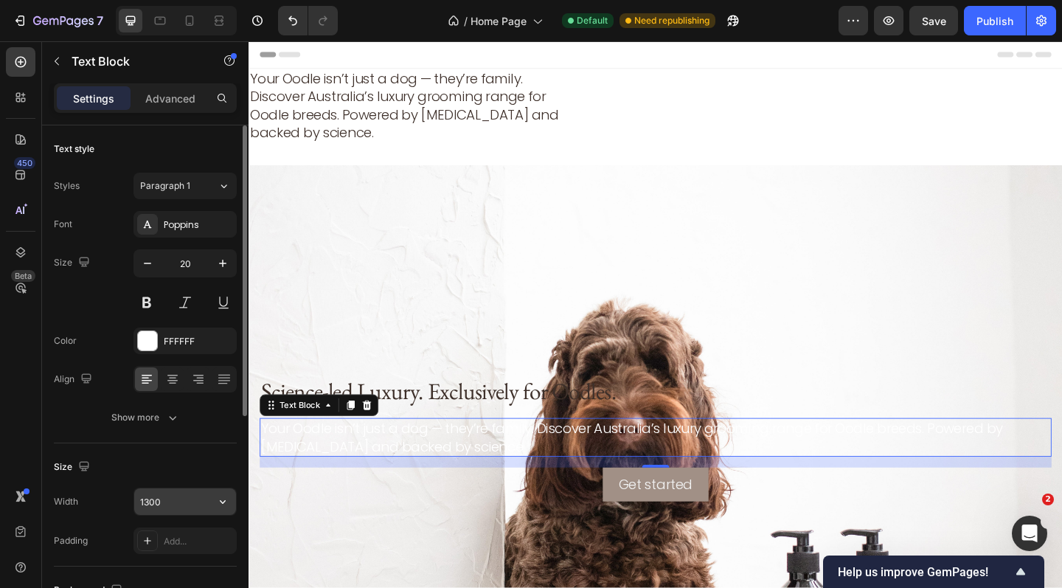
click at [210, 496] on button "button" at bounding box center [222, 501] width 27 height 27
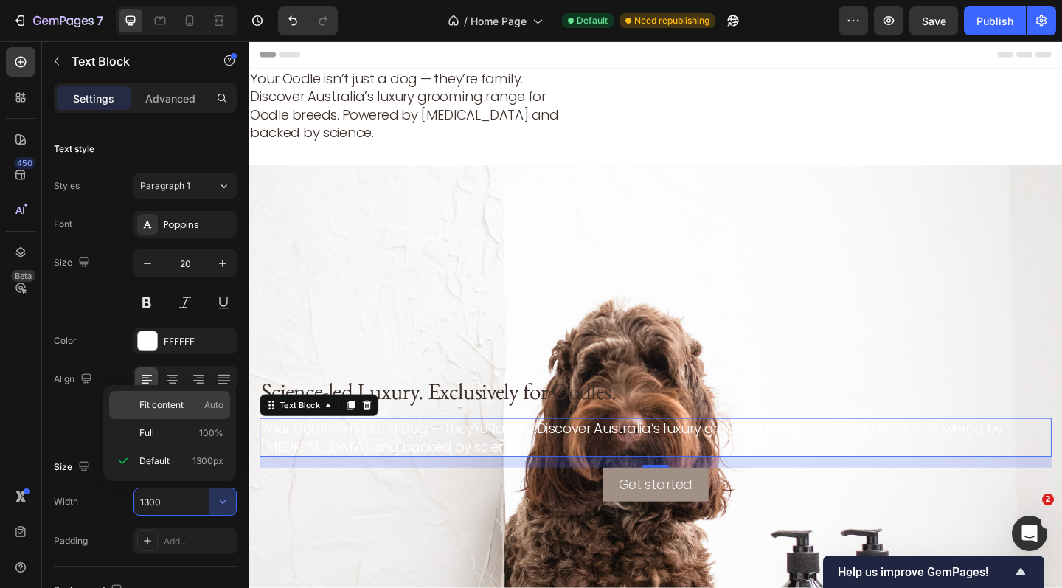
click at [204, 410] on span "Auto" at bounding box center [213, 404] width 19 height 13
type input "Auto"
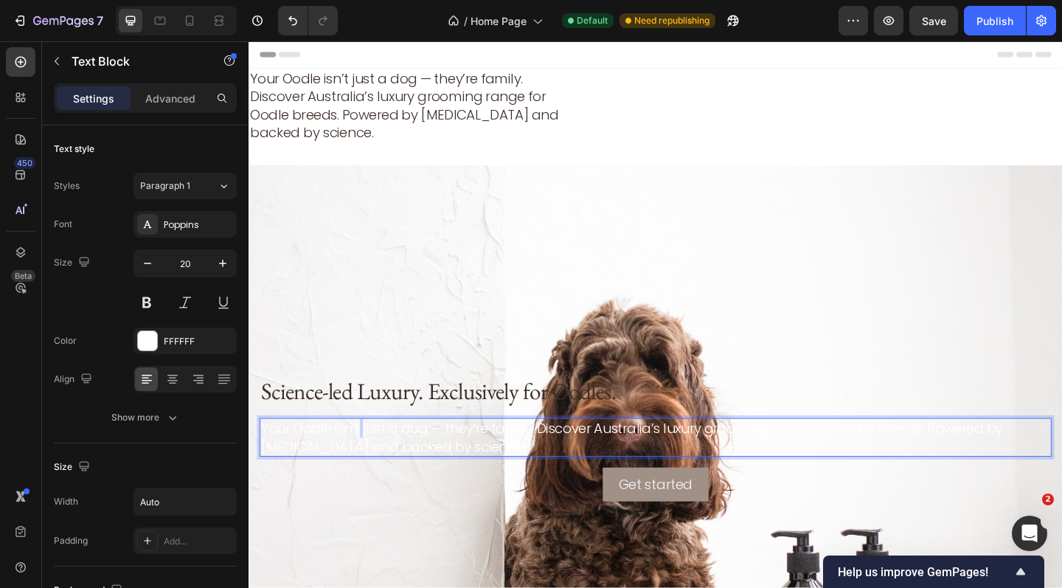
click at [369, 466] on p "Your Oodle isn’t just a dog — they’re family. Discover Australia’s luxury groom…" at bounding box center [691, 472] width 858 height 39
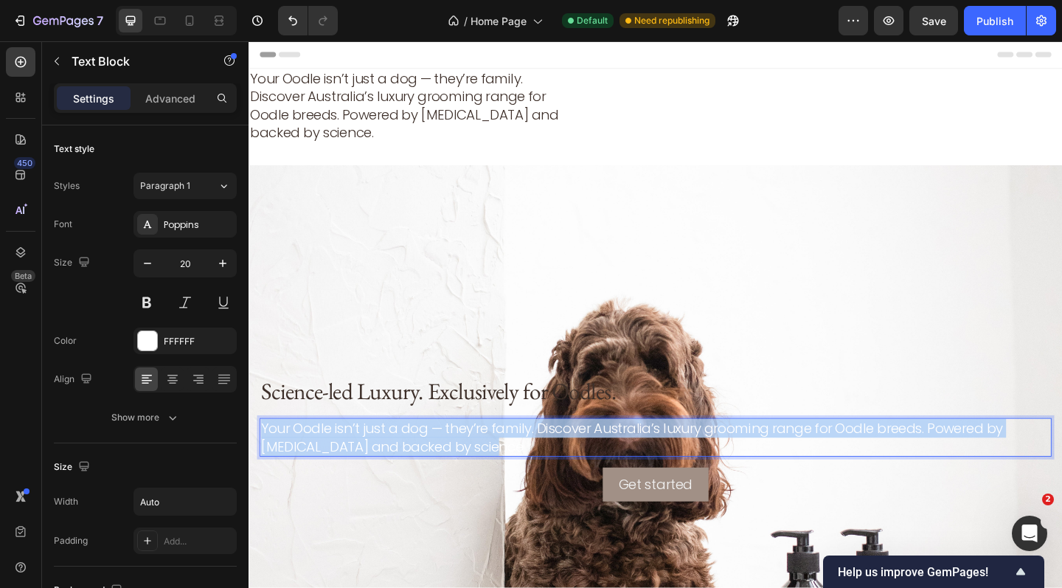
click at [369, 466] on p "Your Oodle isn’t just a dog — they’re family. Discover Australia’s luxury groom…" at bounding box center [691, 472] width 858 height 39
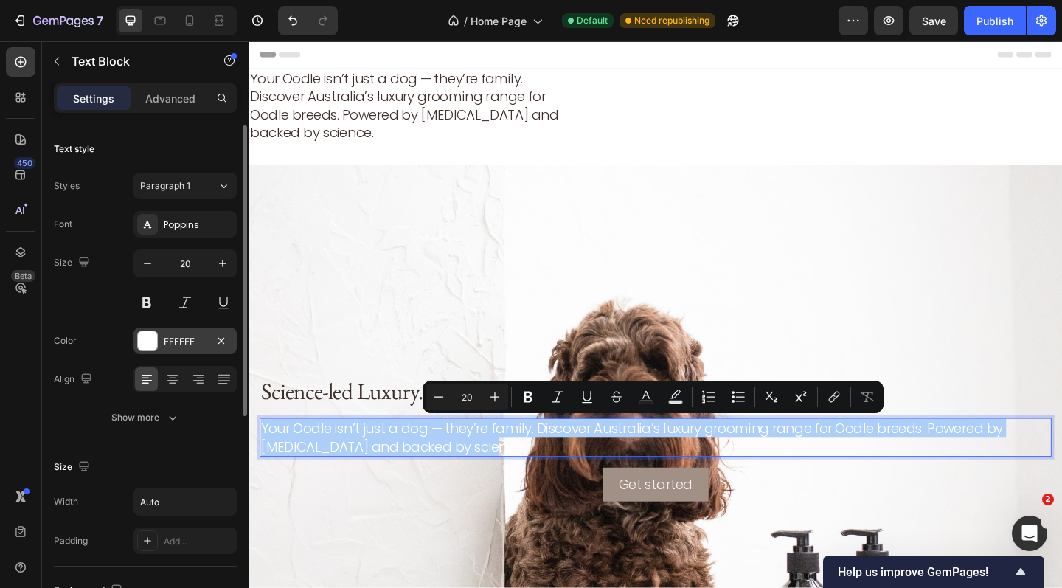
click at [154, 338] on div at bounding box center [147, 340] width 19 height 19
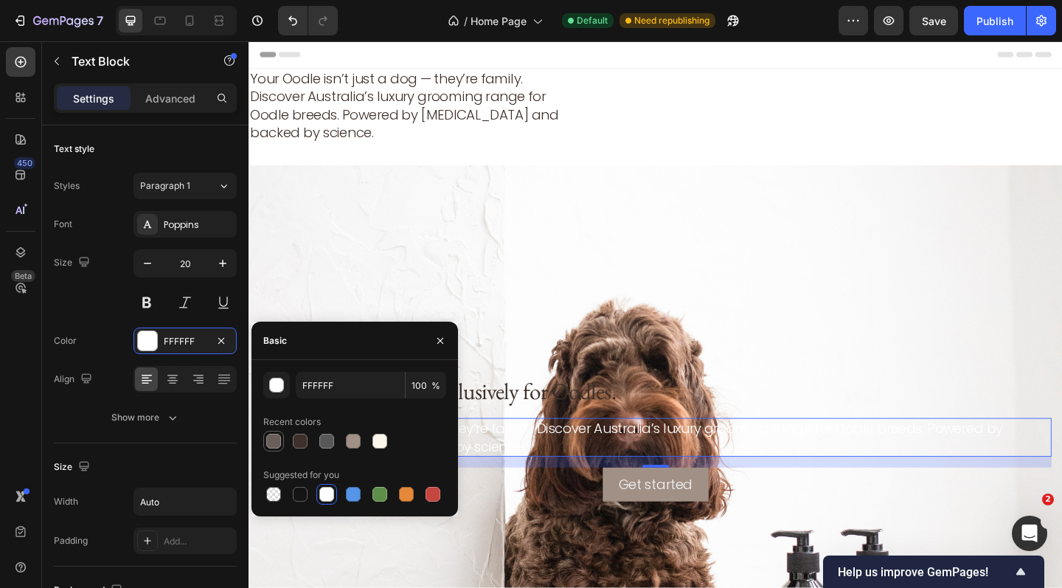
click at [278, 443] on div at bounding box center [273, 441] width 15 height 15
type input "695E59"
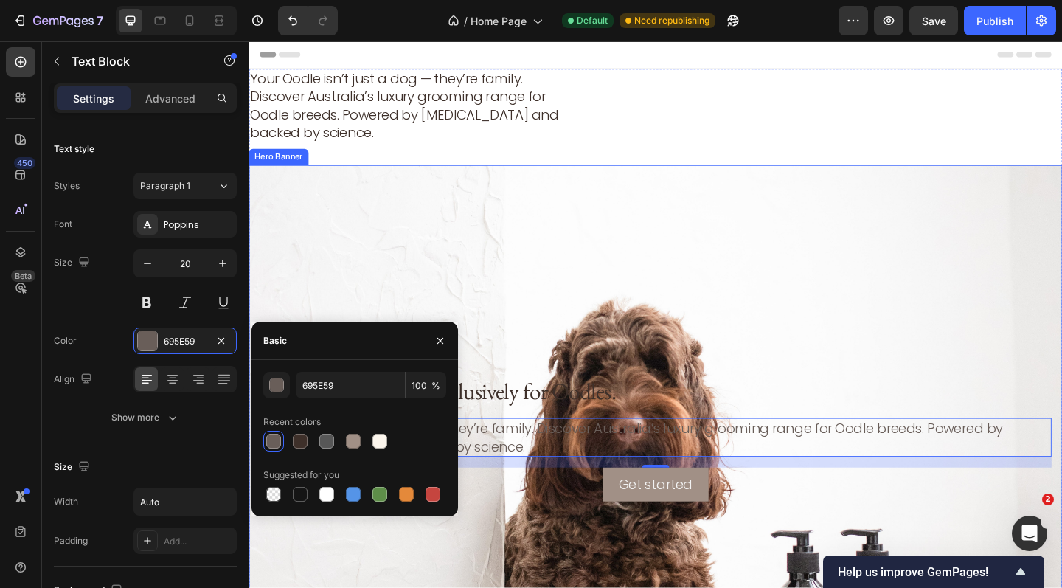
click at [562, 322] on div "Background Image" at bounding box center [691, 473] width 885 height 594
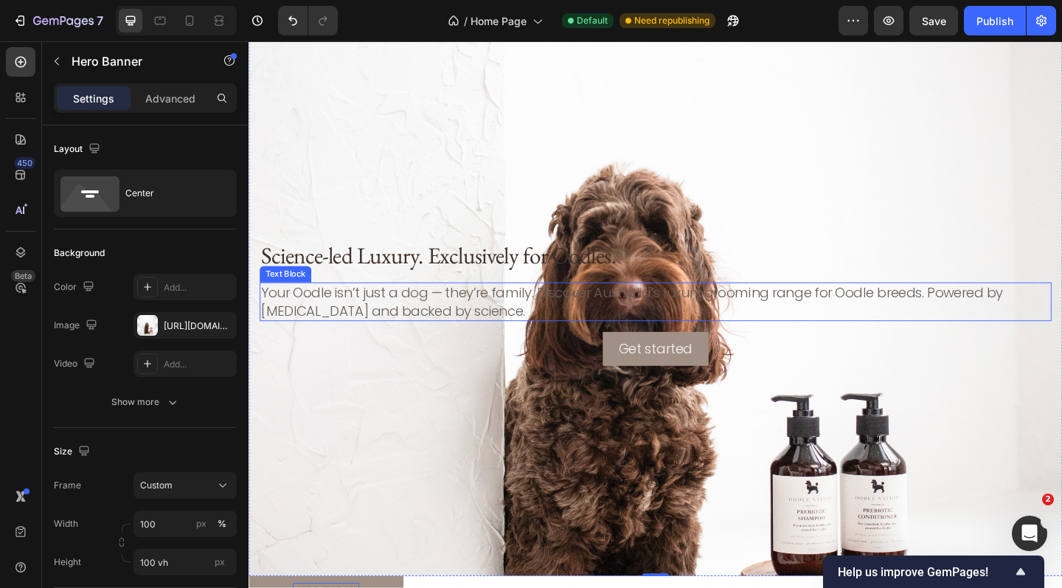
scroll to position [195, 0]
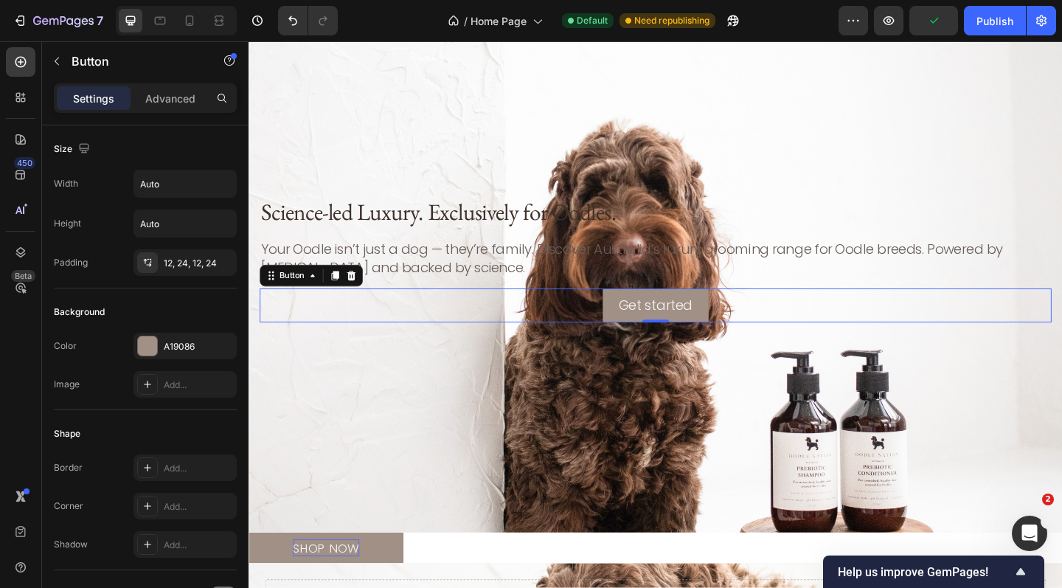
click at [603, 330] on div "Get started Button 0" at bounding box center [690, 328] width 861 height 37
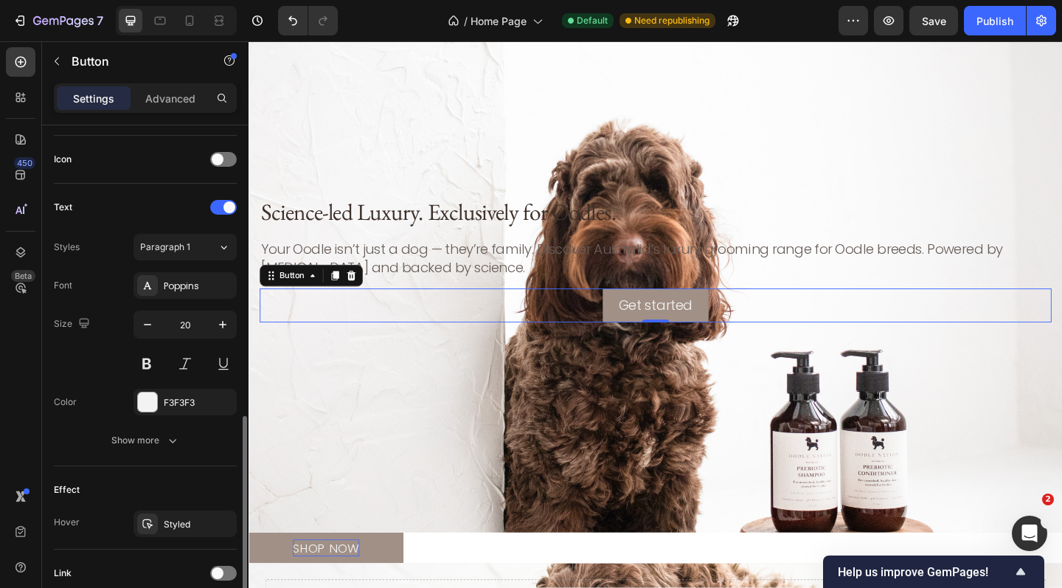
scroll to position [553, 0]
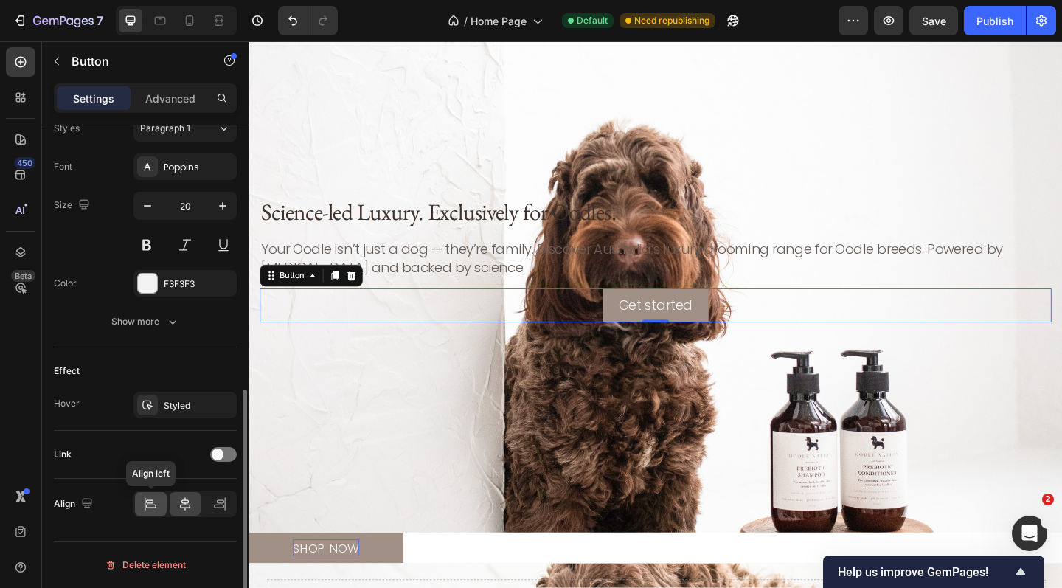
click at [156, 501] on icon at bounding box center [150, 503] width 15 height 15
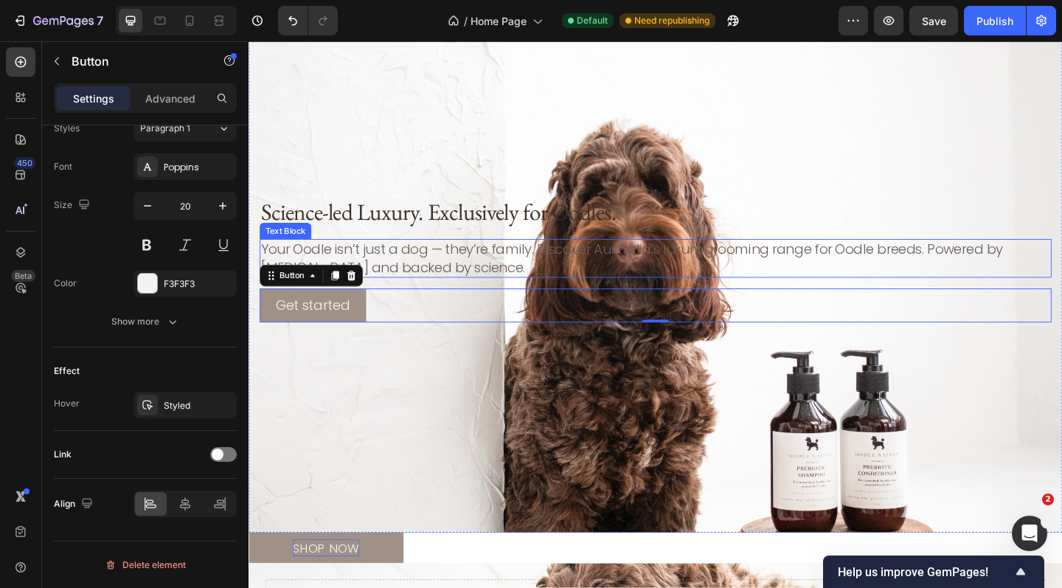
click at [427, 270] on p "Your Oodle isn’t just a dog — they’re family. Discover Australia’s luxury groom…" at bounding box center [691, 277] width 858 height 39
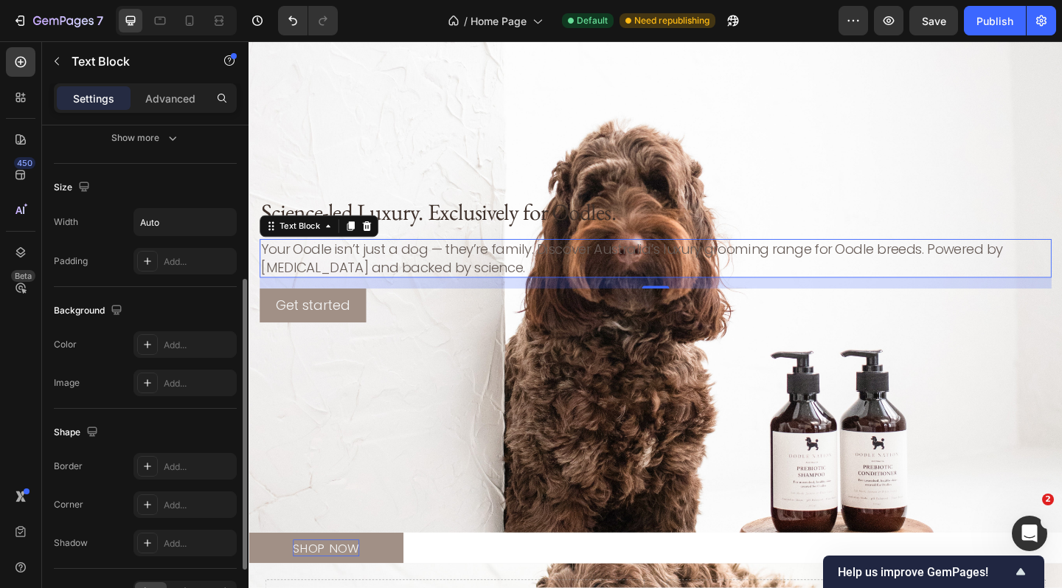
scroll to position [274, 0]
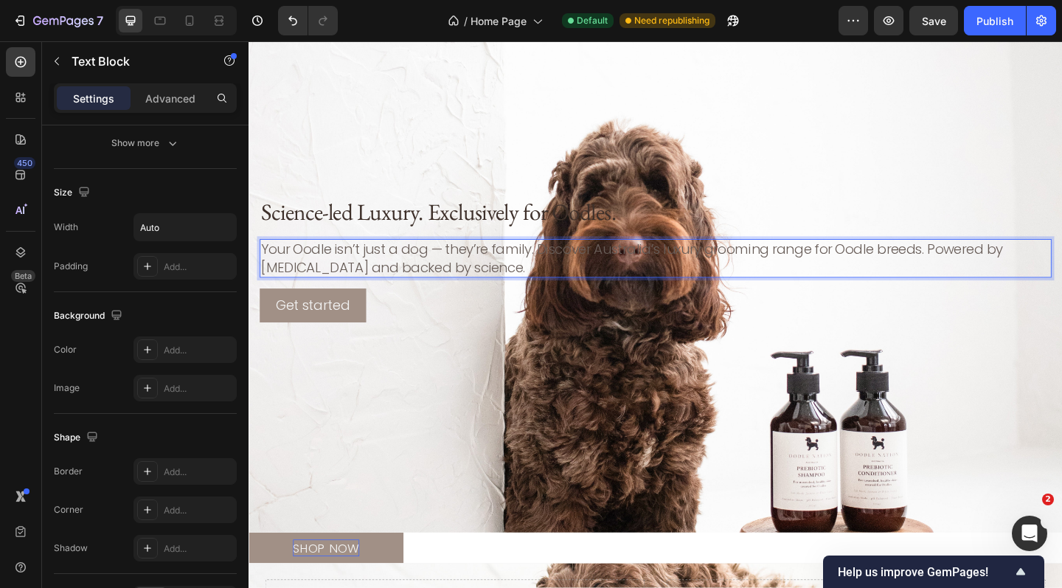
click at [597, 284] on p "Your Oodle isn’t just a dog — they’re family. Discover Australia’s luxury groom…" at bounding box center [691, 277] width 858 height 39
click at [597, 274] on p "Your Oodle isn’t just a dog — they’re family. Discover Australia’s luxury groom…" at bounding box center [691, 277] width 858 height 39
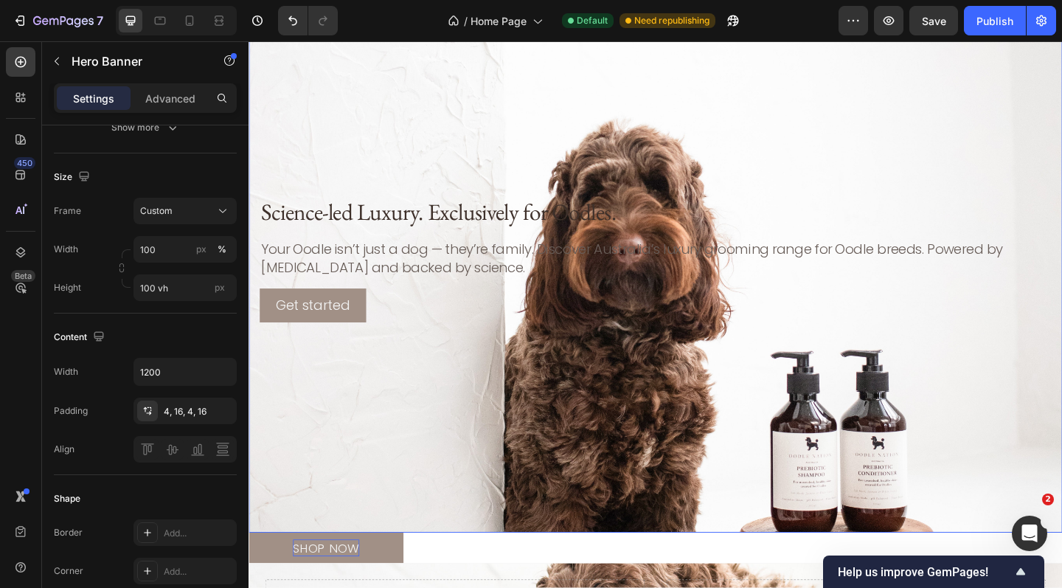
click at [543, 353] on div "Background Image" at bounding box center [691, 279] width 885 height 594
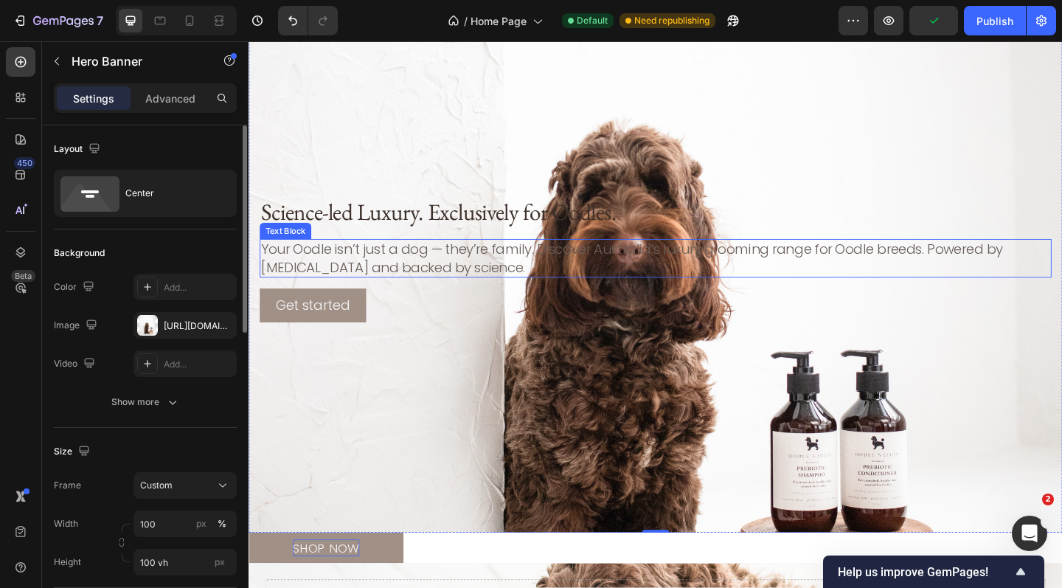
click at [612, 293] on p "Your Oodle isn’t just a dog — they’re family. Discover Australia’s luxury groom…" at bounding box center [691, 277] width 858 height 39
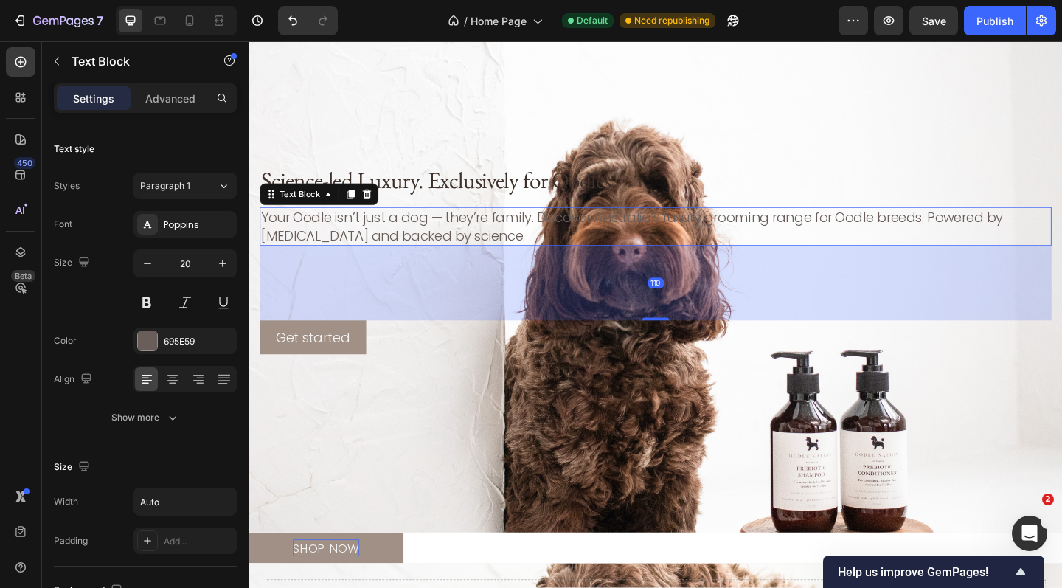
drag, startPoint x: 692, startPoint y: 308, endPoint x: 684, endPoint y: 377, distance: 69.7
click at [684, 377] on div "Science-led Luxury. Exclusively for Oodles. Heading Your Oodle isn’t just a dog…" at bounding box center [690, 278] width 861 height 207
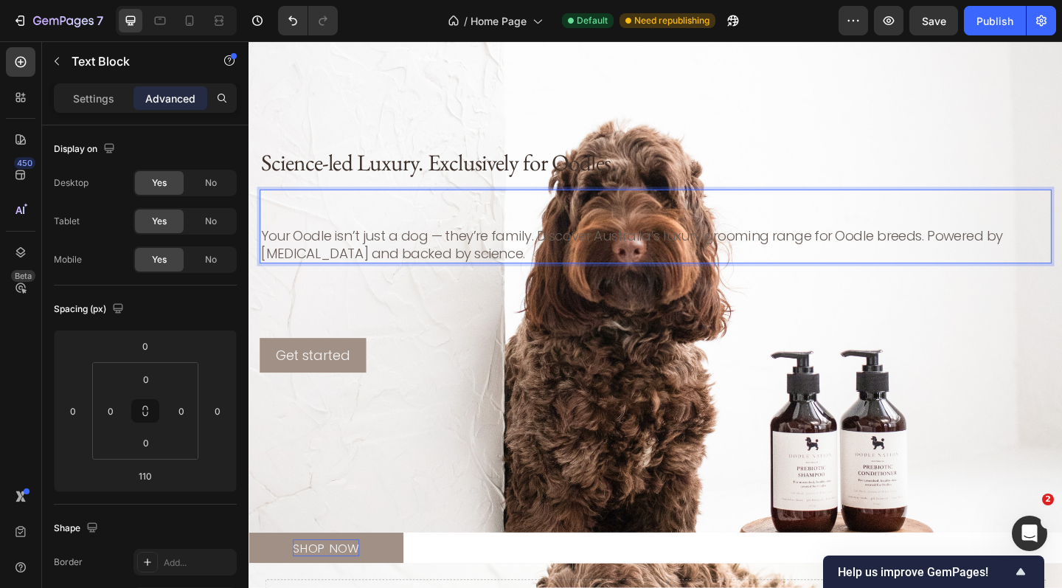
click at [517, 269] on p "Your Oodle isn’t just a dog — they’re family. Discover Australia’s luxury groom…" at bounding box center [691, 262] width 858 height 39
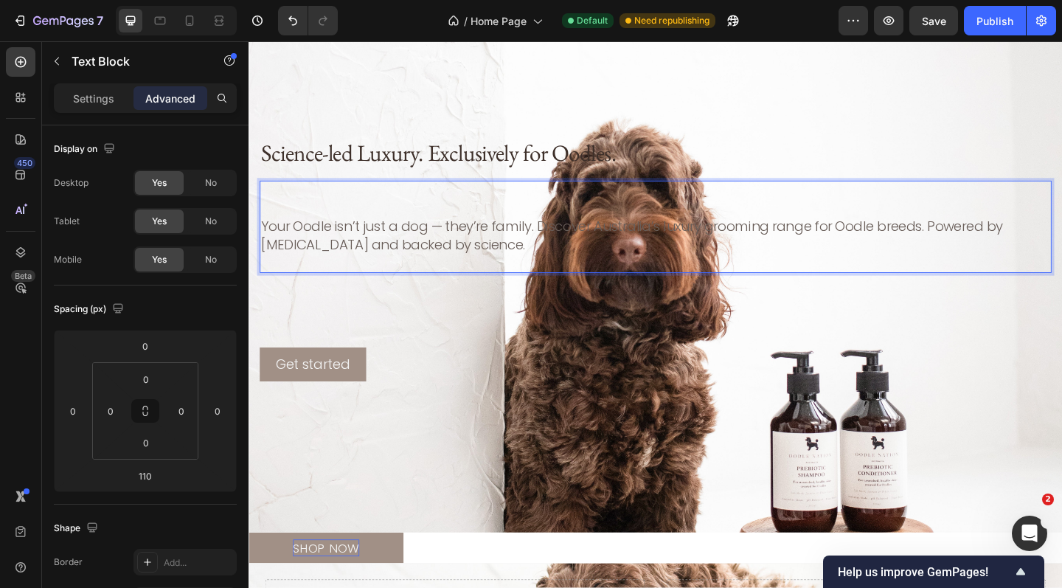
click at [1061, 229] on div "Your Oodle isn’t just a dog — they’re family. Discover Australia’s luxury groom…" at bounding box center [690, 243] width 861 height 100
click at [1061, 234] on p "Your Oodle isn’t just a dog — they’re family. Discover Australia’s luxury groom…" at bounding box center [691, 252] width 858 height 39
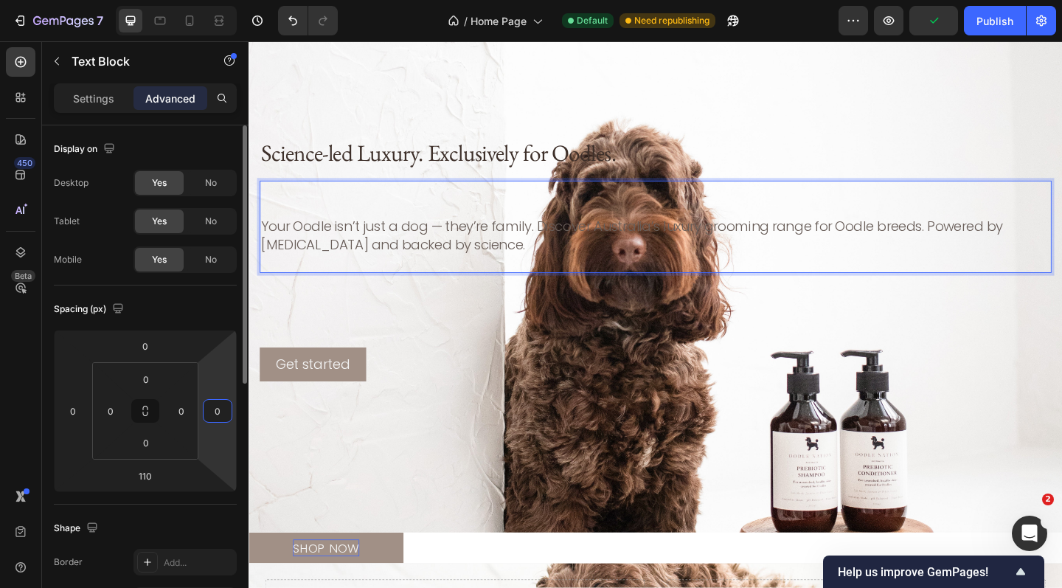
click at [218, 414] on input "0" at bounding box center [217, 411] width 22 height 22
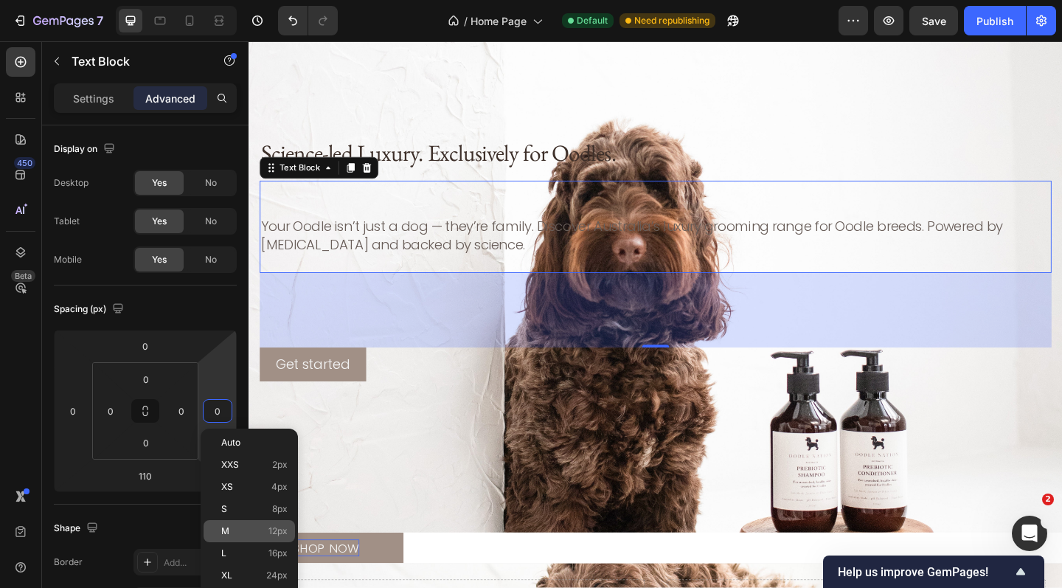
click at [239, 525] on div "M 12px" at bounding box center [249, 531] width 91 height 22
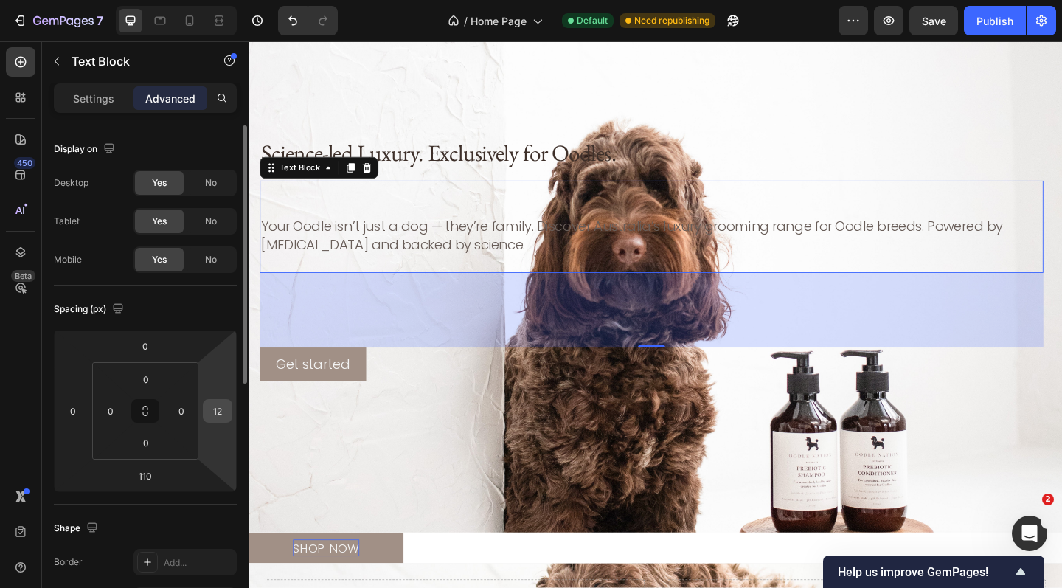
click at [217, 422] on div "12" at bounding box center [217, 411] width 29 height 24
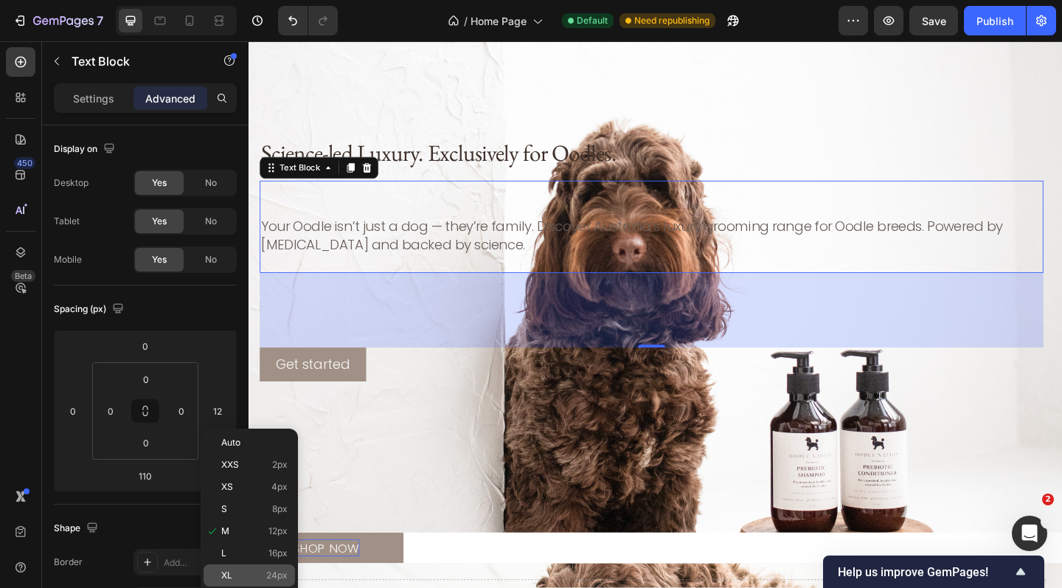
click at [245, 570] on p "XL 24px" at bounding box center [254, 575] width 66 height 10
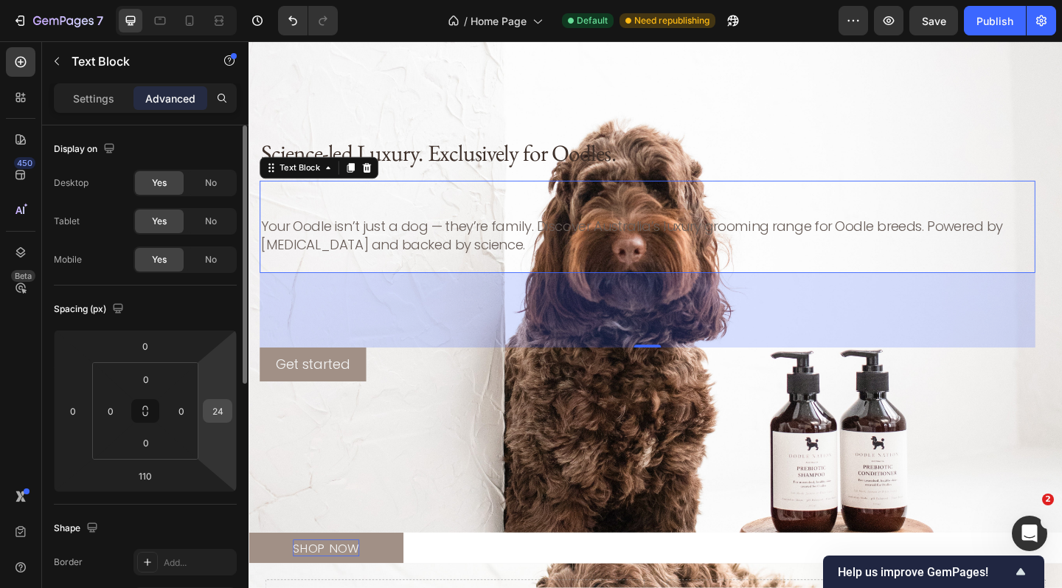
click at [216, 419] on input "24" at bounding box center [217, 411] width 22 height 22
type input "5"
type input "1"
type input "4"
type input "2"
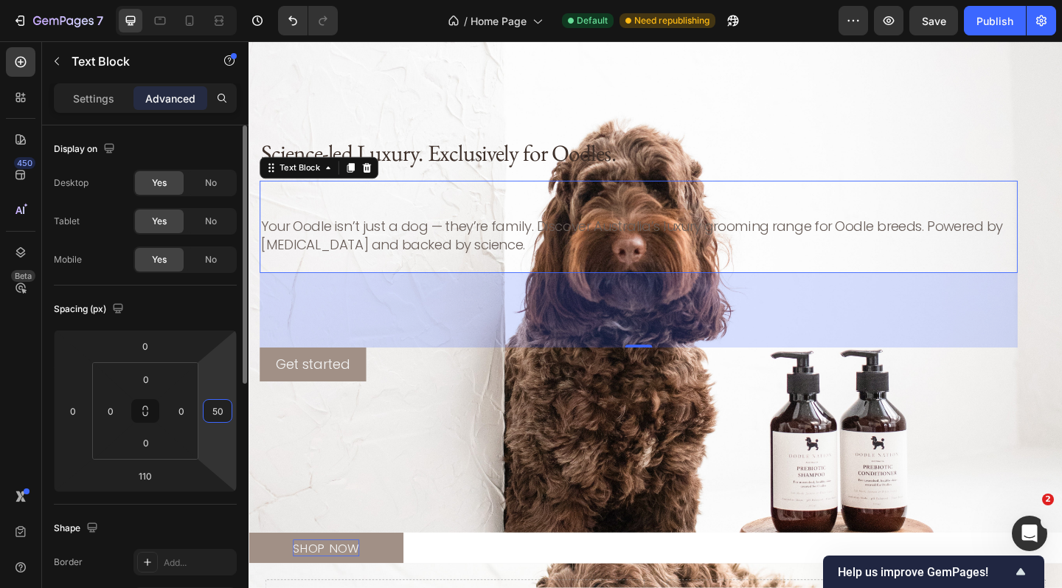
type input "5"
type input "700"
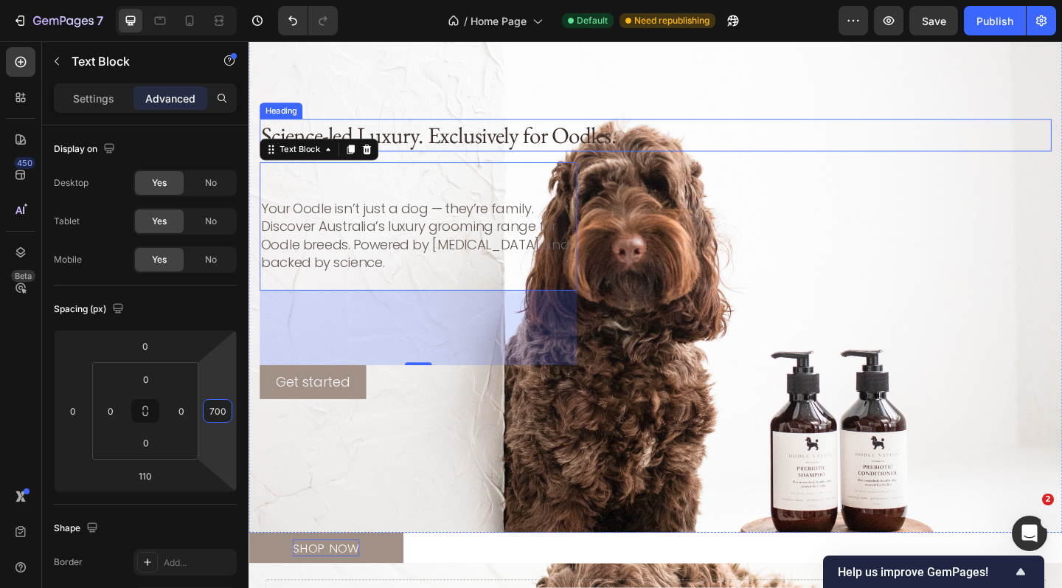
click at [467, 144] on p "Science-led Luxury. Exclusively for Oodles." at bounding box center [691, 144] width 858 height 32
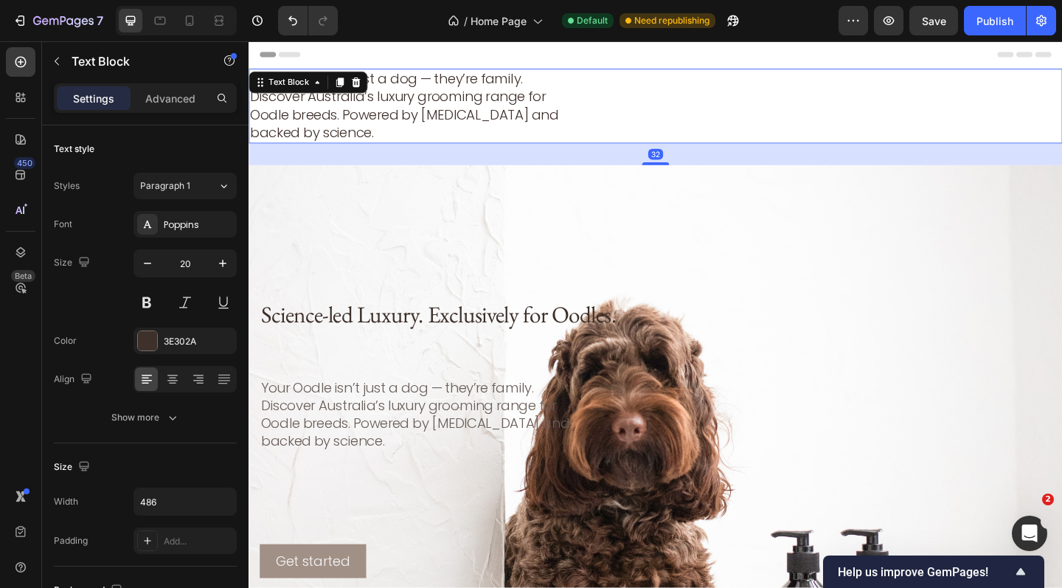
click at [454, 108] on p "Your Oodle isn’t just a dog — they’re family. Discover Australia’s luxury groom…" at bounding box center [427, 112] width 355 height 78
click at [367, 82] on icon at bounding box center [365, 86] width 12 height 12
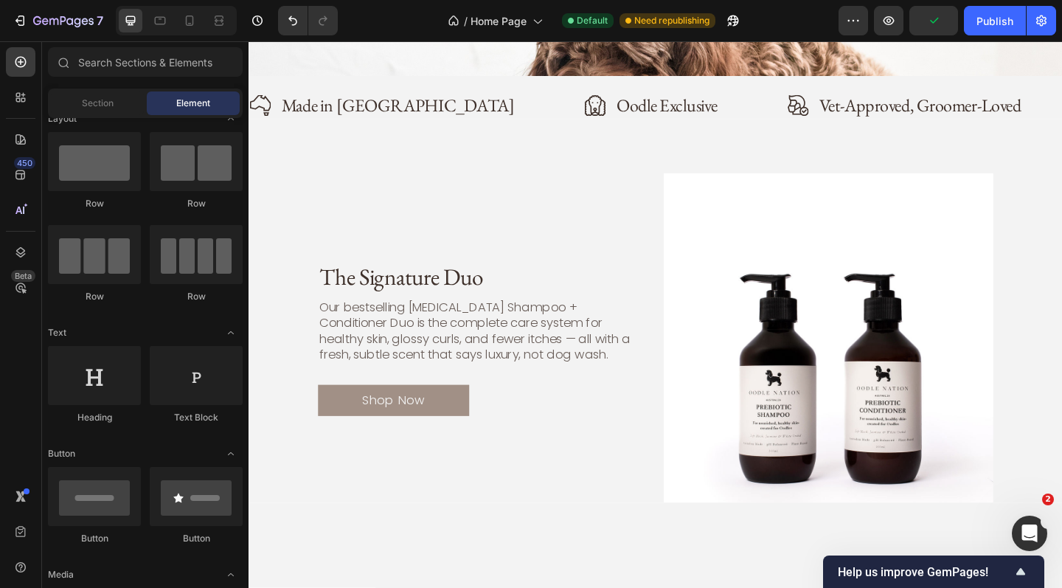
scroll to position [491, 0]
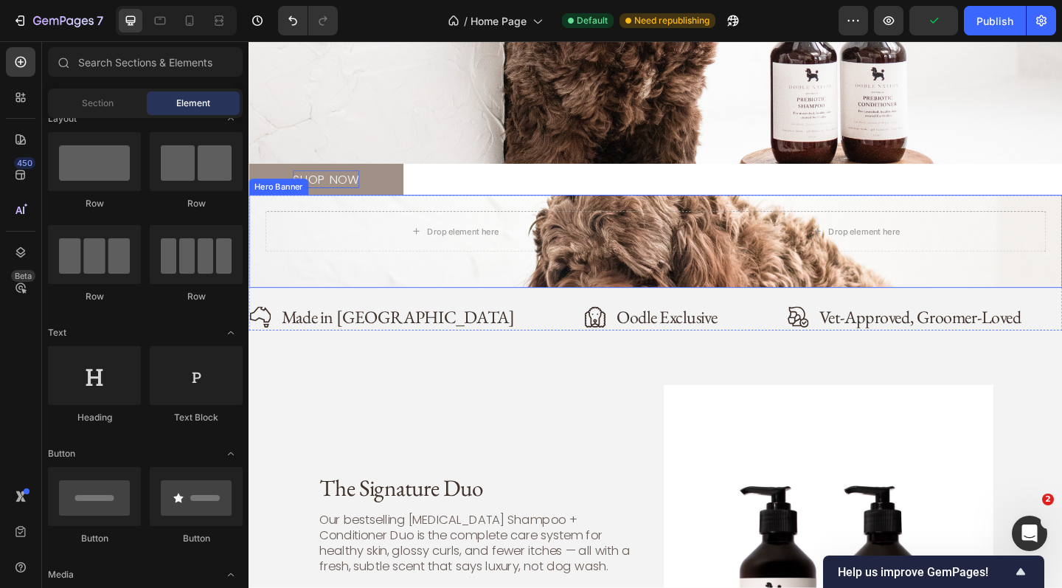
click at [392, 287] on div "Drop element here Drop element here" at bounding box center [691, 259] width 885 height 101
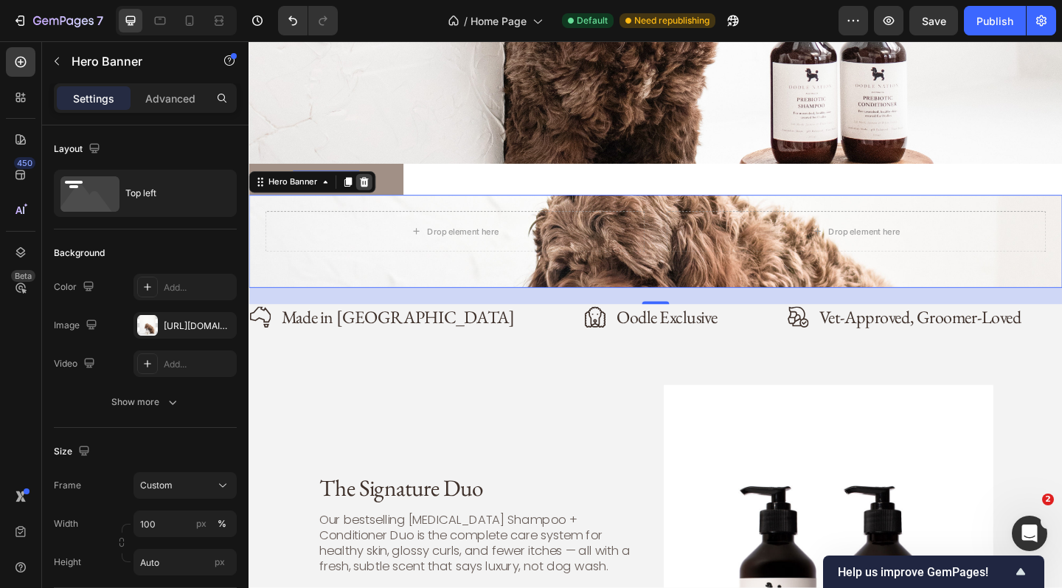
click at [378, 195] on icon at bounding box center [374, 195] width 12 height 12
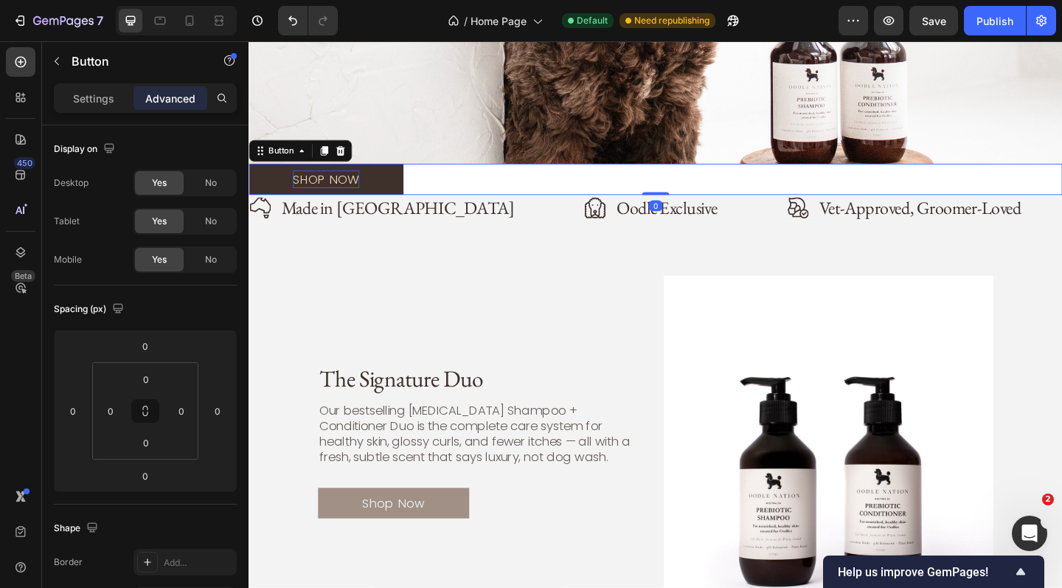
click at [385, 197] on link "SHOP NOW" at bounding box center [333, 192] width 168 height 34
click at [350, 161] on icon at bounding box center [348, 161] width 12 height 12
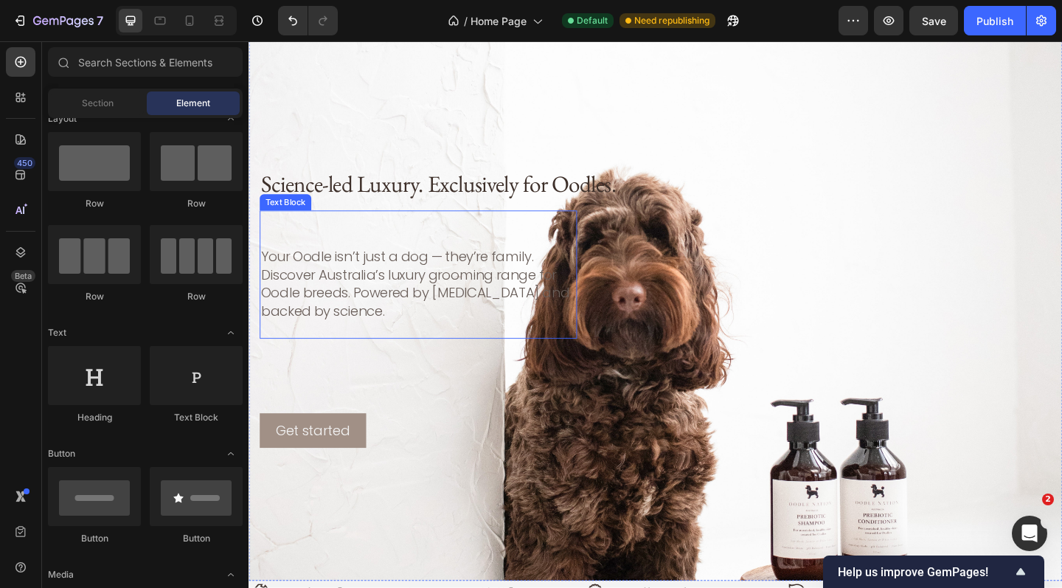
scroll to position [37, 0]
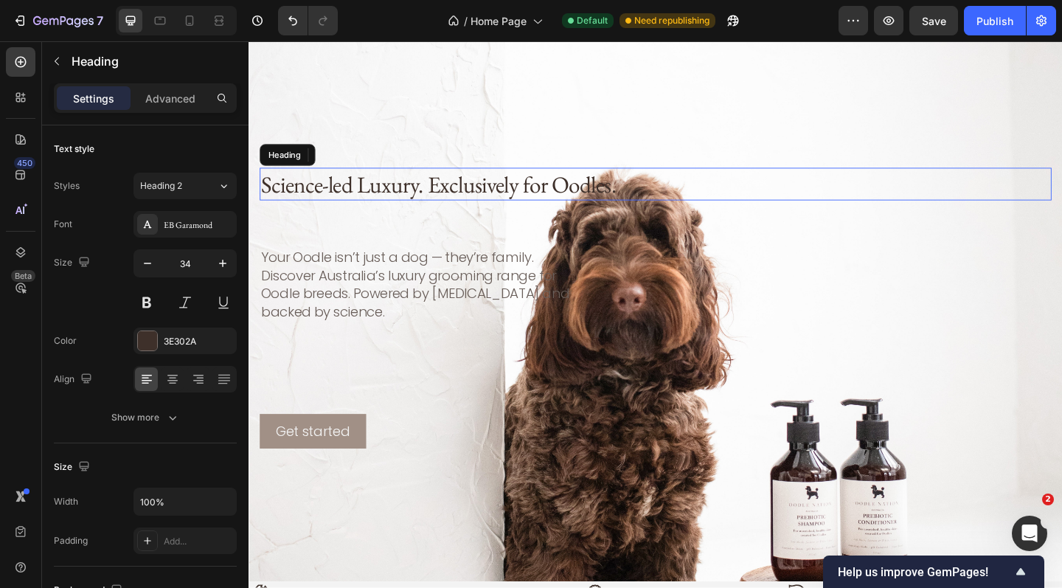
click at [437, 198] on p "Science-led Luxury. Exclusively for Oodles." at bounding box center [691, 197] width 858 height 32
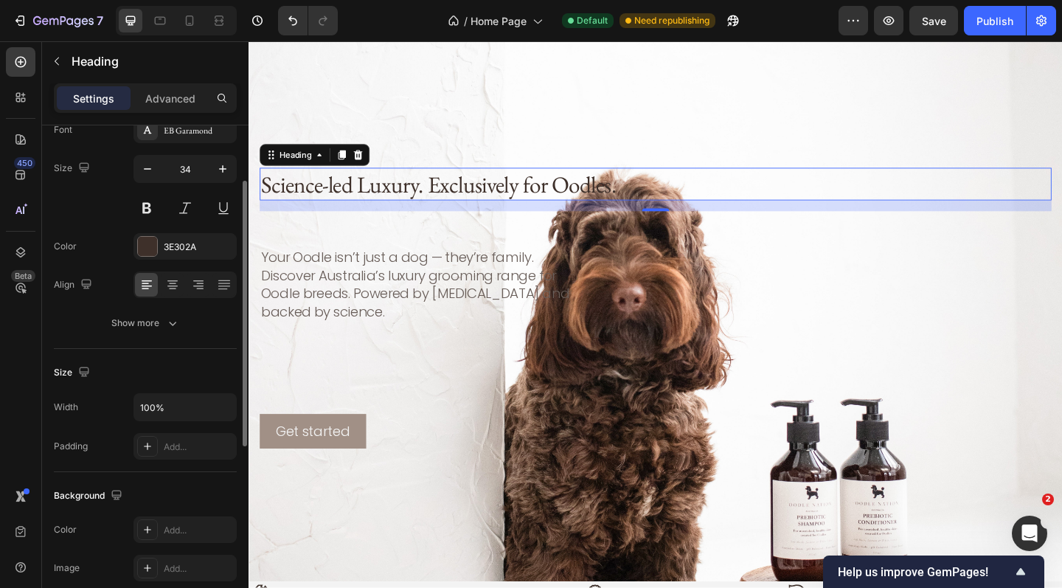
scroll to position [98, 0]
click at [214, 400] on button "button" at bounding box center [222, 403] width 27 height 27
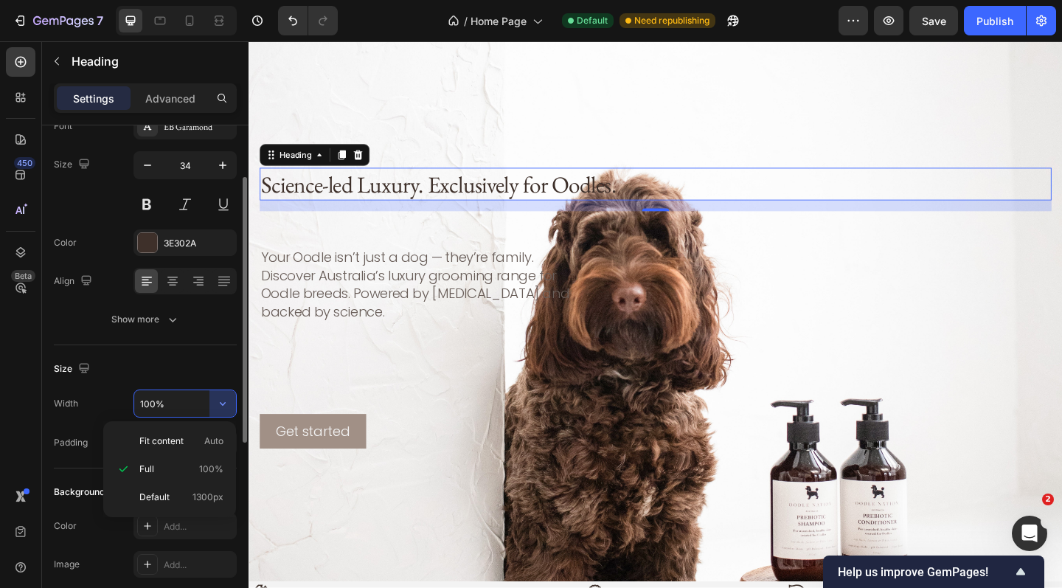
click at [208, 356] on div "Size Width 100% Padding Add..." at bounding box center [145, 406] width 183 height 123
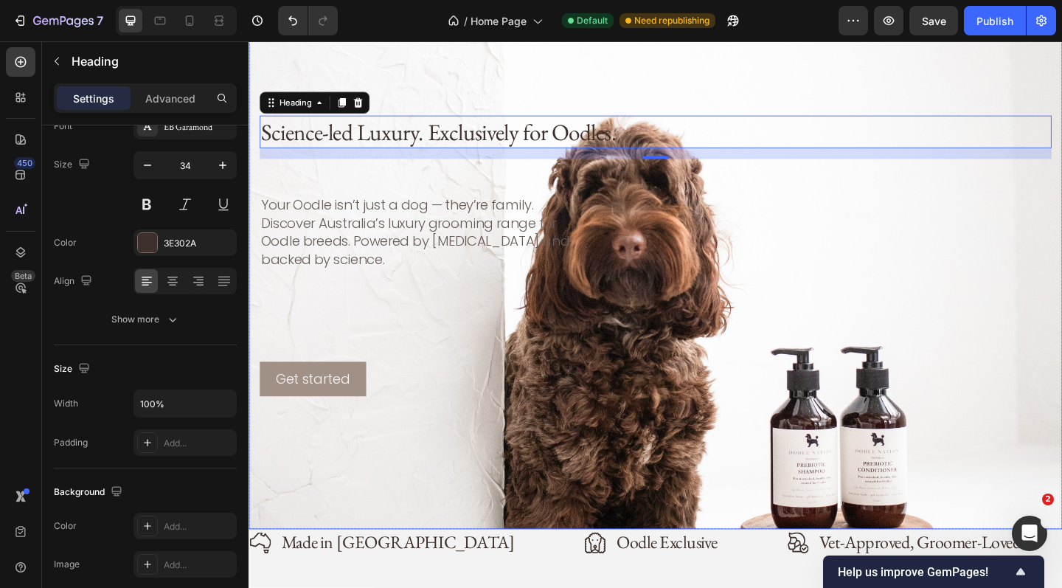
scroll to position [95, 0]
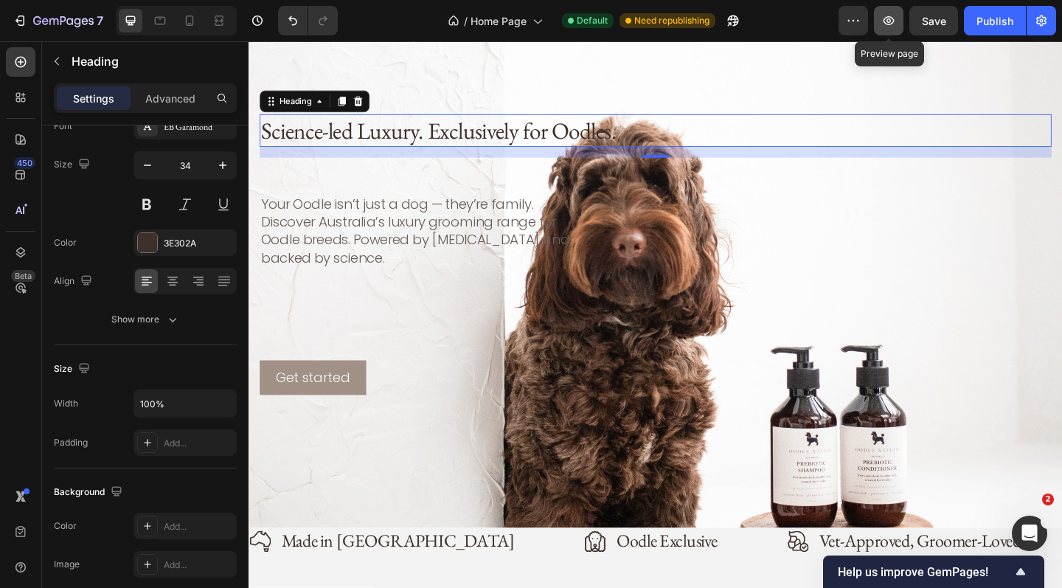
click at [893, 16] on icon "button" at bounding box center [888, 20] width 15 height 15
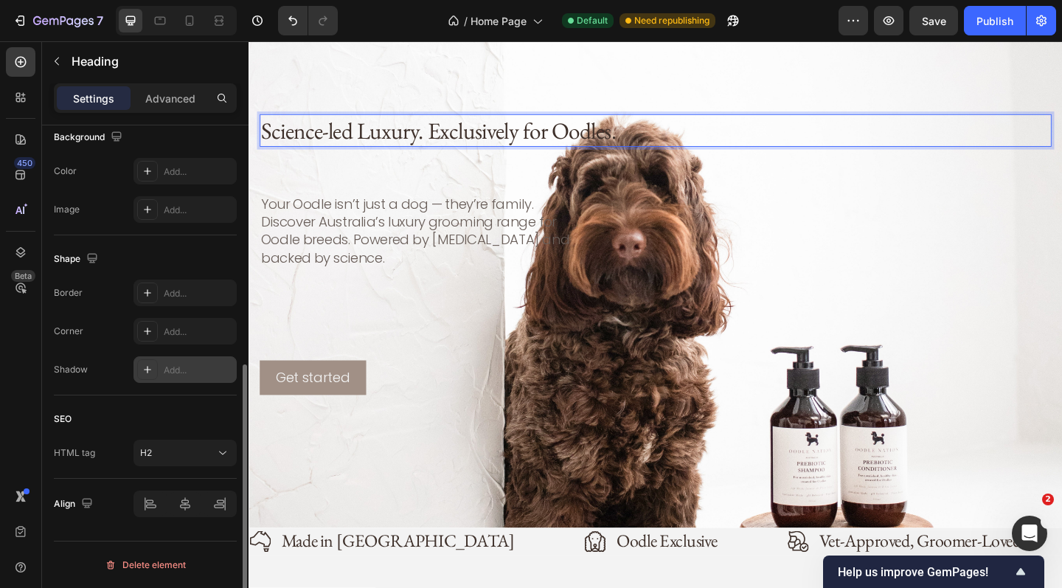
scroll to position [452, 0]
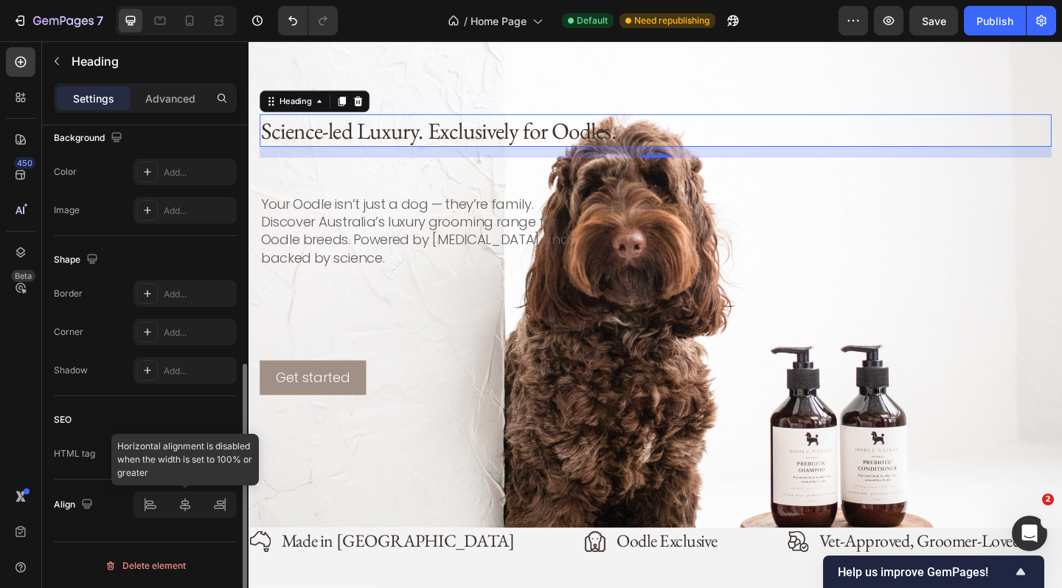
click at [153, 501] on div at bounding box center [184, 504] width 103 height 27
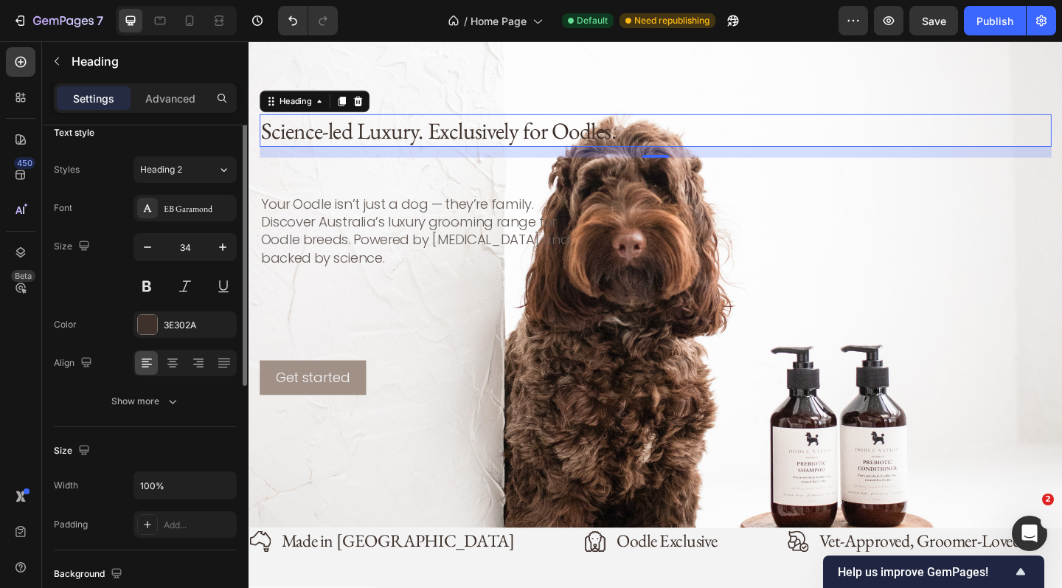
scroll to position [0, 0]
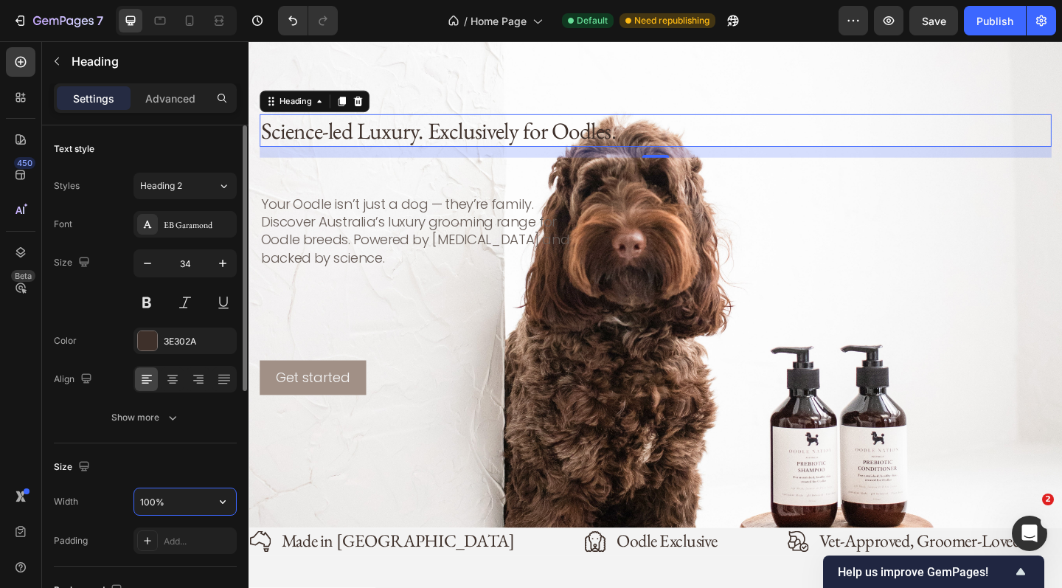
click at [187, 501] on input "100%" at bounding box center [185, 501] width 102 height 27
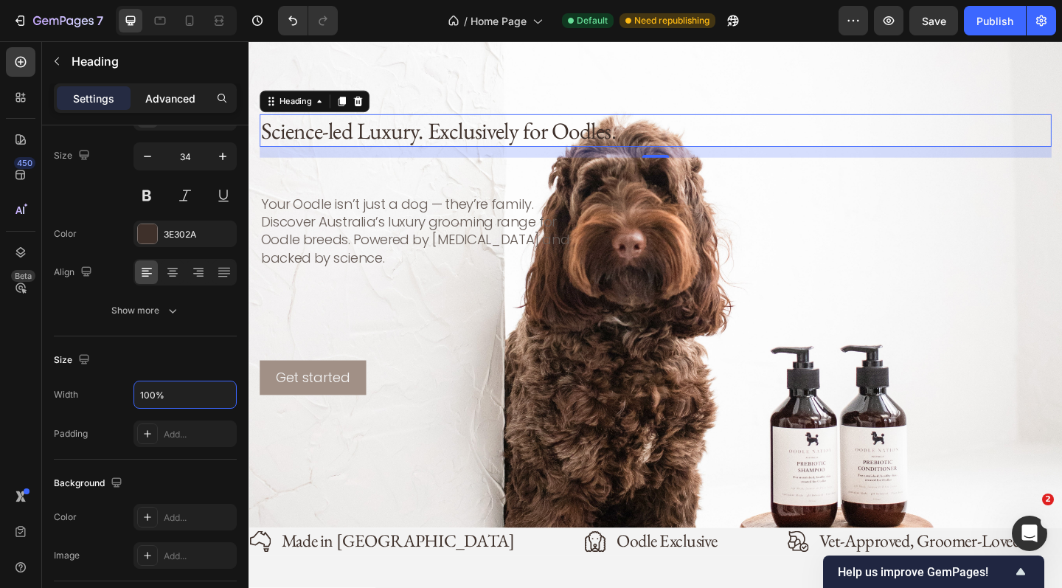
click at [176, 103] on p "Advanced" at bounding box center [170, 98] width 50 height 15
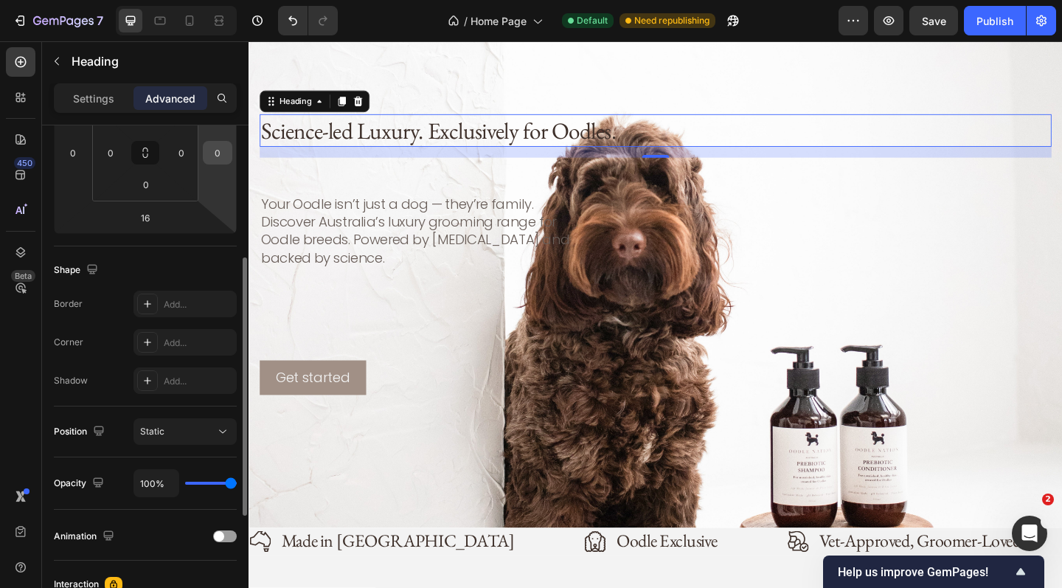
scroll to position [258, 0]
click at [198, 431] on div "Static" at bounding box center [177, 431] width 75 height 13
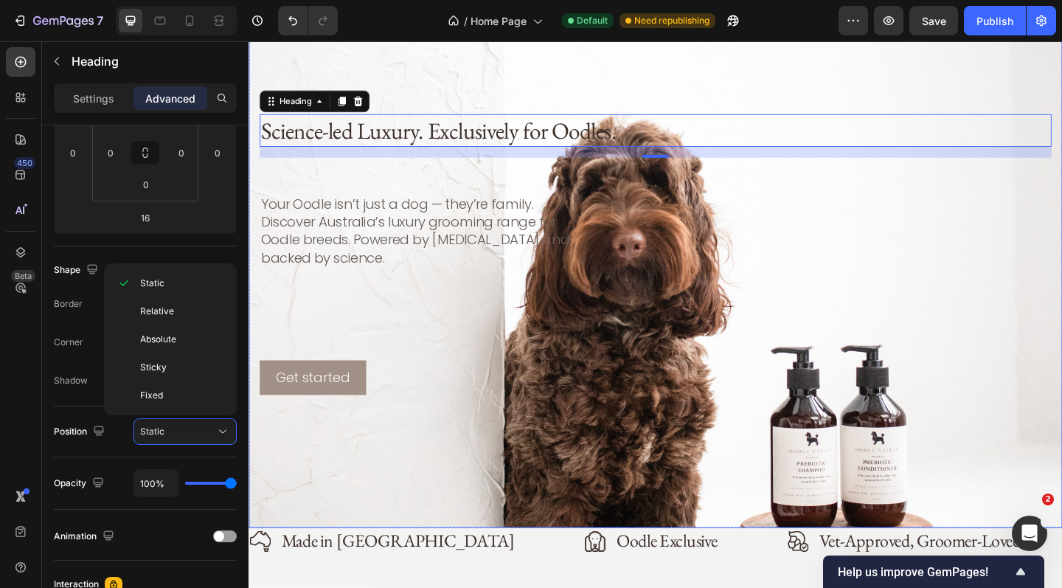
click at [314, 316] on div "Science-led Luxury. Exclusively for Oodles. Heading 16 Your Oodle isn’t just a …" at bounding box center [690, 273] width 861 height 305
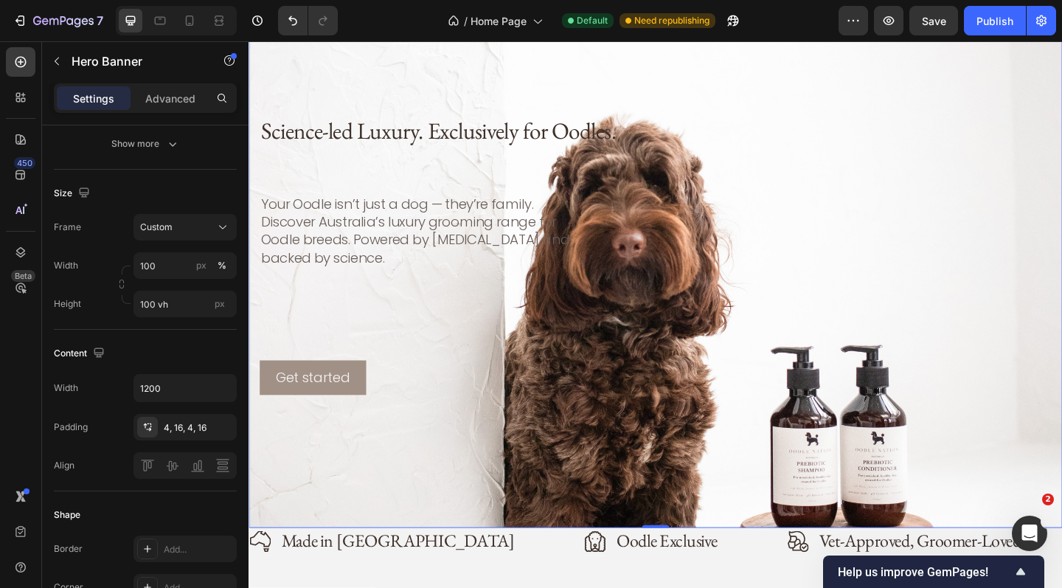
scroll to position [0, 0]
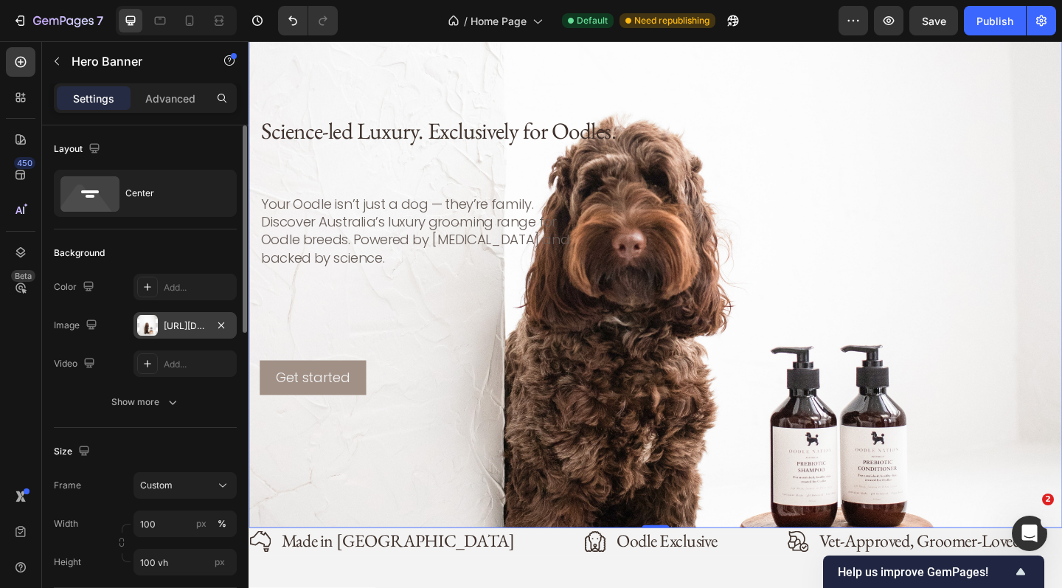
click at [182, 322] on div "[URL][DOMAIN_NAME]" at bounding box center [185, 325] width 43 height 13
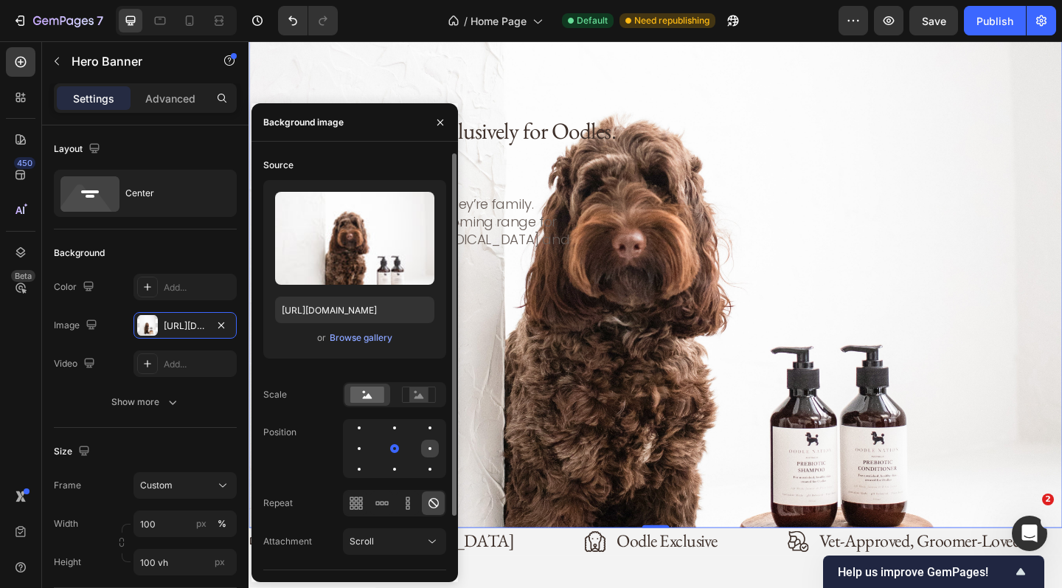
click at [425, 445] on div at bounding box center [430, 449] width 18 height 18
click at [395, 451] on div at bounding box center [395, 449] width 18 height 18
click at [418, 397] on icon at bounding box center [419, 395] width 10 height 5
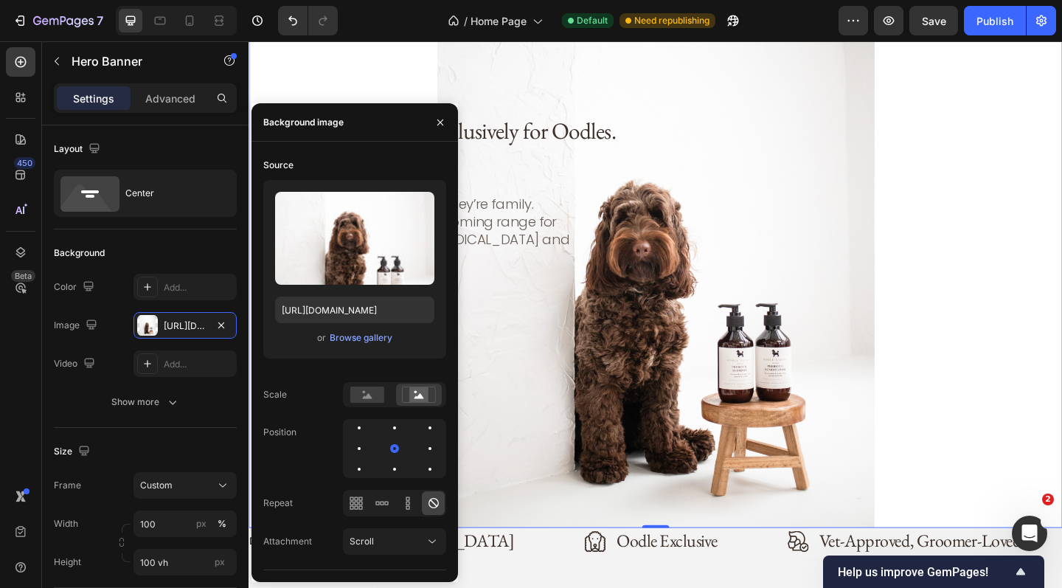
click at [1047, 345] on div "Science-led Luxury. Exclusively for Oodles. Heading Your Oodle isn’t just a dog…" at bounding box center [690, 273] width 861 height 305
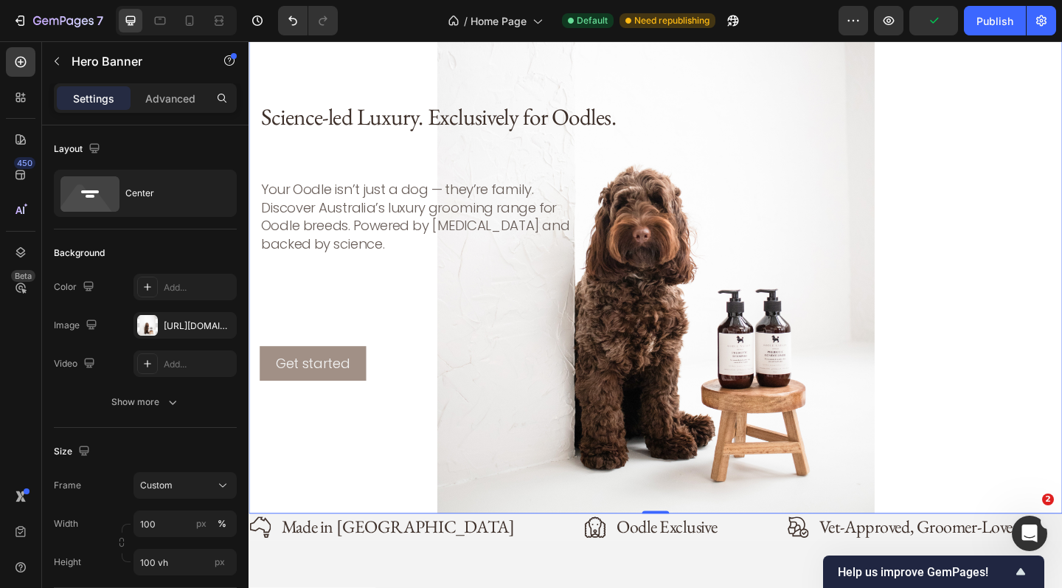
scroll to position [121, 0]
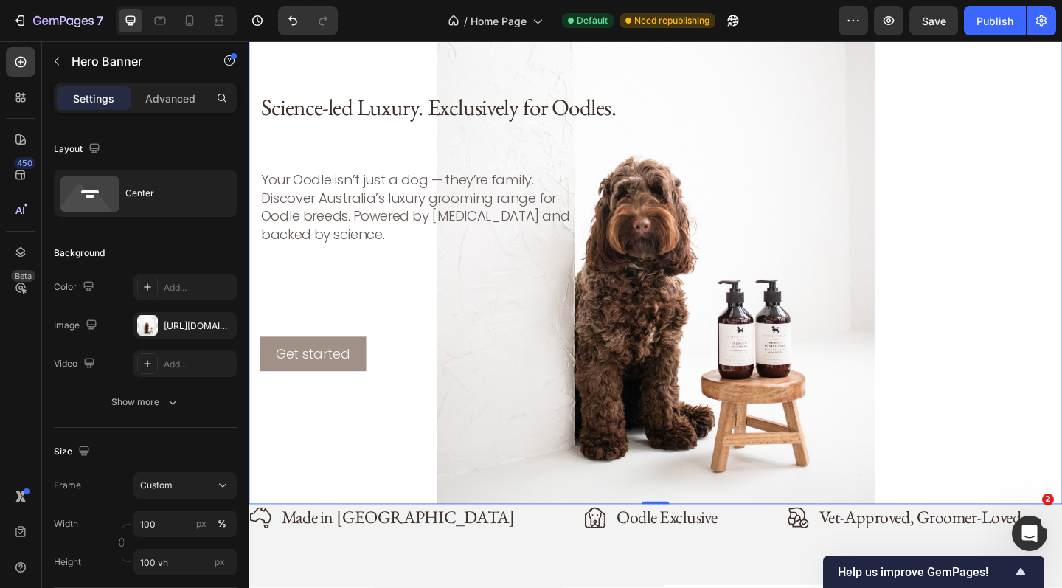
click at [578, 323] on div "Science-led Luxury. Exclusively for Oodles. Heading Your Oodle isn’t just a dog…" at bounding box center [690, 247] width 861 height 305
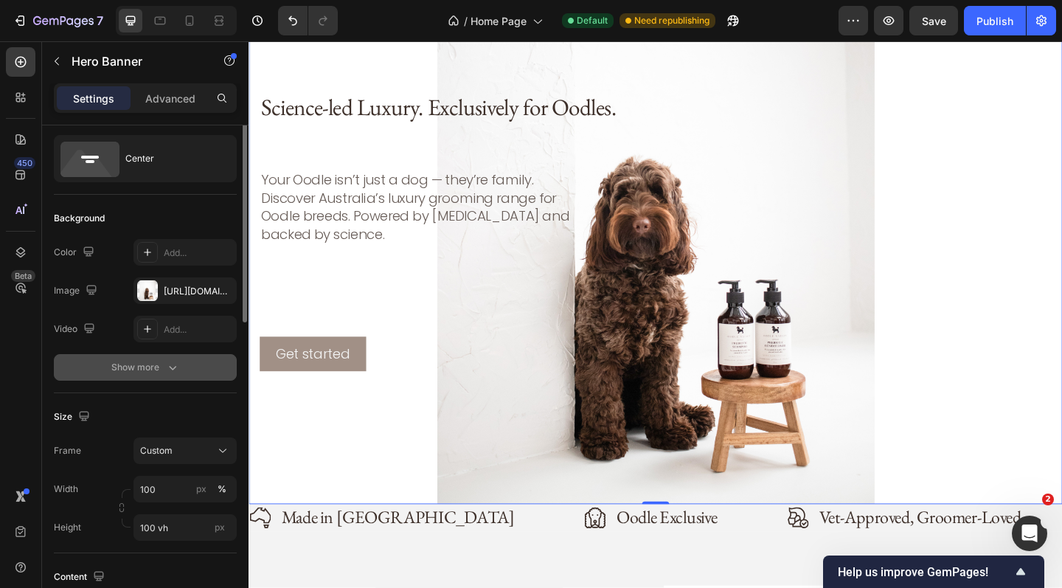
scroll to position [13, 0]
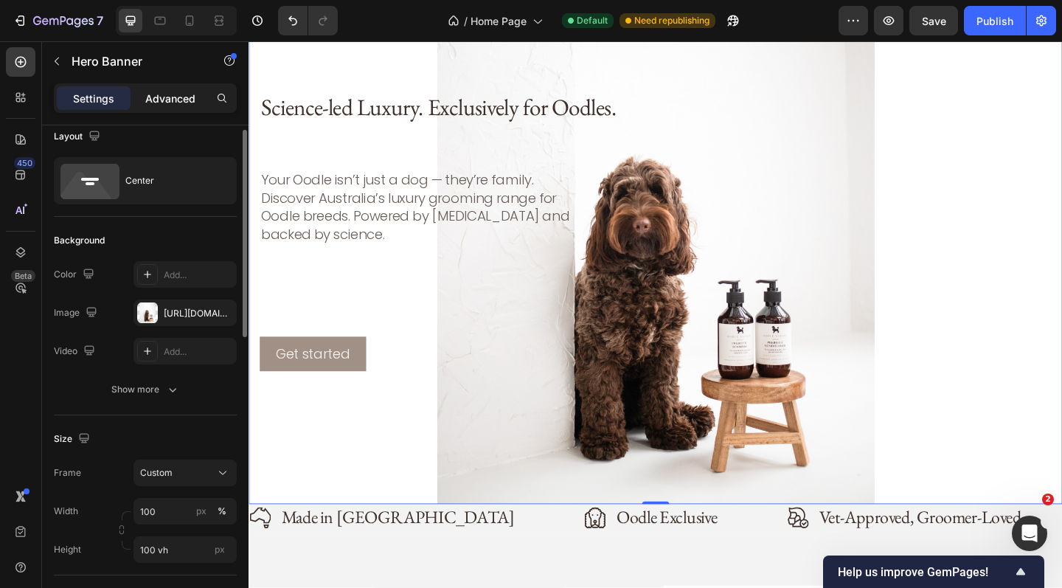
click at [181, 100] on p "Advanced" at bounding box center [170, 98] width 50 height 15
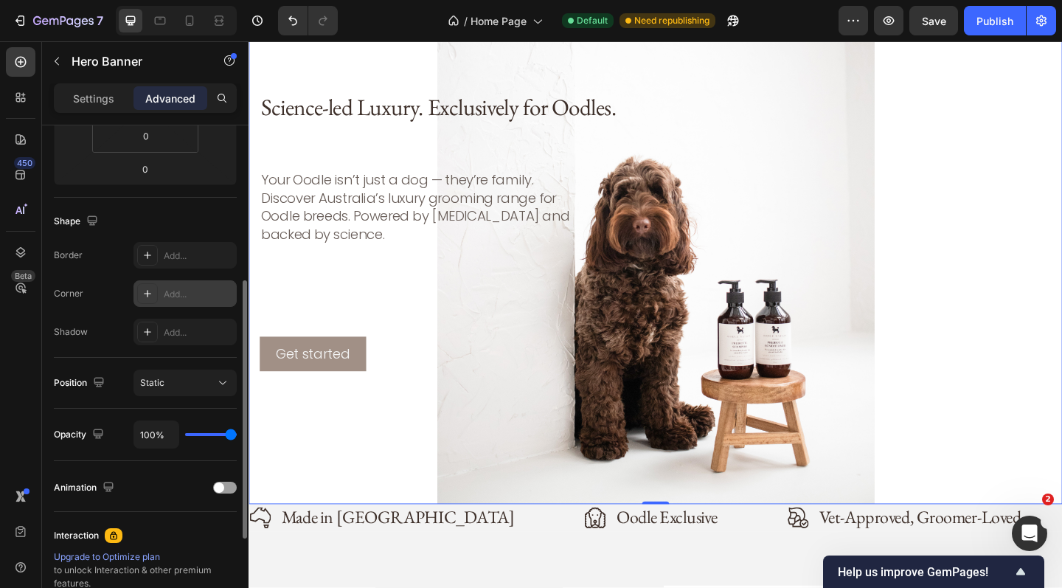
scroll to position [305, 0]
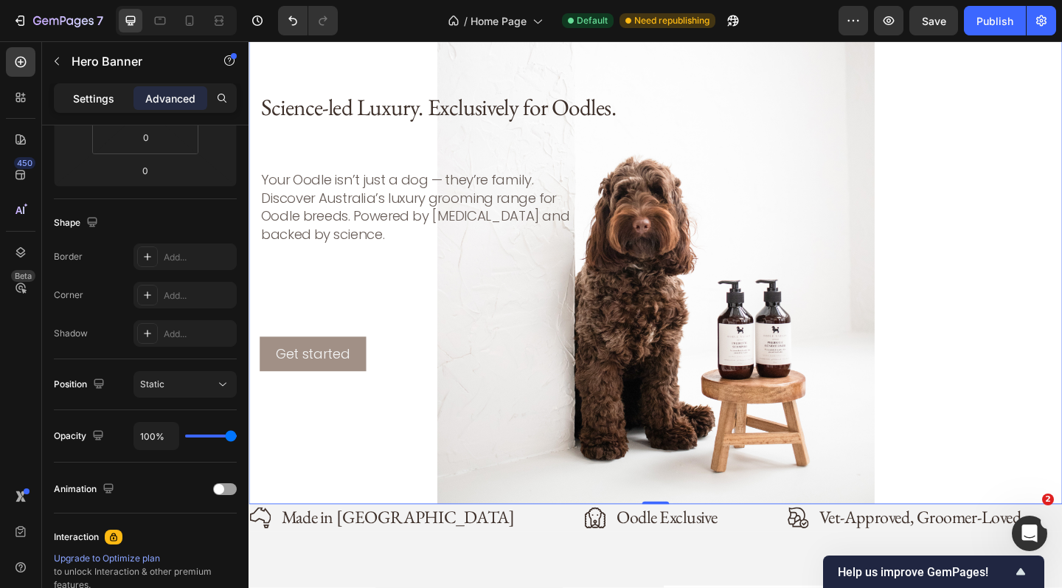
click at [91, 97] on p "Settings" at bounding box center [93, 98] width 41 height 15
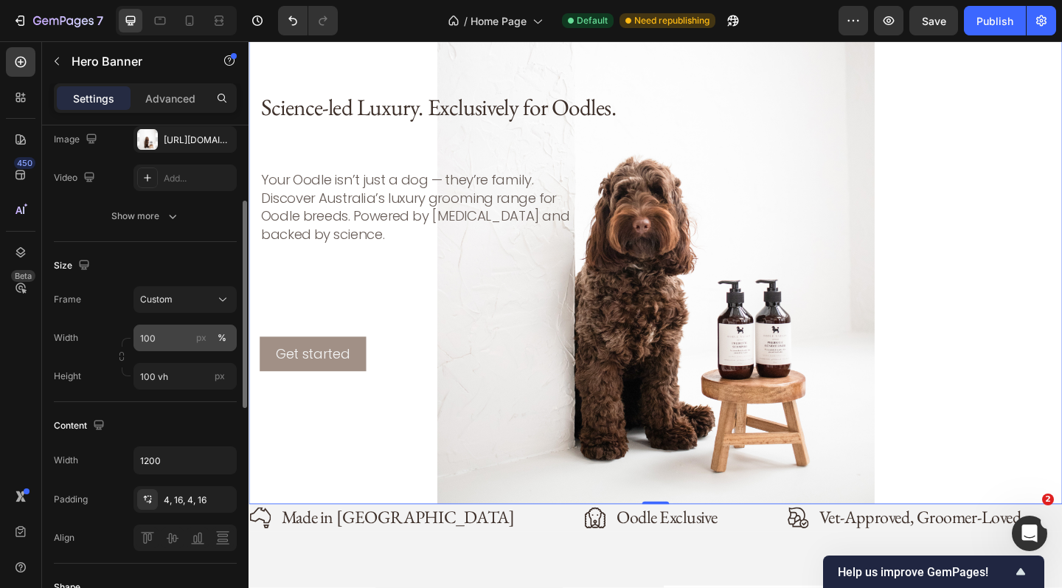
scroll to position [185, 0]
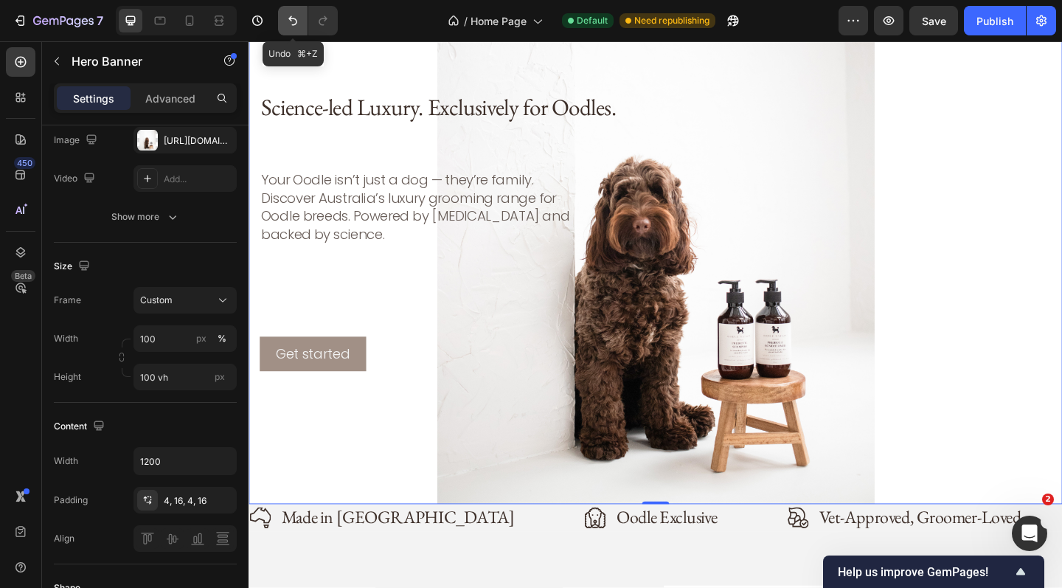
click at [289, 18] on icon "Undo/Redo" at bounding box center [292, 21] width 9 height 10
click at [295, 19] on icon "Undo/Redo" at bounding box center [292, 21] width 9 height 10
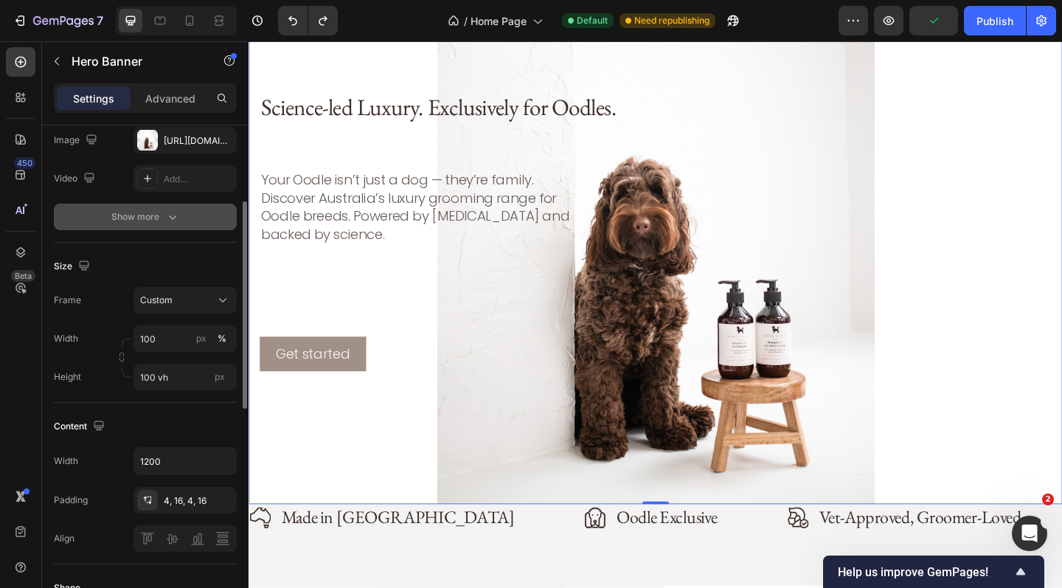
click at [171, 215] on icon "button" at bounding box center [172, 216] width 15 height 15
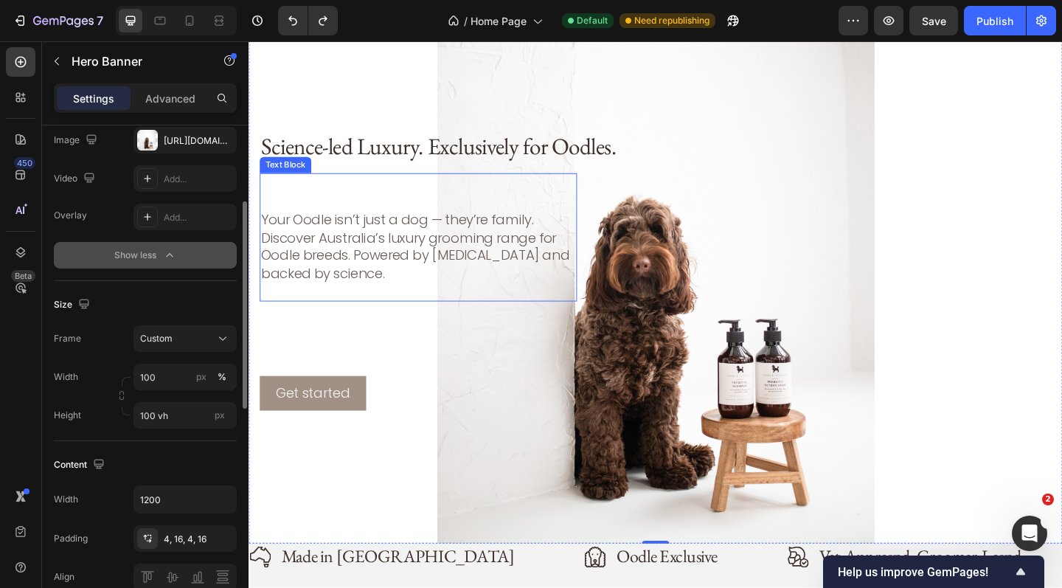
scroll to position [71, 0]
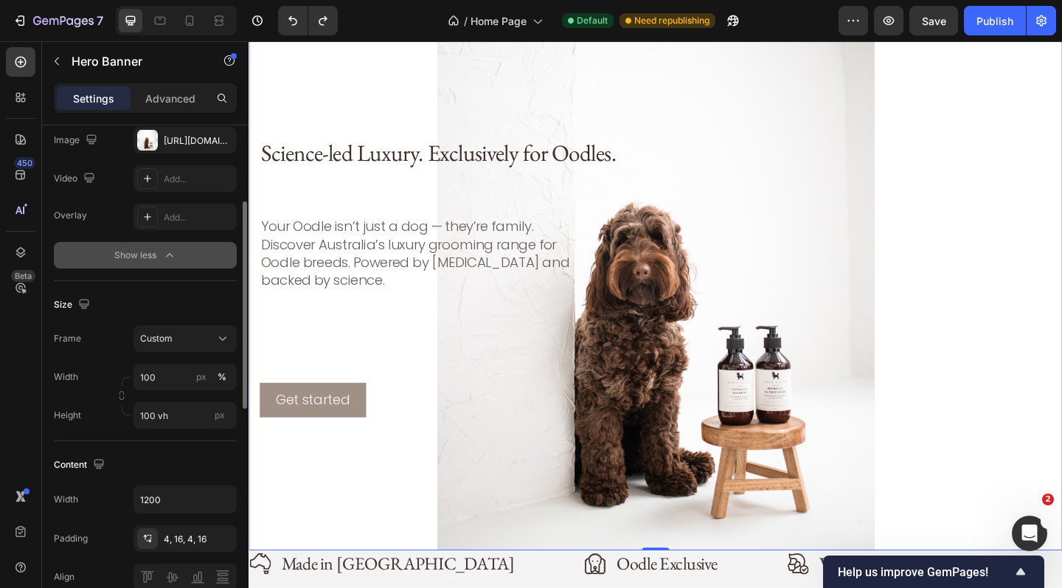
click at [772, 118] on div "Background Image" at bounding box center [691, 298] width 885 height 594
click at [551, 69] on div "Background Image" at bounding box center [691, 298] width 885 height 594
click at [220, 339] on icon at bounding box center [222, 338] width 15 height 15
click at [204, 370] on span "As banner source" at bounding box center [175, 373] width 73 height 13
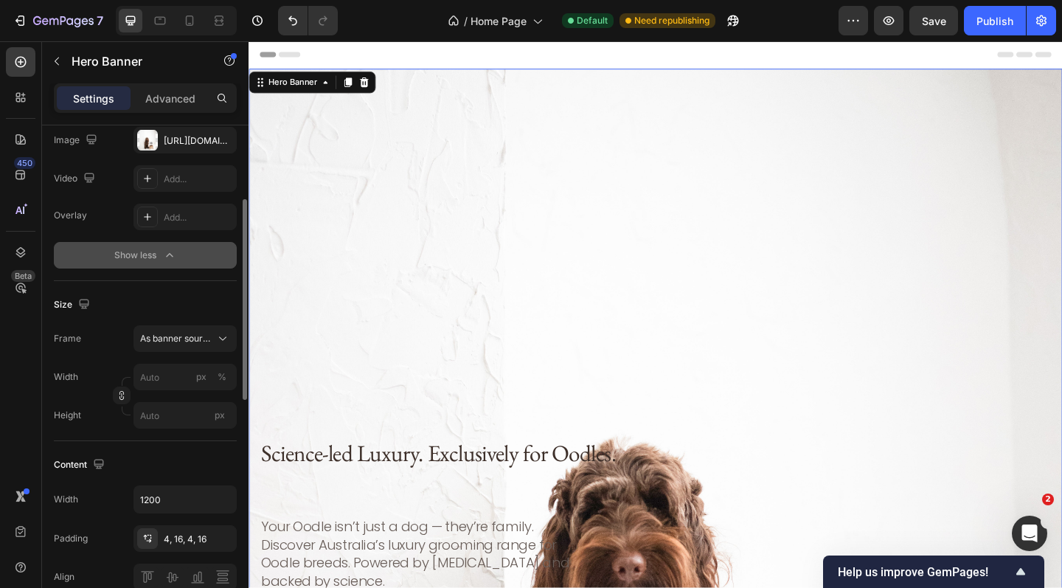
scroll to position [0, 0]
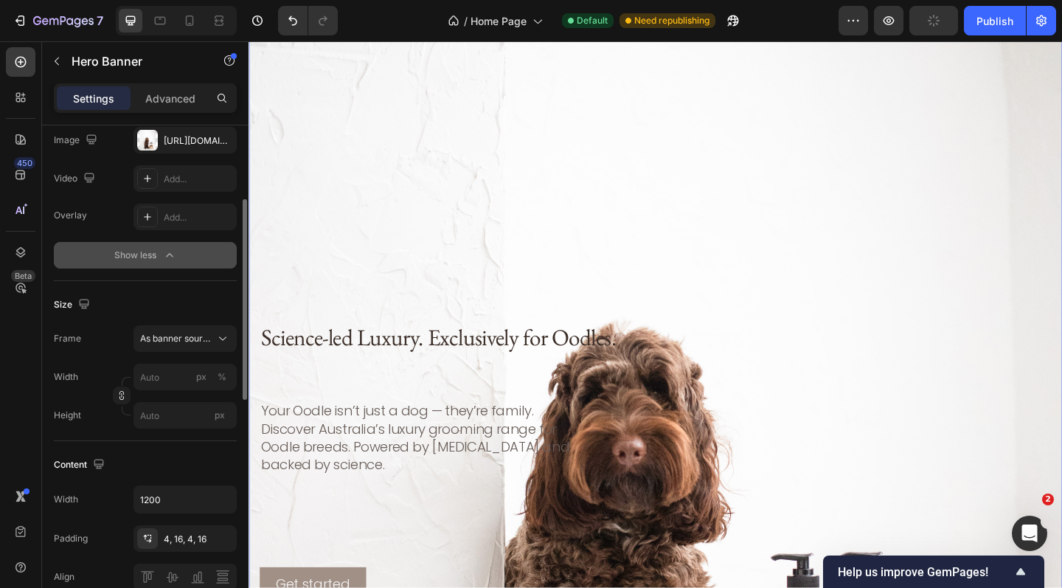
scroll to position [103, 0]
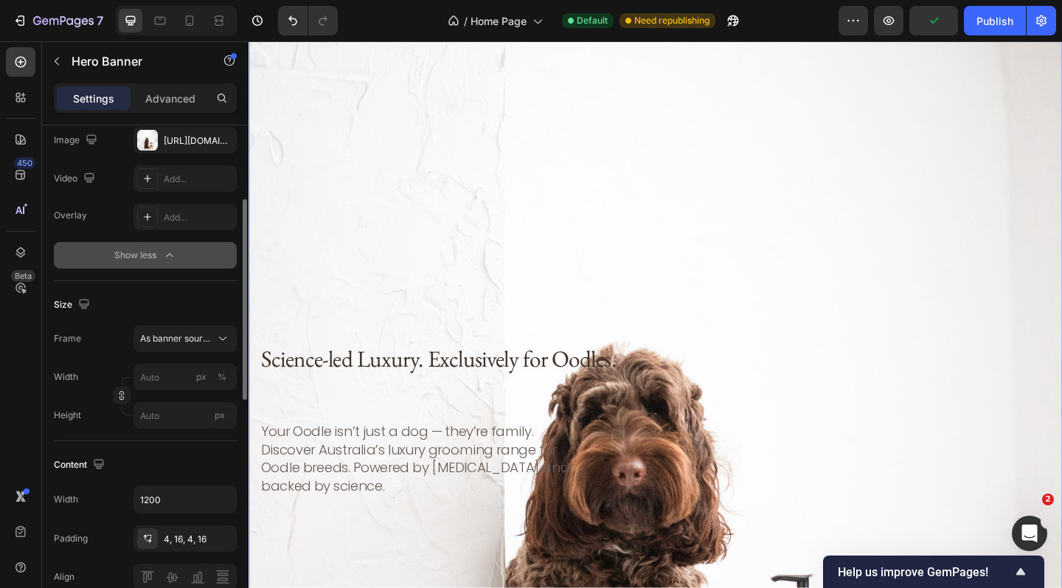
click at [433, 175] on div "Background Image" at bounding box center [691, 521] width 885 height 1106
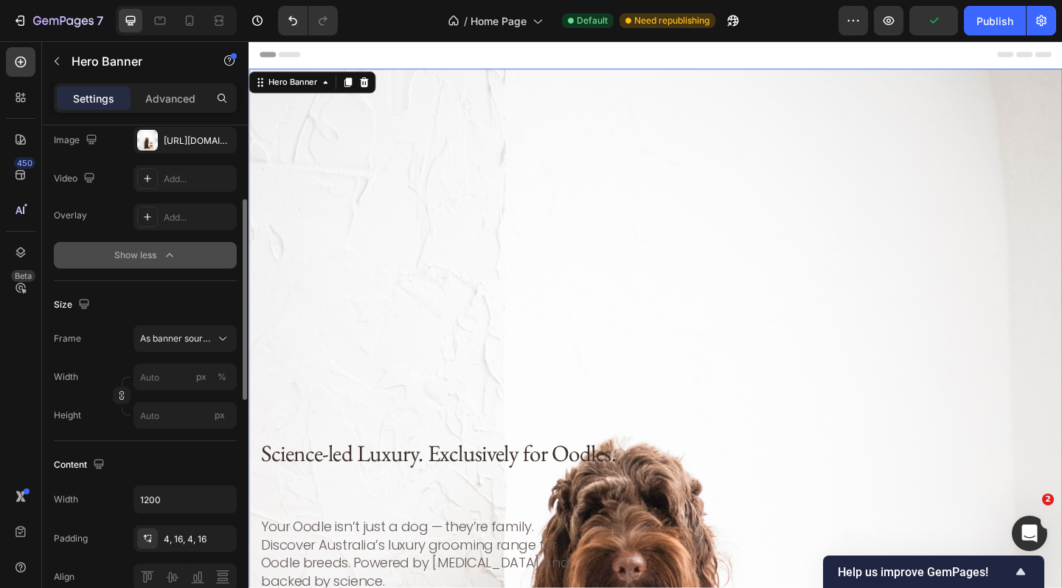
scroll to position [0, 0]
click at [169, 410] on input "px" at bounding box center [184, 415] width 103 height 27
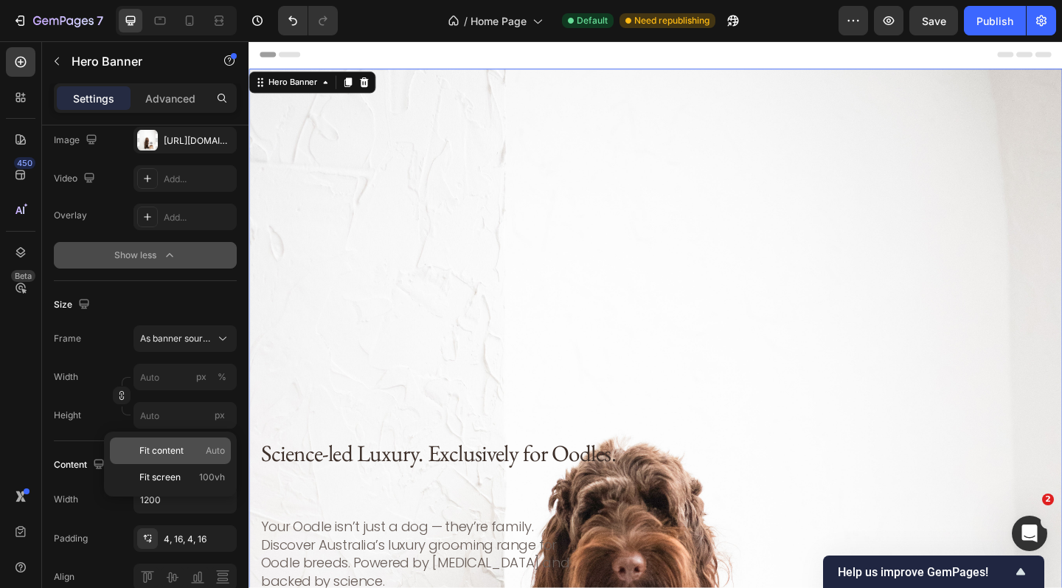
click at [170, 445] on span "Fit content" at bounding box center [161, 450] width 44 height 13
type input "100"
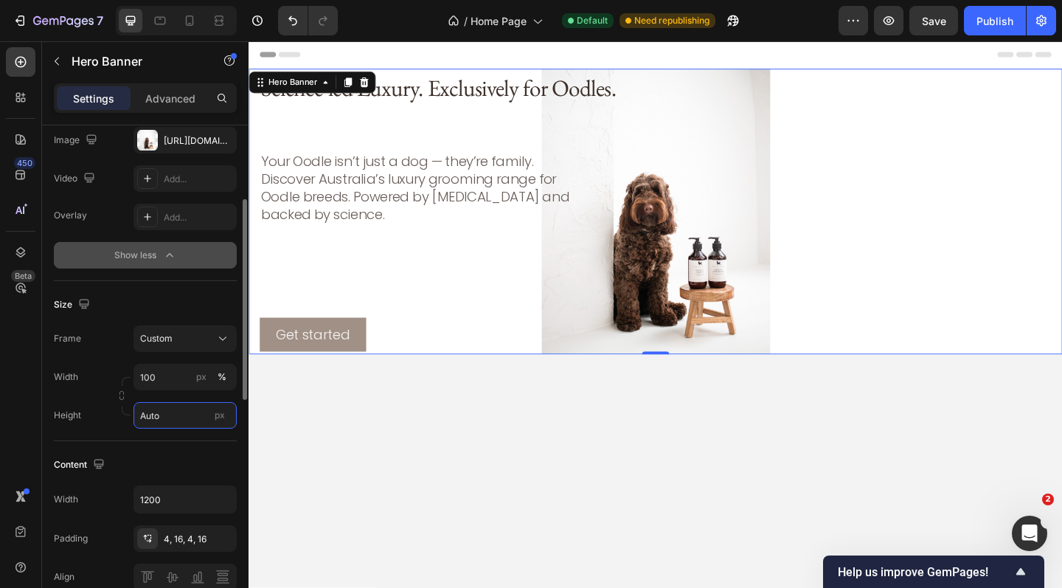
click at [172, 419] on input "Auto" at bounding box center [184, 415] width 103 height 27
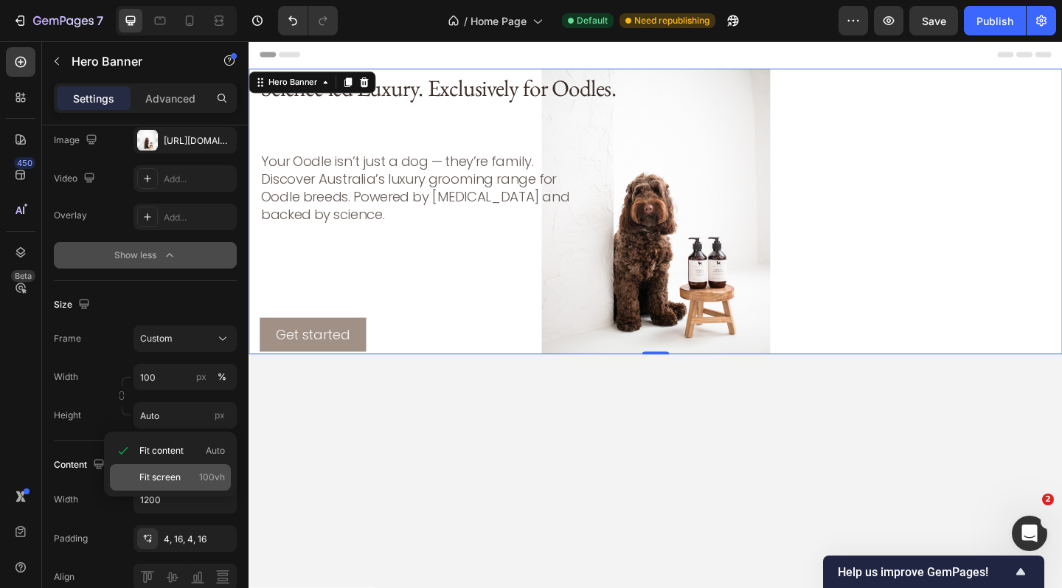
click at [180, 470] on span "Fit screen" at bounding box center [159, 476] width 41 height 13
type input "100 vh"
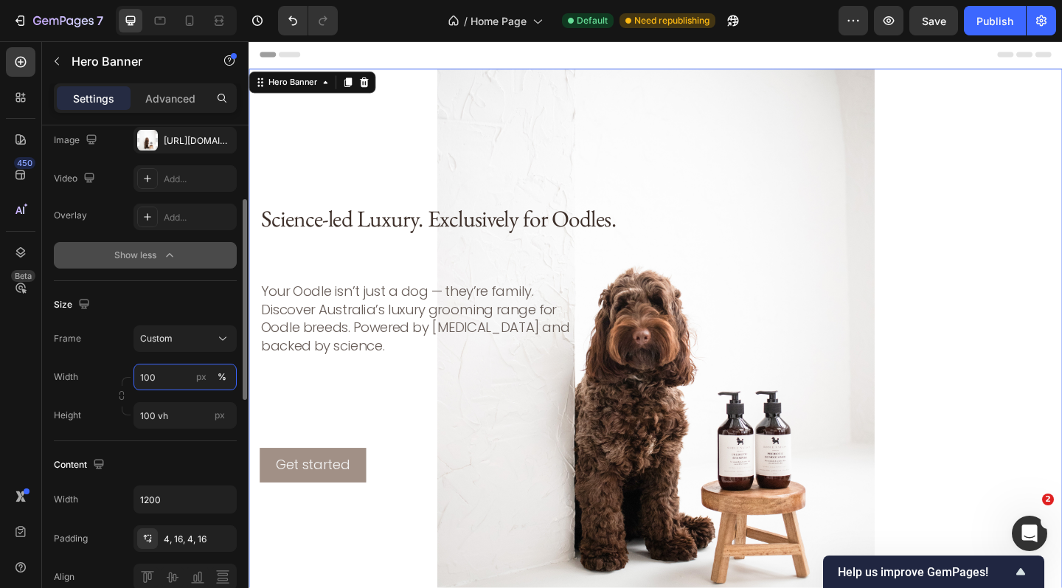
click at [170, 372] on input "100" at bounding box center [184, 377] width 103 height 27
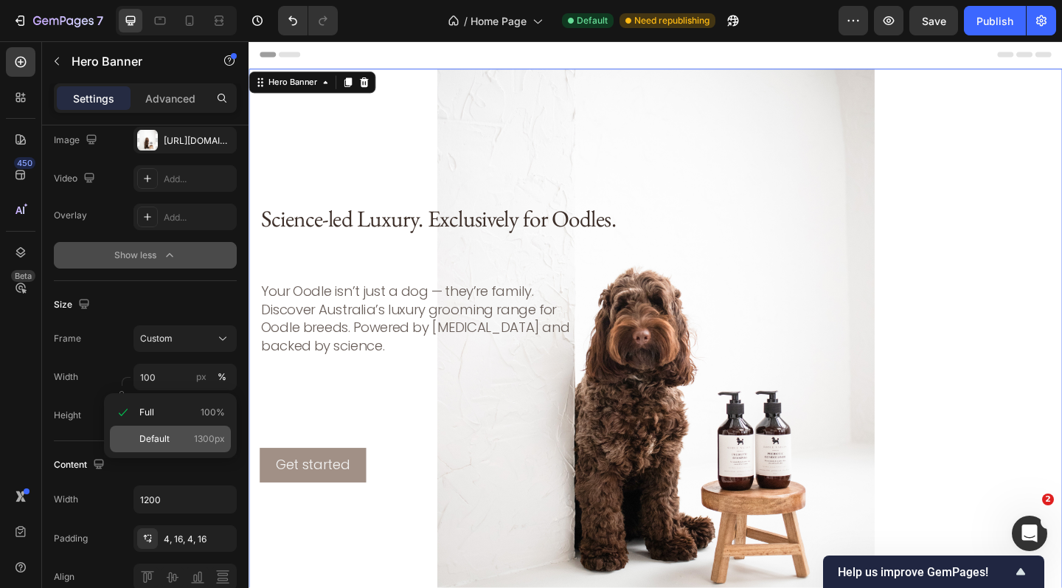
click at [178, 441] on p "Default 1300px" at bounding box center [182, 438] width 86 height 13
type input "1300"
click at [513, 120] on div "Background Image" at bounding box center [691, 369] width 885 height 594
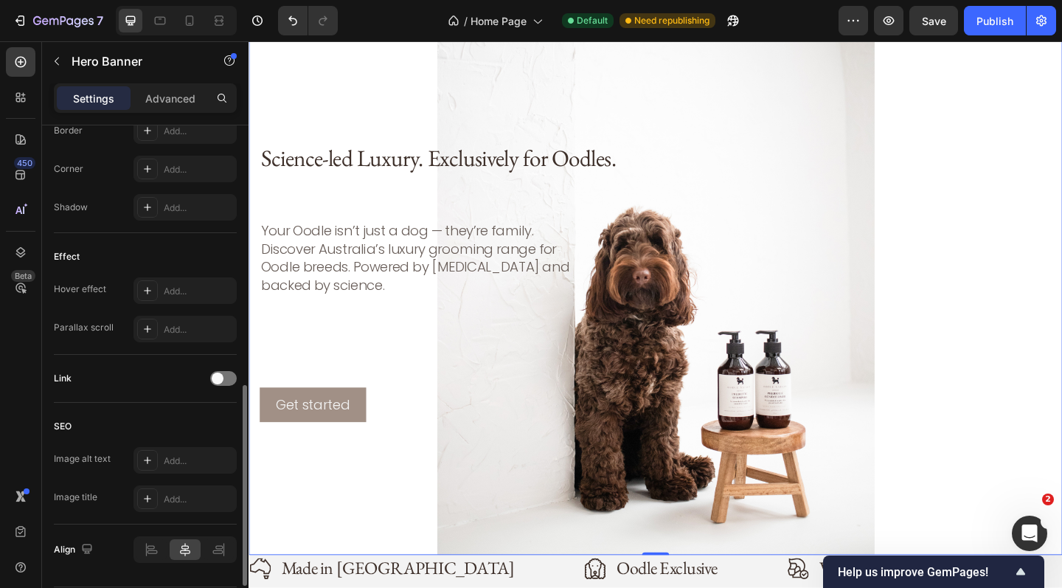
scroll to position [760, 0]
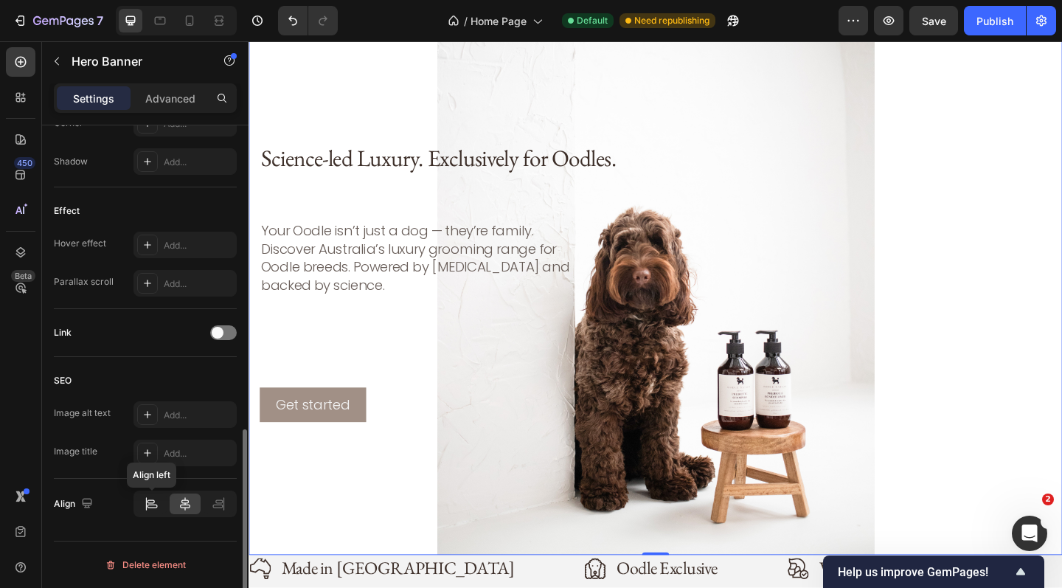
click at [160, 504] on div at bounding box center [151, 503] width 30 height 21
click at [179, 504] on icon at bounding box center [185, 503] width 15 height 15
click at [466, 379] on div "Science-led Luxury. Exclusively for Oodles. Heading Your Oodle isn’t just a dog…" at bounding box center [690, 302] width 861 height 305
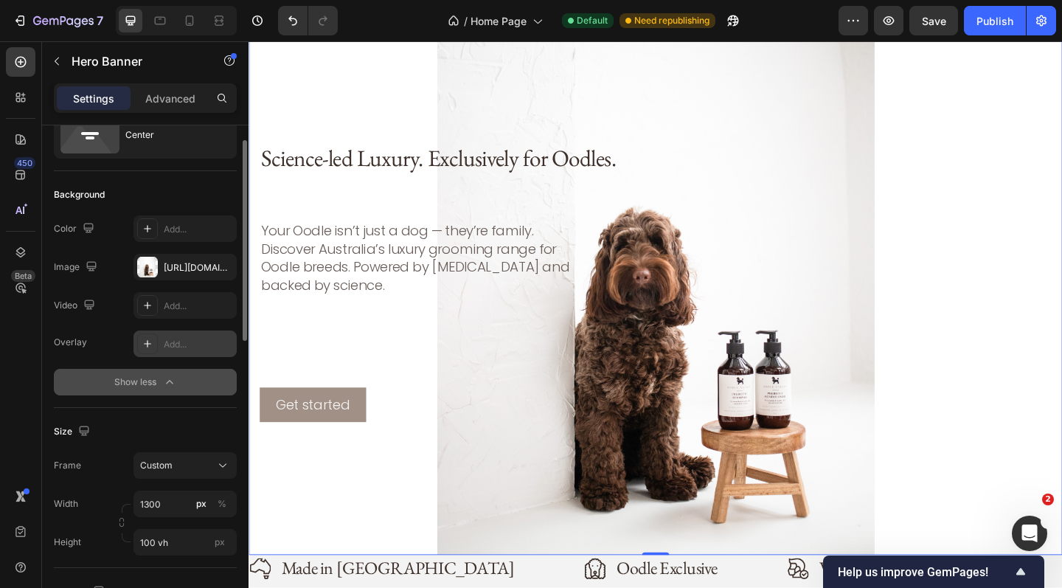
scroll to position [0, 0]
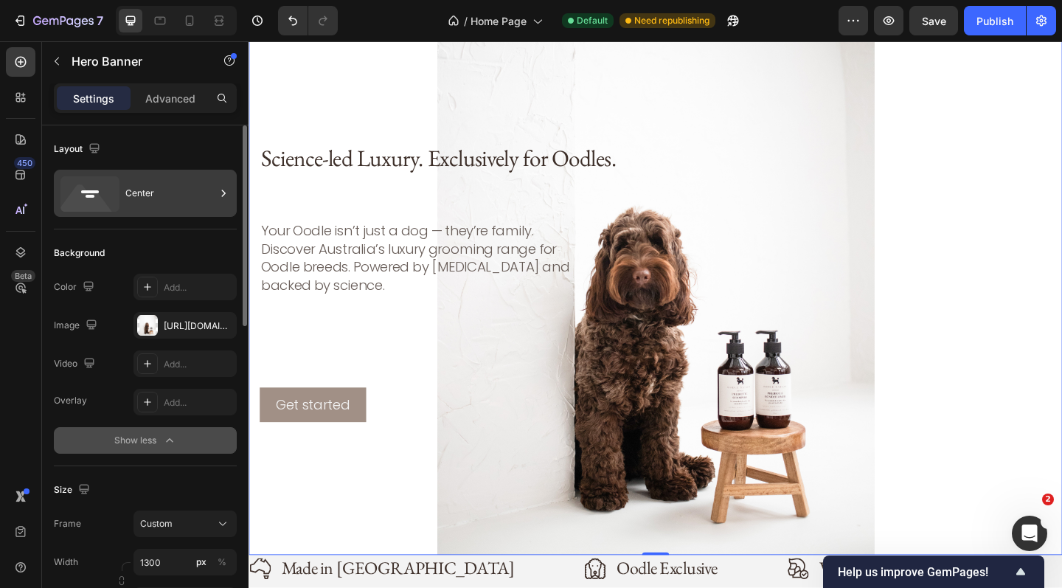
click at [159, 184] on div "Center" at bounding box center [170, 193] width 90 height 34
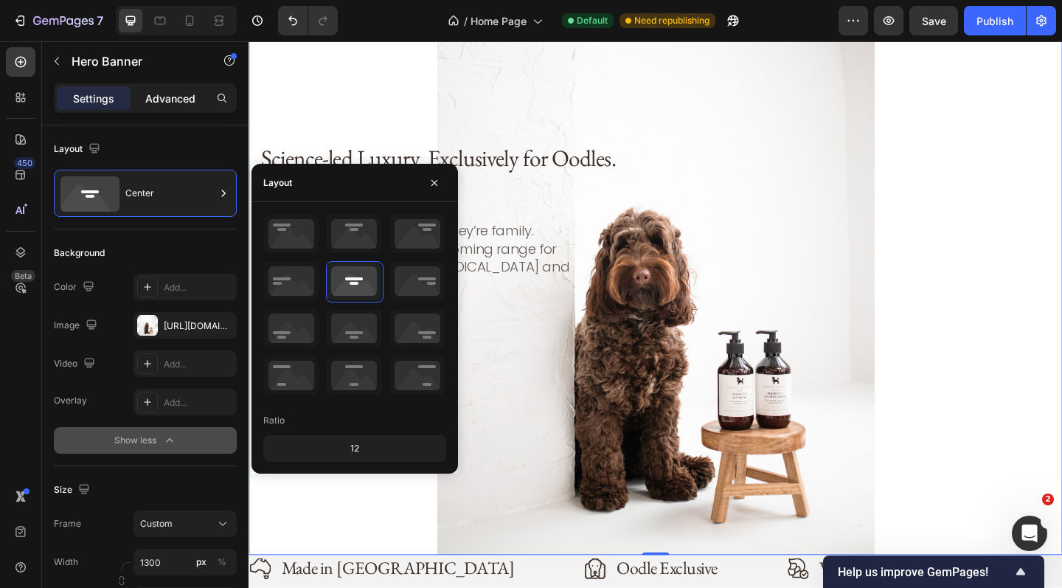
click at [199, 97] on div "Advanced" at bounding box center [170, 98] width 74 height 24
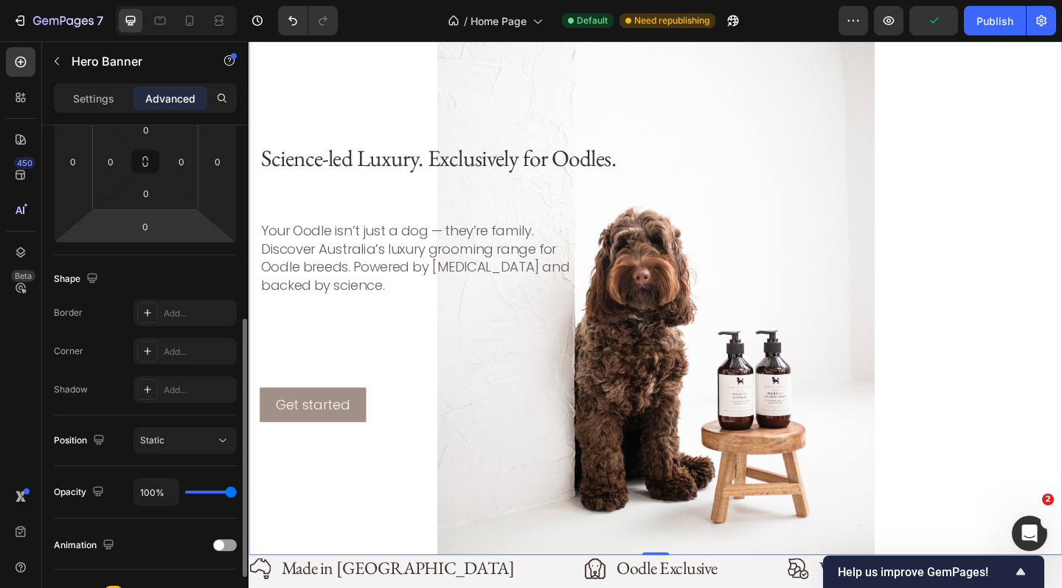
scroll to position [304, 0]
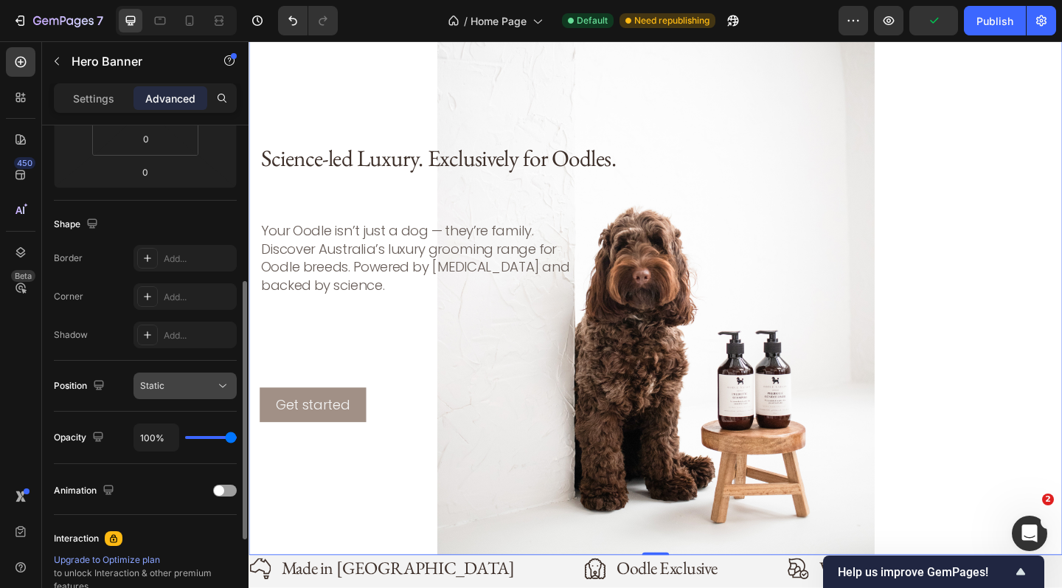
click at [198, 389] on div "Static" at bounding box center [177, 385] width 75 height 13
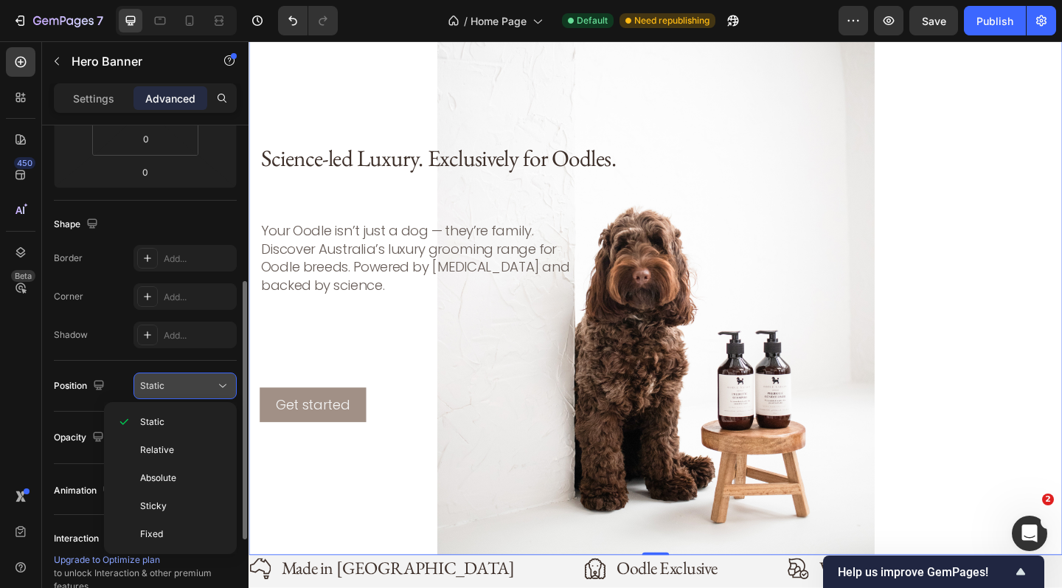
click at [198, 389] on div "Static" at bounding box center [177, 385] width 75 height 13
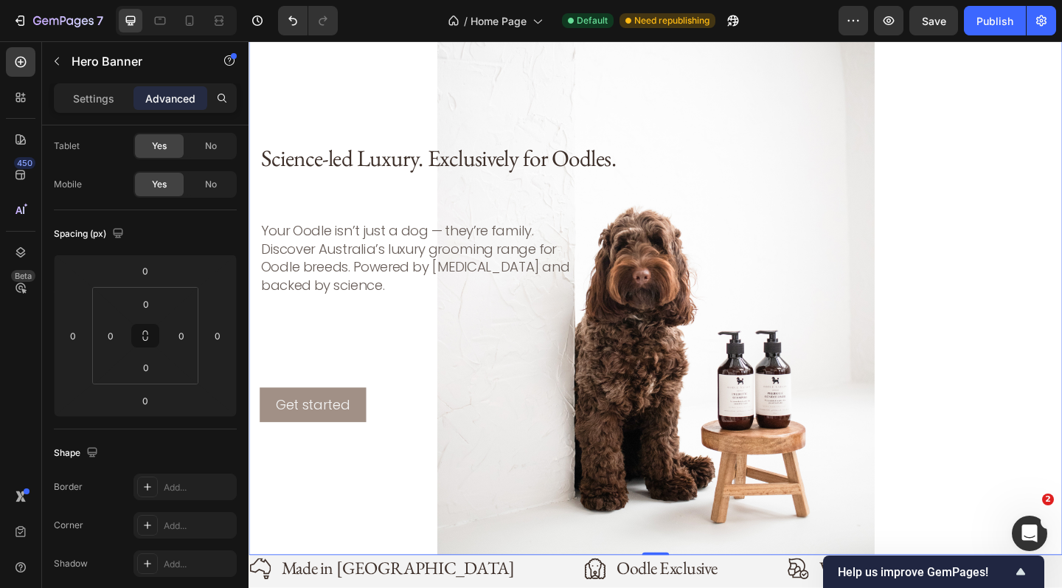
scroll to position [0, 0]
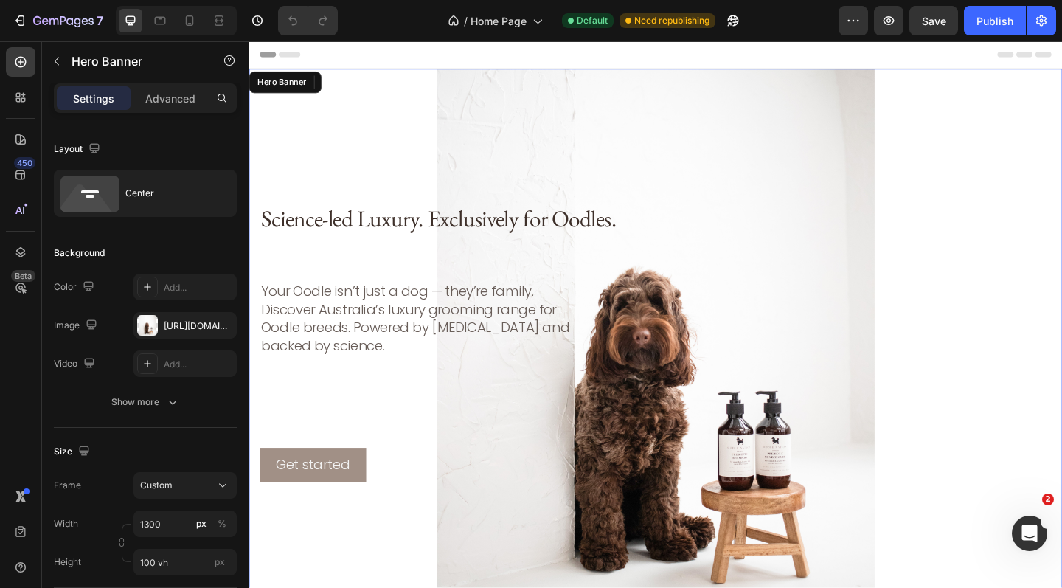
click at [466, 172] on div "Background Image" at bounding box center [691, 369] width 885 height 594
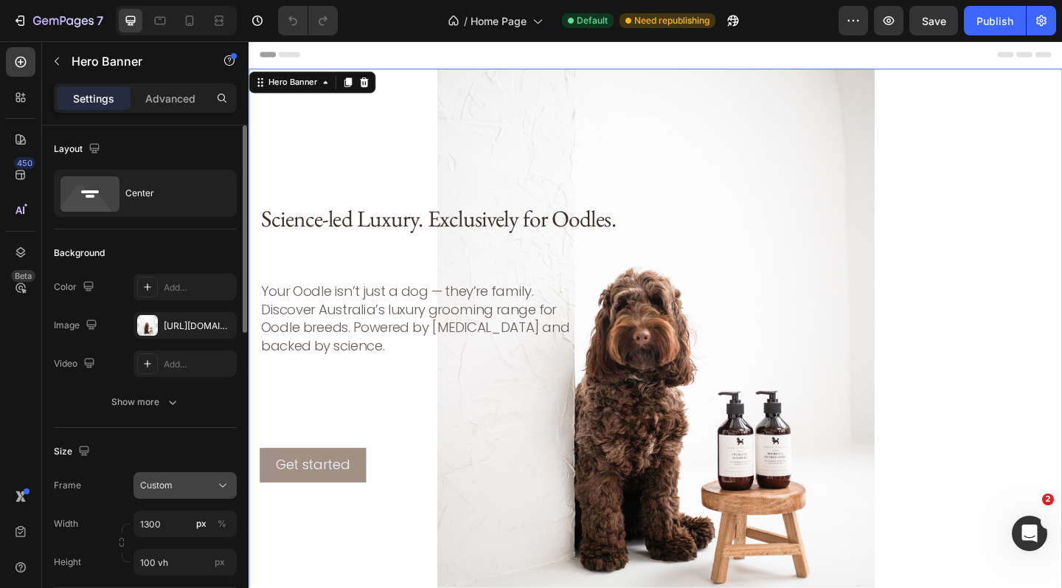
click at [198, 491] on div "Custom" at bounding box center [176, 485] width 72 height 13
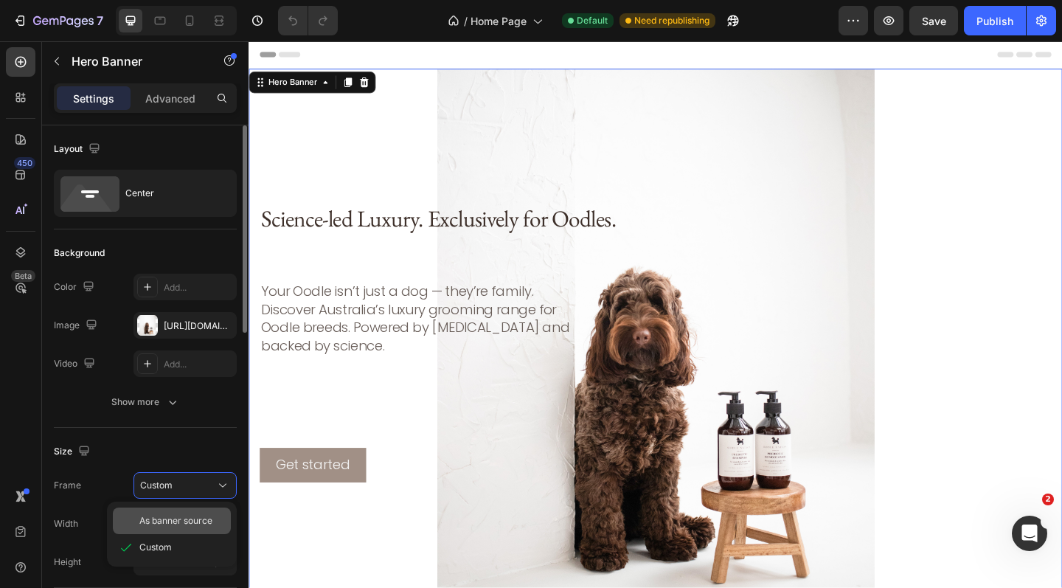
click at [194, 517] on span "As banner source" at bounding box center [175, 520] width 73 height 13
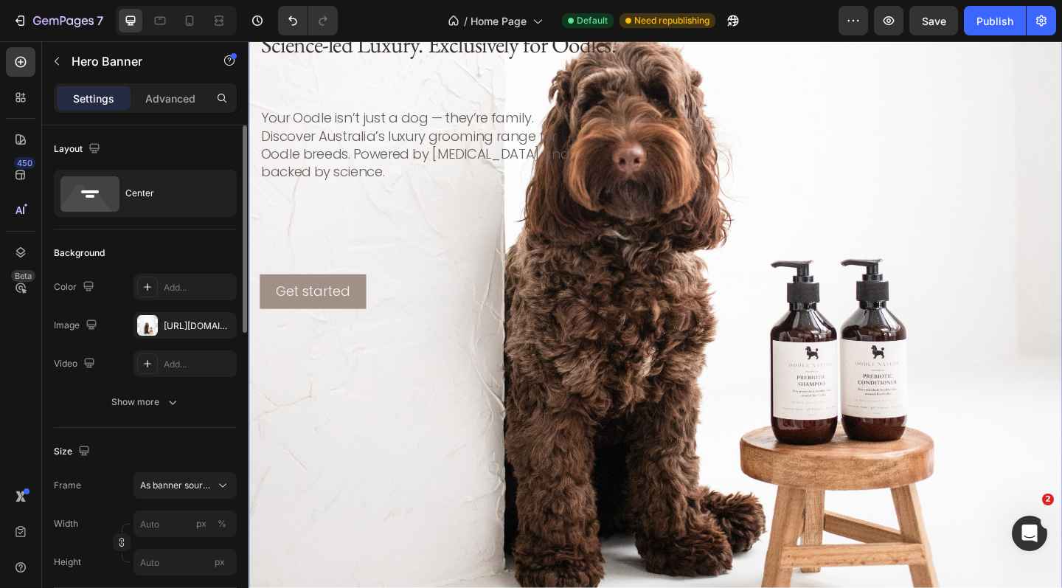
scroll to position [465, 0]
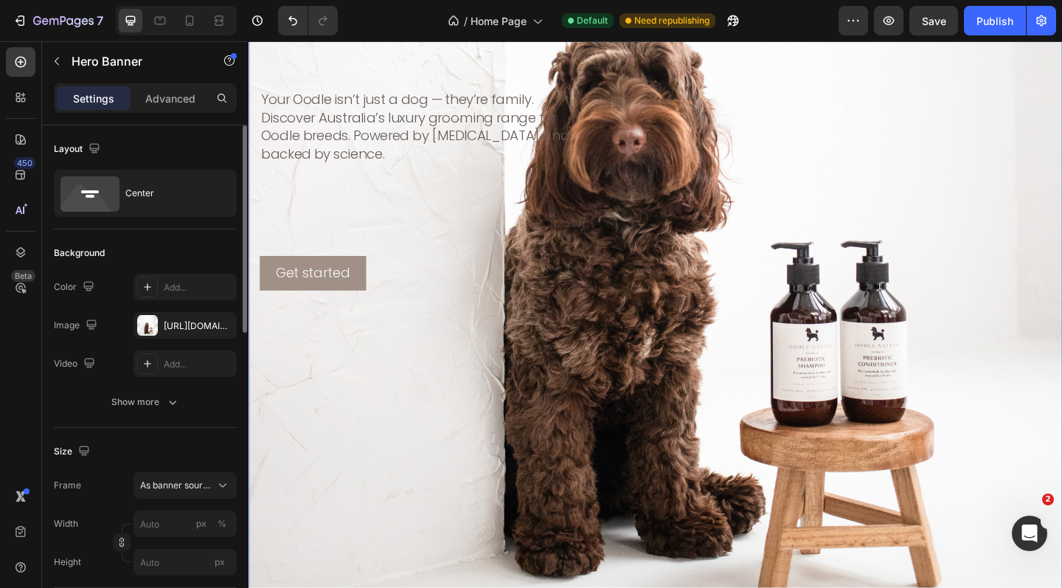
click at [438, 423] on div "Background Image" at bounding box center [691, 160] width 885 height 1106
click at [163, 557] on input "px" at bounding box center [184, 562] width 103 height 27
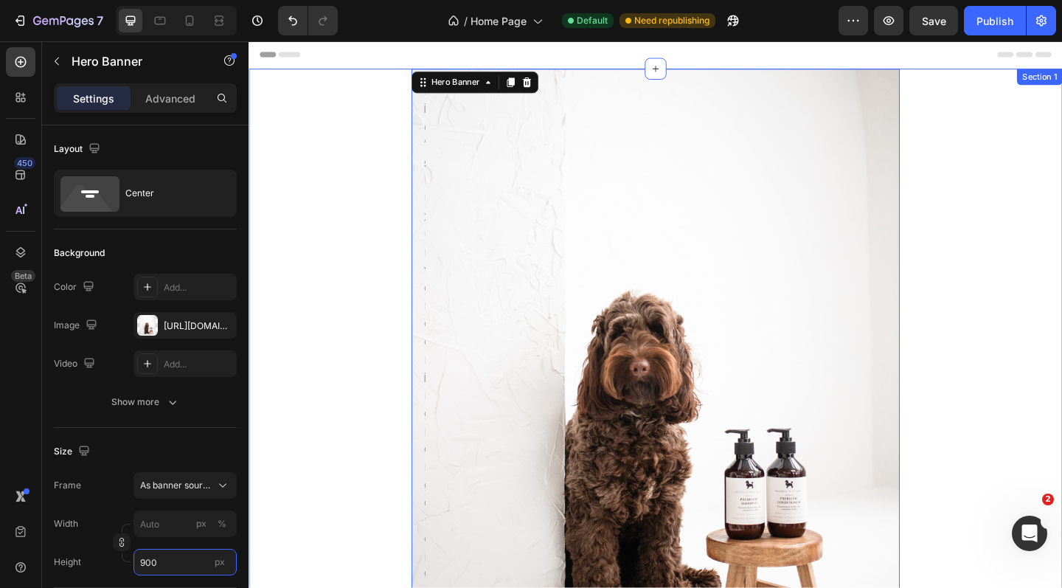
scroll to position [0, 0]
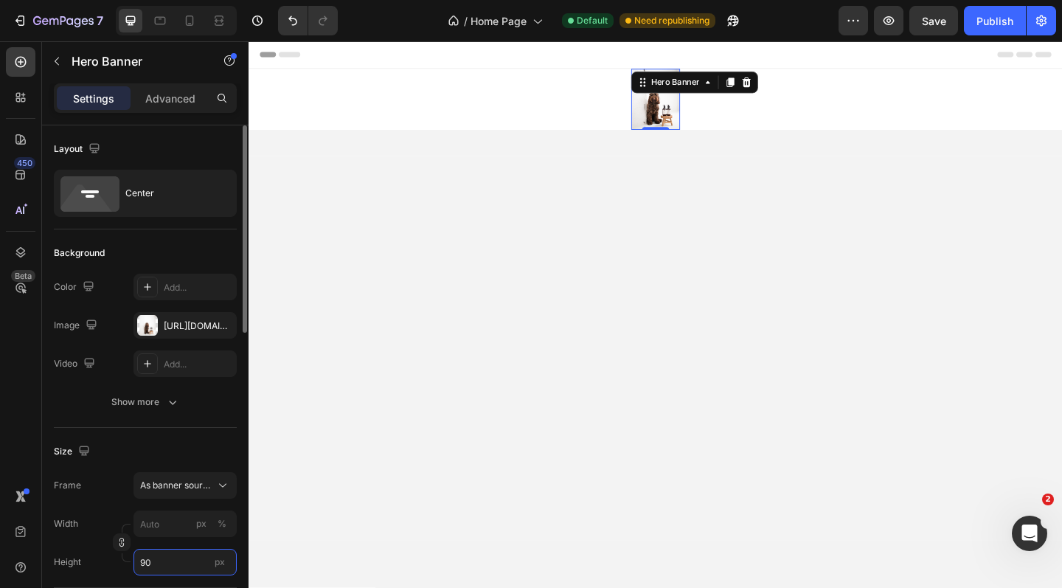
type input "9"
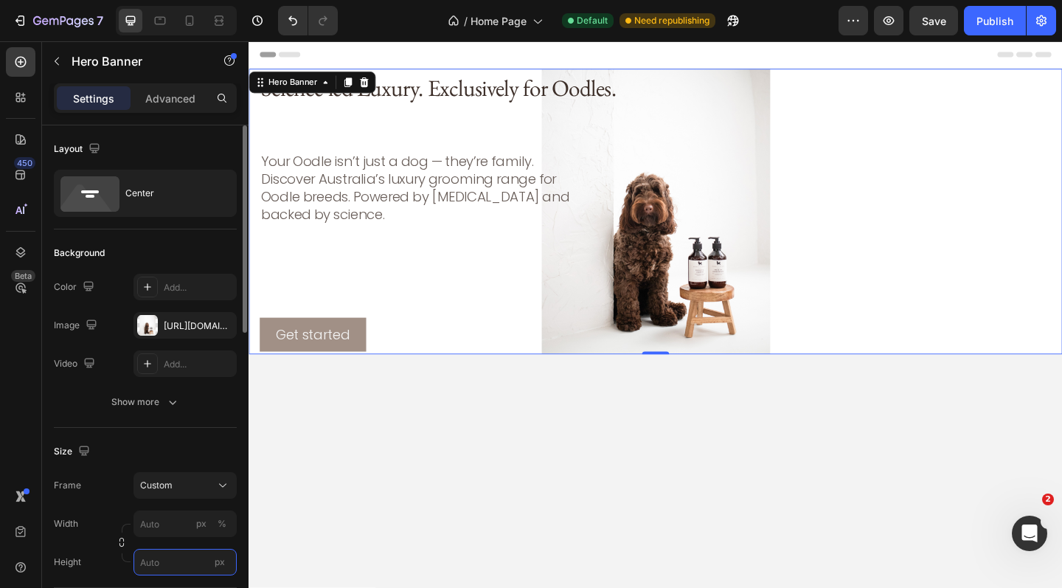
type input "9"
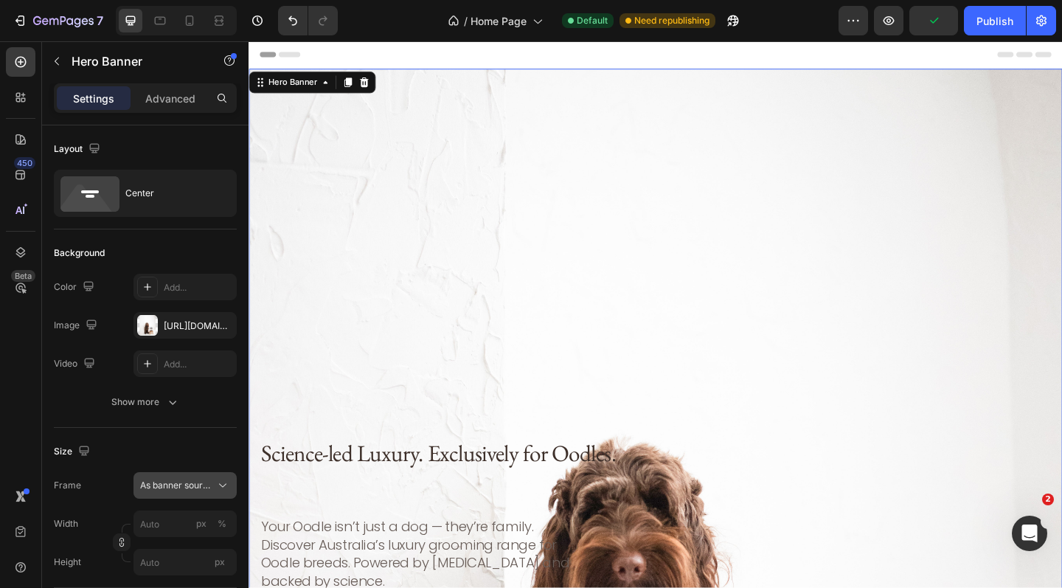
click at [198, 479] on div "As banner source" at bounding box center [176, 485] width 72 height 13
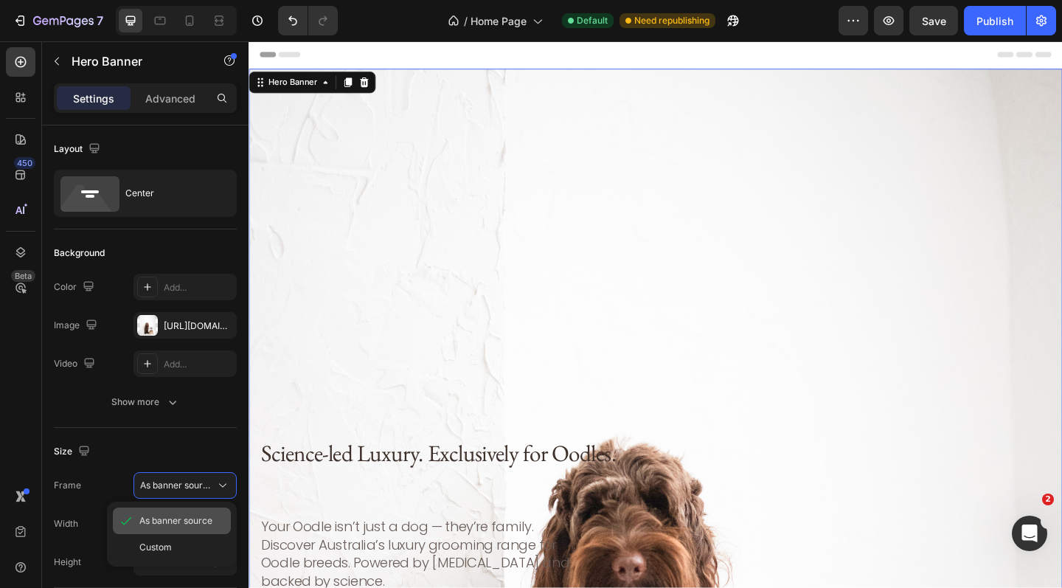
click at [185, 527] on div "As banner source" at bounding box center [172, 520] width 118 height 27
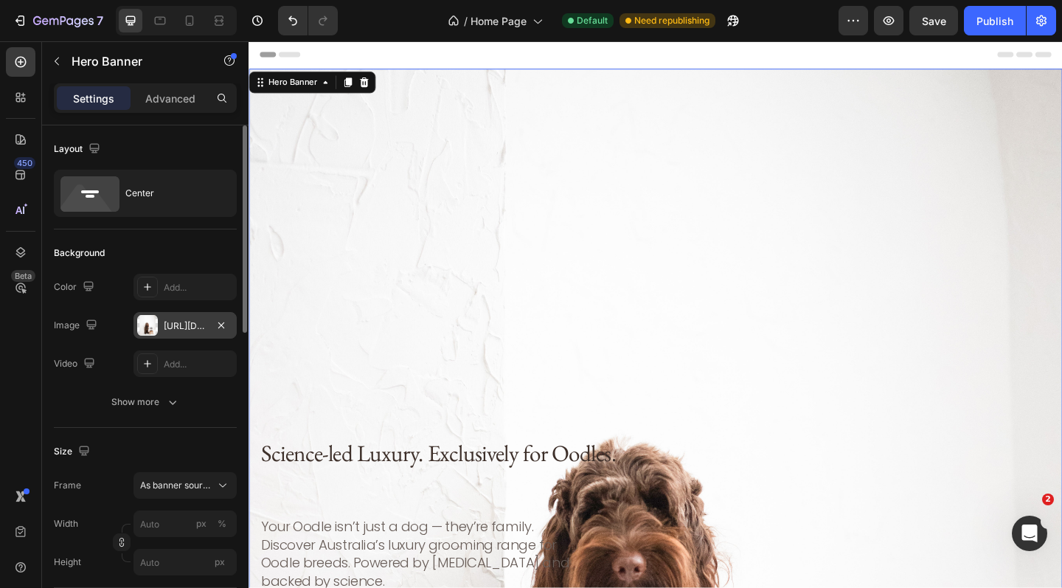
click at [200, 322] on div "[URL][DOMAIN_NAME]" at bounding box center [185, 325] width 43 height 13
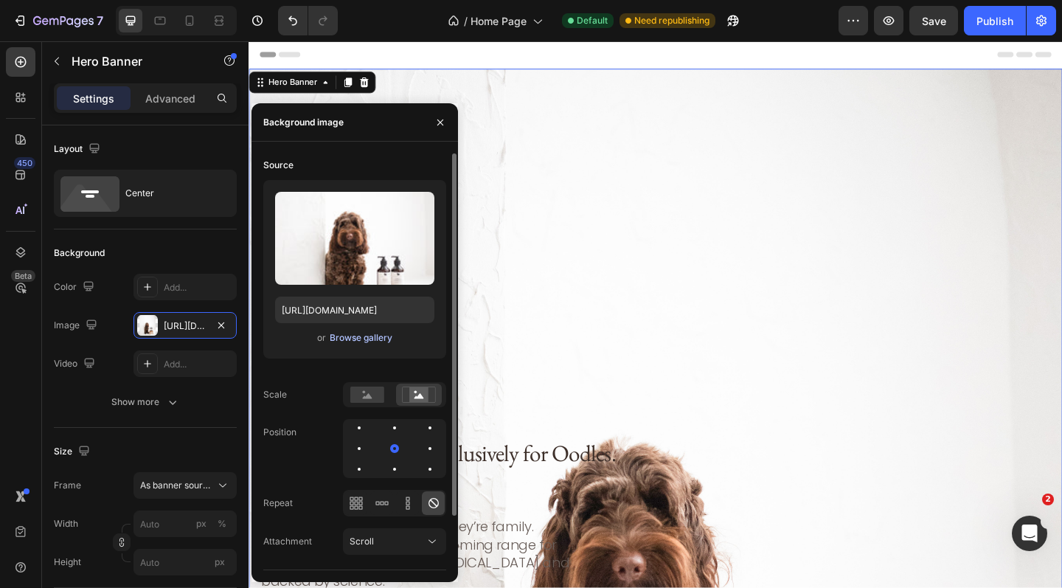
click at [358, 338] on div "Browse gallery" at bounding box center [361, 337] width 63 height 13
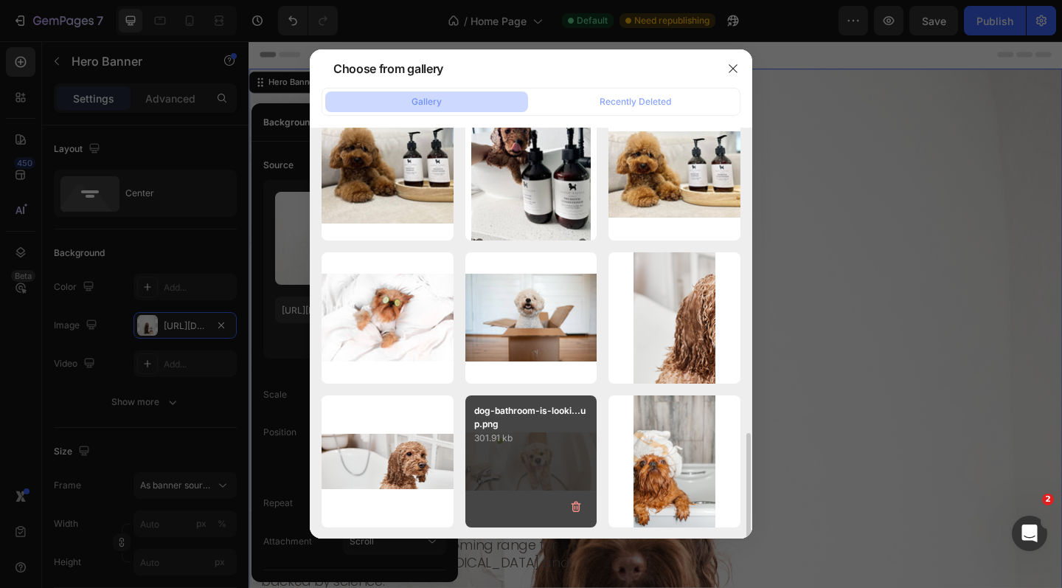
scroll to position [1248, 0]
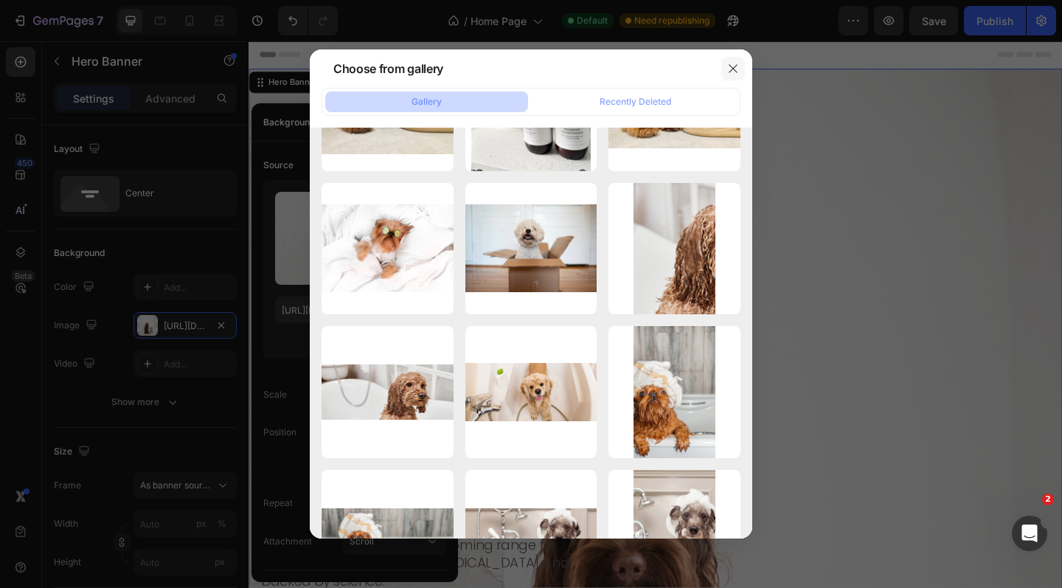
click at [734, 69] on icon "button" at bounding box center [733, 68] width 8 height 8
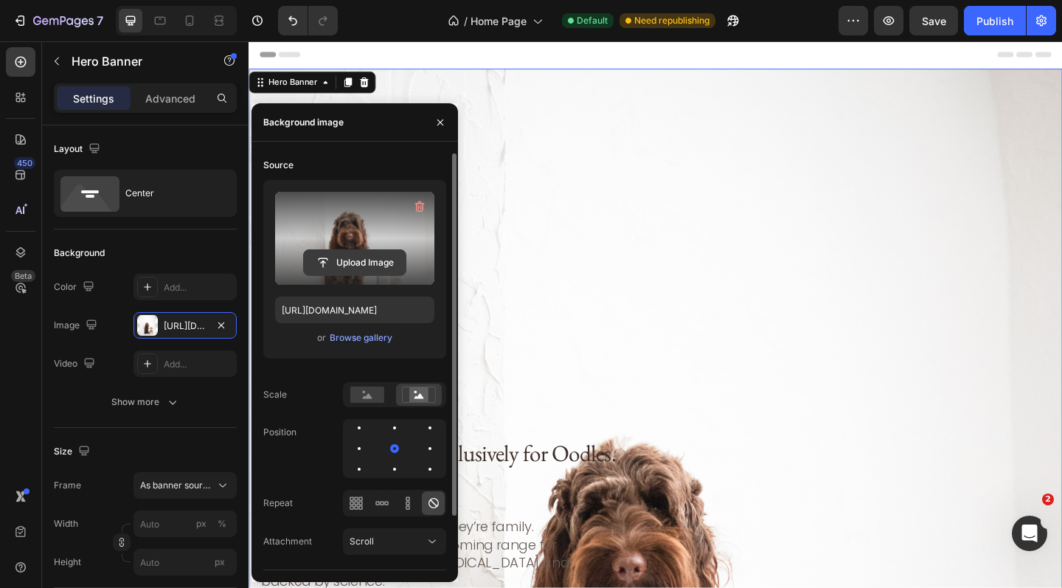
click at [357, 263] on input "file" at bounding box center [355, 262] width 102 height 25
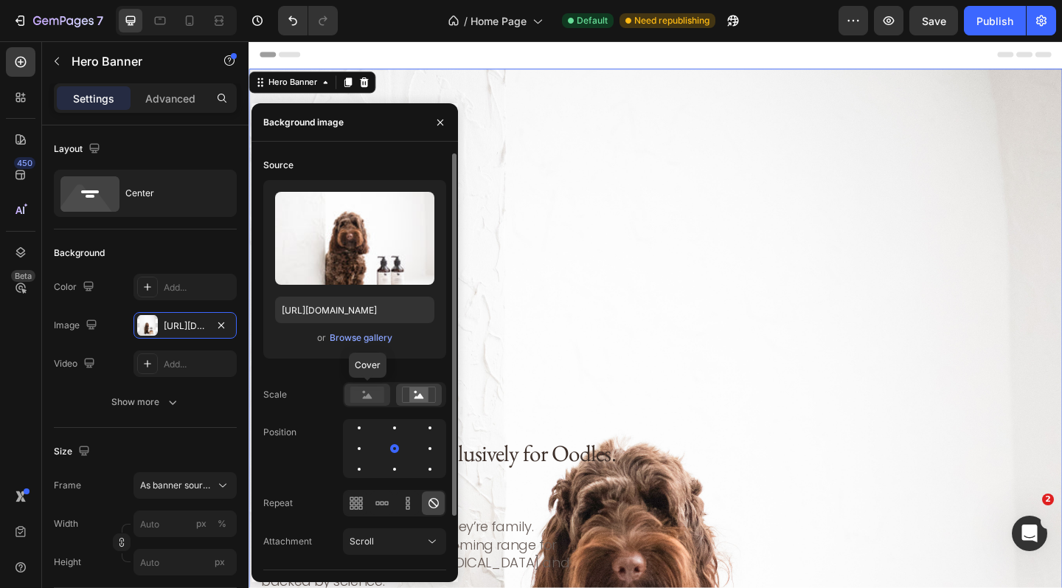
click at [372, 392] on rect at bounding box center [367, 394] width 34 height 16
click at [414, 395] on rect at bounding box center [418, 394] width 19 height 15
click at [367, 397] on icon at bounding box center [368, 395] width 10 height 5
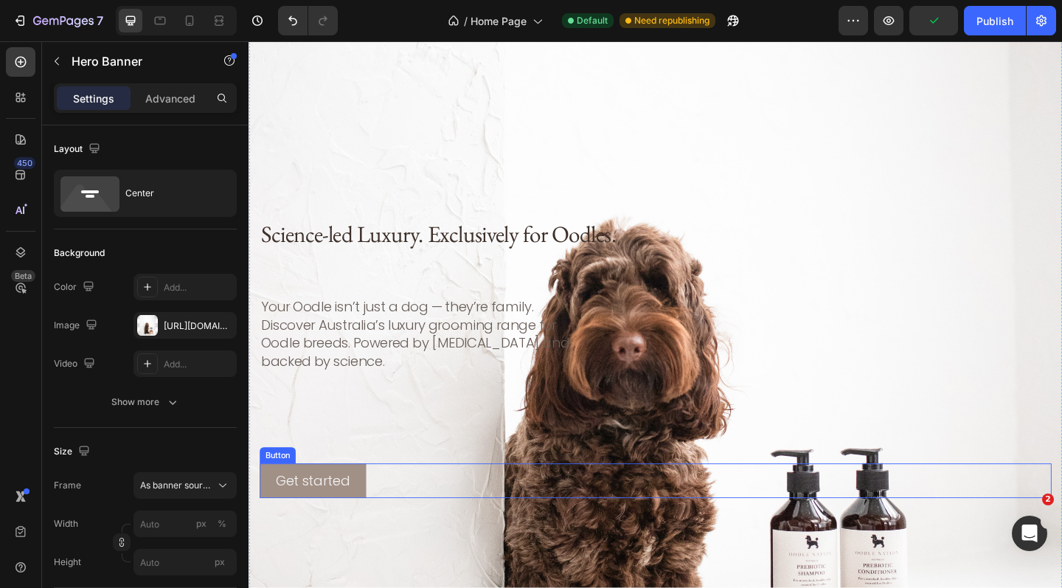
scroll to position [237, 0]
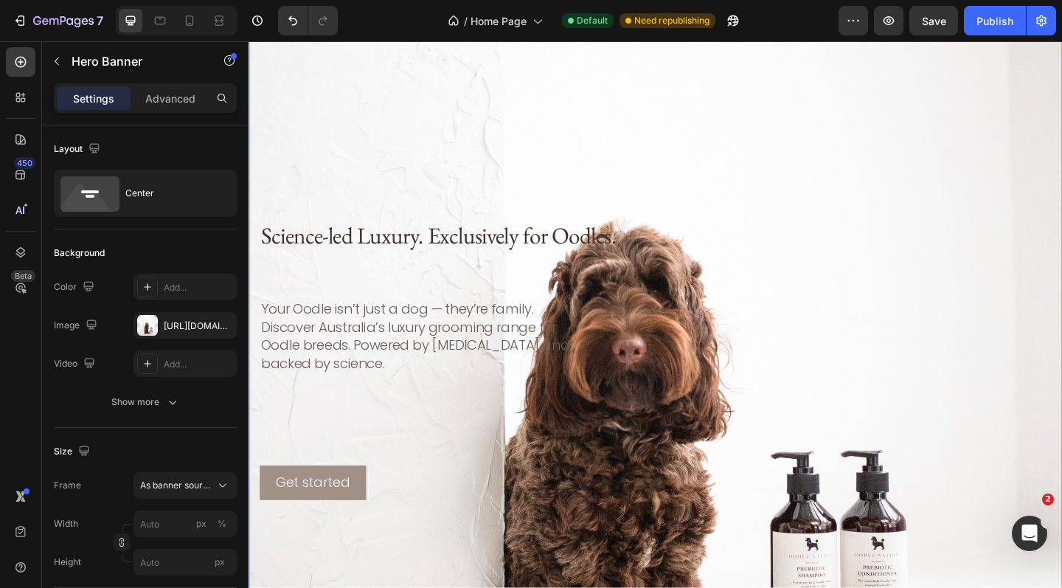
click at [452, 176] on div "Background Image" at bounding box center [691, 388] width 885 height 1106
click at [195, 325] on div "[URL][DOMAIN_NAME]" at bounding box center [185, 325] width 43 height 13
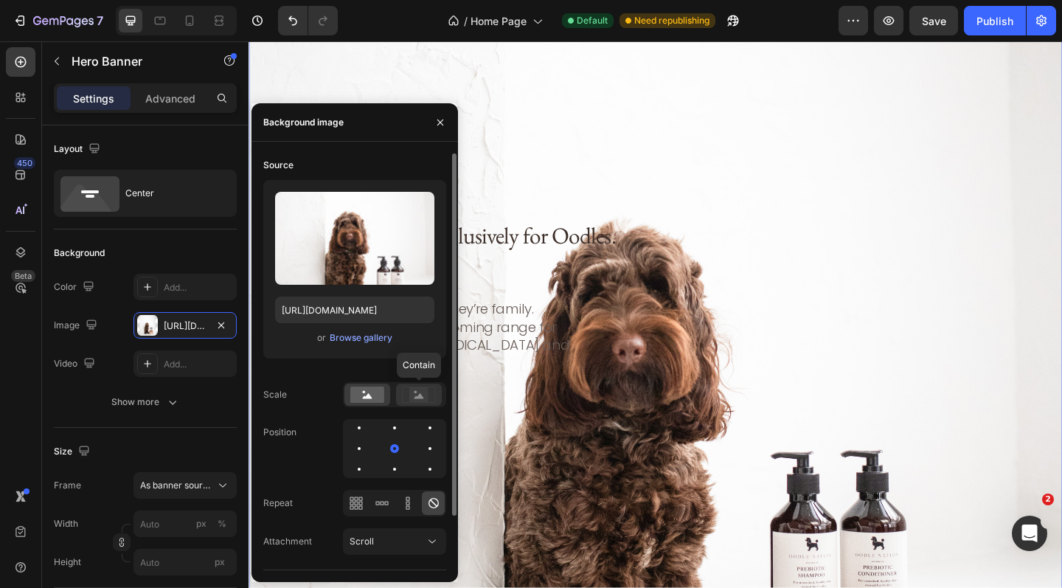
click at [431, 395] on icon at bounding box center [419, 394] width 34 height 16
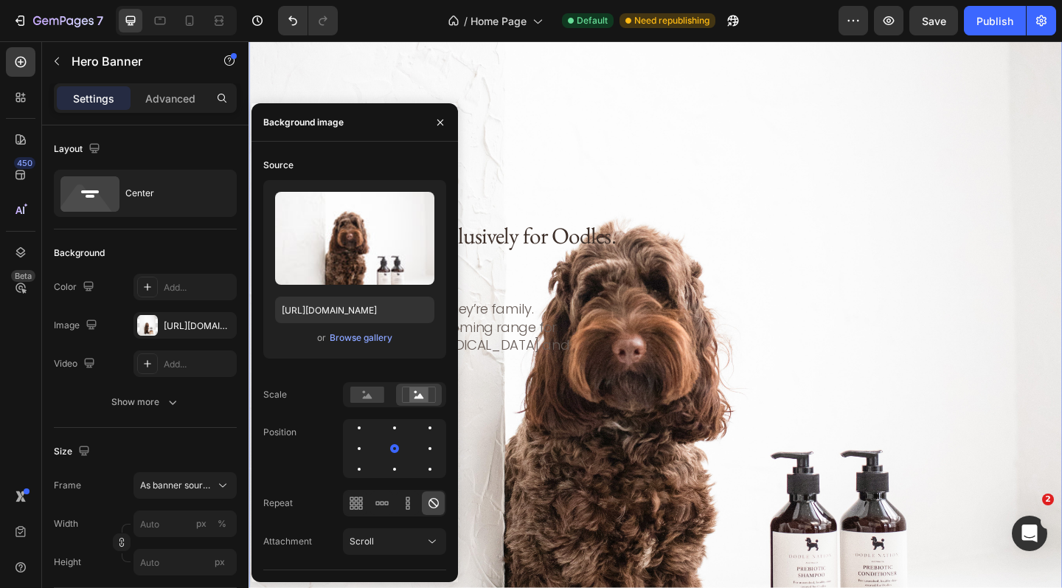
click at [566, 223] on div "Background Image" at bounding box center [691, 388] width 885 height 1106
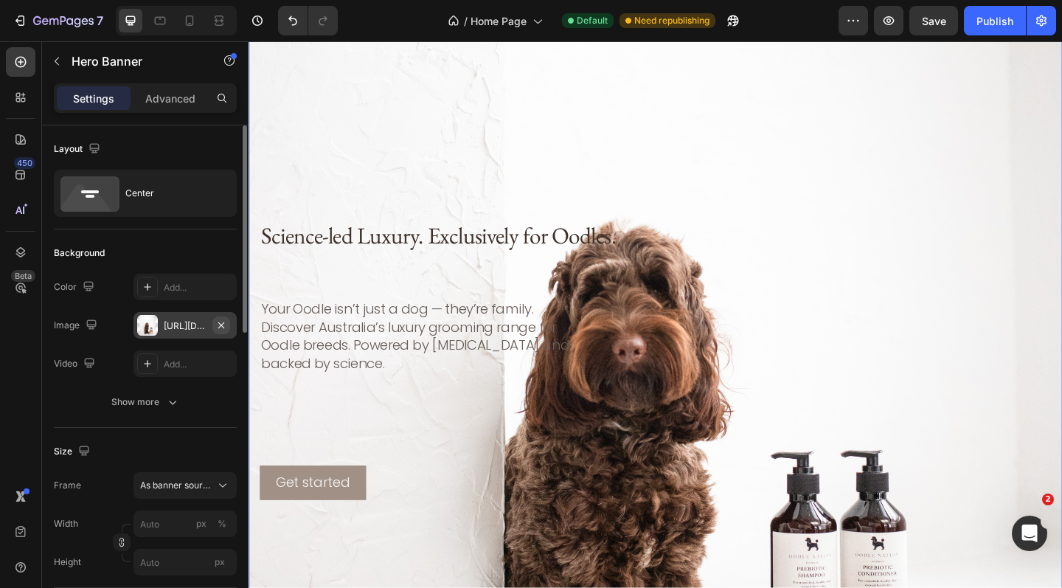
click at [219, 320] on icon "button" at bounding box center [221, 325] width 12 height 12
type input "100"
type input "Auto"
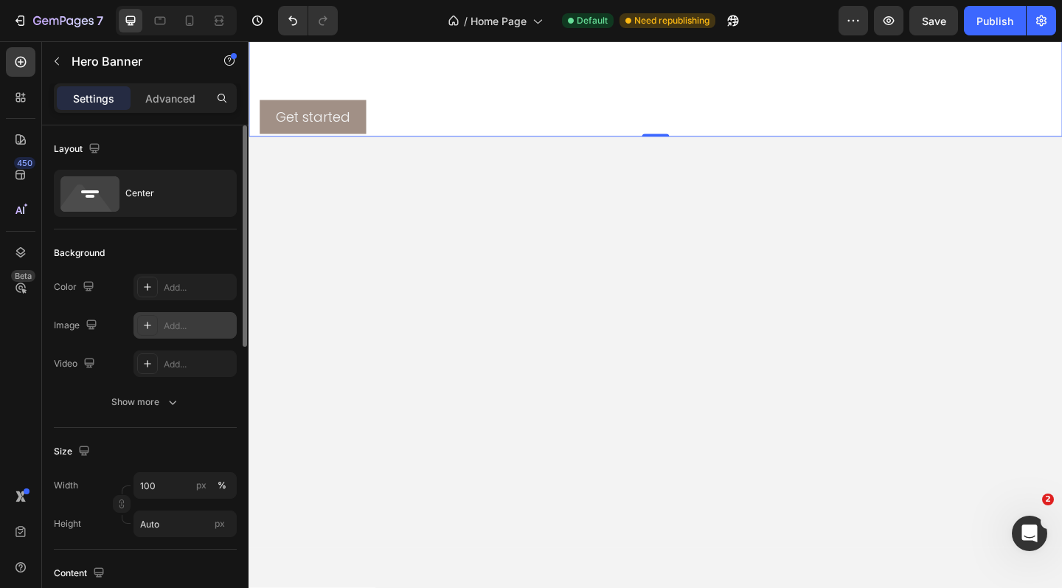
click at [191, 325] on div "Add..." at bounding box center [198, 325] width 69 height 13
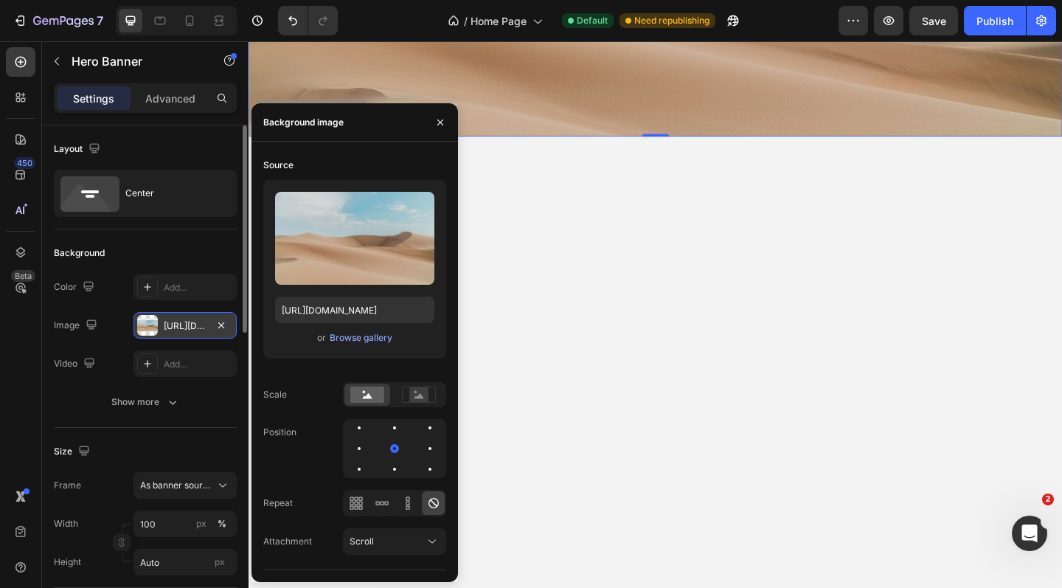
click at [181, 325] on div "[URL][DOMAIN_NAME]" at bounding box center [185, 325] width 43 height 13
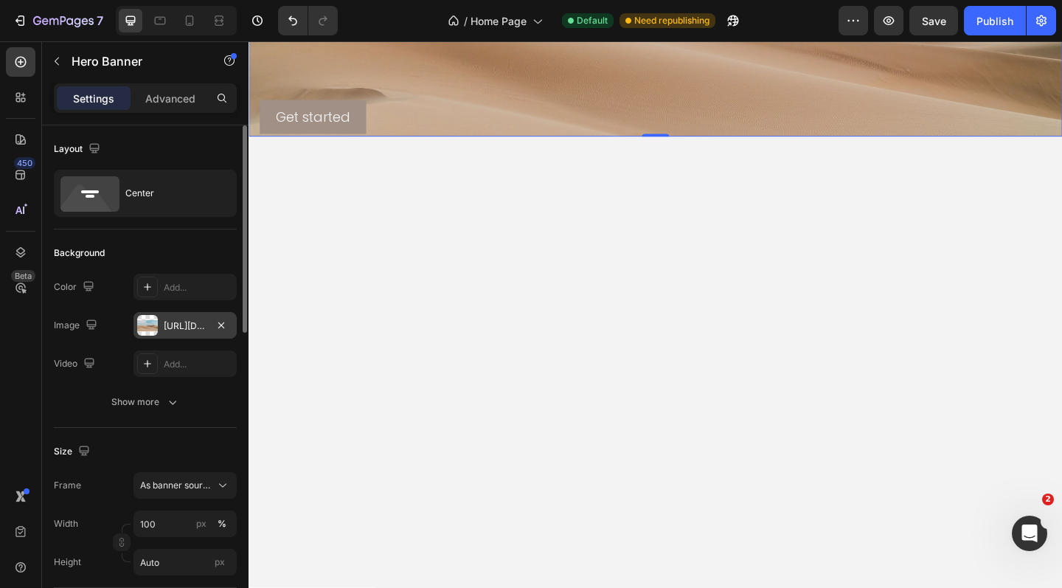
click at [181, 325] on div "[URL][DOMAIN_NAME]" at bounding box center [185, 325] width 43 height 13
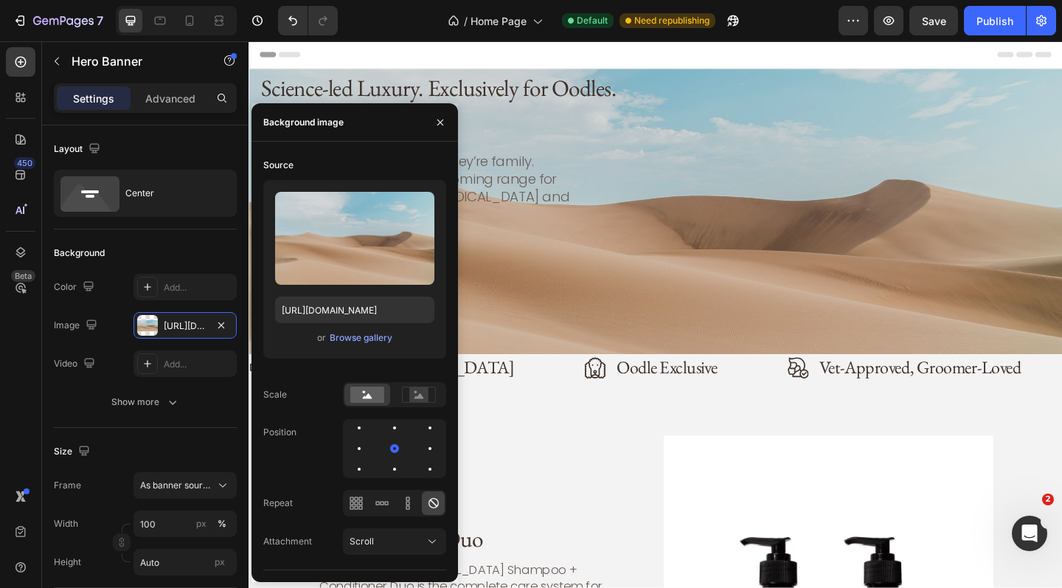
scroll to position [0, 0]
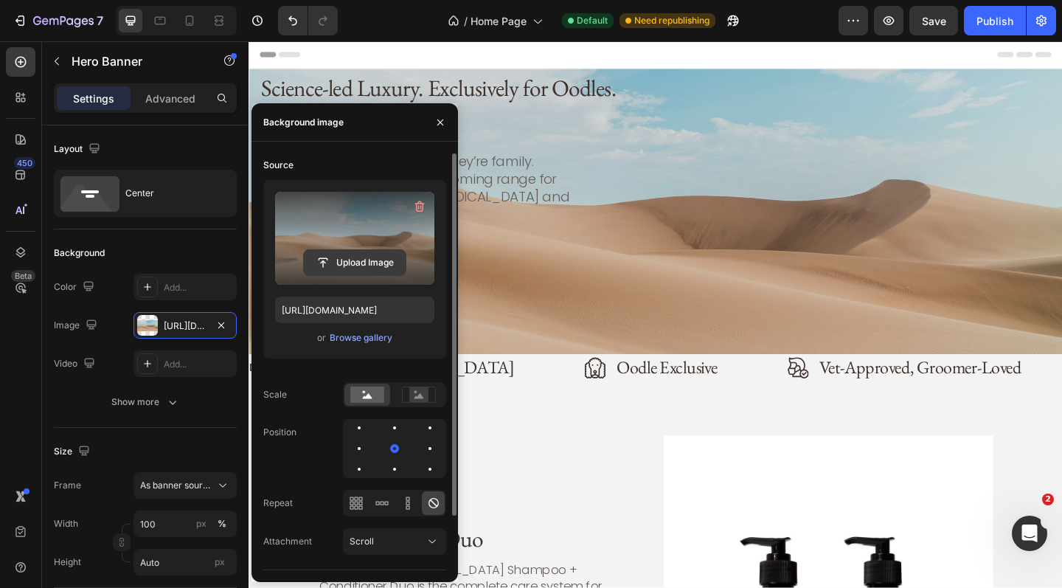
click at [353, 258] on input "file" at bounding box center [355, 262] width 102 height 25
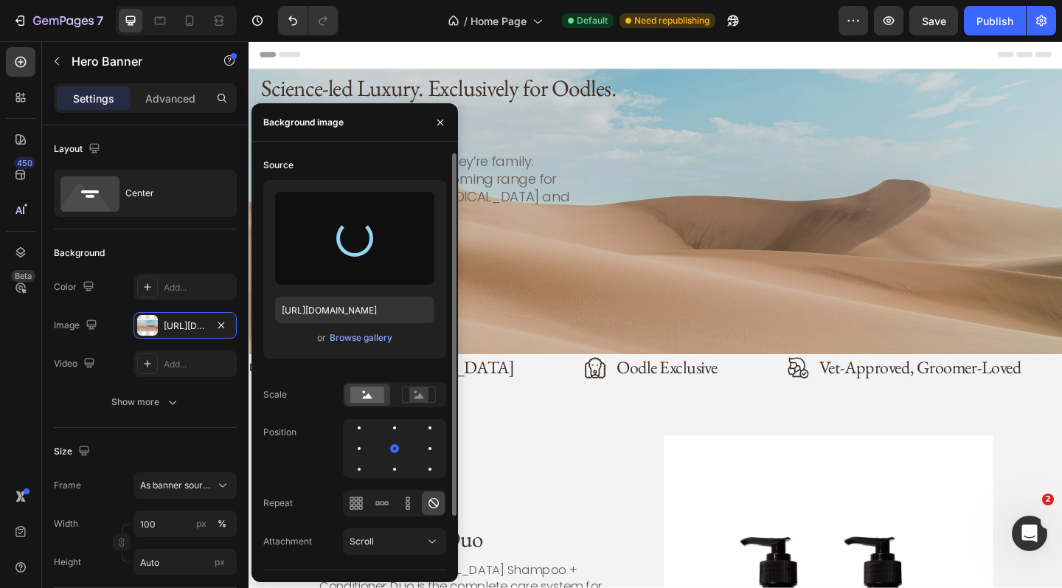
type input "[URL][DOMAIN_NAME]"
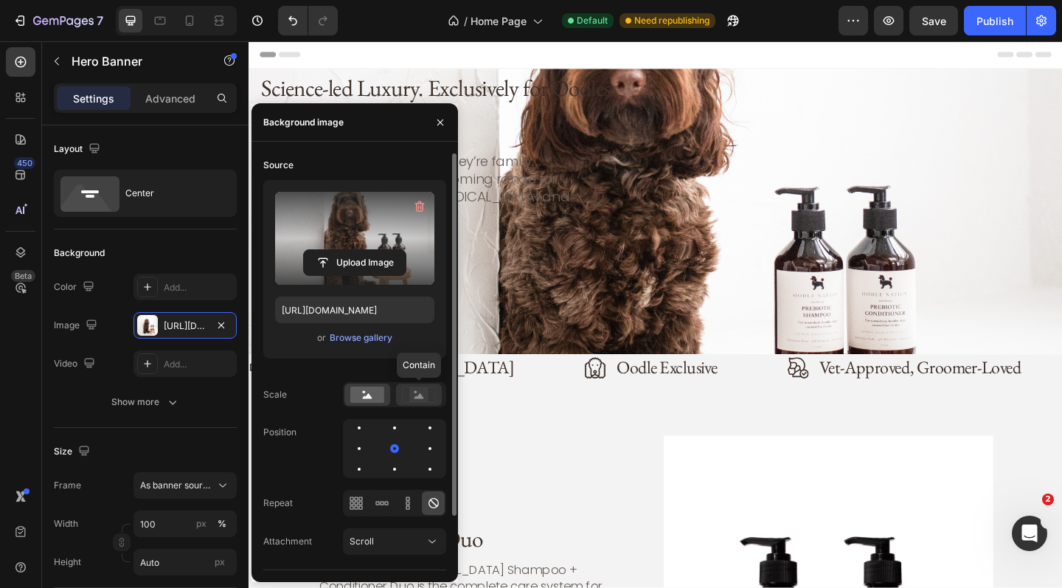
click at [422, 388] on rect at bounding box center [418, 394] width 19 height 15
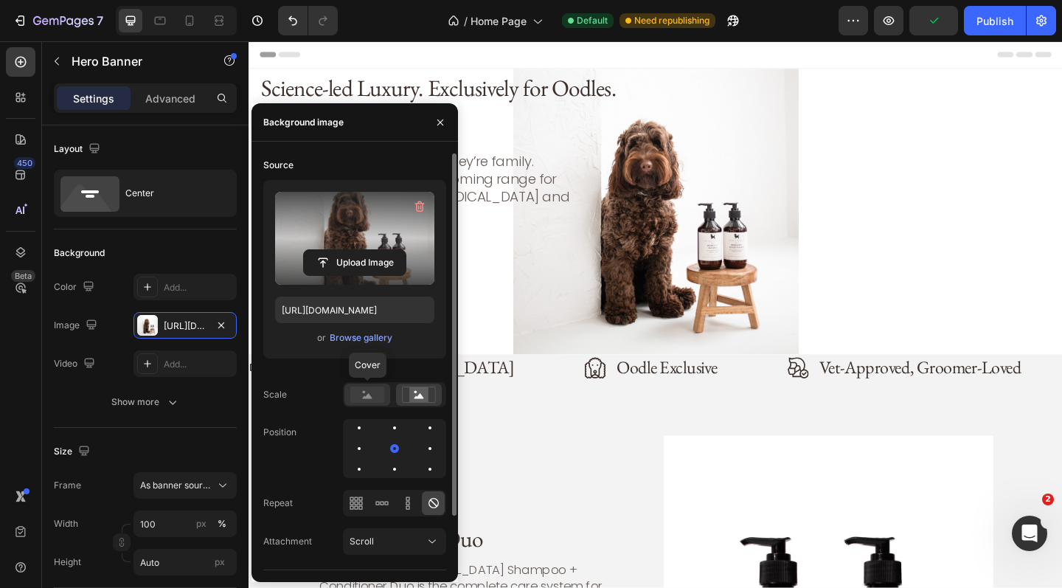
click at [366, 392] on rect at bounding box center [367, 394] width 34 height 16
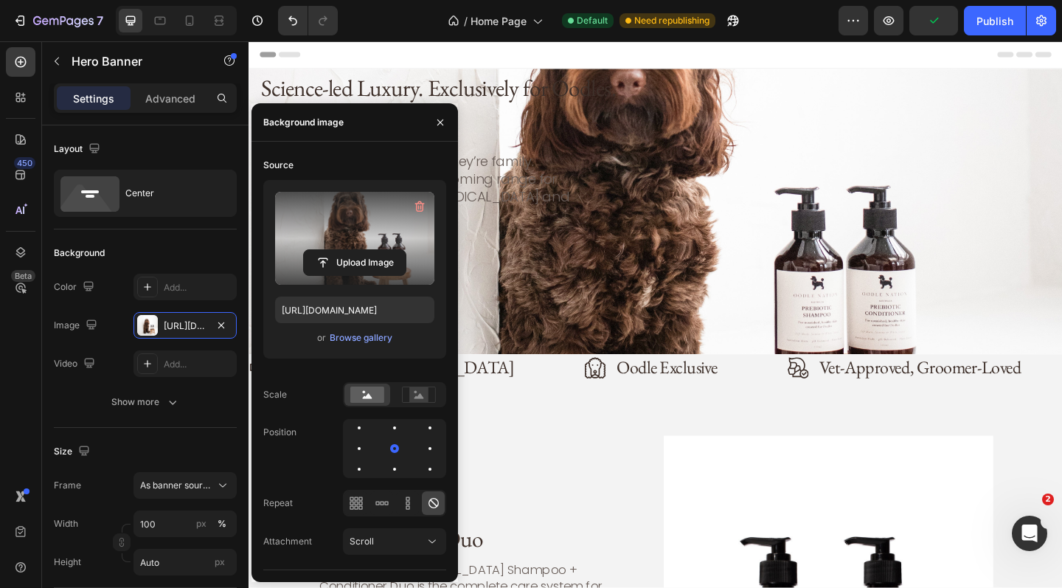
click at [659, 255] on div "Science-led Luxury. Exclusively for Oodles. Heading Your Oodle isn’t just a dog…" at bounding box center [690, 226] width 861 height 305
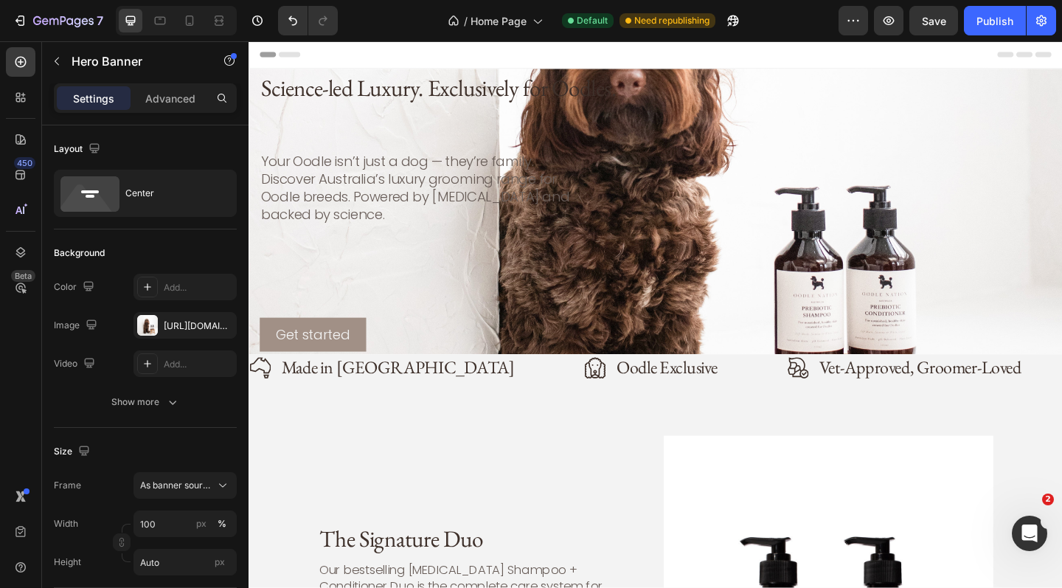
click at [638, 218] on div "Science-led Luxury. Exclusively for Oodles. Heading Your Oodle isn’t just a dog…" at bounding box center [690, 226] width 861 height 305
click at [183, 487] on span "As banner source" at bounding box center [176, 485] width 72 height 13
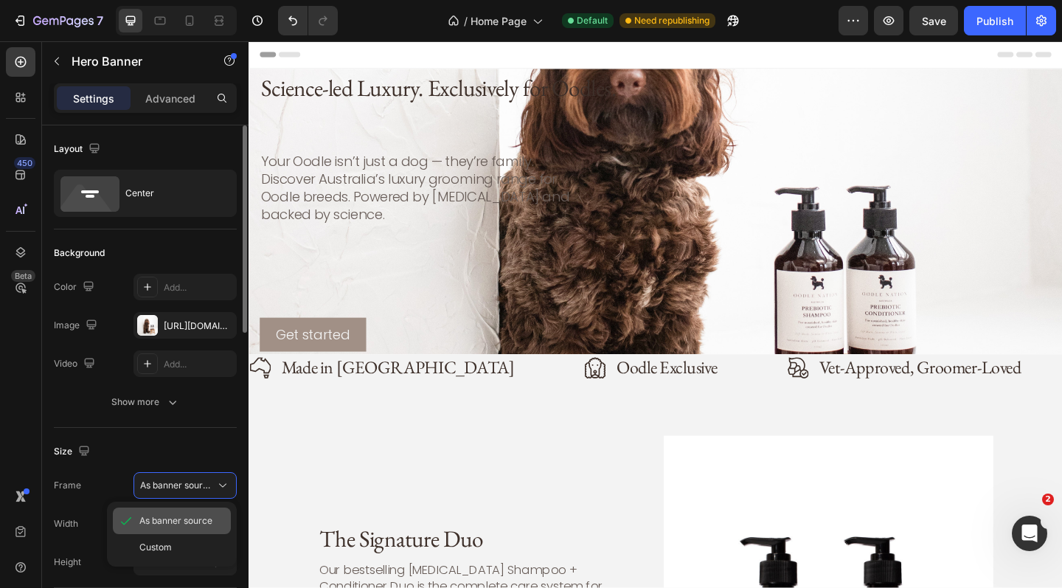
click at [176, 520] on span "As banner source" at bounding box center [175, 520] width 73 height 13
click at [258, 84] on div "Science-led Luxury. Exclusively for Oodles. Heading Your Oodle isn’t just a dog…" at bounding box center [691, 227] width 885 height 310
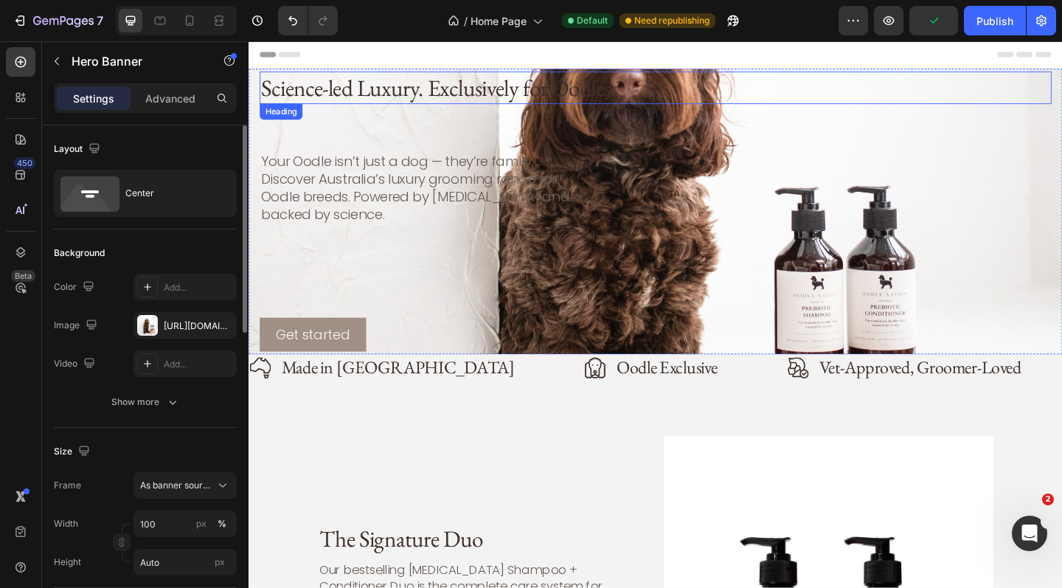
click at [268, 80] on h2 "Science-led Luxury. Exclusively for Oodles." at bounding box center [690, 91] width 861 height 35
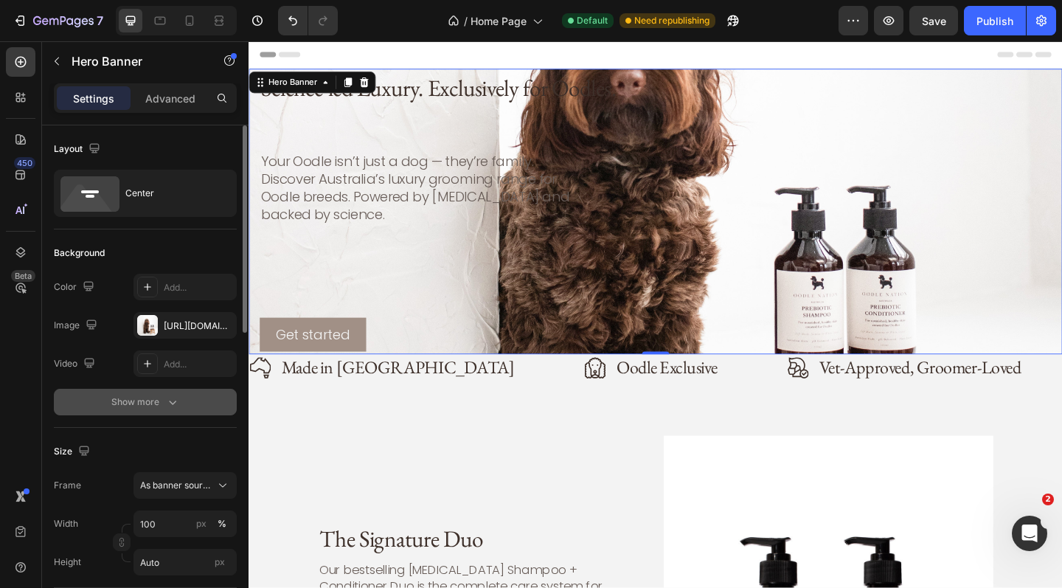
click at [161, 401] on div "Show more" at bounding box center [145, 402] width 69 height 15
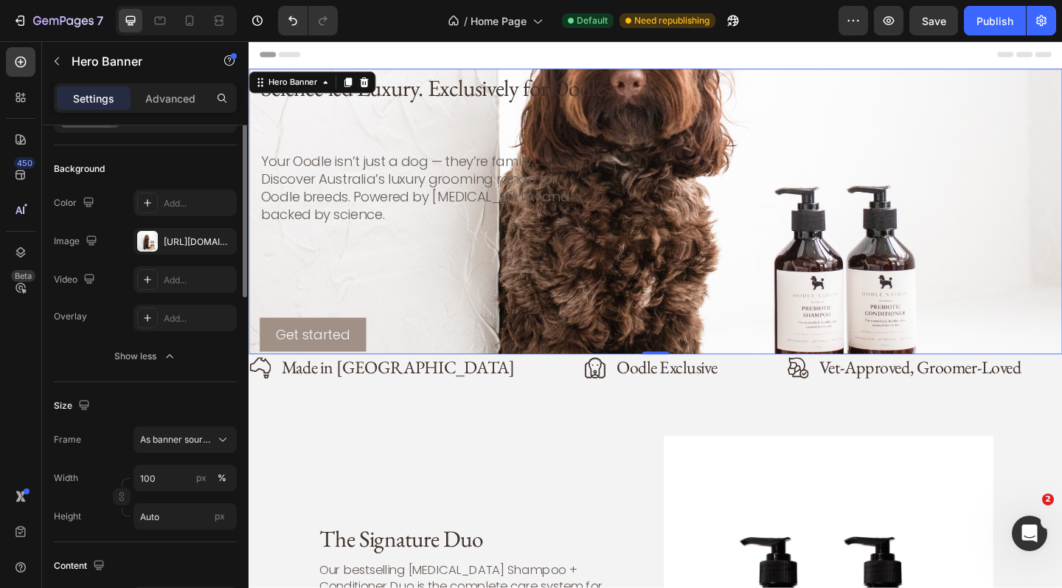
scroll to position [86, 0]
click at [178, 518] on input "Auto" at bounding box center [184, 514] width 103 height 27
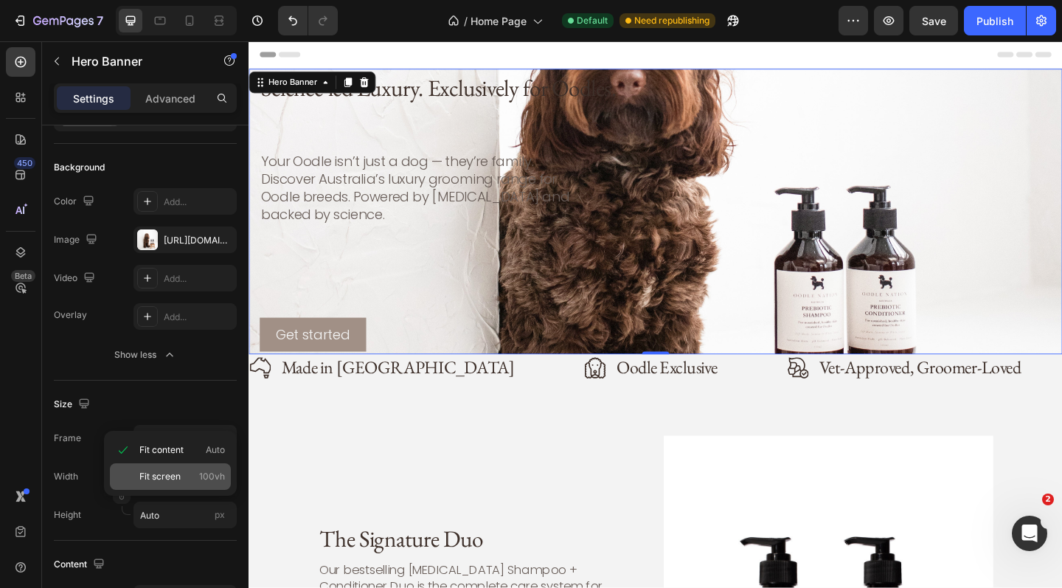
click at [187, 477] on p "Fit screen 100vh" at bounding box center [182, 476] width 86 height 13
type input "100 vh"
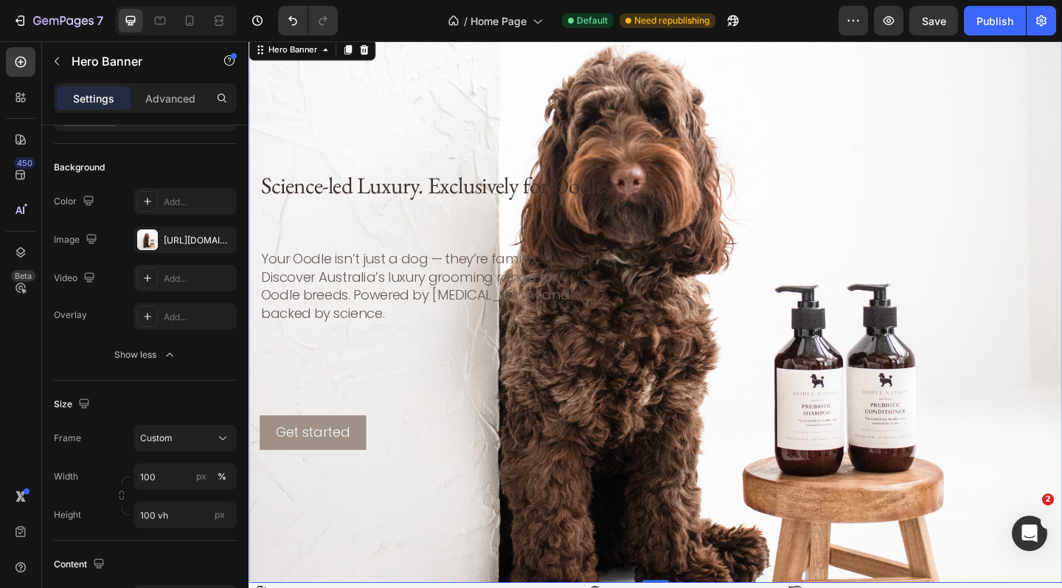
scroll to position [38, 0]
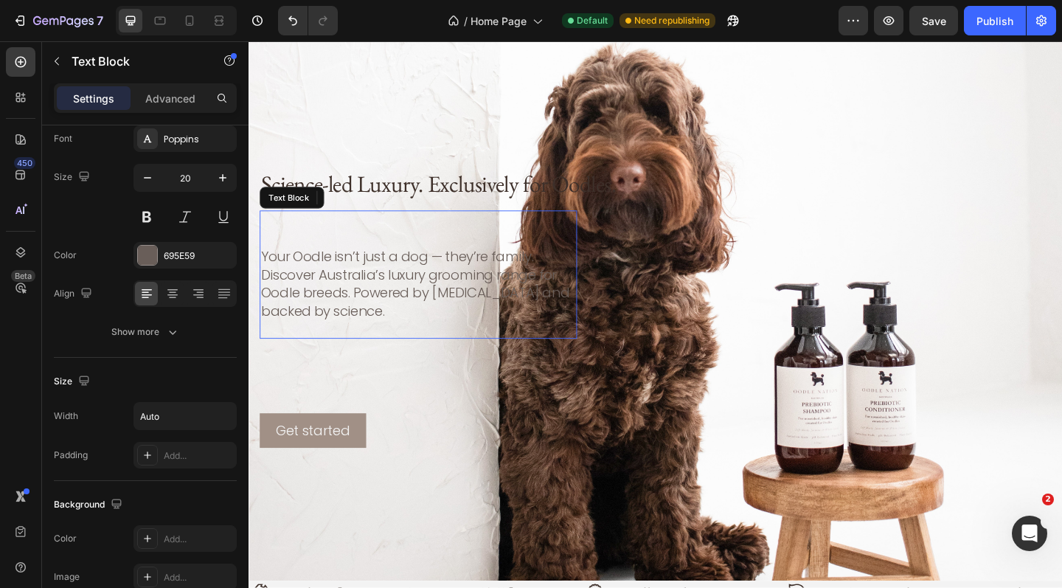
click at [459, 280] on p "Your Oodle isn’t just a dog — they’re family. Discover Australia’s luxury groom…" at bounding box center [433, 305] width 342 height 78
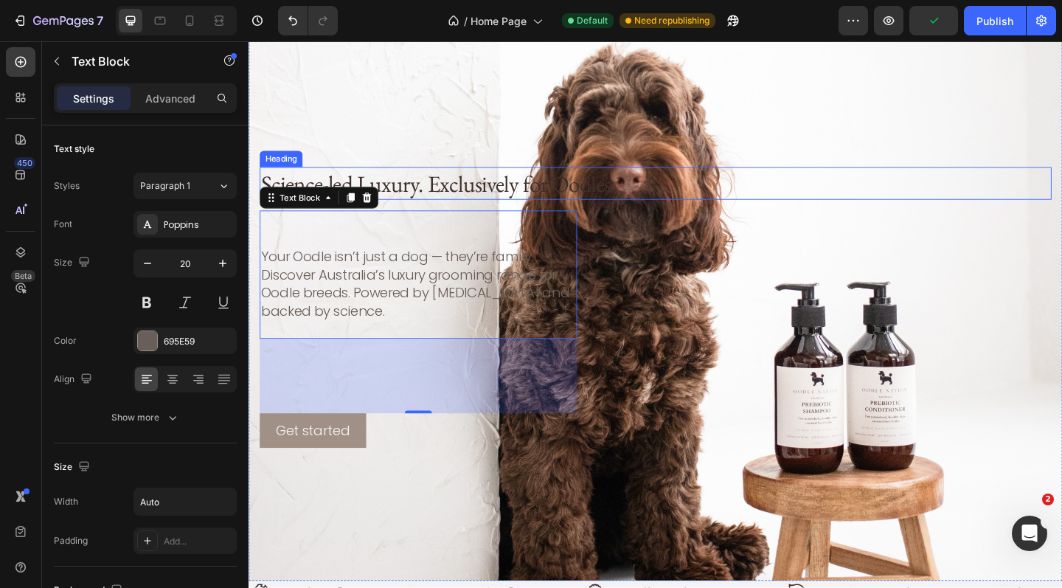
click at [431, 201] on h2 "Science-led Luxury. Exclusively for Oodles." at bounding box center [690, 195] width 861 height 35
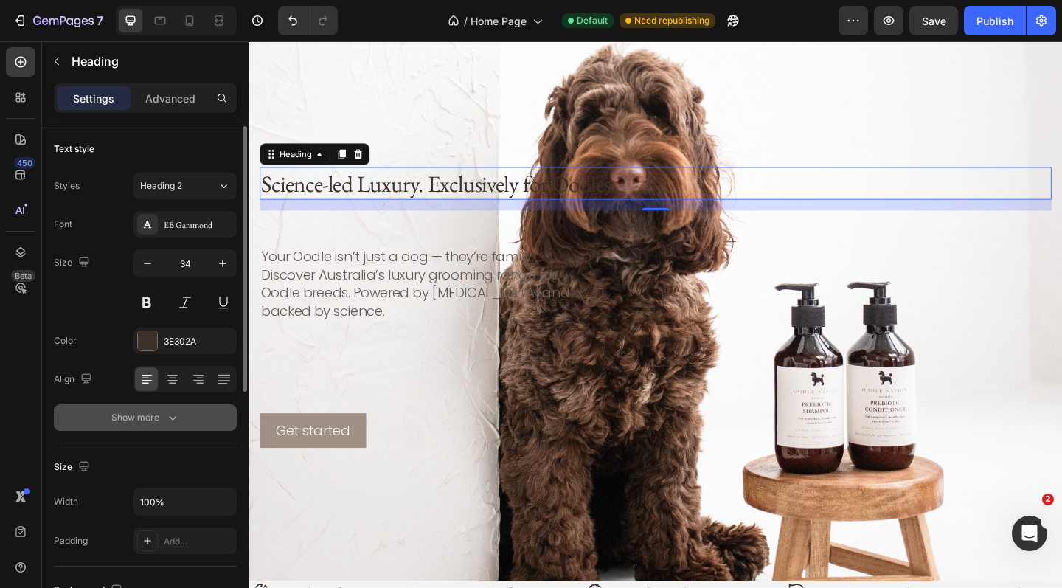
scroll to position [92, 0]
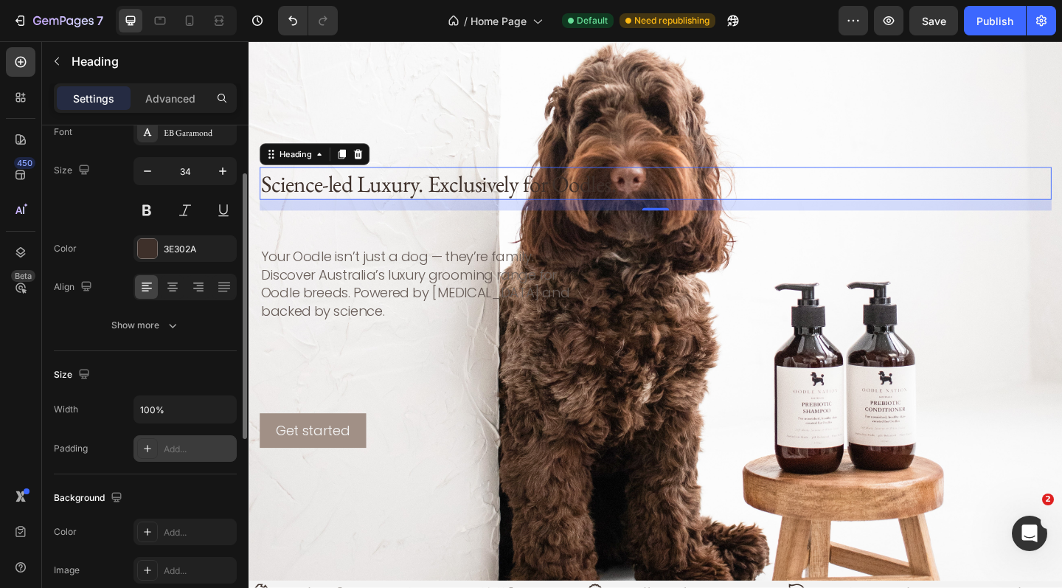
click at [187, 447] on div "Add..." at bounding box center [198, 448] width 69 height 13
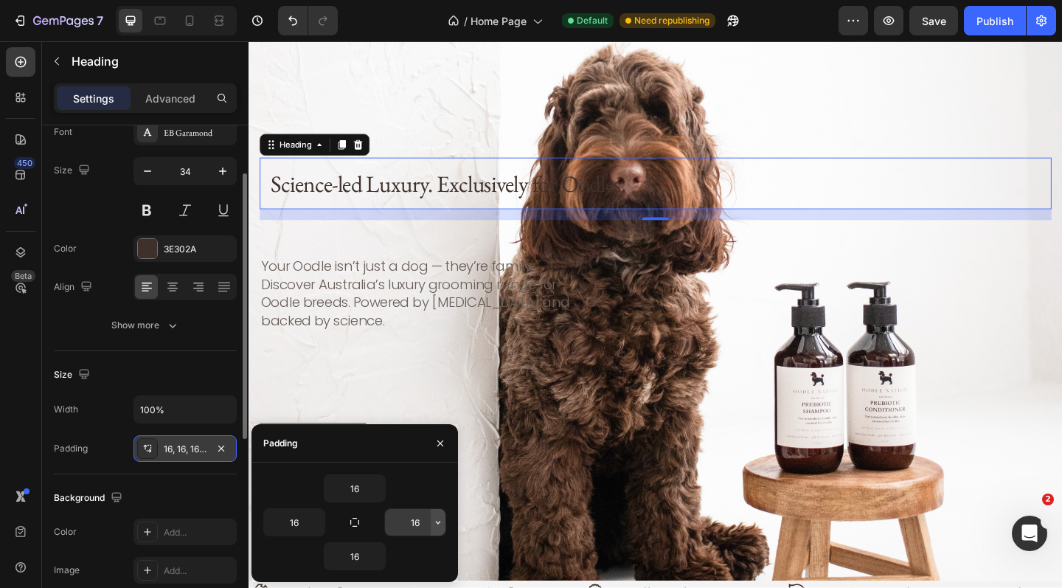
click at [436, 523] on icon "button" at bounding box center [438, 522] width 12 height 12
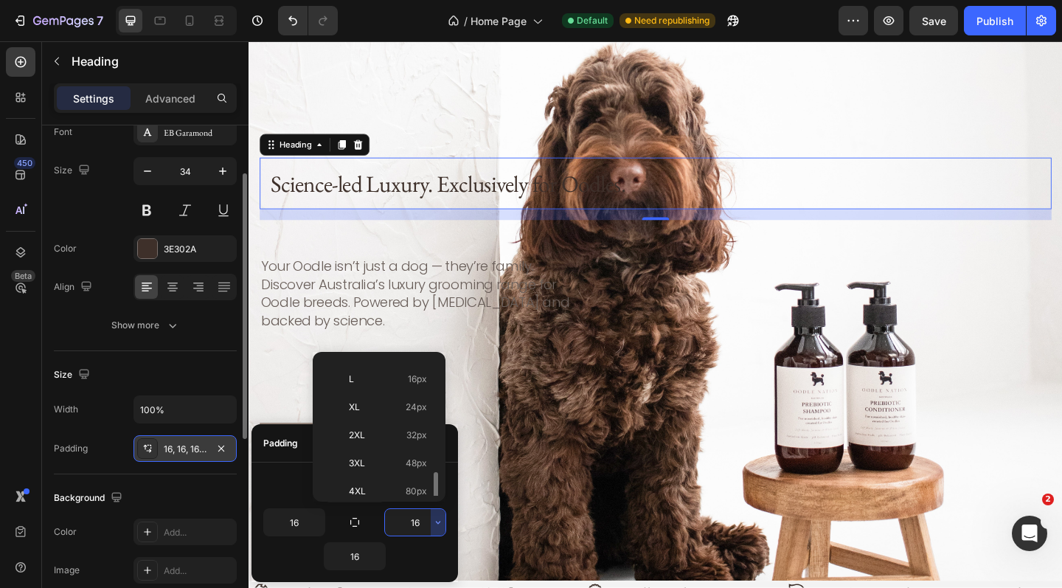
scroll to position [170, 0]
click at [394, 455] on p "4XL 80px" at bounding box center [388, 453] width 78 height 13
type input "80"
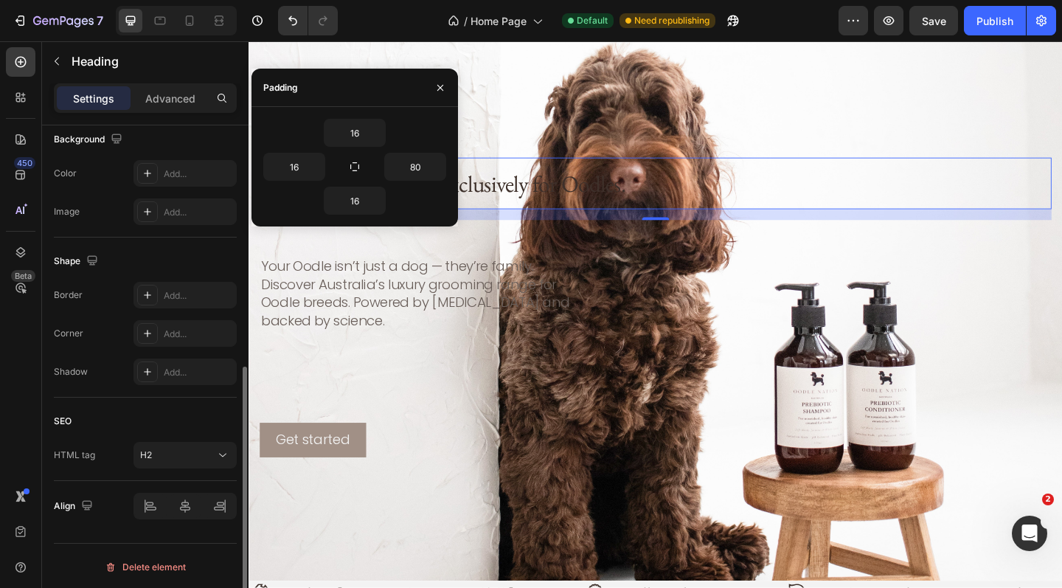
scroll to position [453, 0]
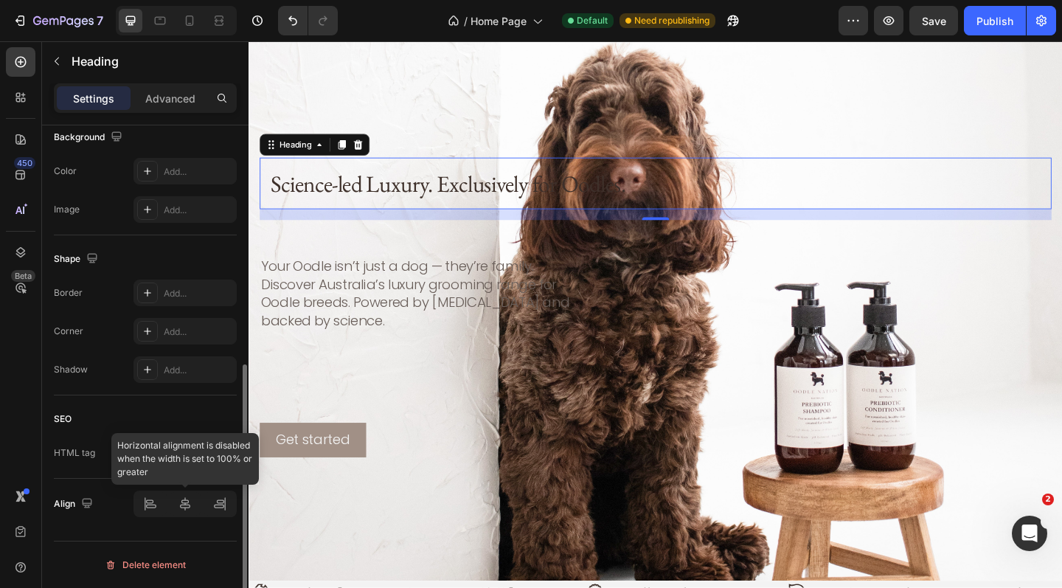
click at [152, 498] on div at bounding box center [184, 503] width 103 height 27
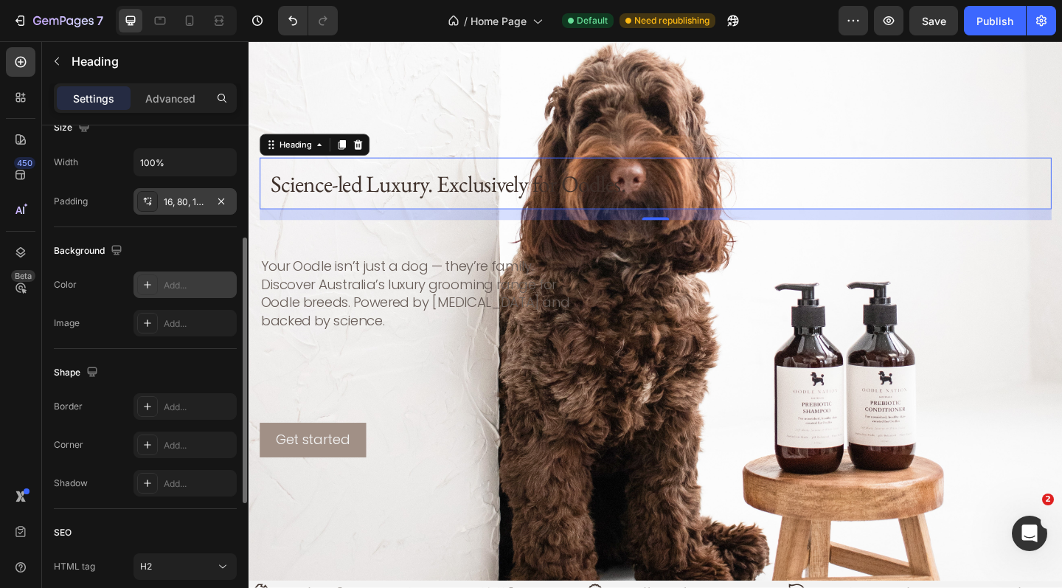
scroll to position [296, 0]
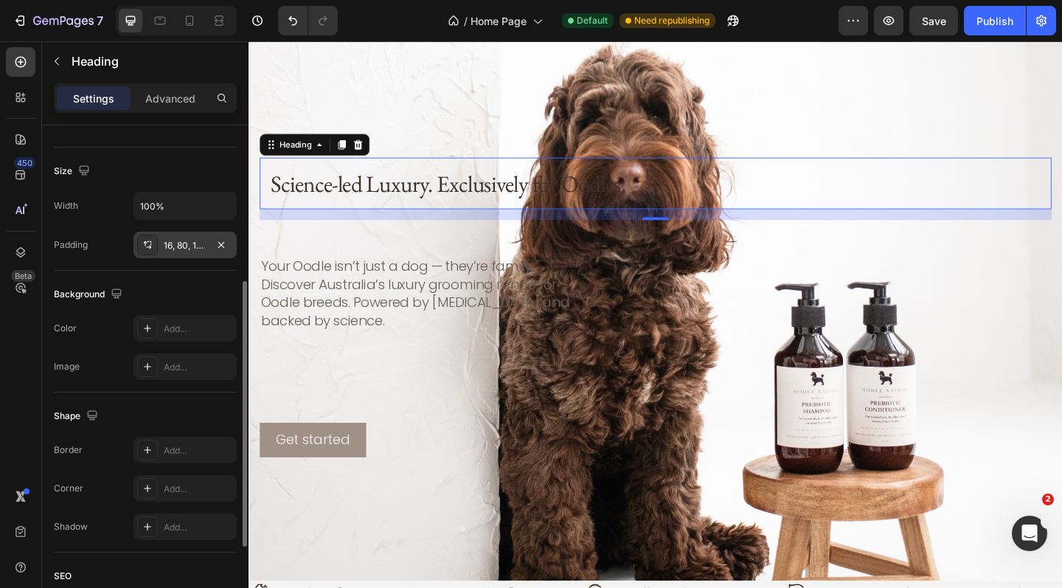
click at [288, 177] on h2 "Science-led Luxury. Exclusively for Oodles." at bounding box center [690, 196] width 861 height 56
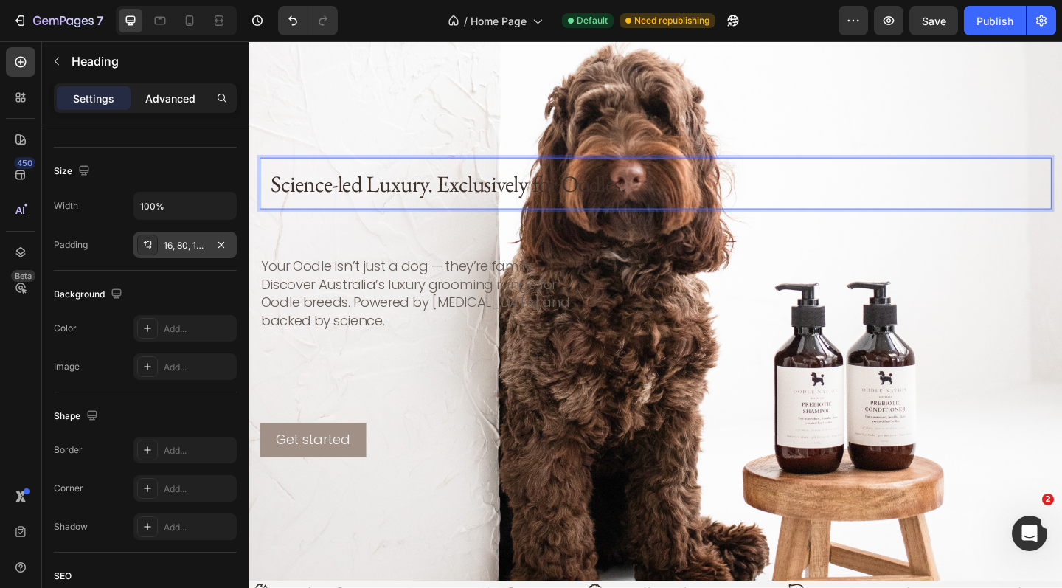
click at [172, 91] on p "Advanced" at bounding box center [170, 98] width 50 height 15
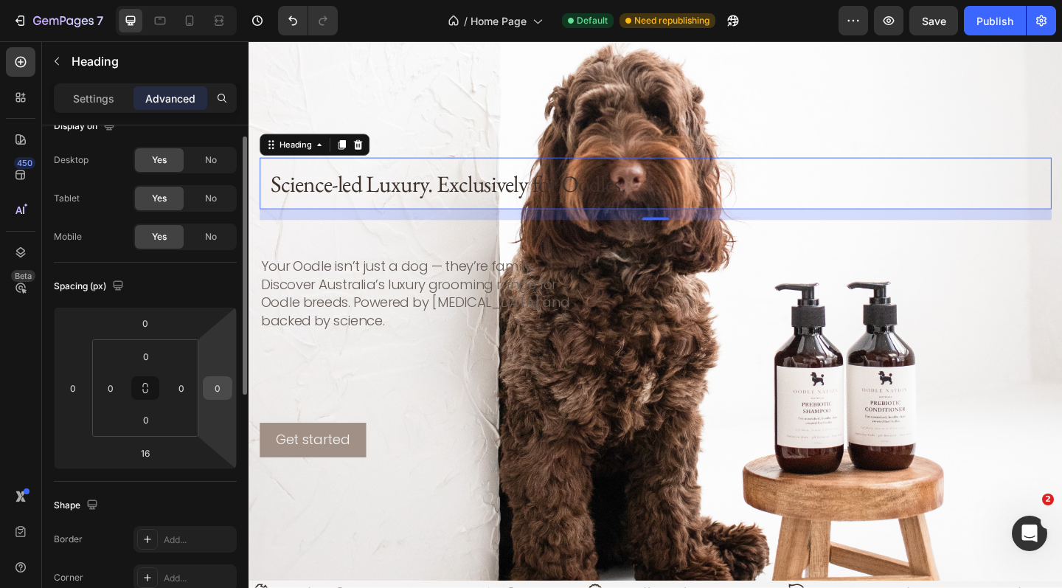
scroll to position [0, 0]
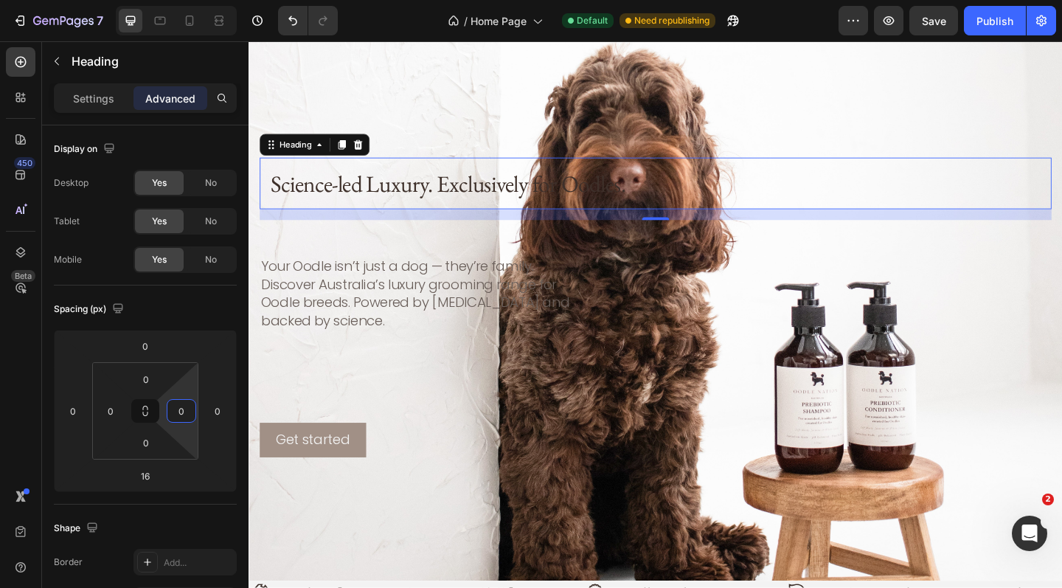
click at [181, 411] on input "0" at bounding box center [181, 411] width 22 height 22
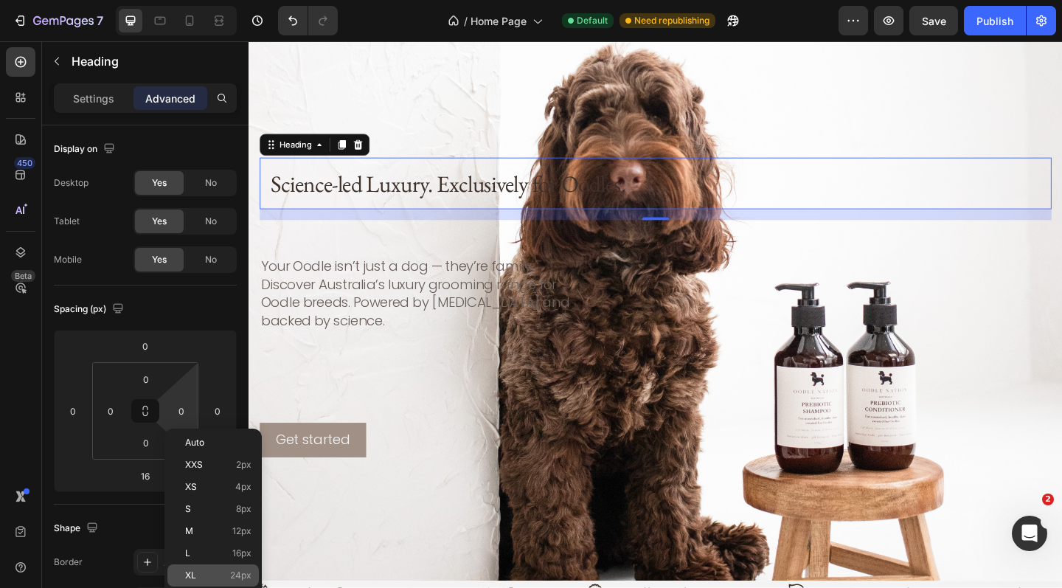
click at [210, 574] on p "XL 24px" at bounding box center [218, 575] width 66 height 10
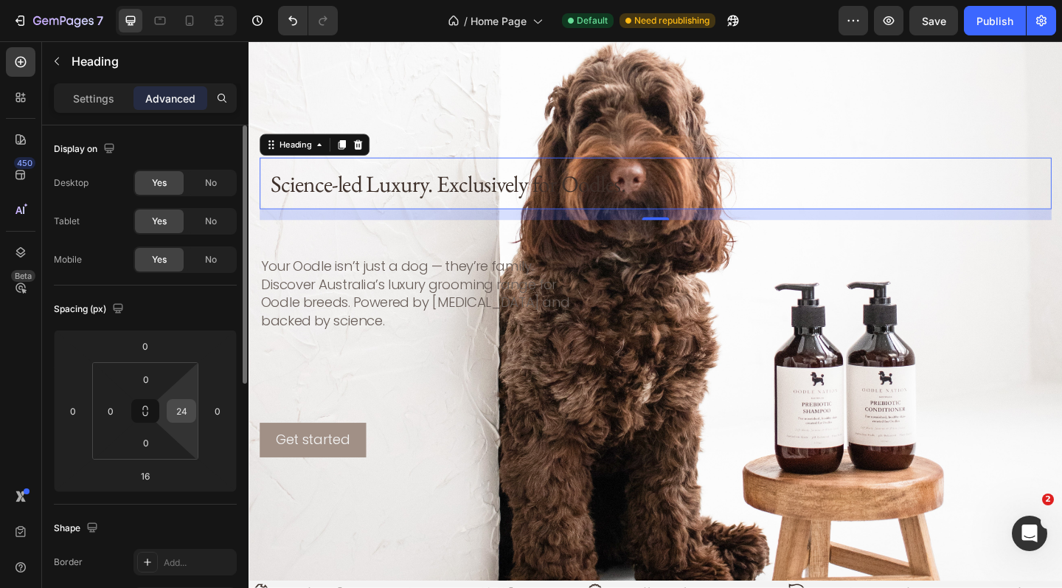
click at [181, 410] on input "24" at bounding box center [181, 411] width 22 height 22
type input "100"
click at [222, 411] on input "0" at bounding box center [217, 411] width 22 height 22
type input "1"
type input "5"
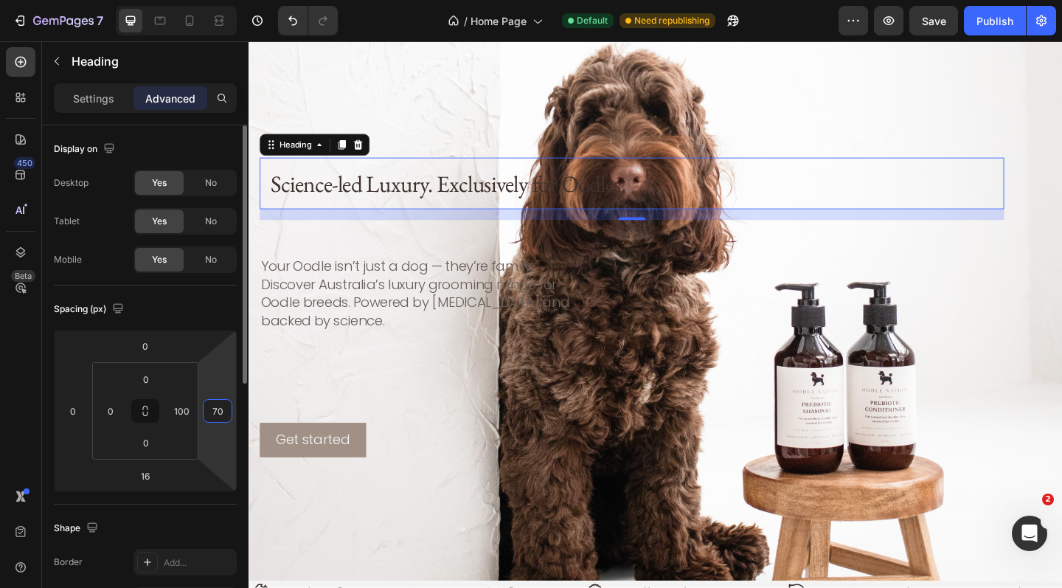
type input "7"
type input "600"
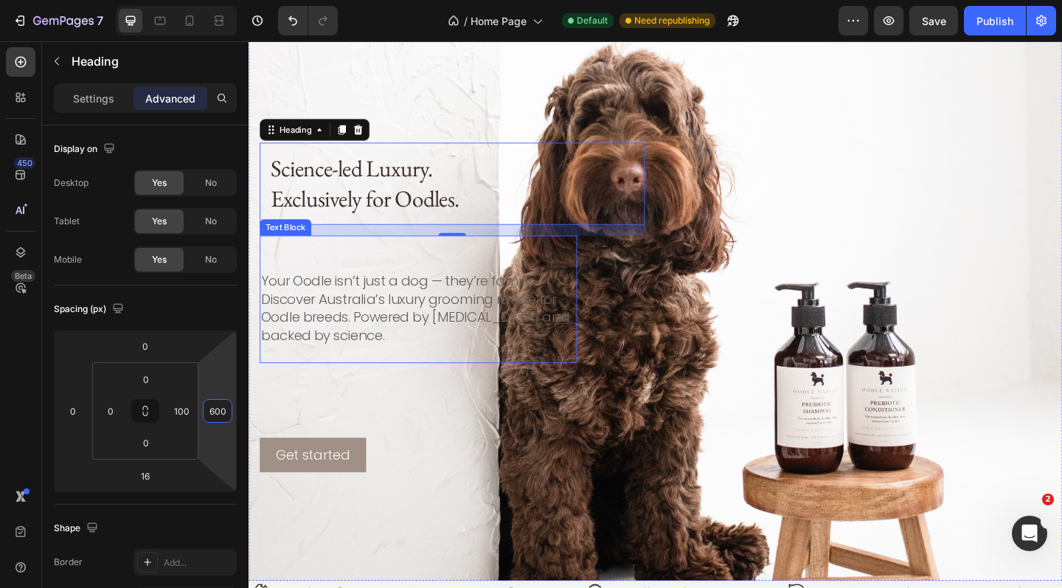
click at [347, 342] on p "Your Oodle isn’t just a dog — they’re family. Discover Australia’s luxury groom…" at bounding box center [433, 332] width 342 height 78
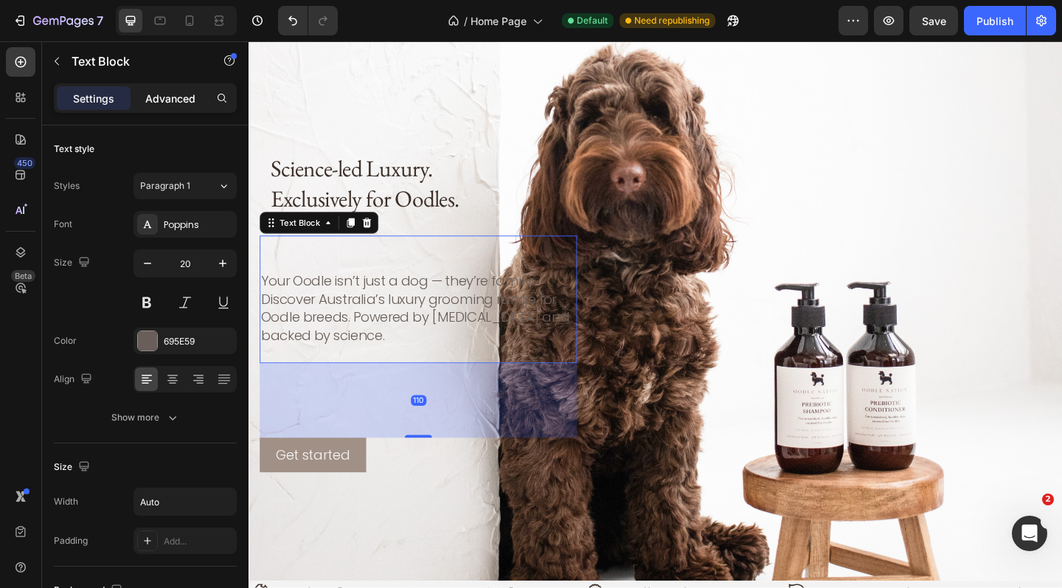
click at [173, 97] on p "Advanced" at bounding box center [170, 98] width 50 height 15
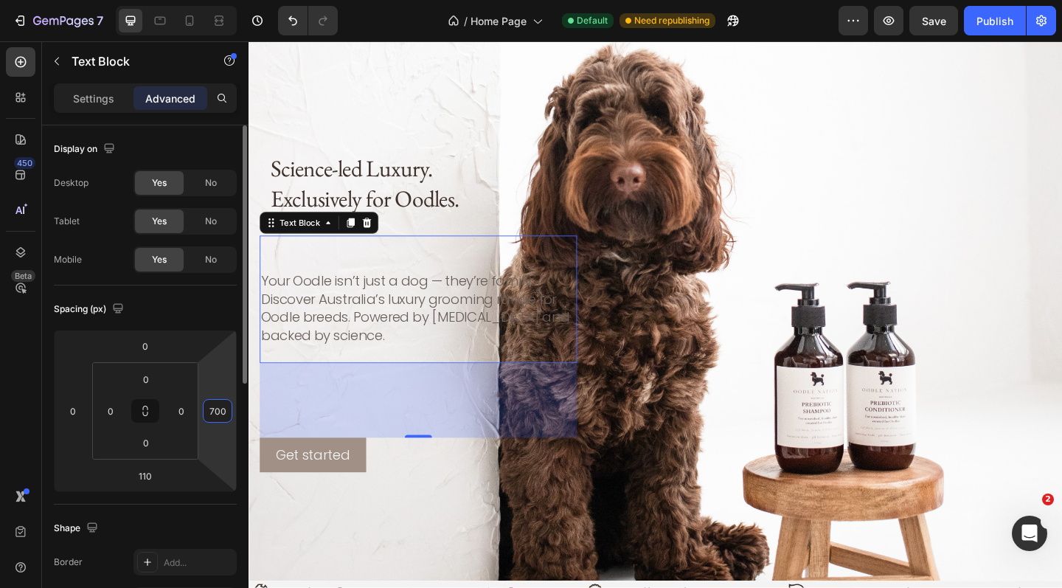
click at [221, 411] on input "700" at bounding box center [217, 411] width 22 height 22
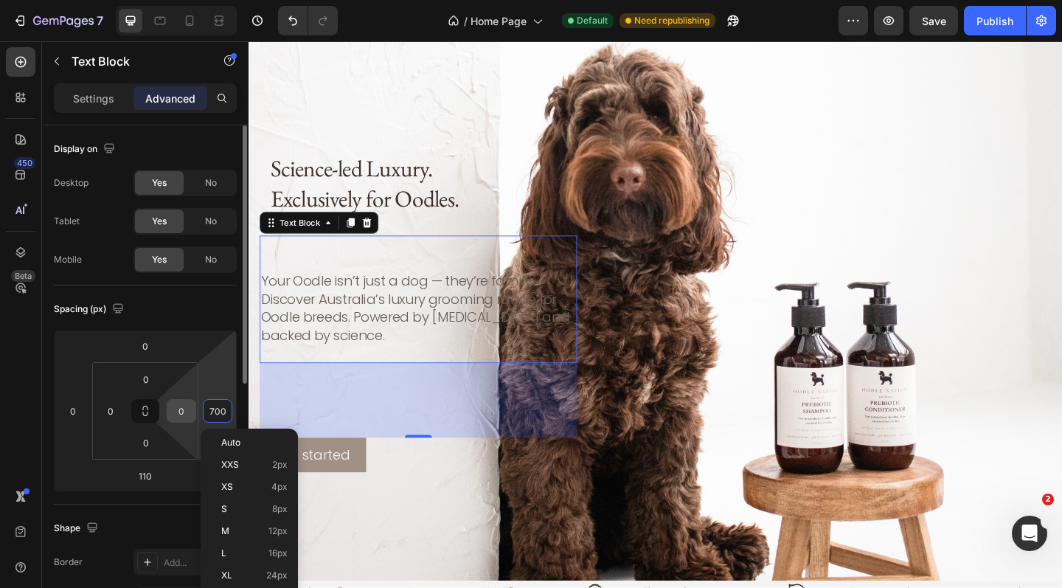
click at [190, 411] on input "0" at bounding box center [181, 411] width 22 height 22
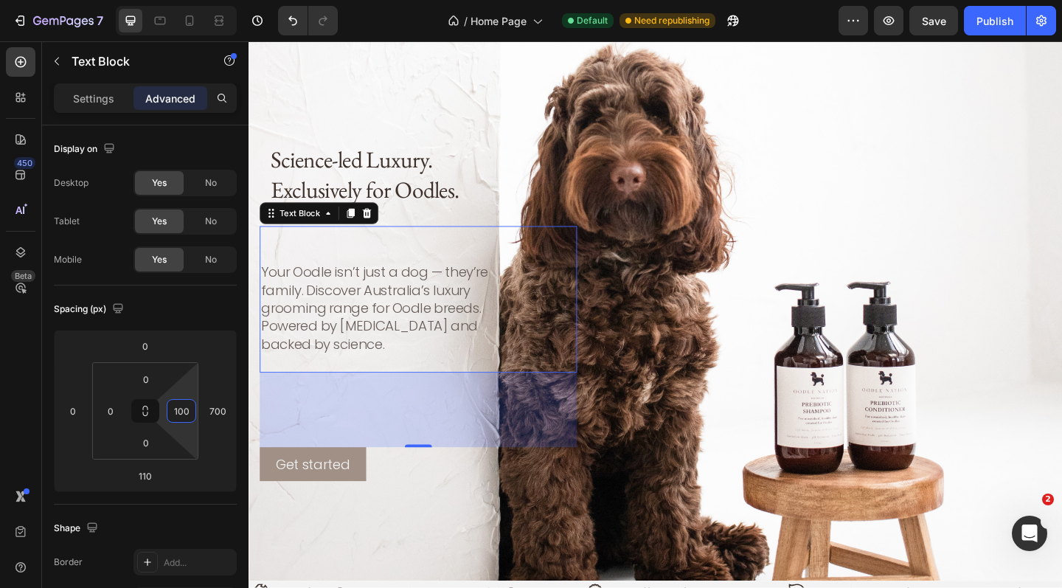
type input "100"
click at [305, 341] on p "Your Oodle isn’t just a dog — they’re family. Discover Australia’s luxury groom…" at bounding box center [396, 331] width 268 height 97
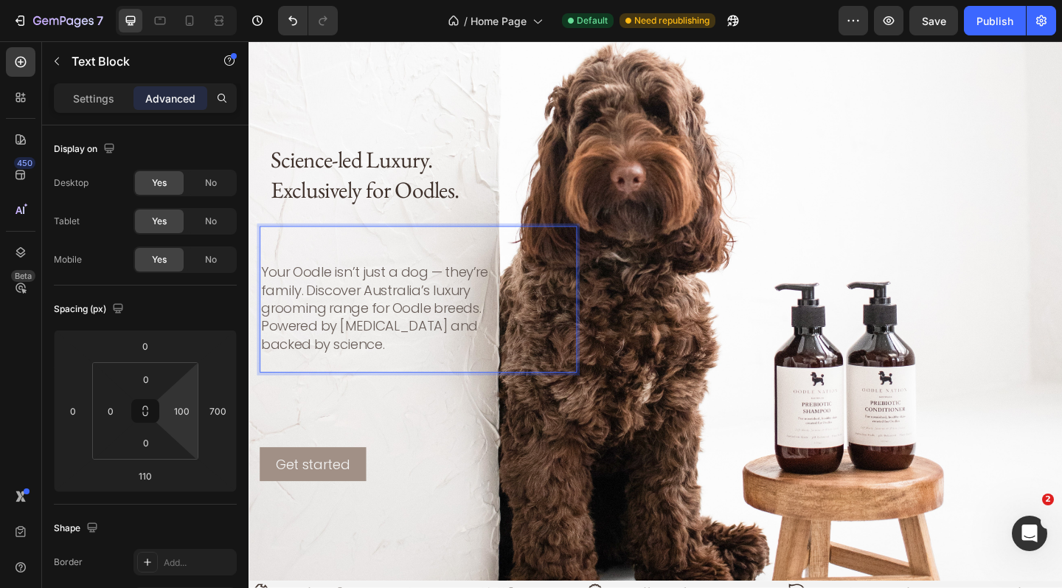
click at [388, 306] on p "Your Oodle isn’t just a dog — they’re family. Discover Australia’s luxury groom…" at bounding box center [396, 331] width 268 height 97
click at [384, 282] on p "Rich Text Editor. Editing area: main" at bounding box center [396, 273] width 268 height 19
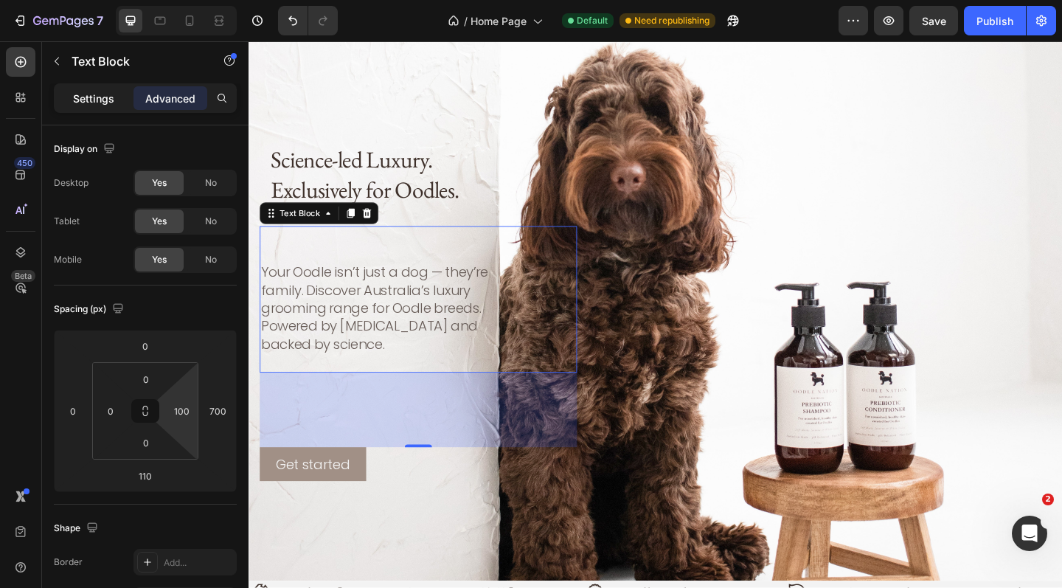
click at [105, 97] on p "Settings" at bounding box center [93, 98] width 41 height 15
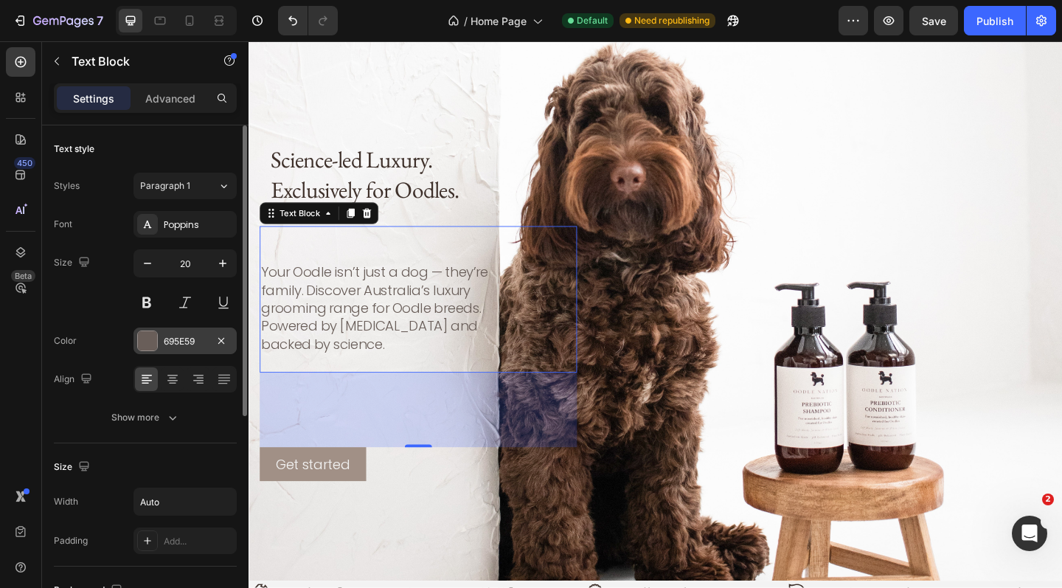
click at [151, 343] on div at bounding box center [147, 340] width 19 height 19
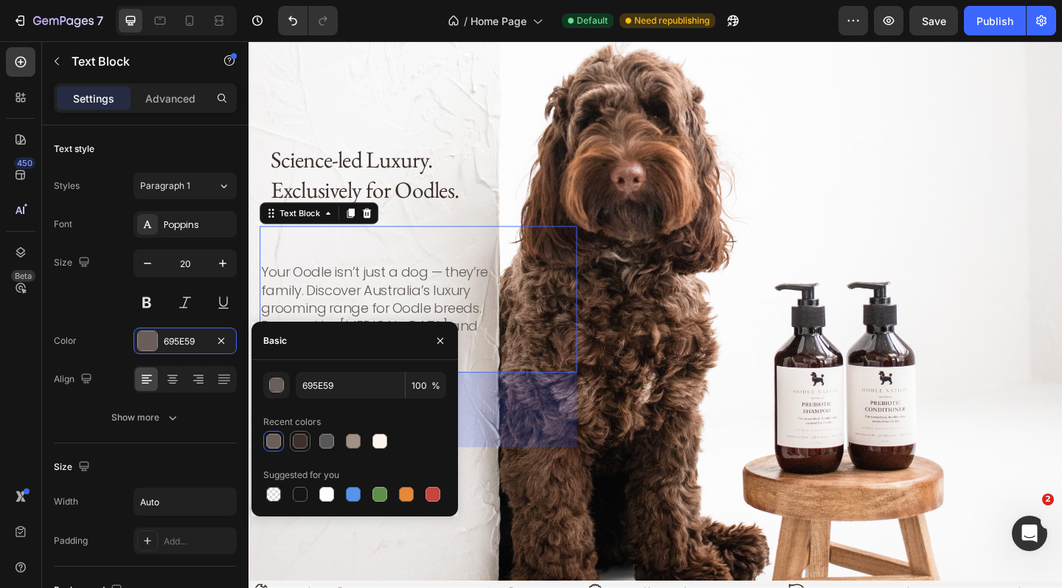
click at [296, 438] on div at bounding box center [300, 441] width 15 height 15
type input "3E302A"
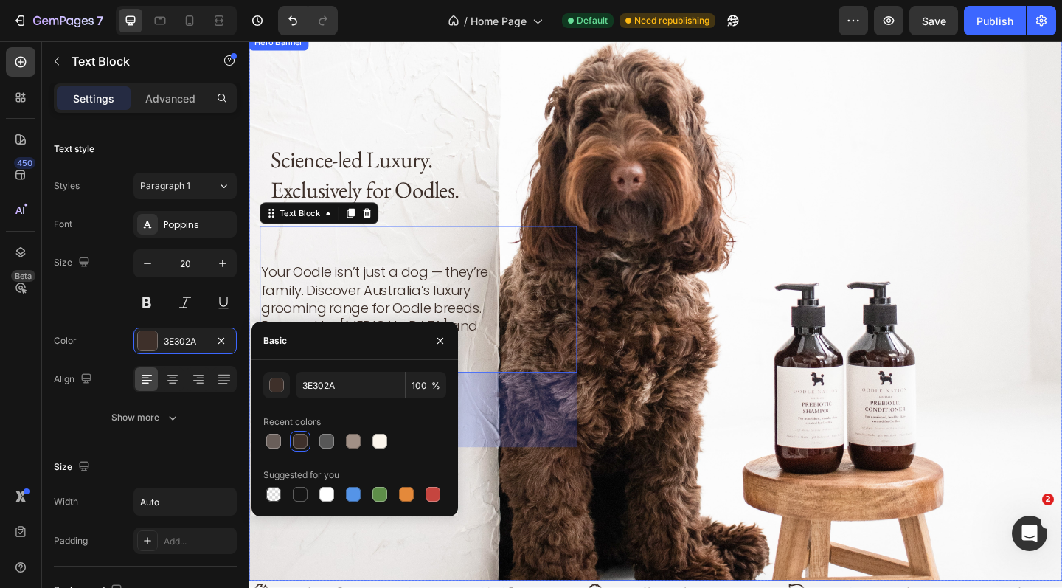
click at [494, 527] on div "Background Image" at bounding box center [691, 331] width 885 height 594
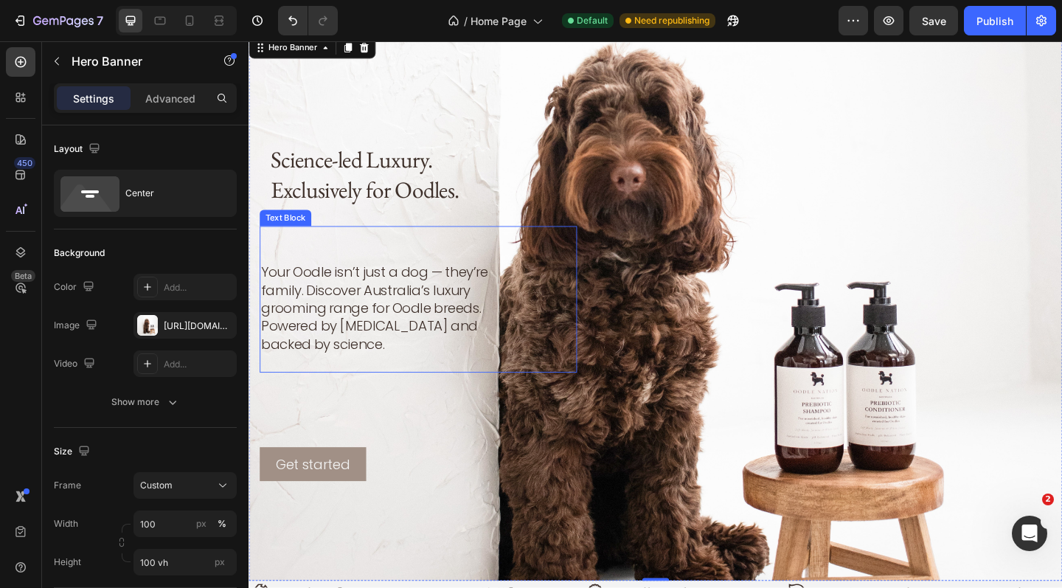
click at [532, 349] on div "Your Oodle isn’t just a dog — they’re family. Discover Australia’s luxury groom…" at bounding box center [432, 322] width 345 height 159
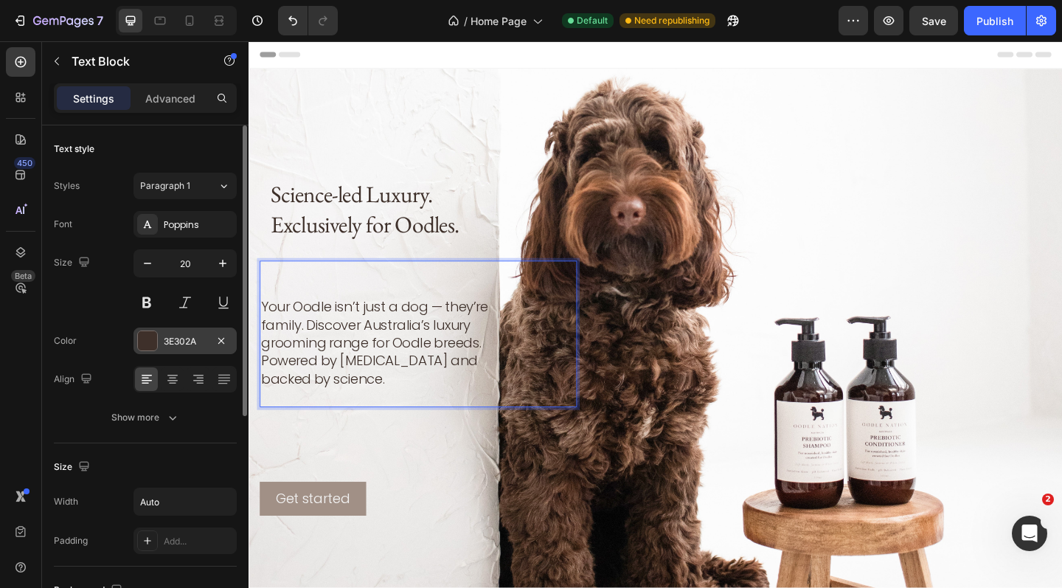
click at [155, 341] on div at bounding box center [147, 340] width 19 height 19
click at [490, 336] on p "Your Oodle isn’t just a dog — they’re family. Discover Australia’s luxury groom…" at bounding box center [396, 369] width 268 height 97
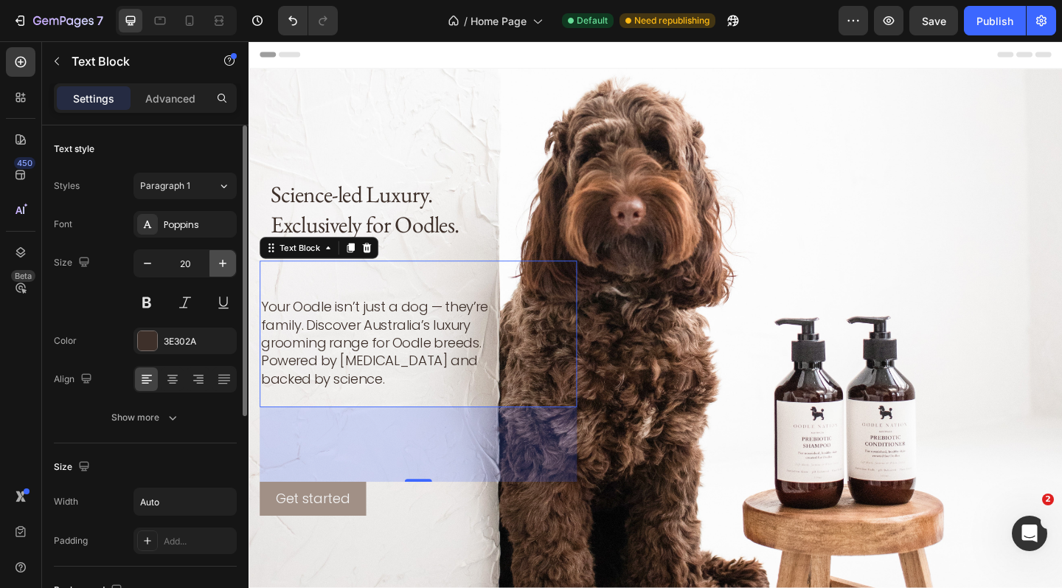
click at [225, 265] on icon "button" at bounding box center [222, 263] width 15 height 15
type input "21"
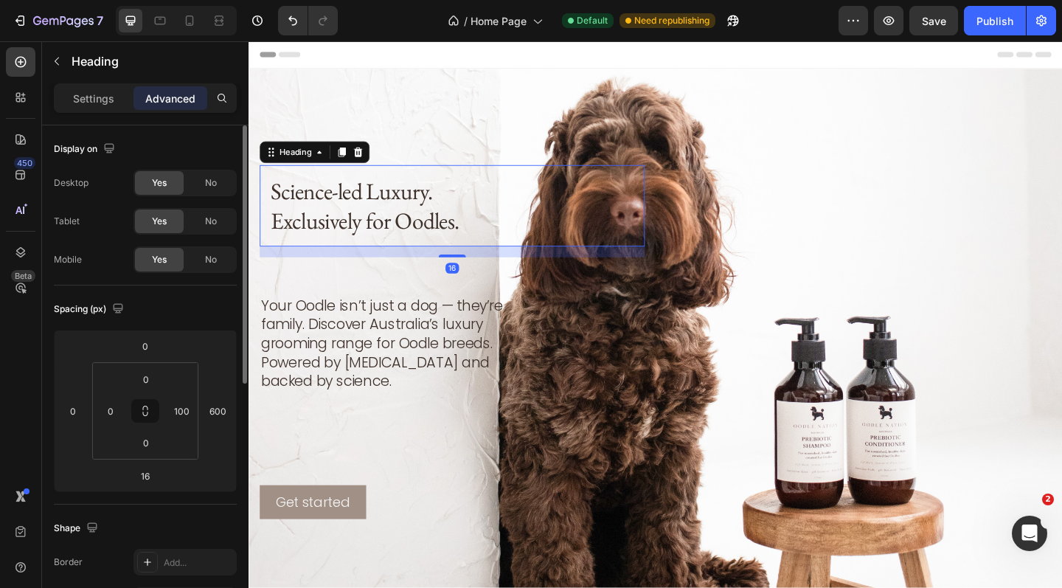
click at [409, 229] on p "Science-led Luxury. Exclusively for Oodles." at bounding box center [409, 220] width 274 height 65
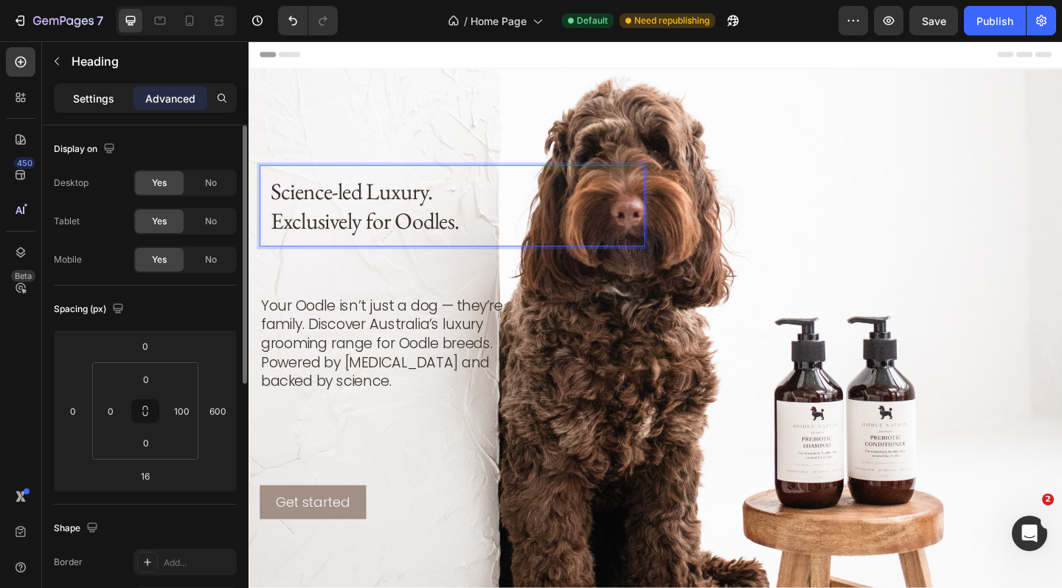
click at [91, 98] on p "Settings" at bounding box center [93, 98] width 41 height 15
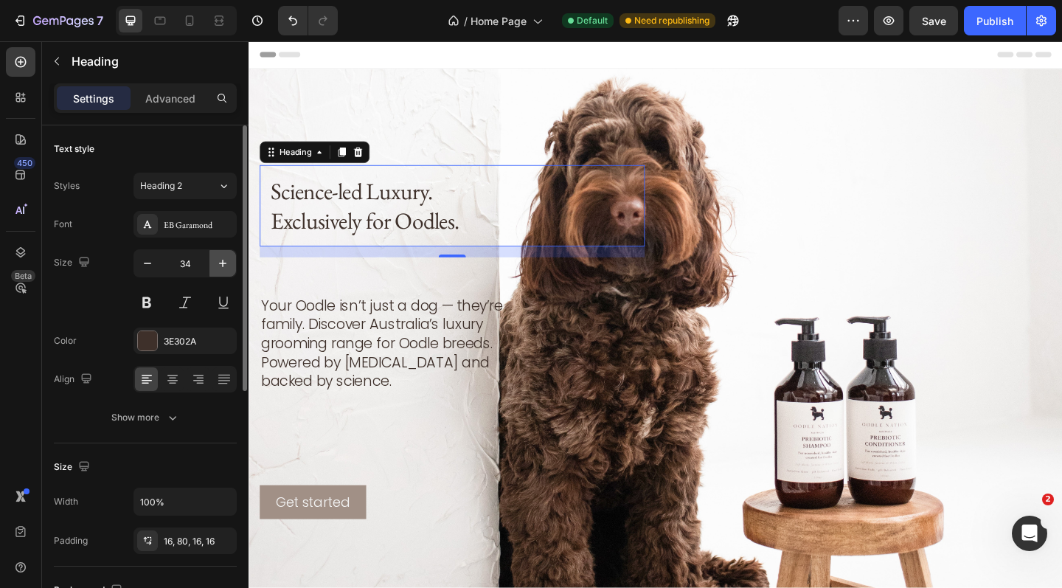
click at [224, 263] on icon "button" at bounding box center [222, 263] width 15 height 15
click at [223, 265] on icon "button" at bounding box center [222, 263] width 15 height 15
type input "37"
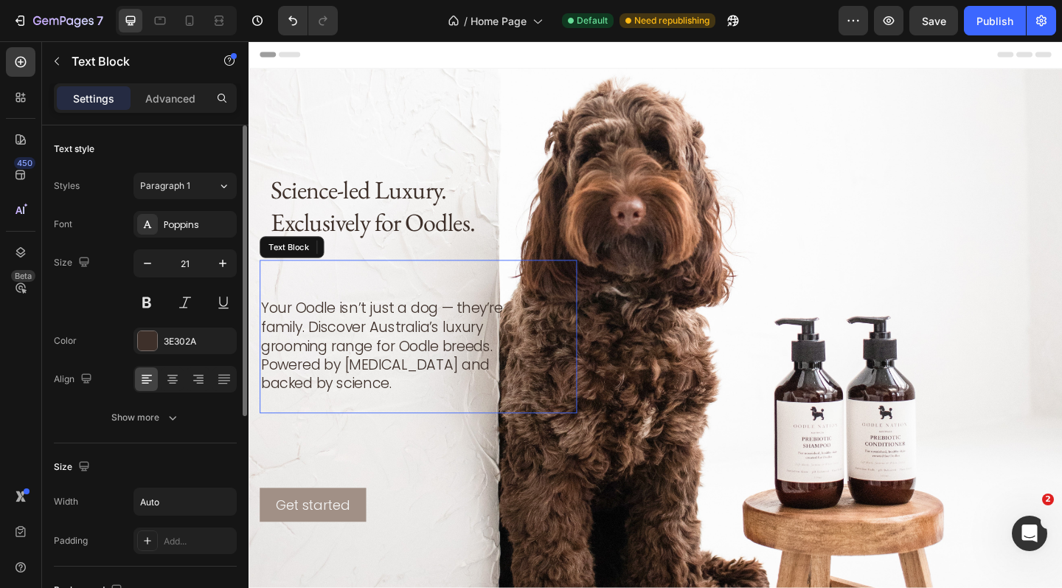
click at [404, 345] on p "Your Oodle isn’t just a dog — they’re family. Discover Australia’s luxury groom…" at bounding box center [396, 373] width 268 height 103
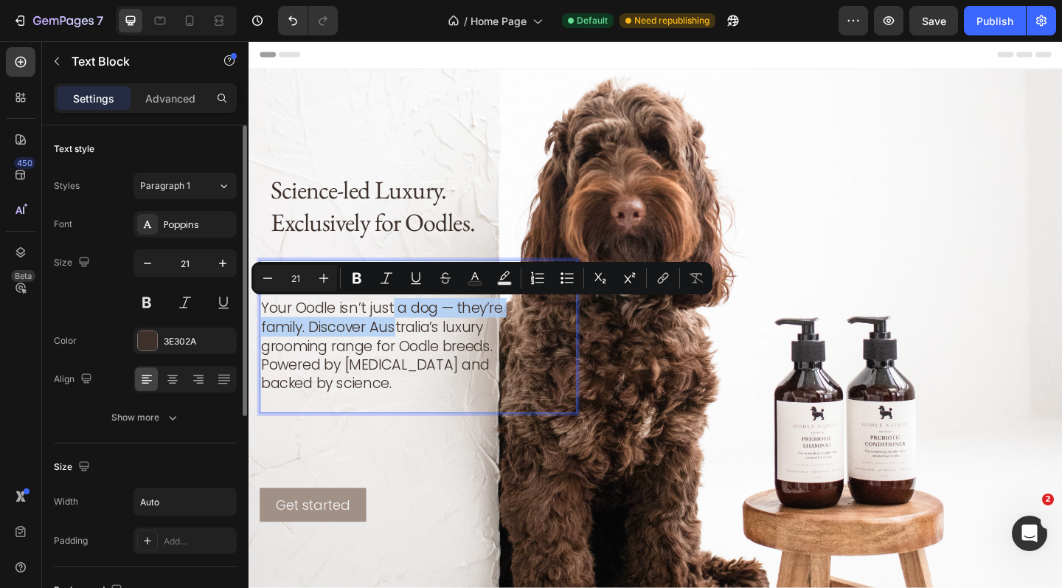
drag, startPoint x: 404, startPoint y: 345, endPoint x: 404, endPoint y: 323, distance: 22.1
click at [392, 371] on p "Your Oodle isn’t just a dog — they’re family. Discover Australia’s luxury groom…" at bounding box center [396, 373] width 268 height 103
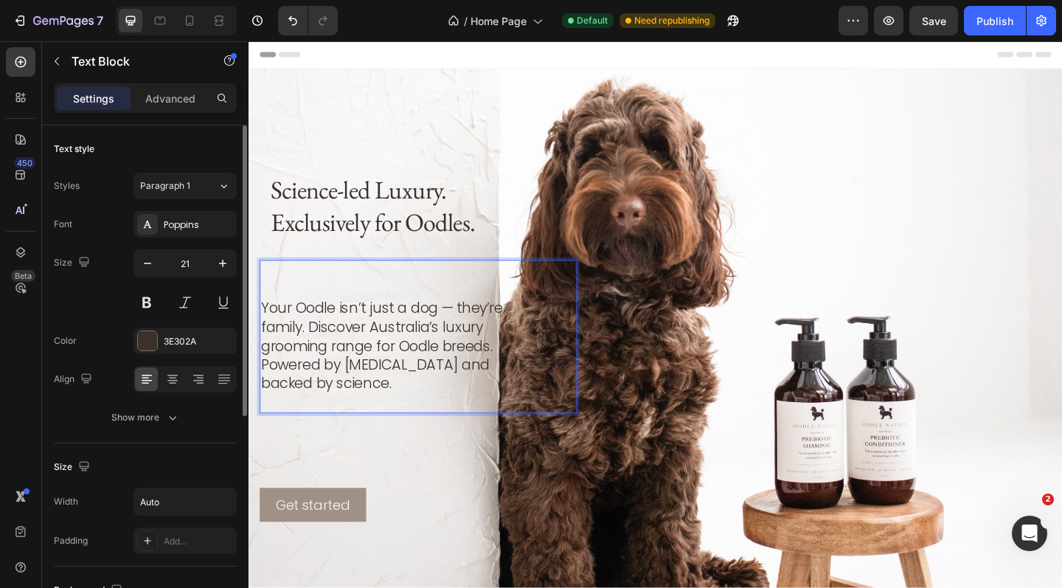
click at [334, 305] on p "Rich Text Editor. Editing area: main" at bounding box center [396, 312] width 268 height 21
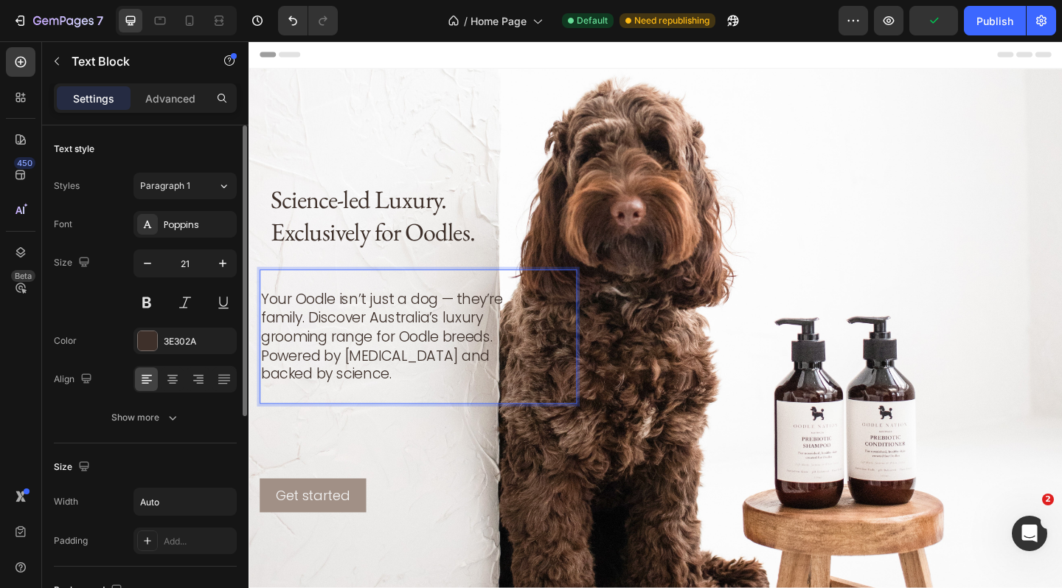
click at [521, 380] on p "Your Oodle isn’t just a dog — they’re family. Discover Australia’s luxury groom…" at bounding box center [396, 363] width 268 height 103
click at [521, 381] on p "Your Oodle isn’t just a dog — they’re family. Discover Australia’s luxury groom…" at bounding box center [396, 363] width 268 height 103
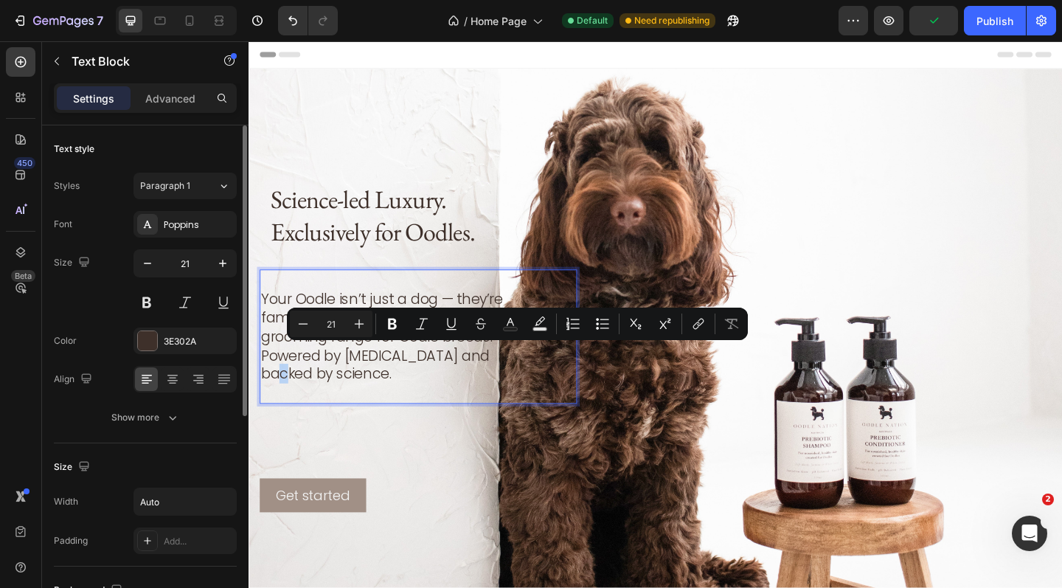
click at [521, 381] on p "Your Oodle isn’t just a dog — they’re family. Discover Australia’s luxury groom…" at bounding box center [396, 363] width 268 height 103
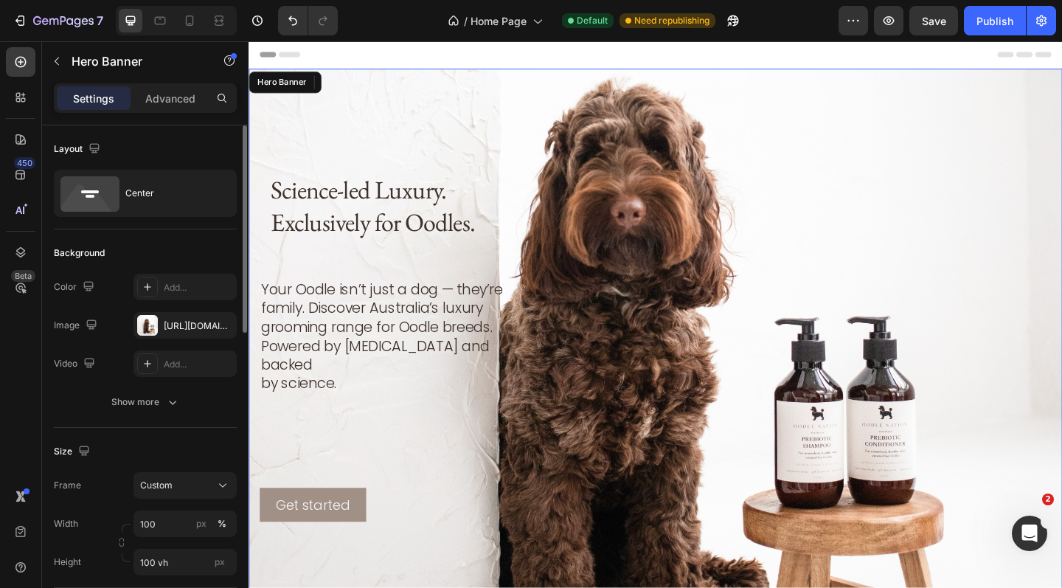
click at [425, 450] on div "Science-led Luxury. Exclusively for Oodles. Heading Your Oodle isn’t just a dog…" at bounding box center [690, 368] width 861 height 391
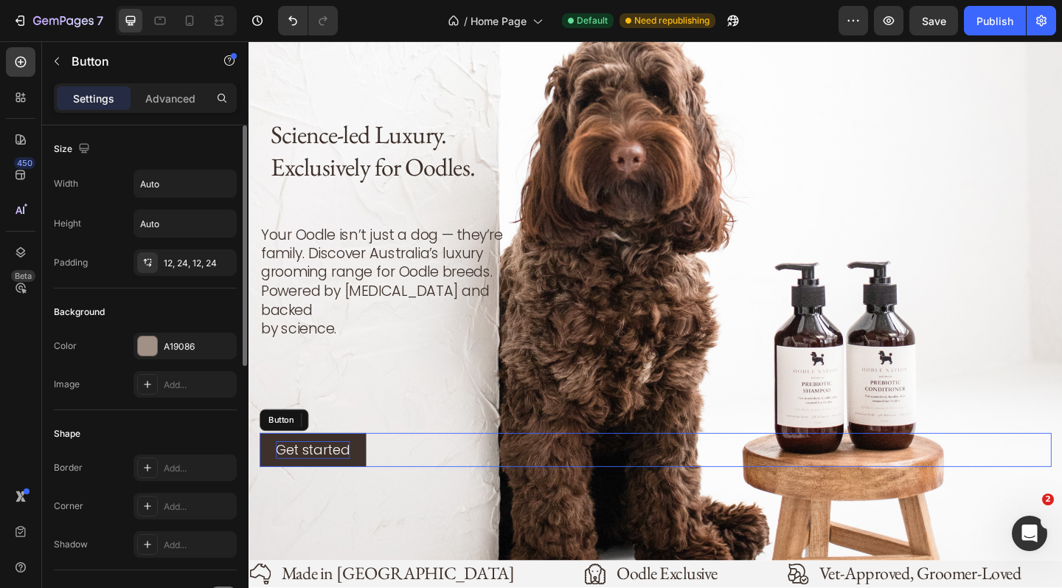
click at [337, 476] on div "Get started" at bounding box center [318, 485] width 80 height 19
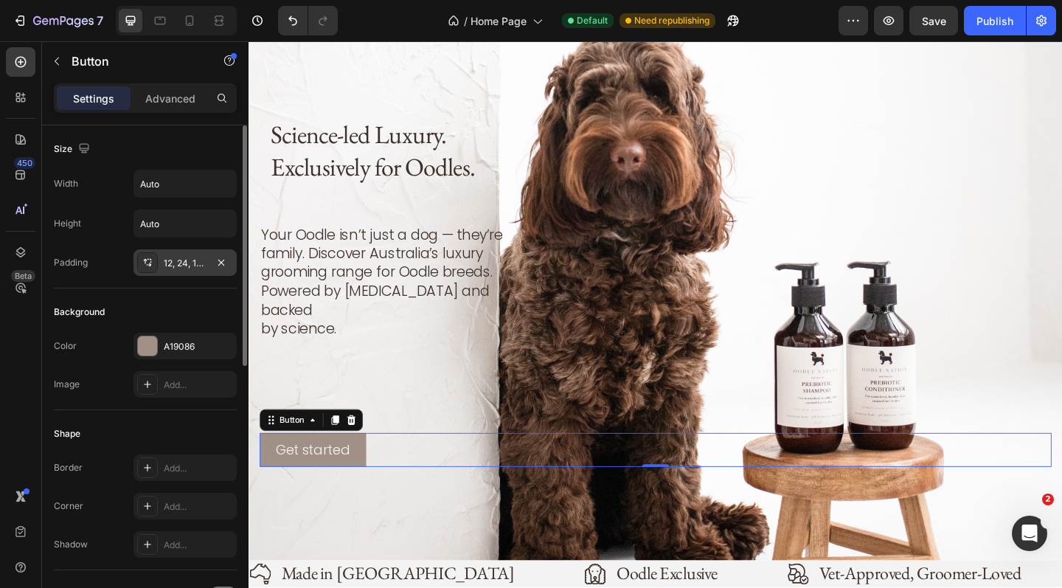
click at [182, 260] on div "12, 24, 12, 24" at bounding box center [185, 263] width 43 height 13
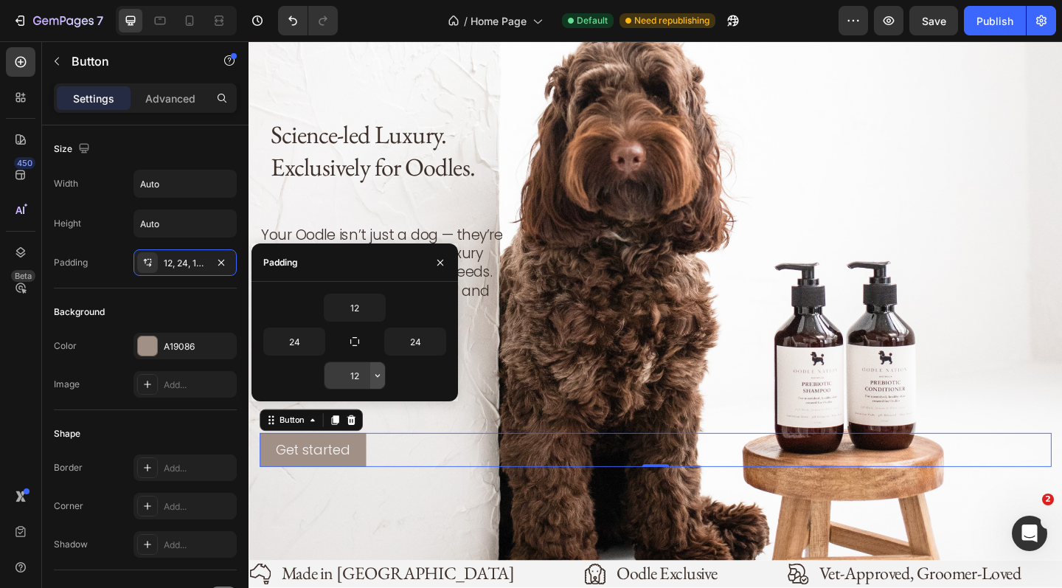
click at [375, 376] on icon "button" at bounding box center [378, 375] width 12 height 12
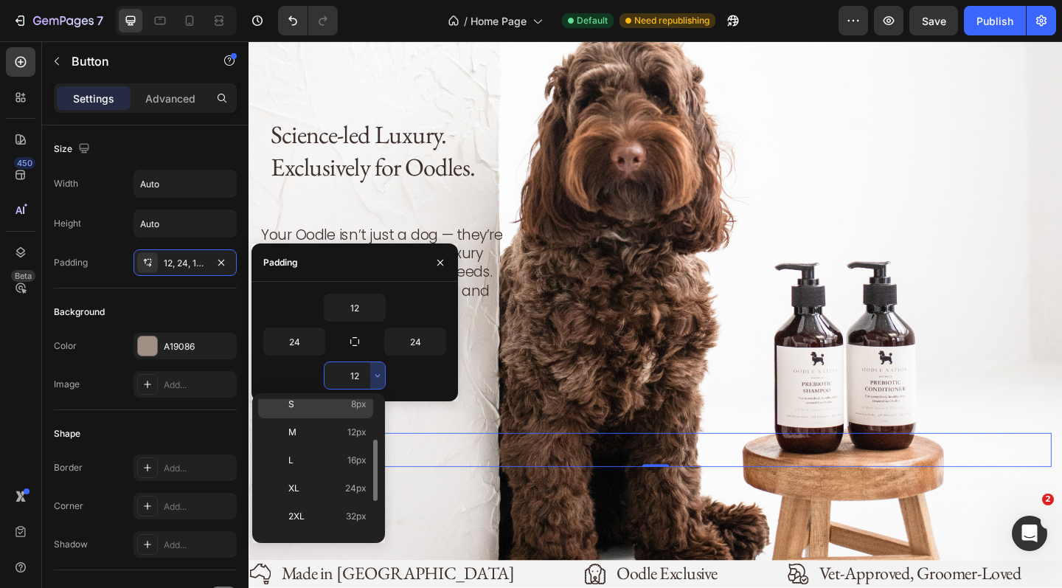
scroll to position [92, 0]
click at [310, 497] on div "XL 24px" at bounding box center [315, 489] width 115 height 28
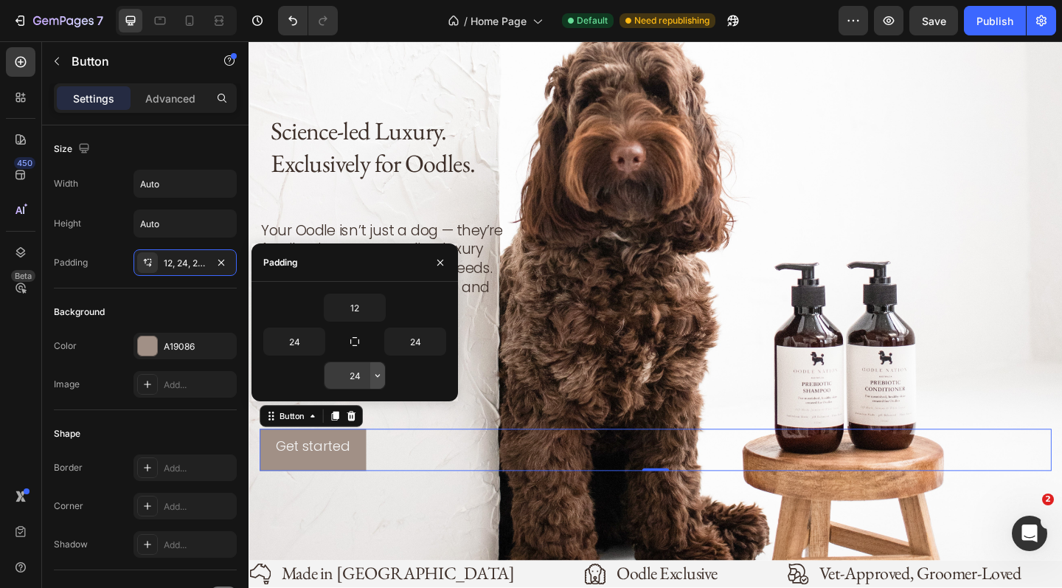
click at [374, 375] on icon "button" at bounding box center [378, 375] width 12 height 12
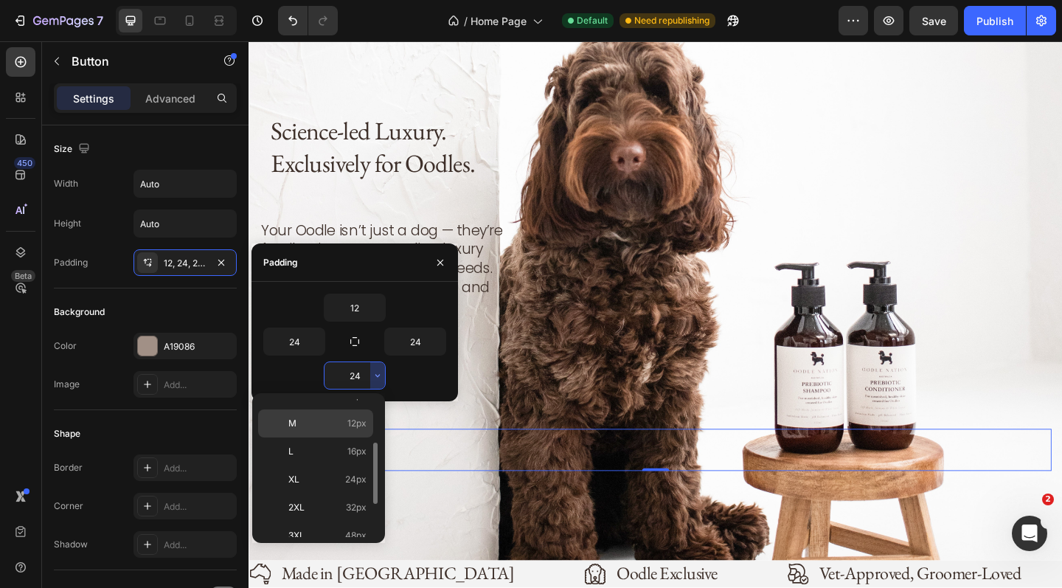
scroll to position [100, 0]
click at [306, 426] on p "M 12px" at bounding box center [327, 424] width 78 height 13
type input "12"
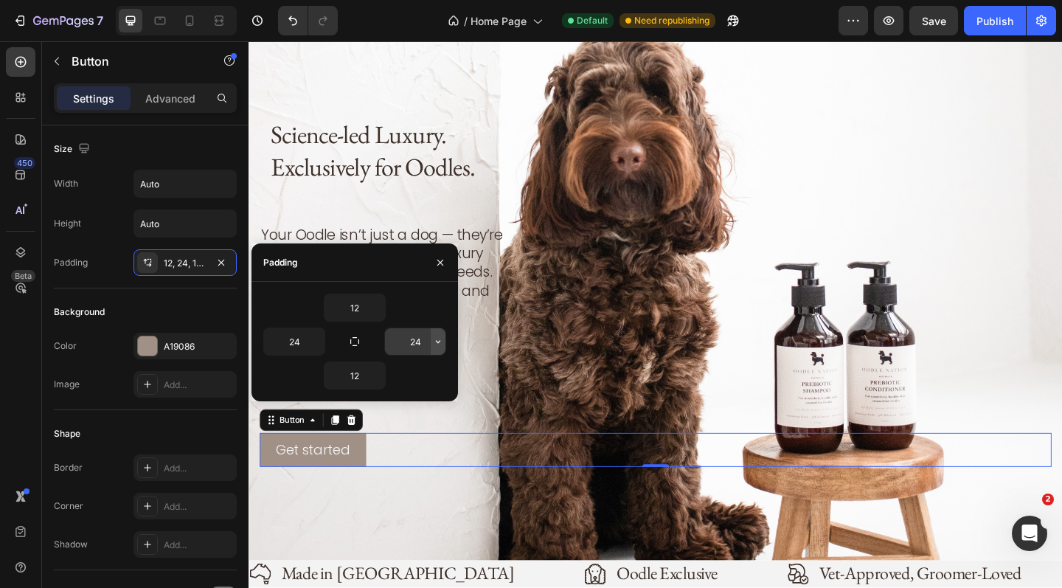
click at [433, 340] on icon "button" at bounding box center [438, 342] width 12 height 12
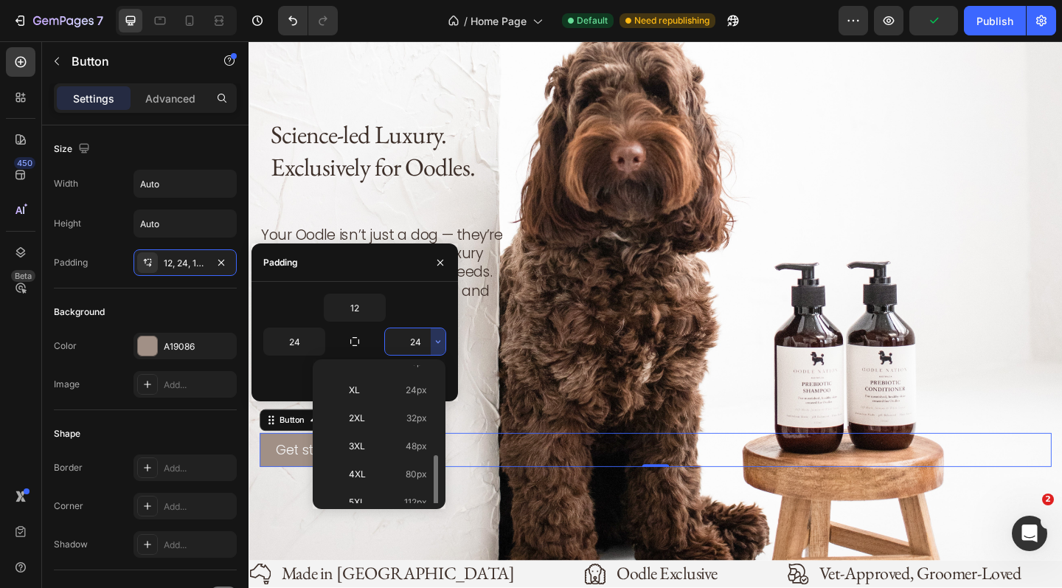
scroll to position [170, 0]
click at [390, 403] on p "2XL 32px" at bounding box center [388, 404] width 78 height 13
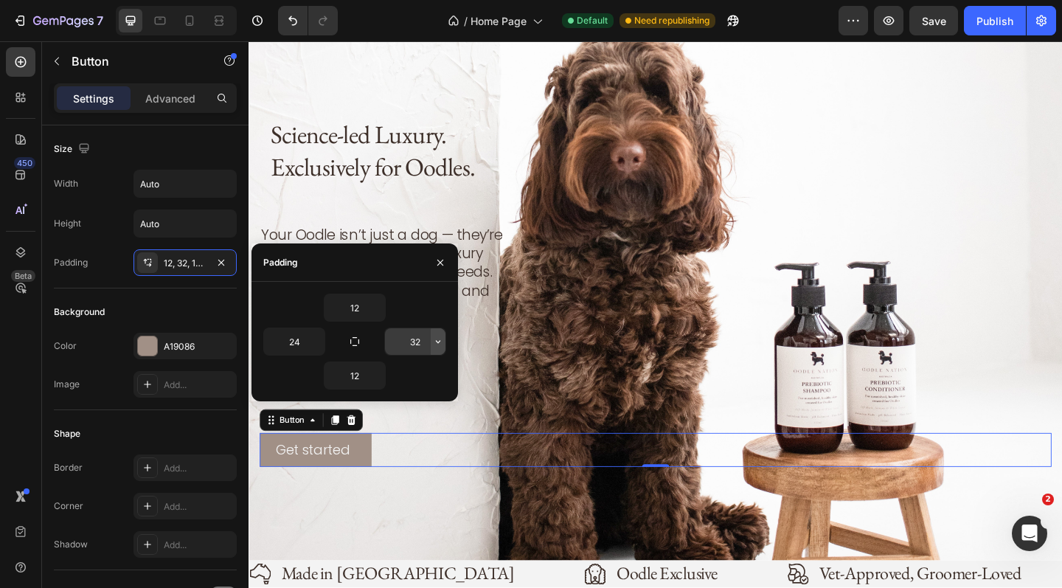
click at [438, 340] on icon "button" at bounding box center [438, 342] width 12 height 12
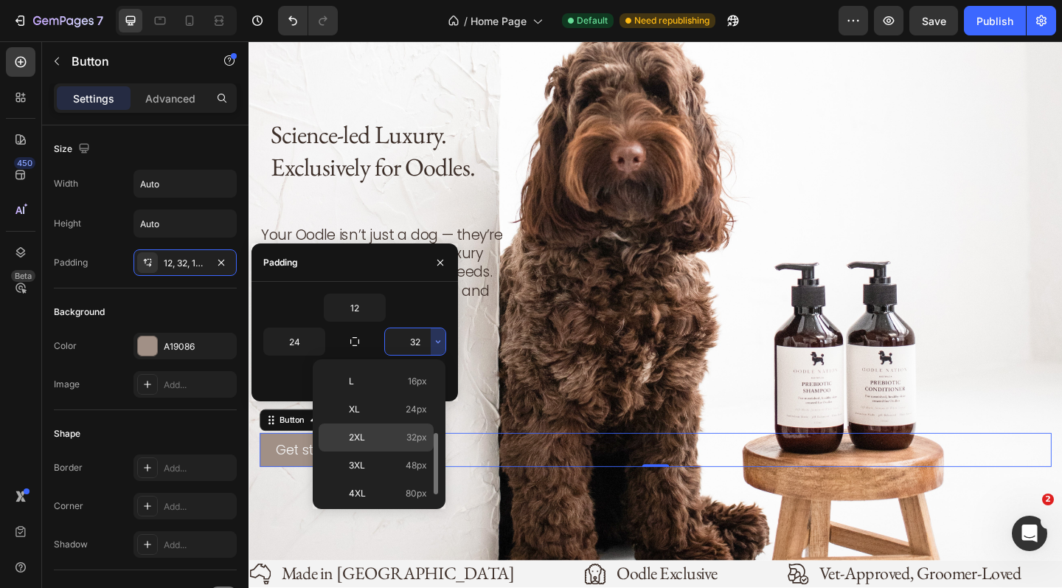
scroll to position [142, 0]
click at [382, 461] on p "3XL 48px" at bounding box center [388, 460] width 78 height 13
type input "48"
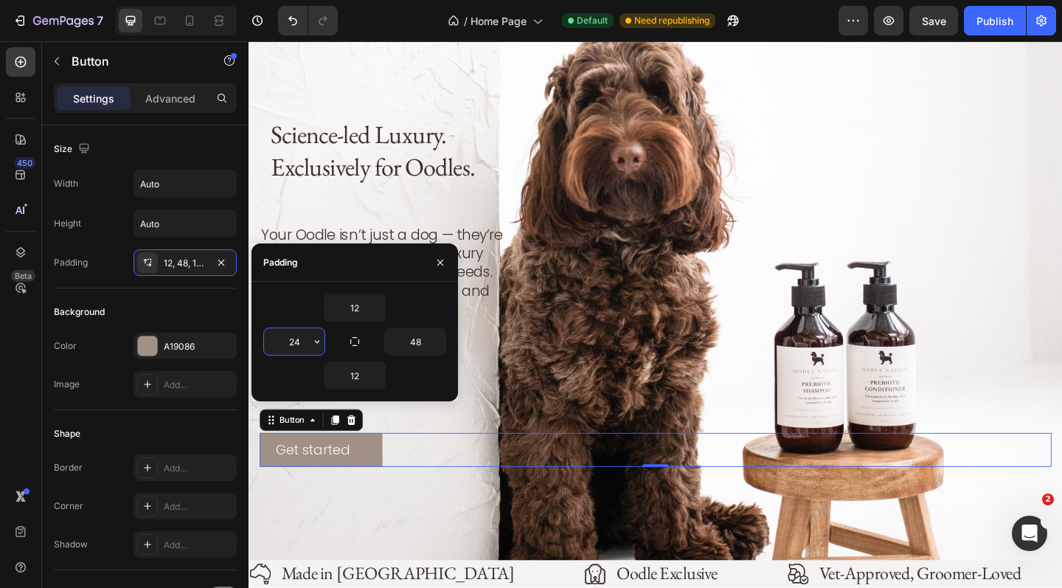
click at [292, 344] on input "24" at bounding box center [294, 341] width 60 height 27
click at [316, 339] on icon "button" at bounding box center [317, 342] width 12 height 12
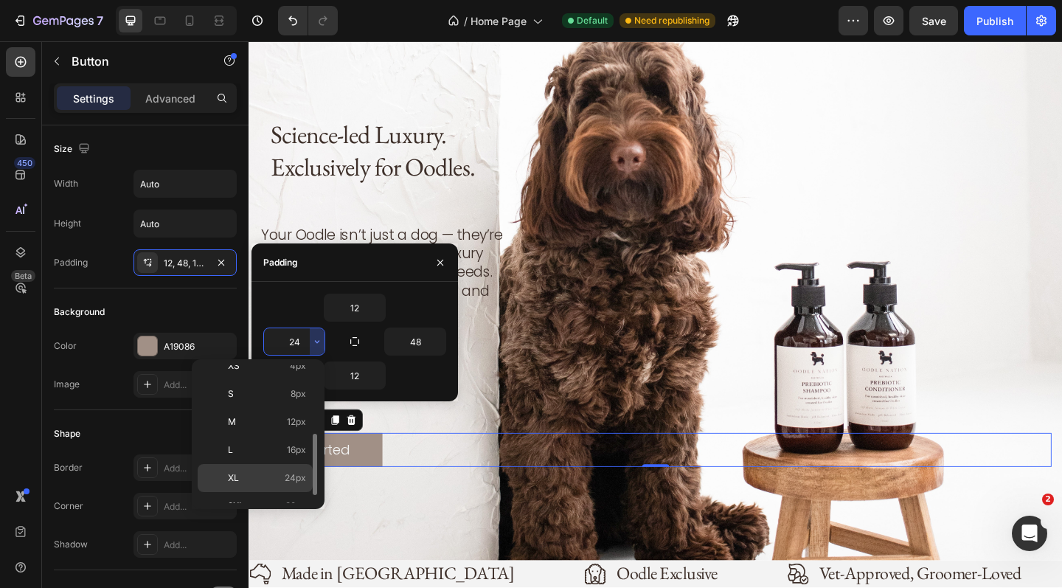
scroll to position [108, 0]
click at [293, 468] on span "32px" at bounding box center [295, 467] width 21 height 13
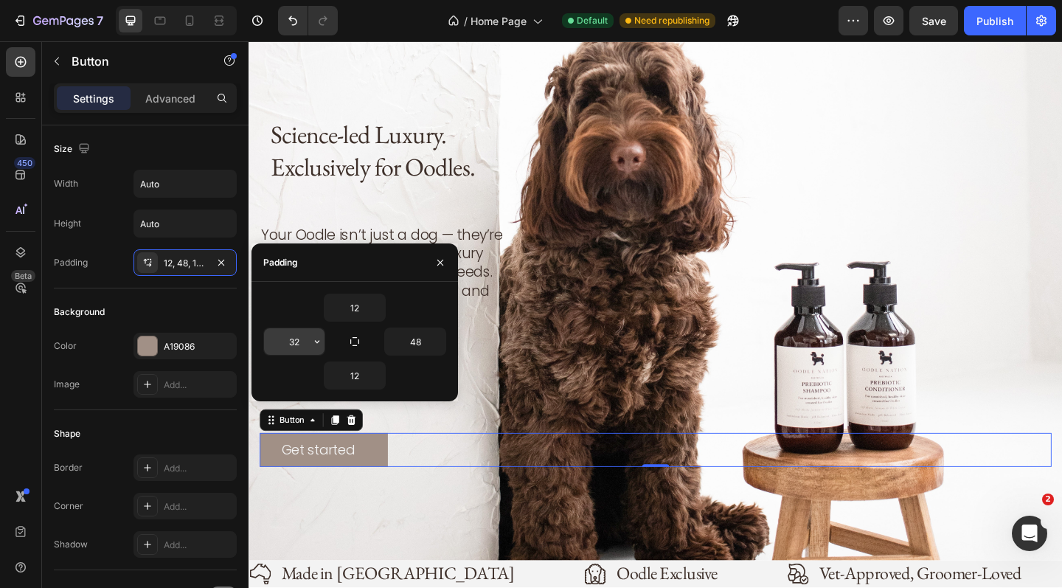
click at [305, 345] on input "32" at bounding box center [294, 341] width 60 height 27
click at [314, 343] on icon "button" at bounding box center [317, 342] width 12 height 12
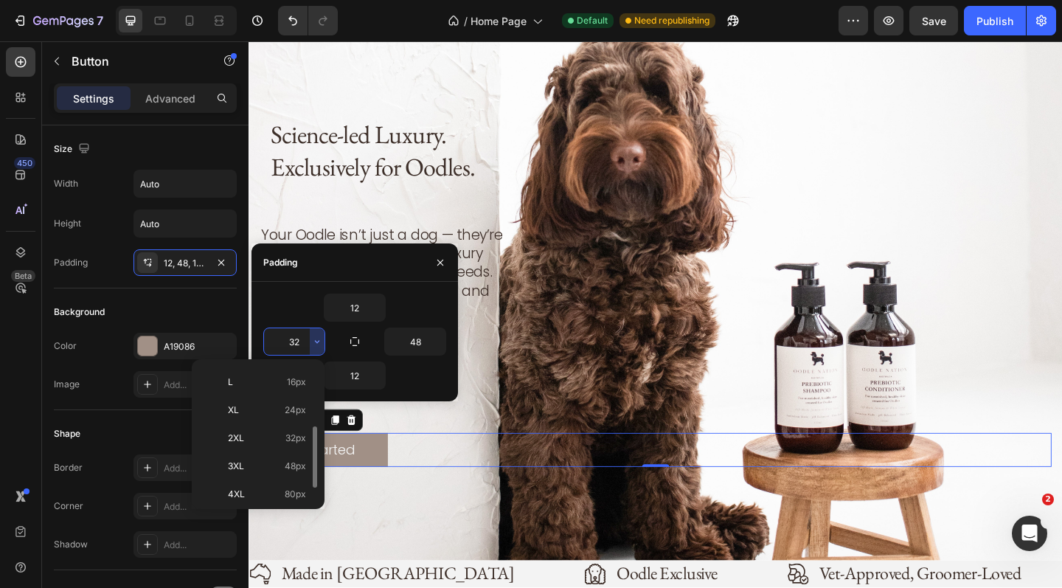
scroll to position [136, 0]
click at [270, 463] on p "3XL 48px" at bounding box center [267, 466] width 78 height 13
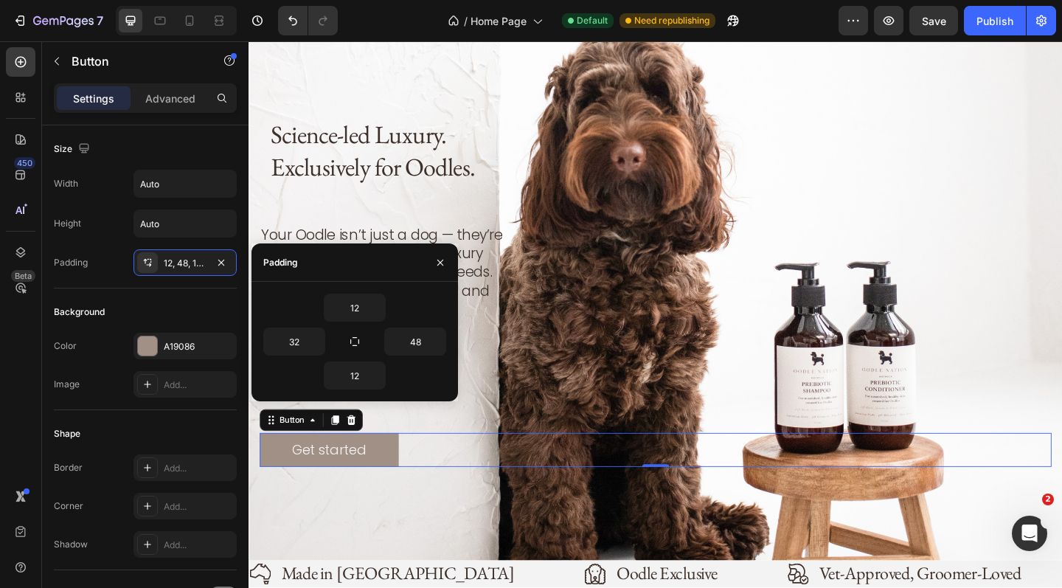
type input "48"
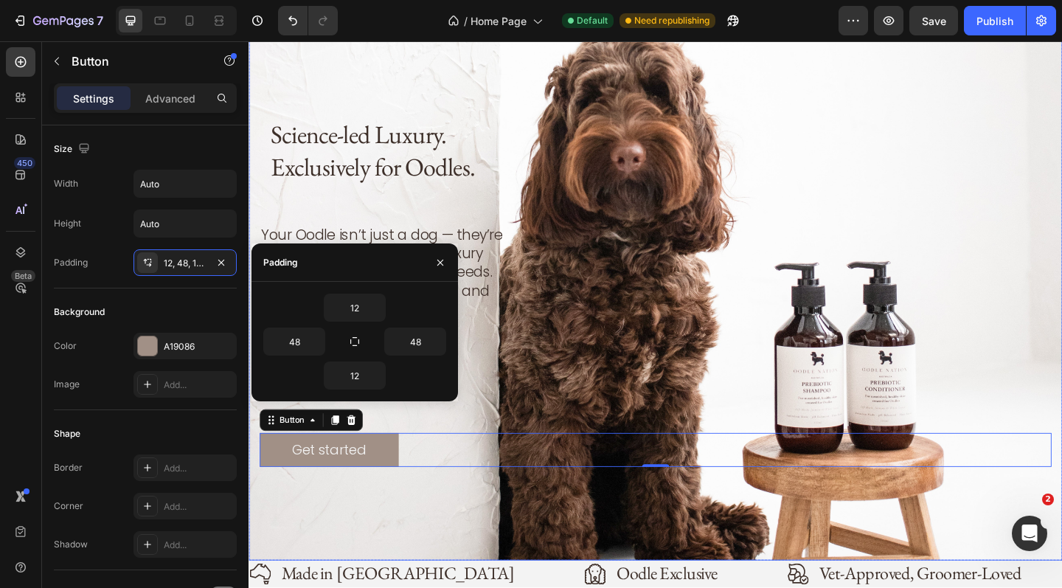
click at [372, 501] on div "Background Image" at bounding box center [691, 309] width 885 height 594
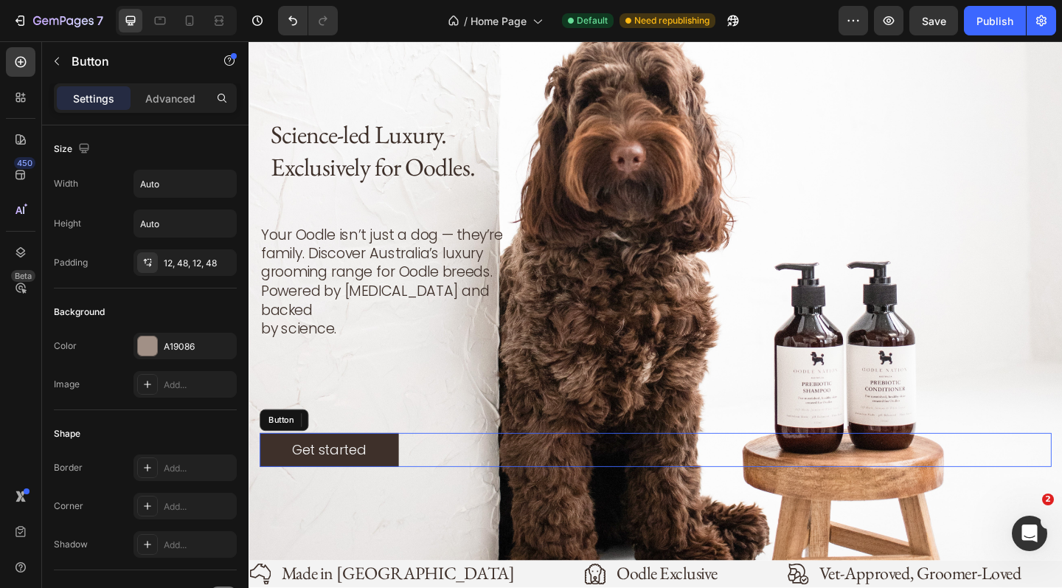
click at [377, 470] on button "Get started" at bounding box center [335, 486] width 151 height 37
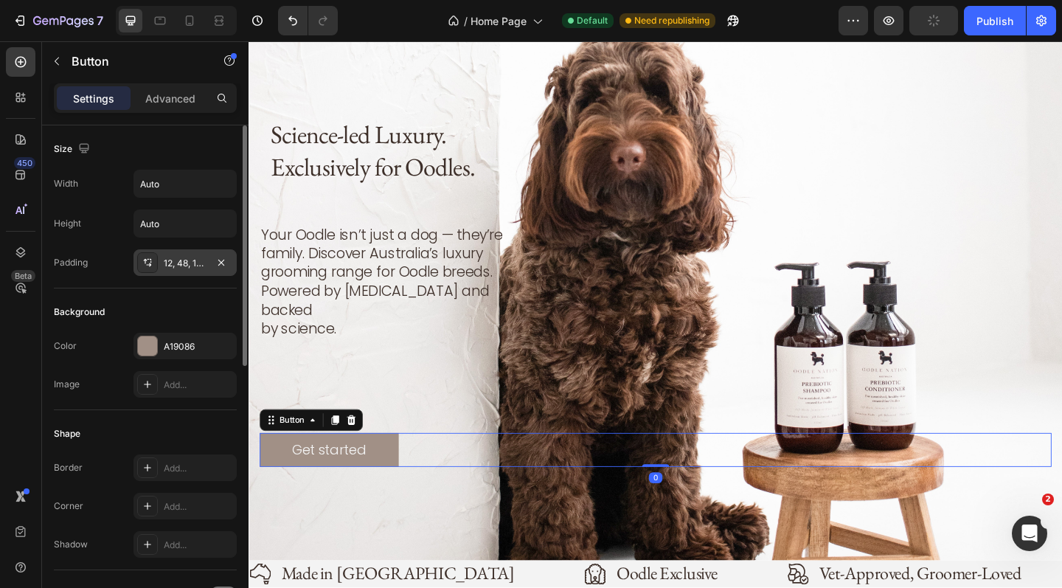
click at [206, 261] on div "12, 48, 12, 48" at bounding box center [185, 263] width 43 height 13
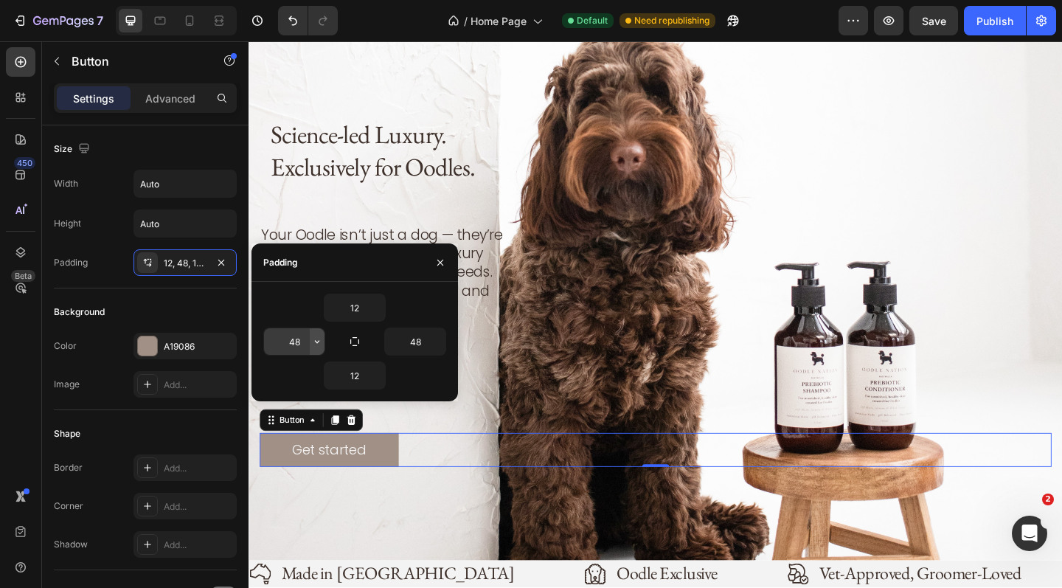
click at [316, 341] on icon "button" at bounding box center [317, 342] width 12 height 12
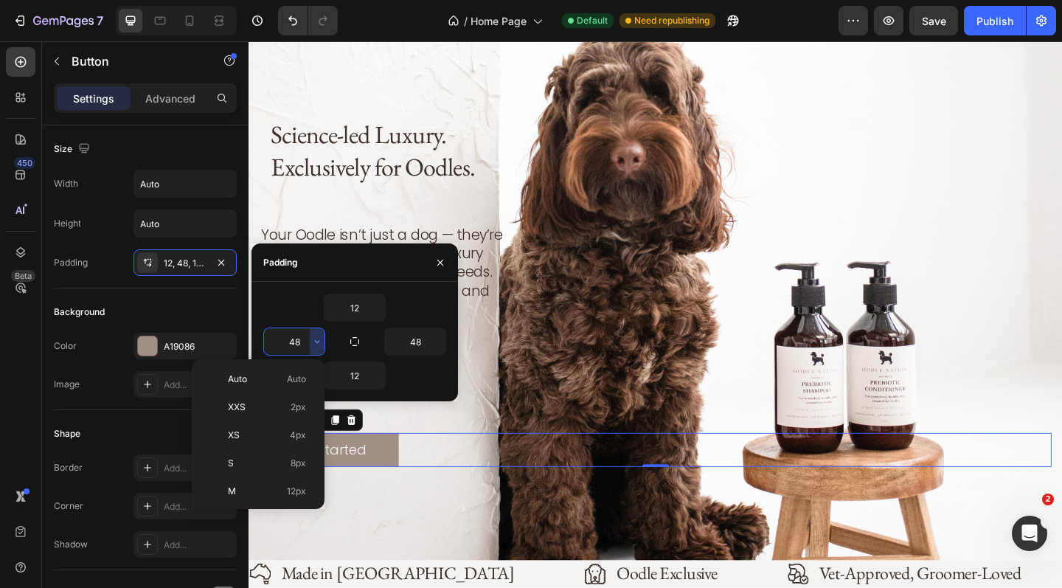
click at [300, 343] on input "48" at bounding box center [294, 341] width 60 height 27
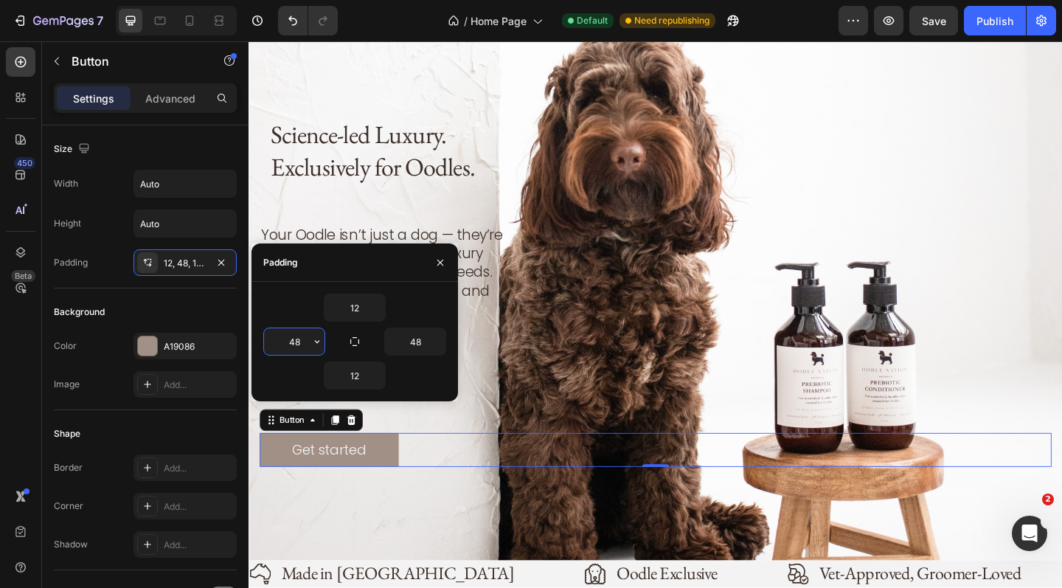
click at [300, 343] on input "48" at bounding box center [294, 341] width 60 height 27
type input "4"
type input "60"
click at [426, 344] on input "48" at bounding box center [415, 341] width 60 height 27
type input "4"
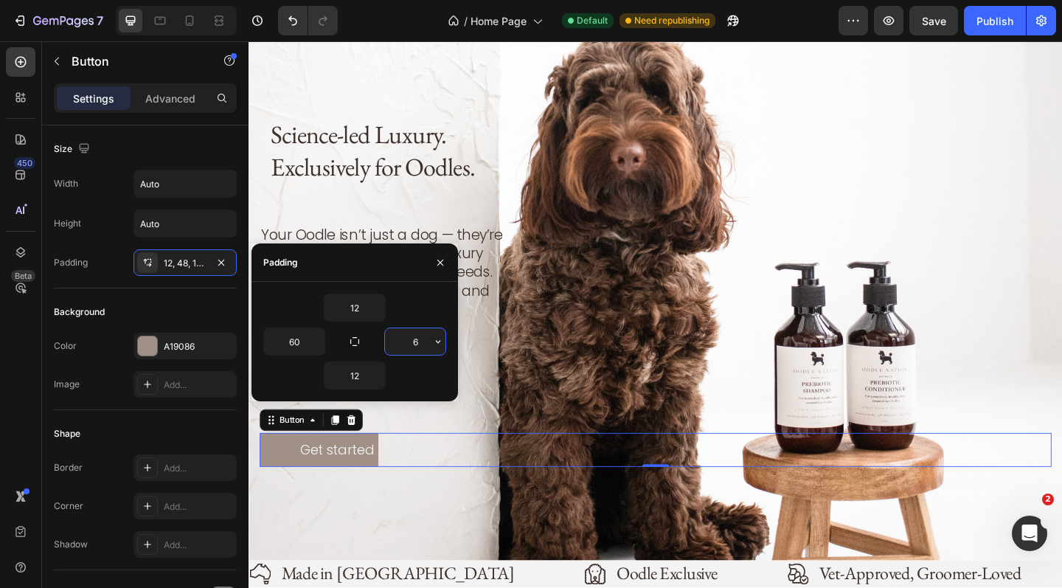
type input "60"
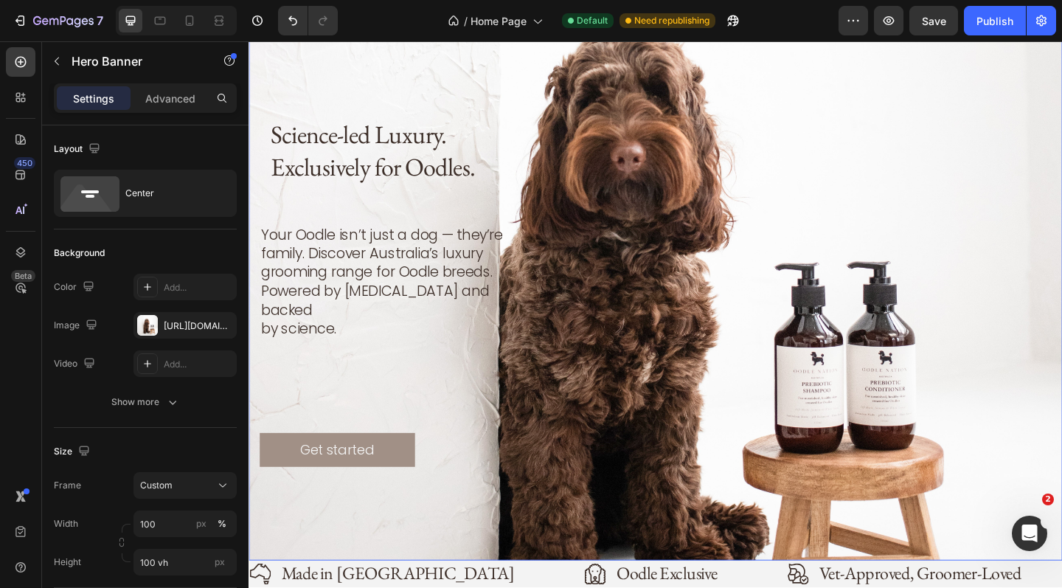
click at [469, 509] on div "Background Image" at bounding box center [691, 309] width 885 height 594
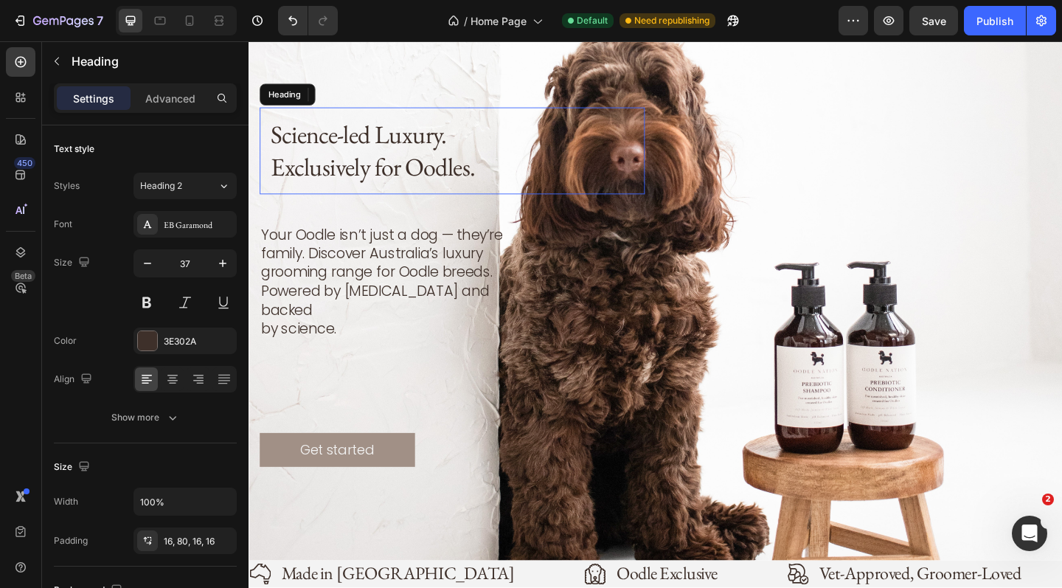
click at [362, 187] on p "Science-led Luxury. Exclusively for Oodles." at bounding box center [409, 160] width 274 height 71
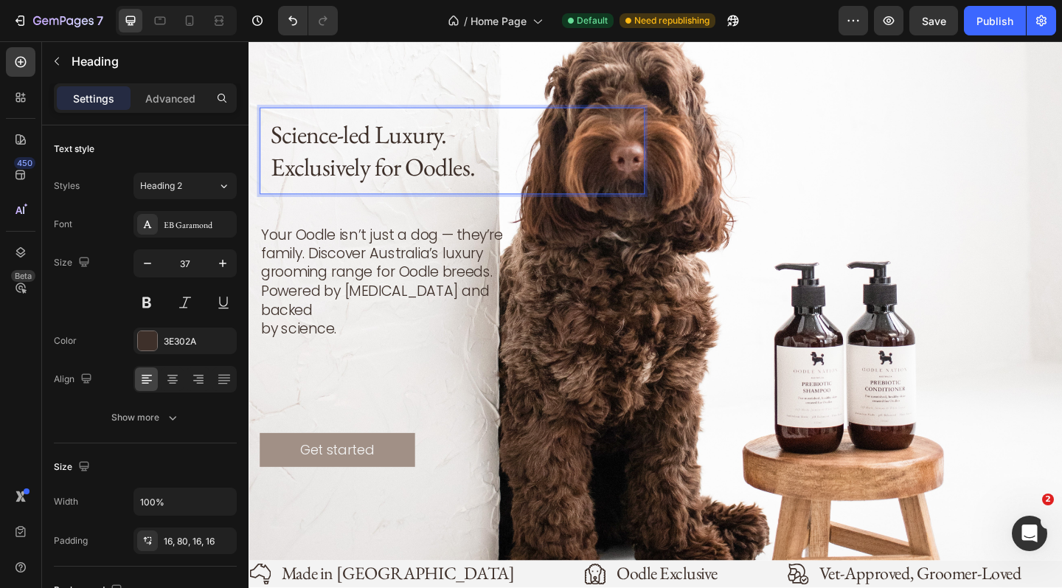
click at [275, 149] on p "Science-led Luxury. Exclusively for Oodles." at bounding box center [409, 160] width 274 height 71
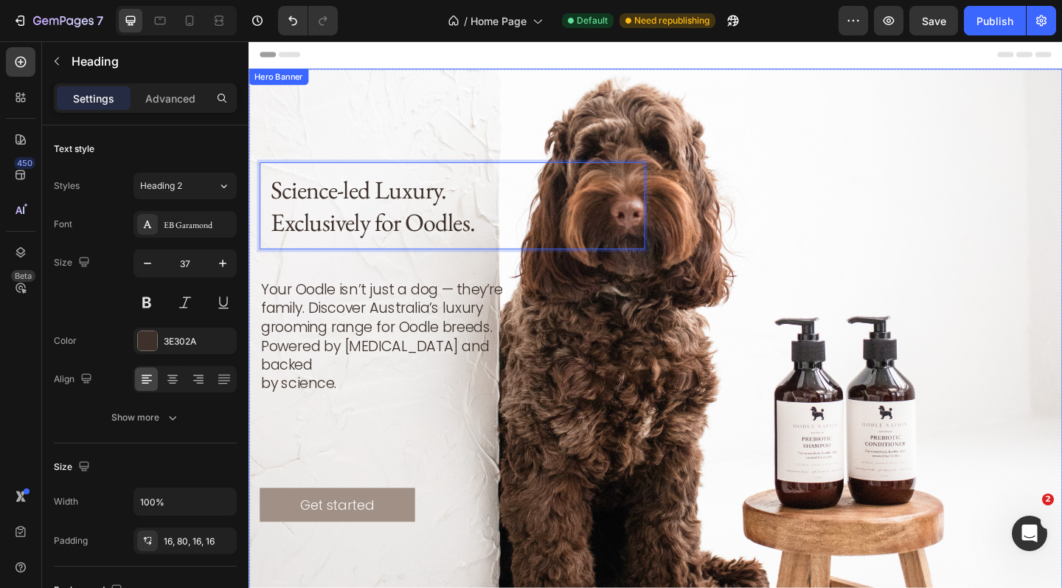
scroll to position [0, 0]
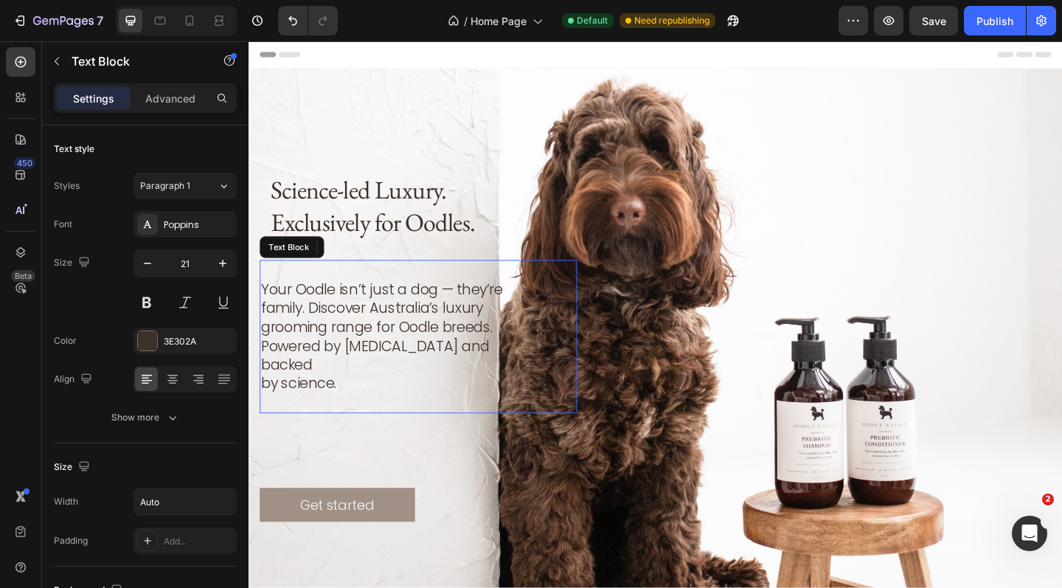
click at [279, 302] on p "Rich Text Editor. Editing area: main" at bounding box center [396, 291] width 268 height 21
click at [271, 302] on p "Rich Text Editor. Editing area: main" at bounding box center [396, 291] width 268 height 21
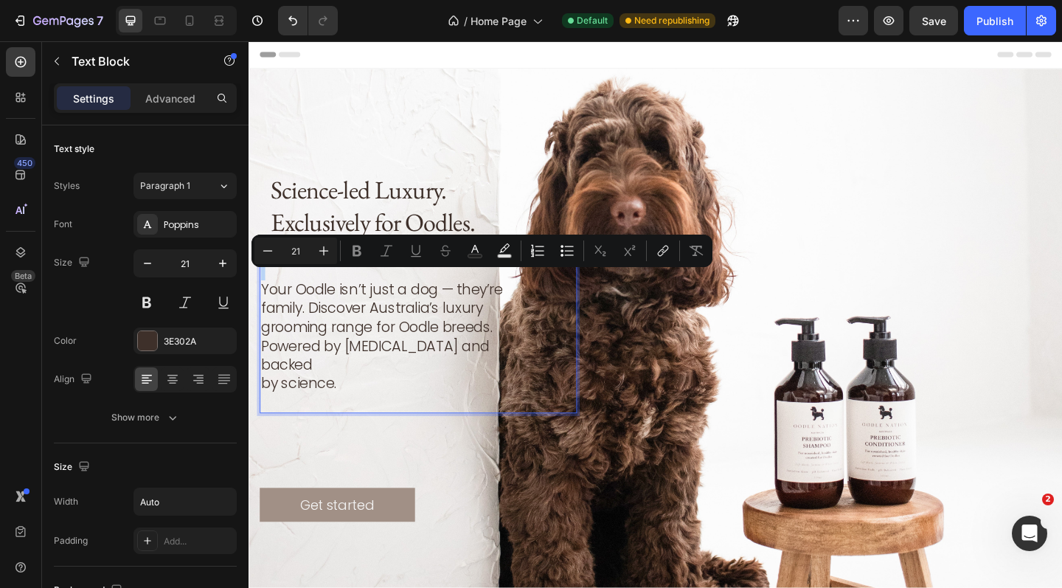
click at [271, 302] on p "Rich Text Editor. Editing area: main" at bounding box center [396, 291] width 268 height 21
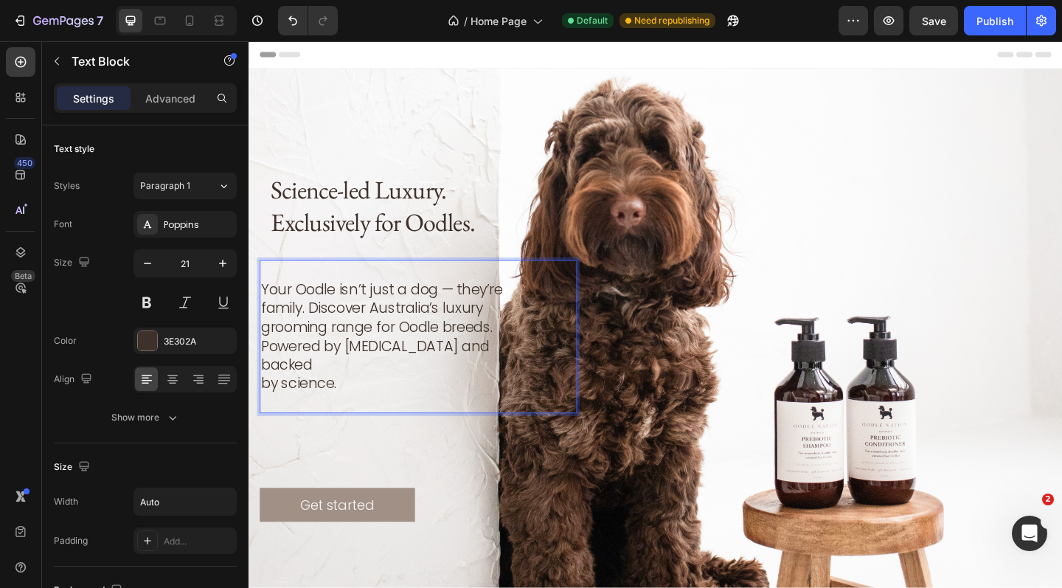
click at [265, 323] on p "Your Oodle isn’t just a dog — they’re family. Discover Australia’s luxury groom…" at bounding box center [396, 353] width 268 height 103
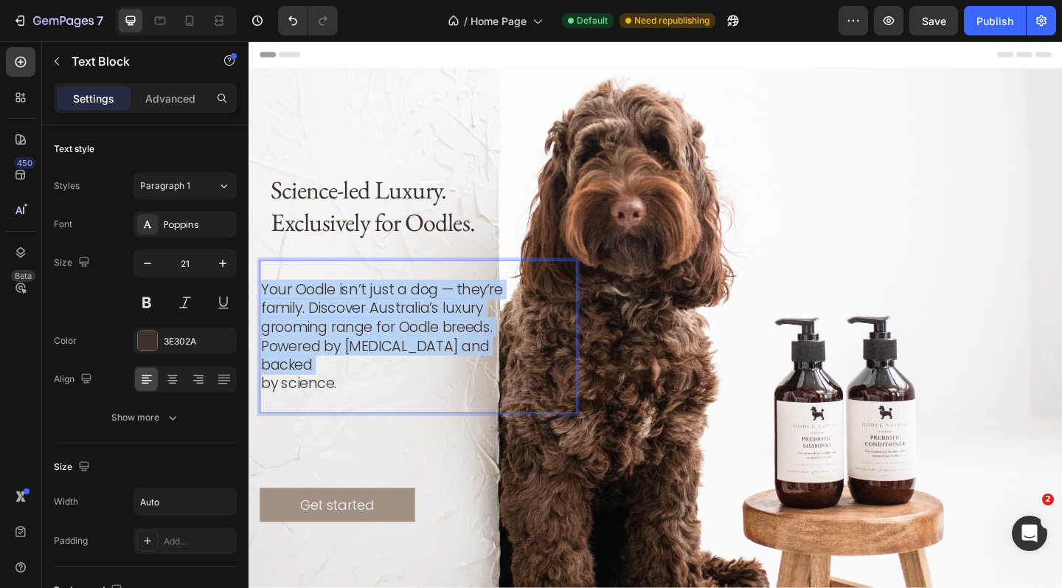
click at [265, 323] on p "Your Oodle isn’t just a dog — they’re family. Discover Australia’s luxury groom…" at bounding box center [396, 353] width 268 height 103
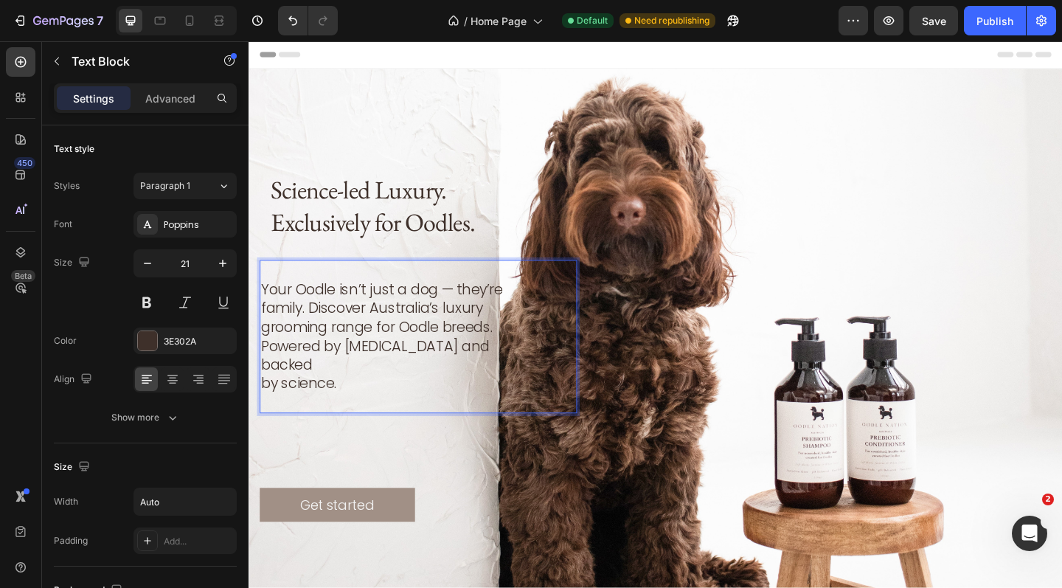
click at [262, 323] on p "Your Oodle isn’t just a dog — they’re family. Discover Australia’s luxury groom…" at bounding box center [396, 353] width 268 height 103
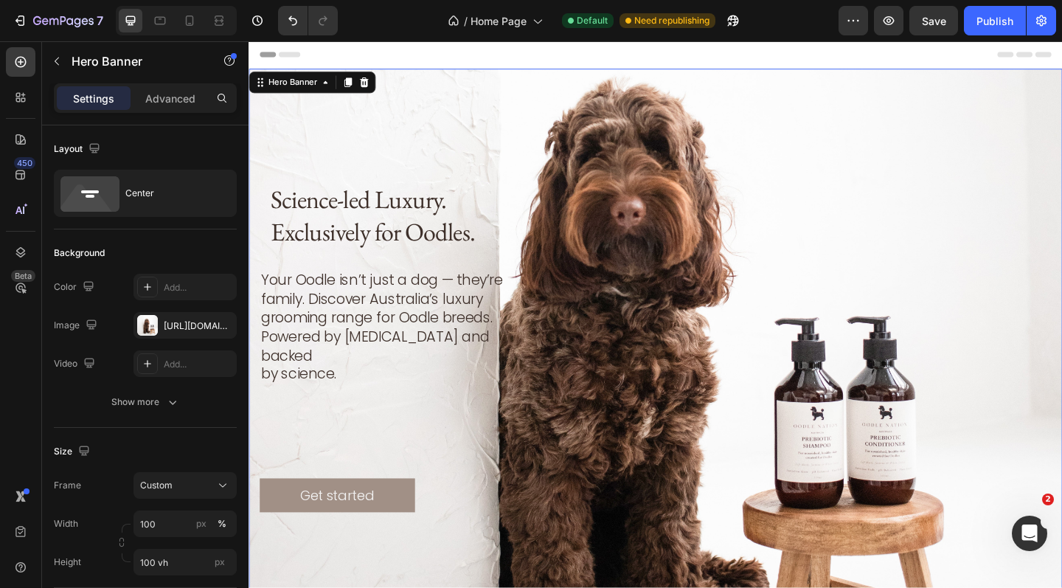
click at [442, 459] on div "Science-led Luxury. Exclusively for Oodles. Heading Your Oodle isn’t just a dog…" at bounding box center [690, 369] width 861 height 371
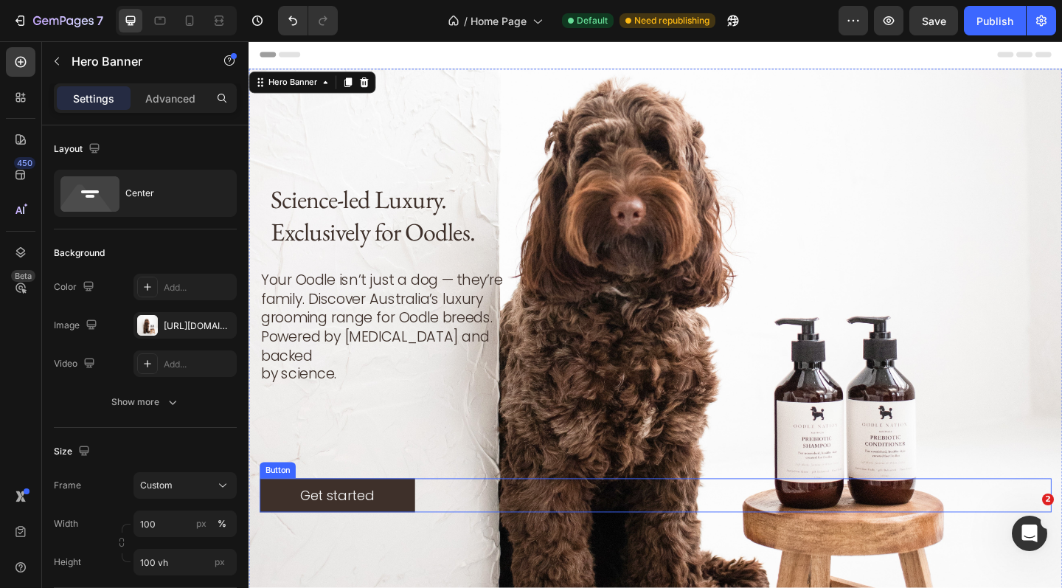
click at [296, 517] on button "Get started" at bounding box center [344, 535] width 169 height 37
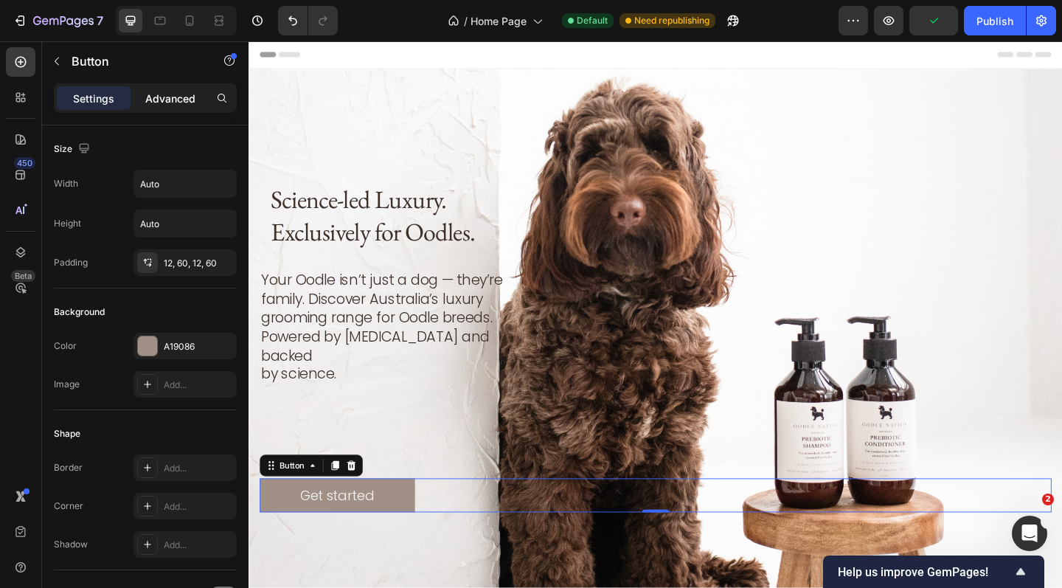
click at [166, 103] on p "Advanced" at bounding box center [170, 98] width 50 height 15
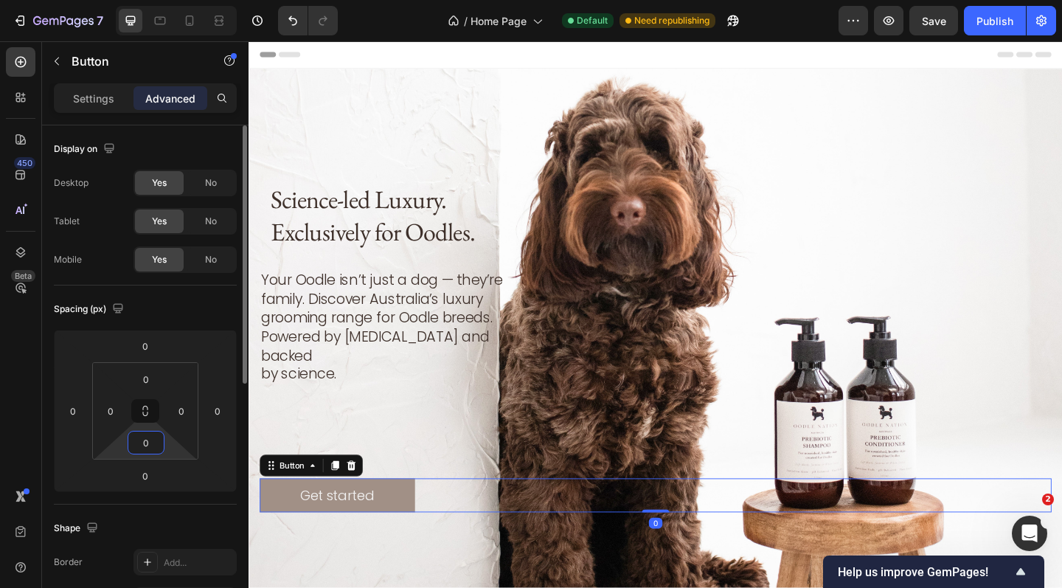
click at [151, 450] on input "0" at bounding box center [145, 442] width 29 height 22
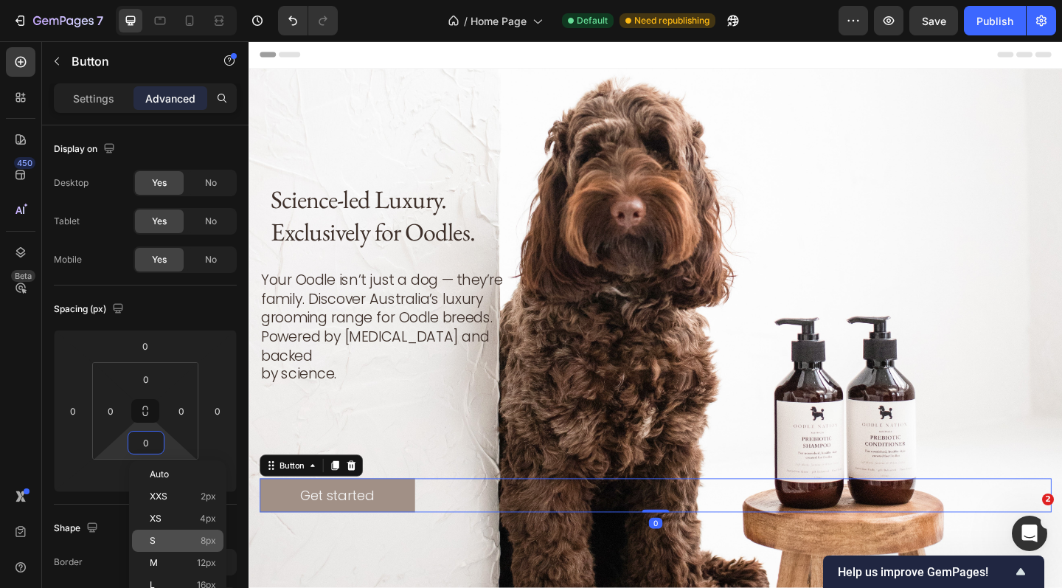
click at [167, 540] on p "S 8px" at bounding box center [183, 540] width 66 height 10
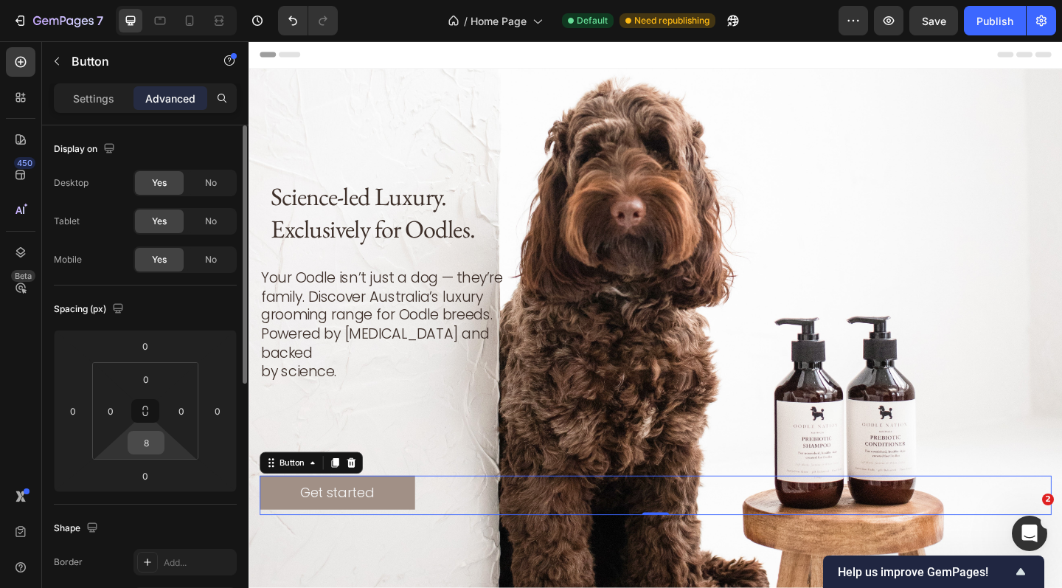
click at [145, 442] on input "8" at bounding box center [145, 442] width 29 height 22
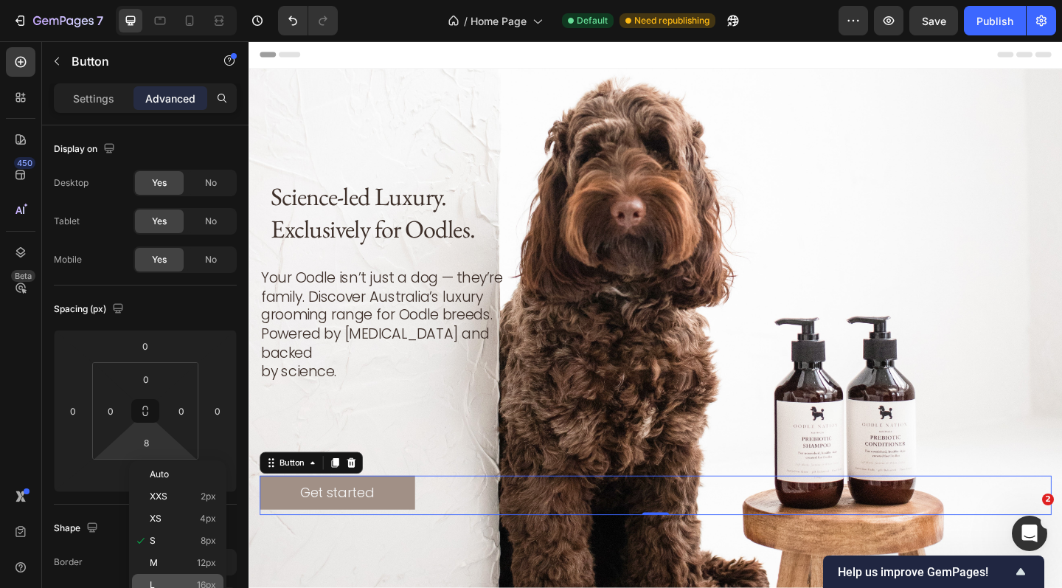
click at [173, 578] on div "L 16px" at bounding box center [177, 585] width 91 height 22
type input "16"
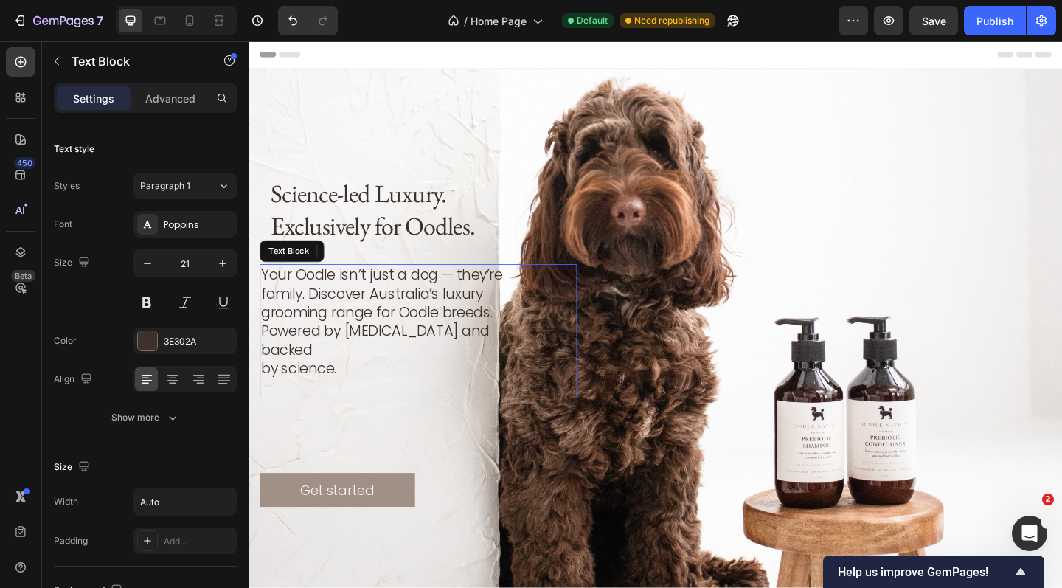
click at [354, 410] on p "Rich Text Editor. Editing area: main" at bounding box center [396, 418] width 268 height 21
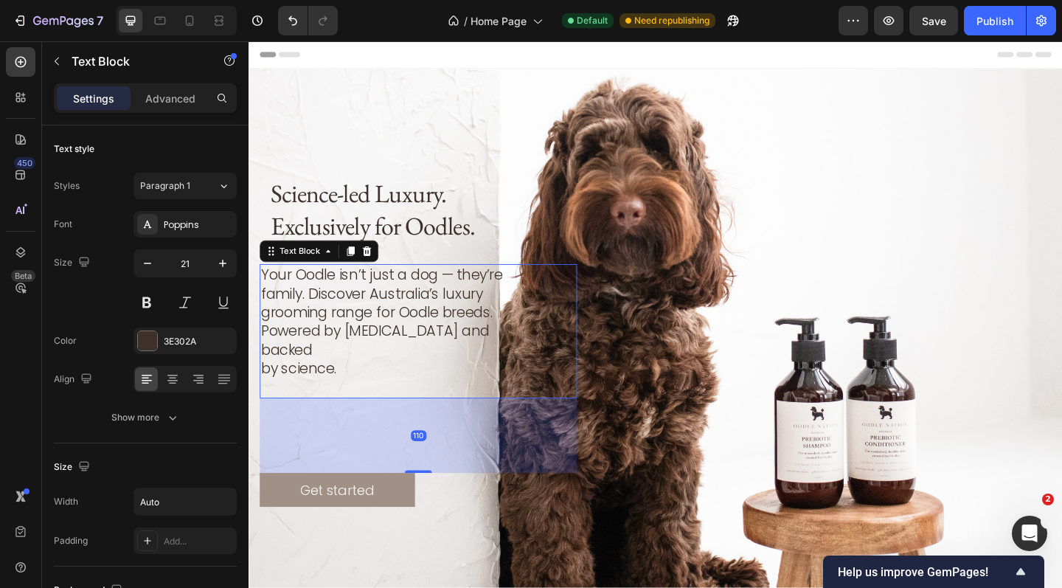
click at [352, 455] on div "110" at bounding box center [432, 470] width 345 height 81
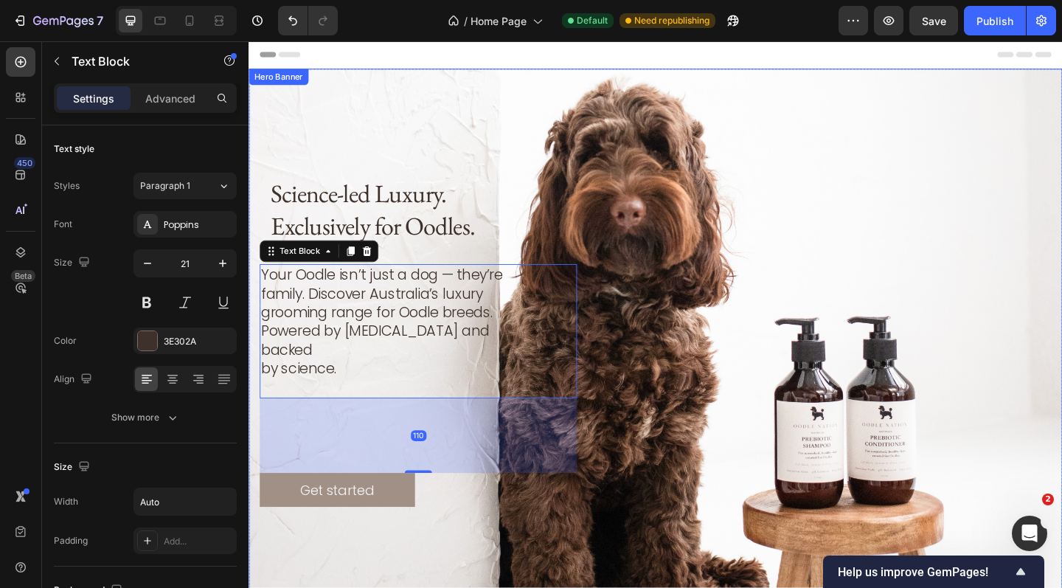
click at [393, 587] on div "Background Image" at bounding box center [691, 369] width 885 height 594
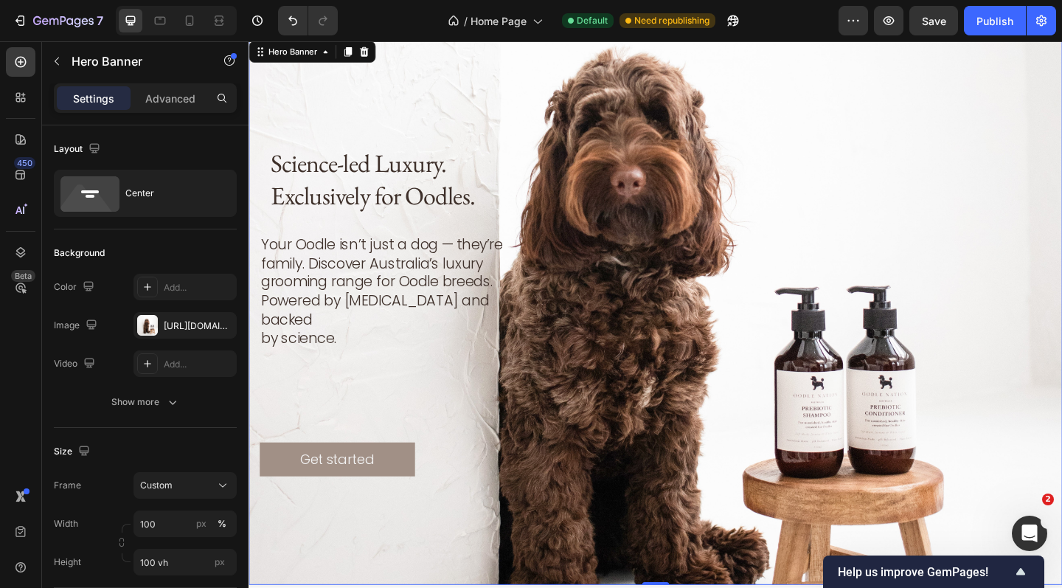
scroll to position [27, 0]
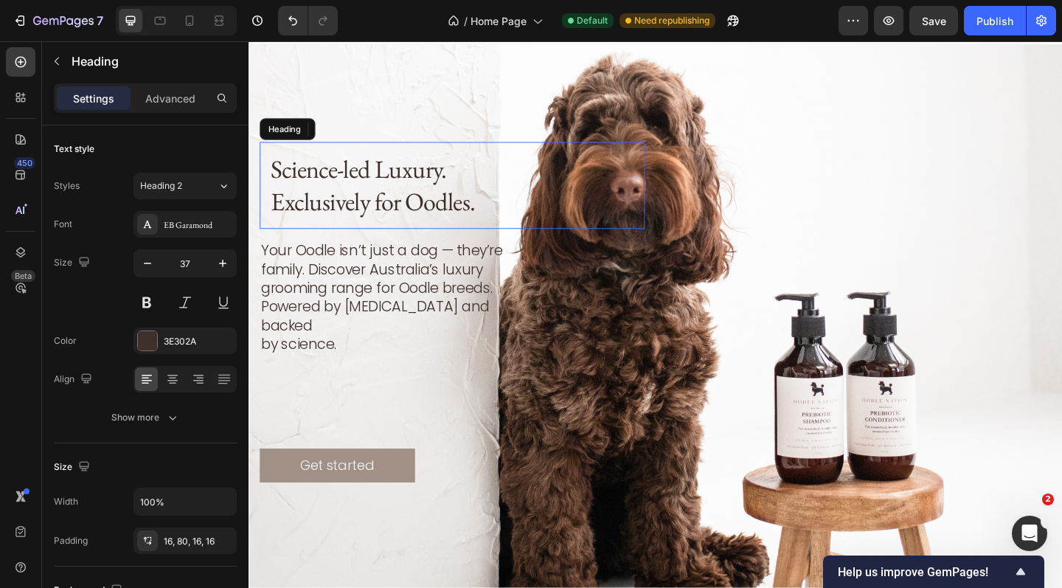
click at [294, 234] on p "Science-led Luxury. Exclusively for Oodles." at bounding box center [409, 198] width 274 height 71
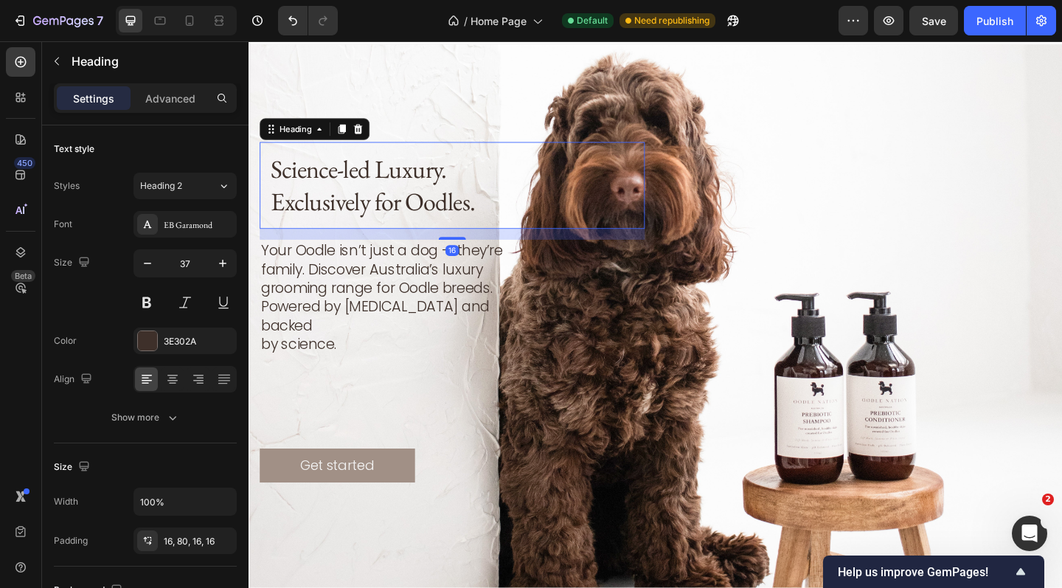
click at [271, 226] on h2 "Science-led Luxury. Exclusively for Oodles." at bounding box center [432, 198] width 345 height 94
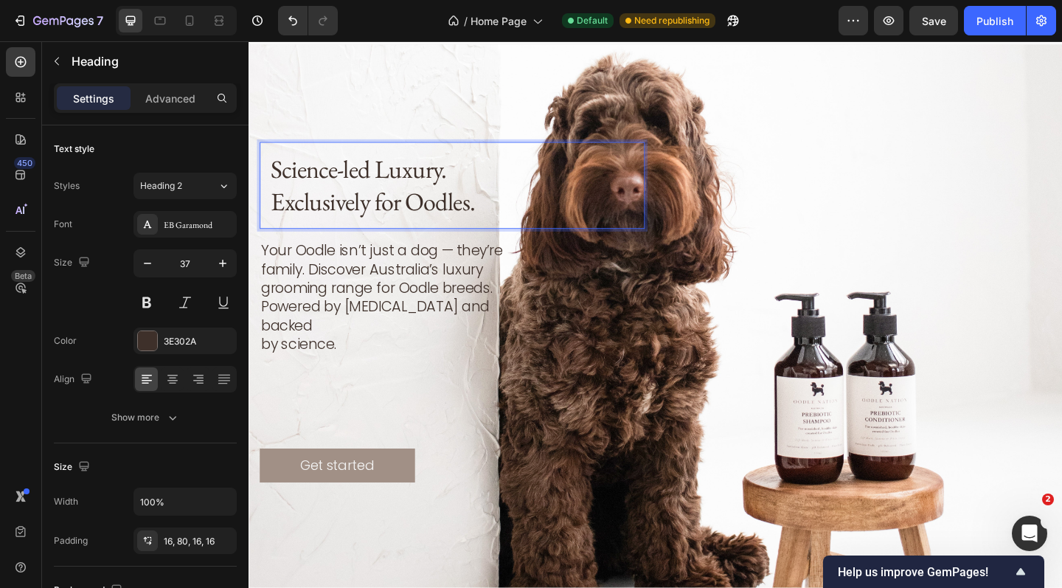
click at [270, 194] on h2 "Science-led Luxury. Exclusively for Oodles." at bounding box center [432, 198] width 345 height 94
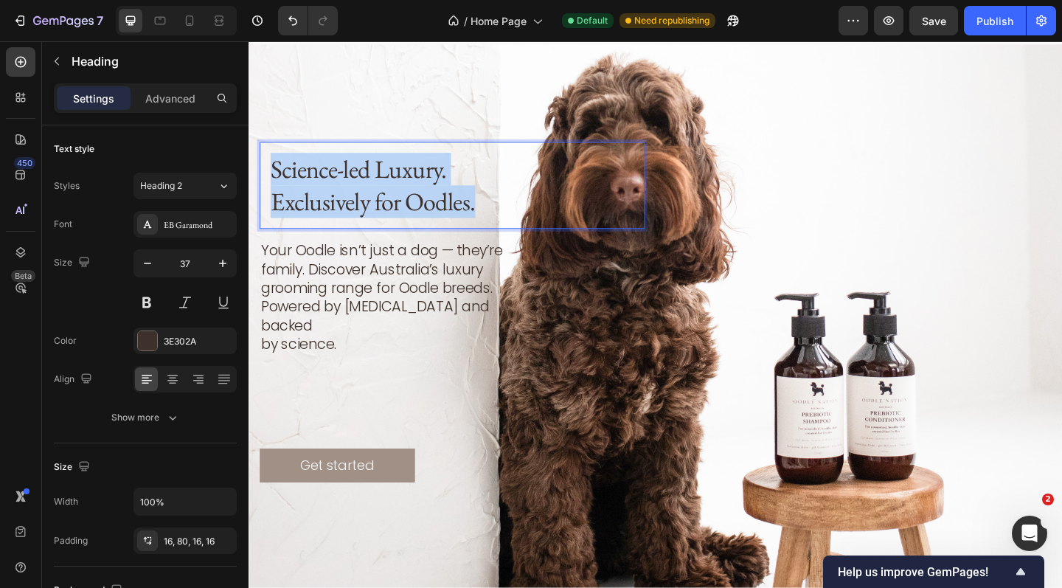
click at [270, 194] on h2 "Science-led Luxury. Exclusively for Oodles." at bounding box center [432, 198] width 345 height 94
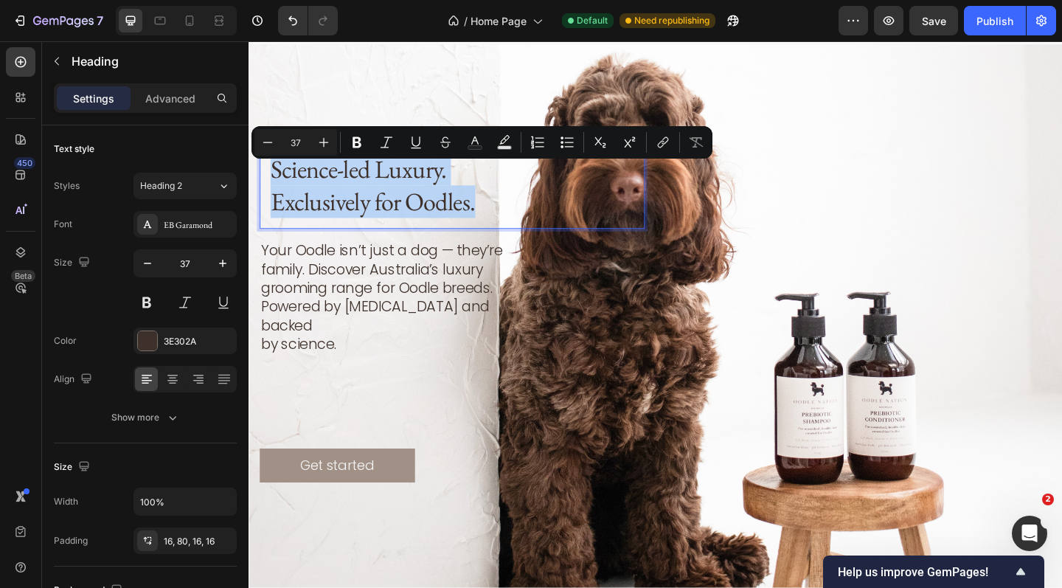
click at [270, 194] on h2 "Science-led Luxury. Exclusively for Oodles." at bounding box center [432, 198] width 345 height 94
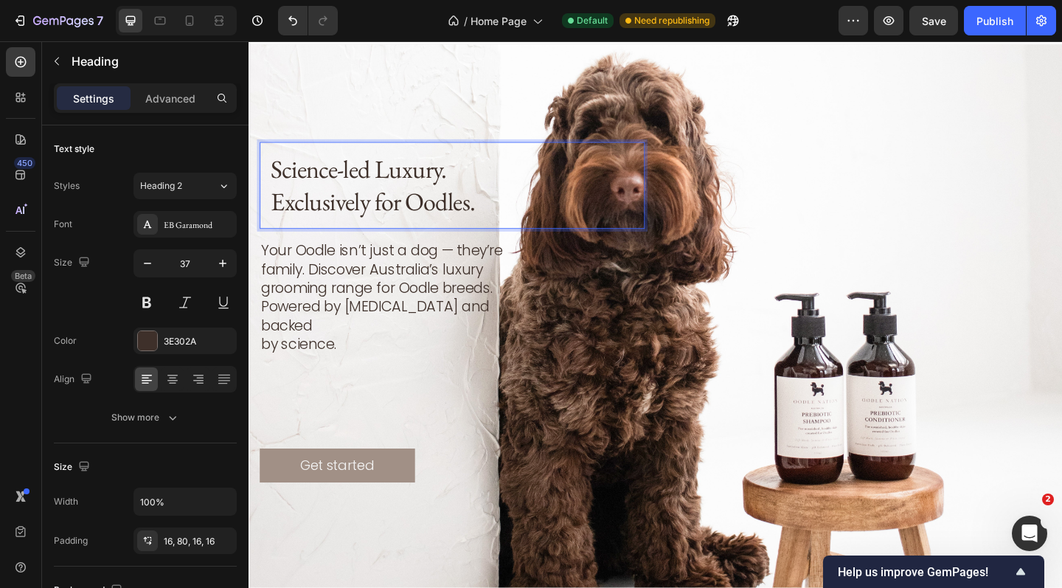
click at [273, 192] on p "Science-led Luxury. Exclusively for Oodles." at bounding box center [409, 198] width 274 height 71
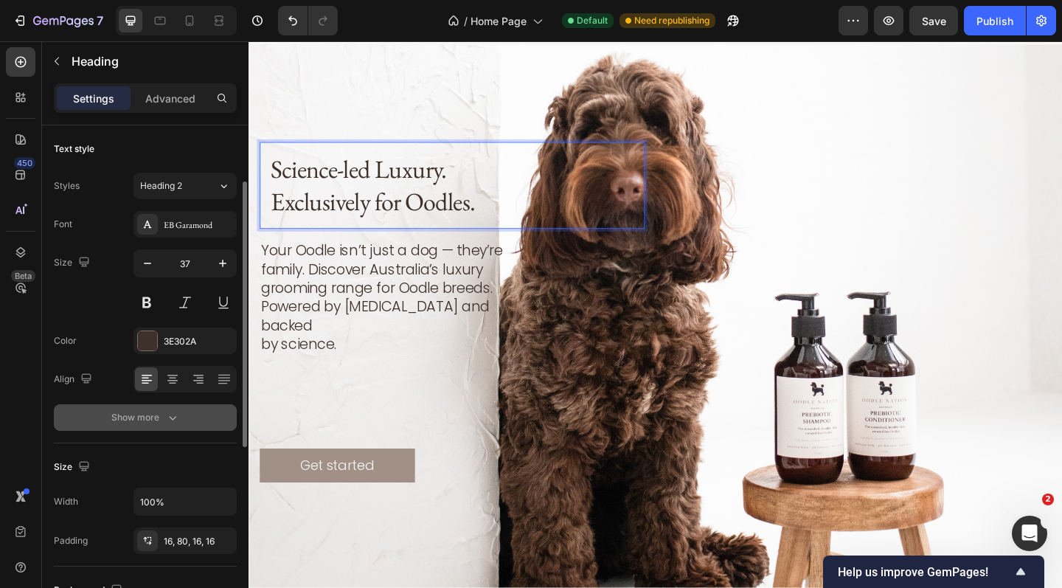
scroll to position [53, 0]
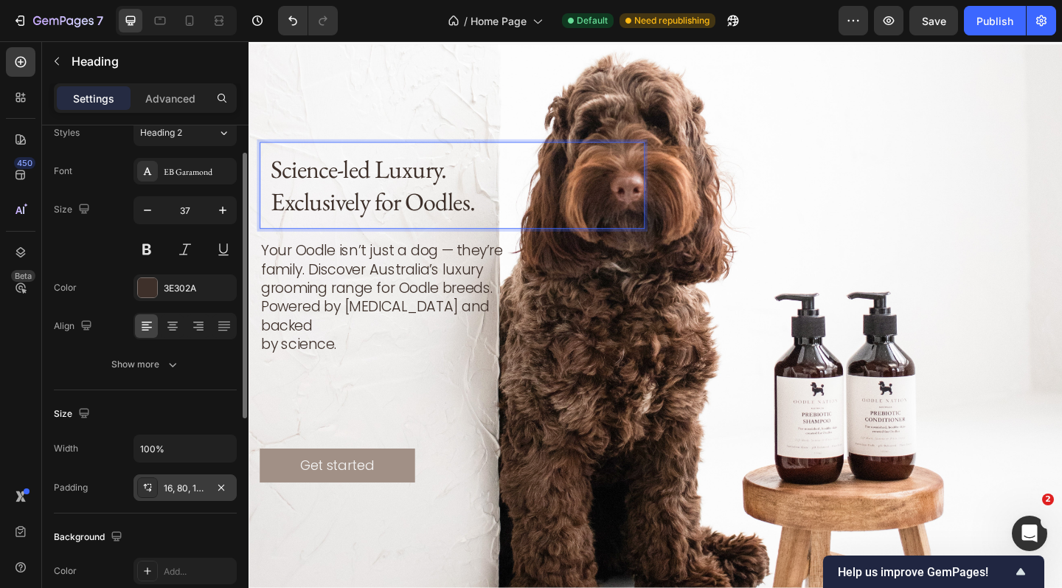
click at [185, 484] on div "16, 80, 16, 16" at bounding box center [185, 488] width 43 height 13
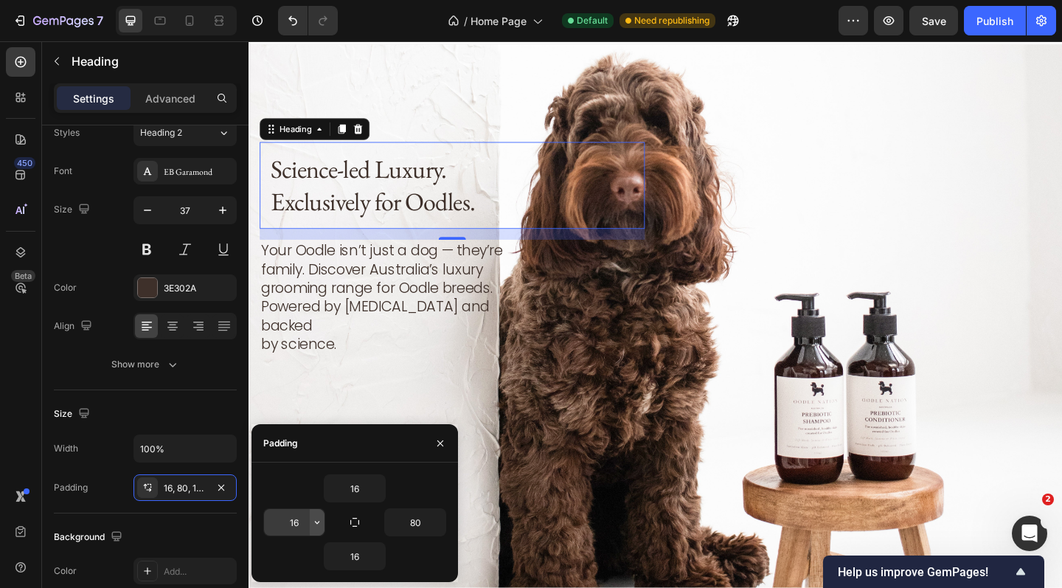
click at [313, 524] on icon "button" at bounding box center [317, 522] width 12 height 12
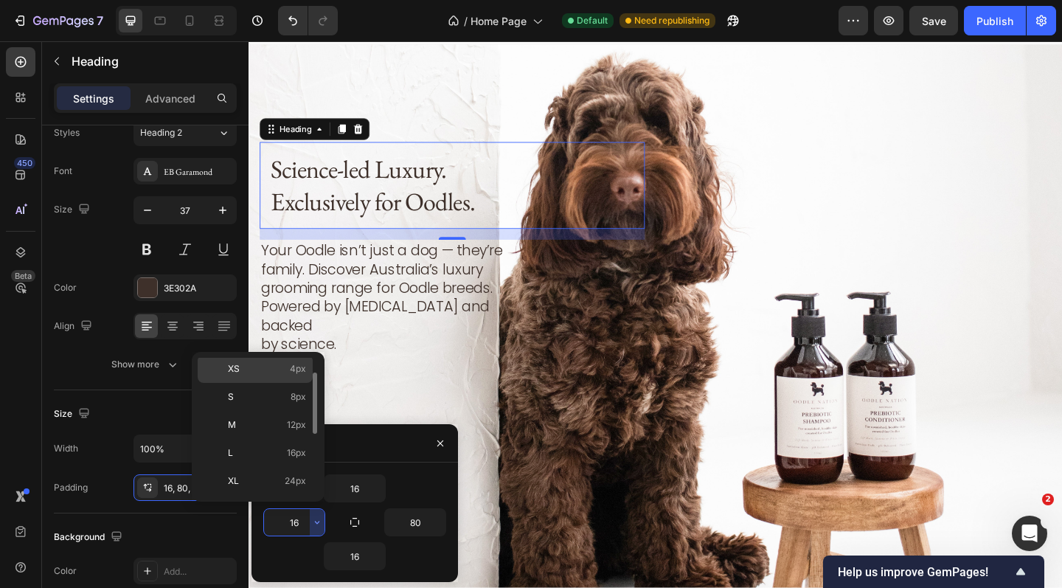
scroll to position [59, 0]
click at [270, 431] on p "M 12px" at bounding box center [267, 424] width 78 height 13
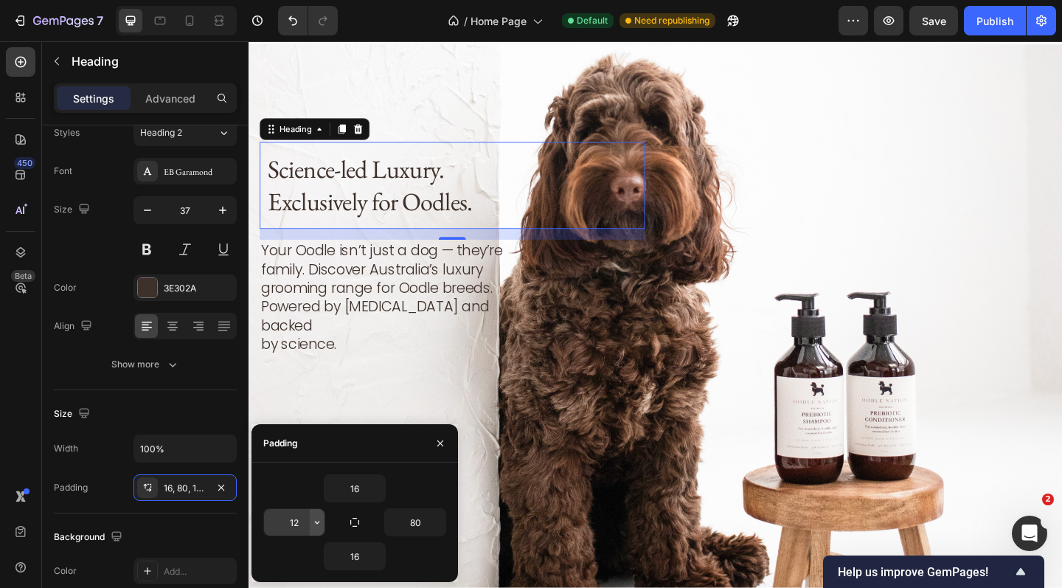
click at [314, 518] on icon "button" at bounding box center [317, 522] width 12 height 12
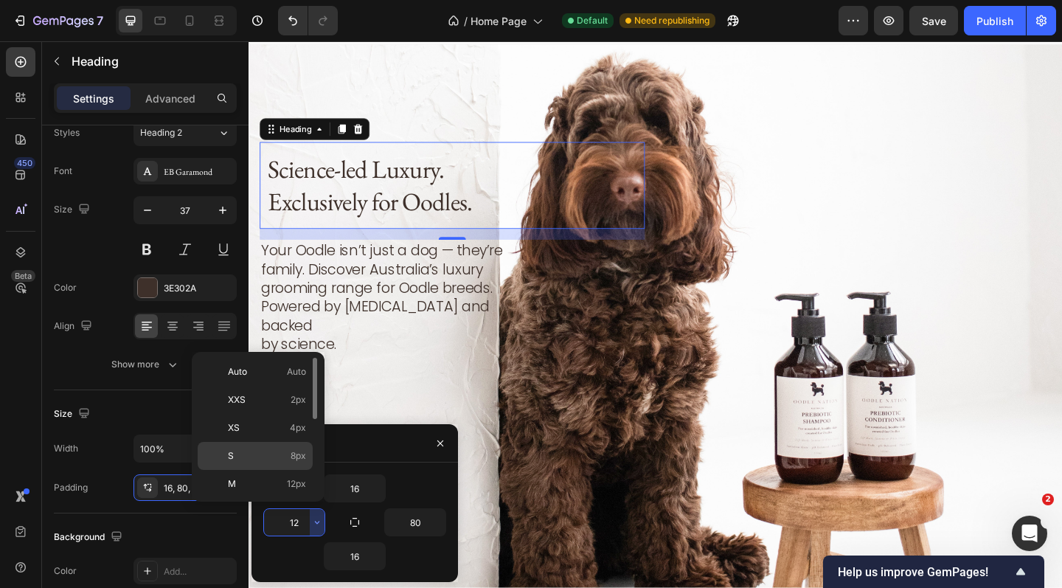
click at [293, 452] on span "8px" at bounding box center [298, 455] width 15 height 13
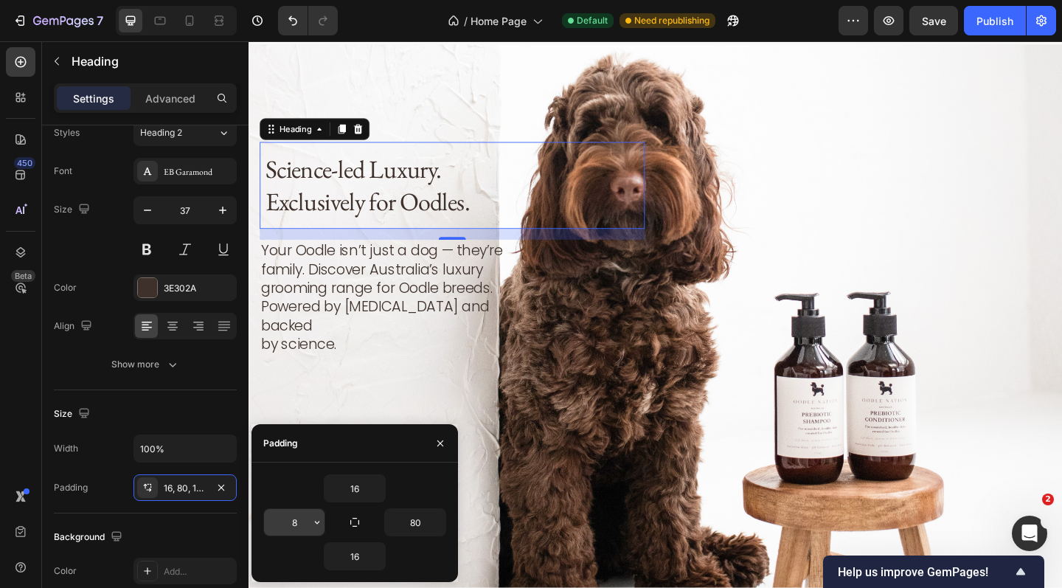
click at [310, 515] on button "button" at bounding box center [317, 522] width 15 height 27
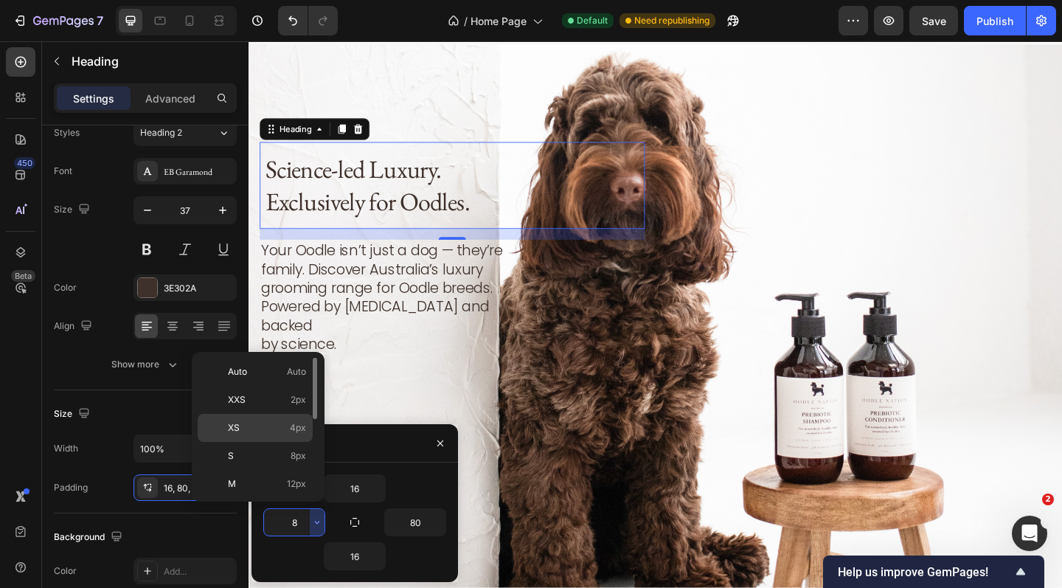
click at [298, 428] on span "4px" at bounding box center [298, 427] width 16 height 13
type input "4"
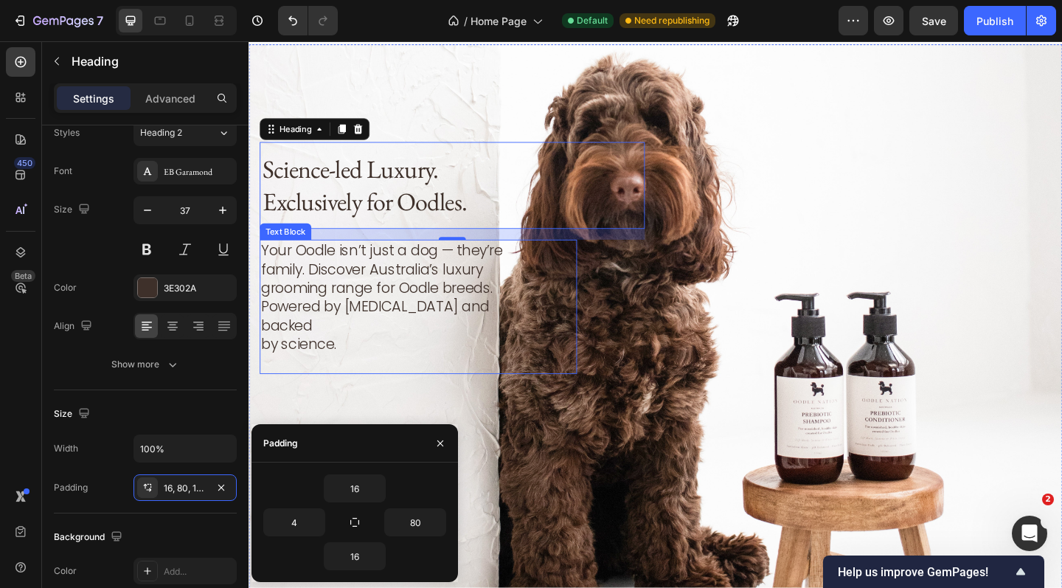
click at [328, 319] on p "Your Oodle isn’t just a dog — they’re family. Discover Australia’s luxury groom…" at bounding box center [396, 310] width 268 height 103
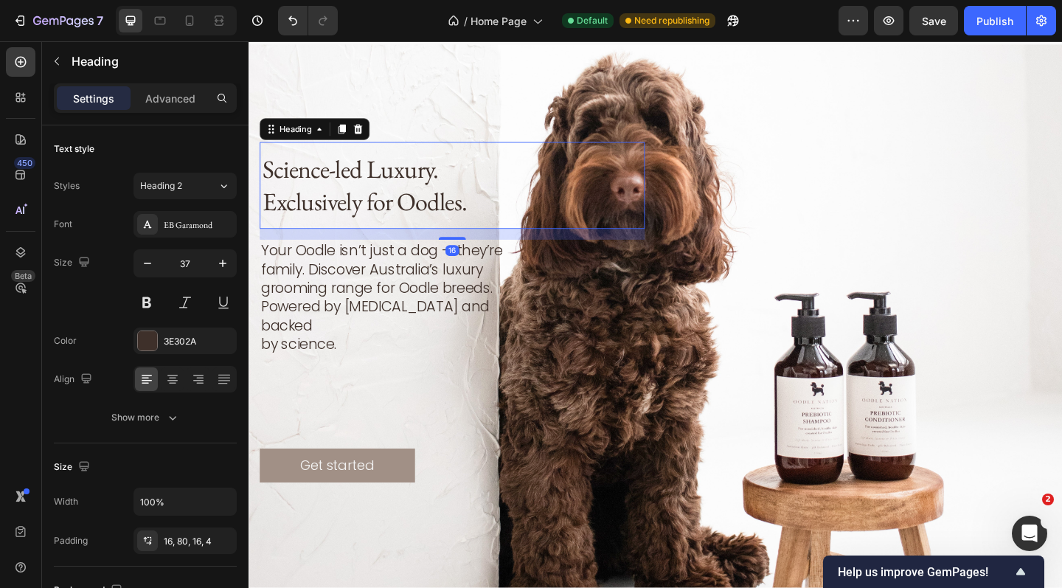
click at [311, 203] on p "Science-led Luxury. Exclusively for Oodles." at bounding box center [404, 198] width 283 height 71
click at [329, 316] on p "Your Oodle isn’t just a dog — they’re family. Discover Australia’s luxury groom…" at bounding box center [396, 310] width 268 height 103
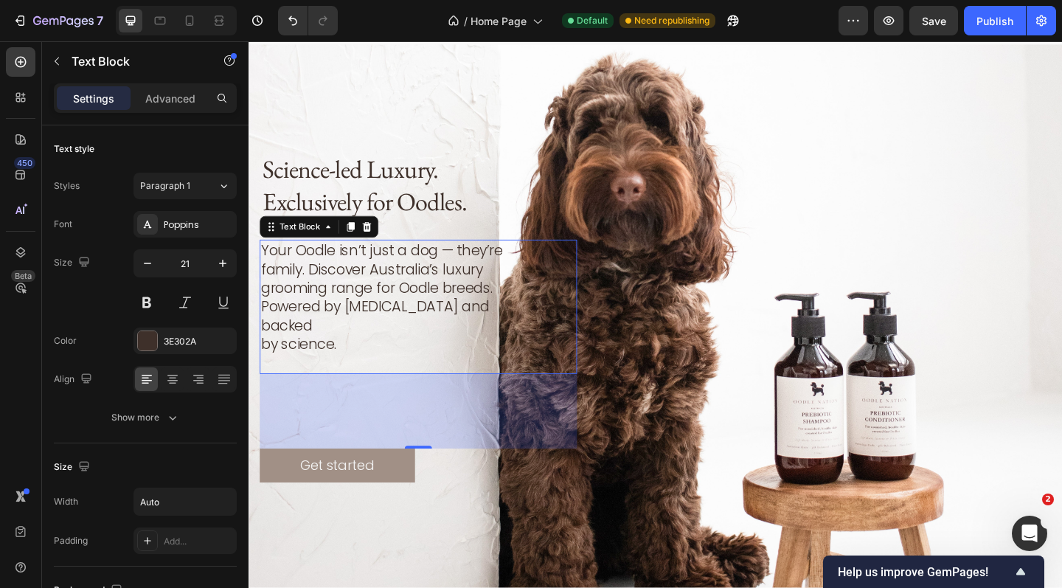
click at [346, 433] on div "110" at bounding box center [432, 443] width 345 height 81
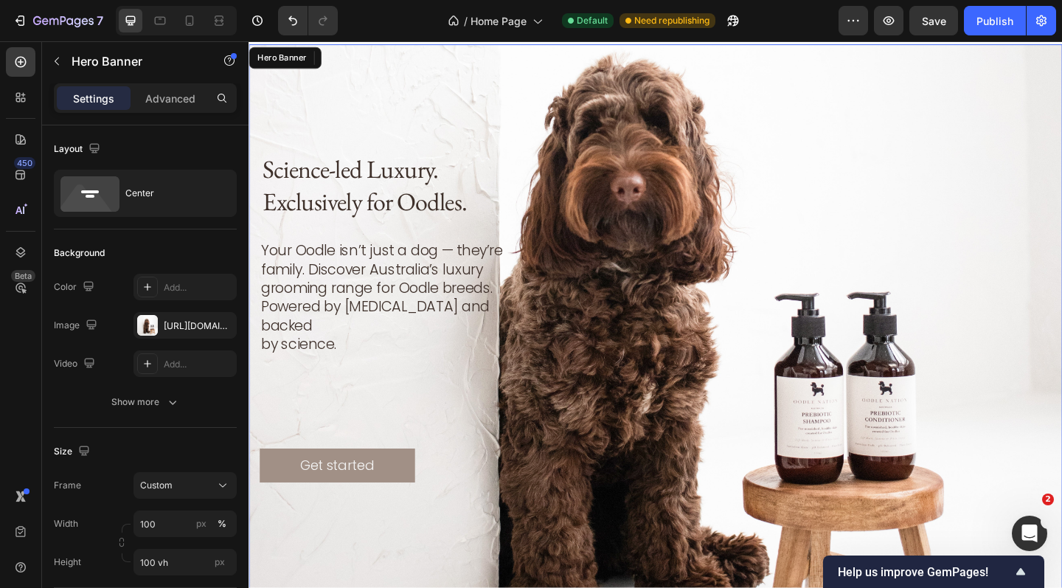
click at [468, 532] on div "Background Image" at bounding box center [691, 342] width 885 height 594
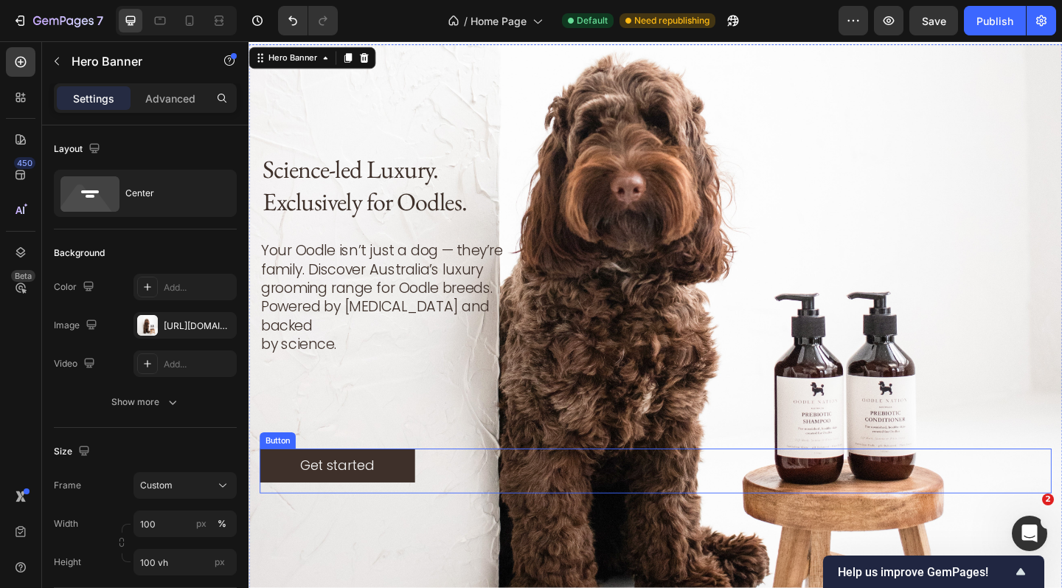
click at [391, 484] on button "Get started" at bounding box center [344, 502] width 169 height 37
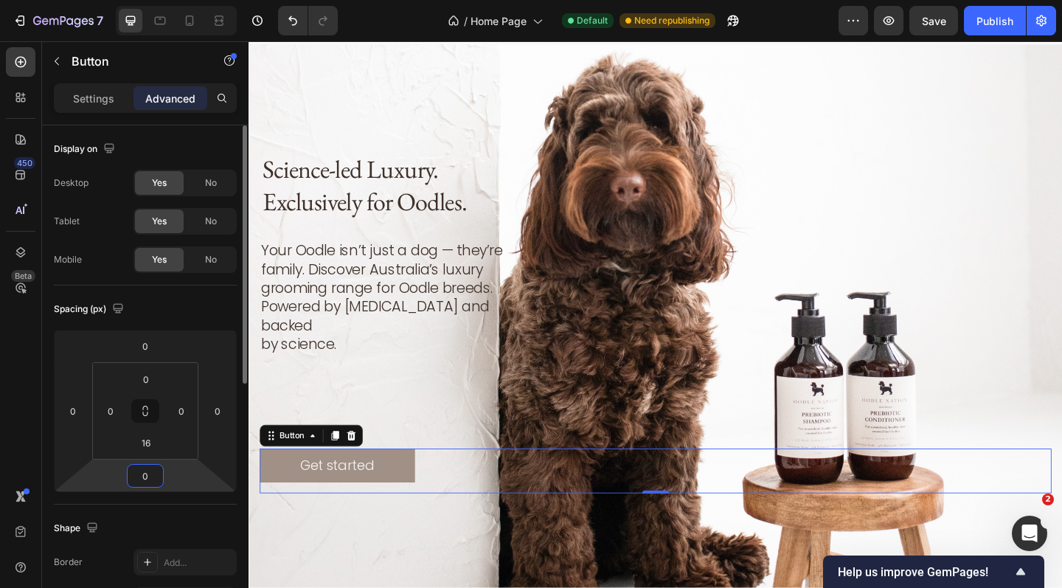
click at [148, 473] on input "0" at bounding box center [145, 476] width 29 height 22
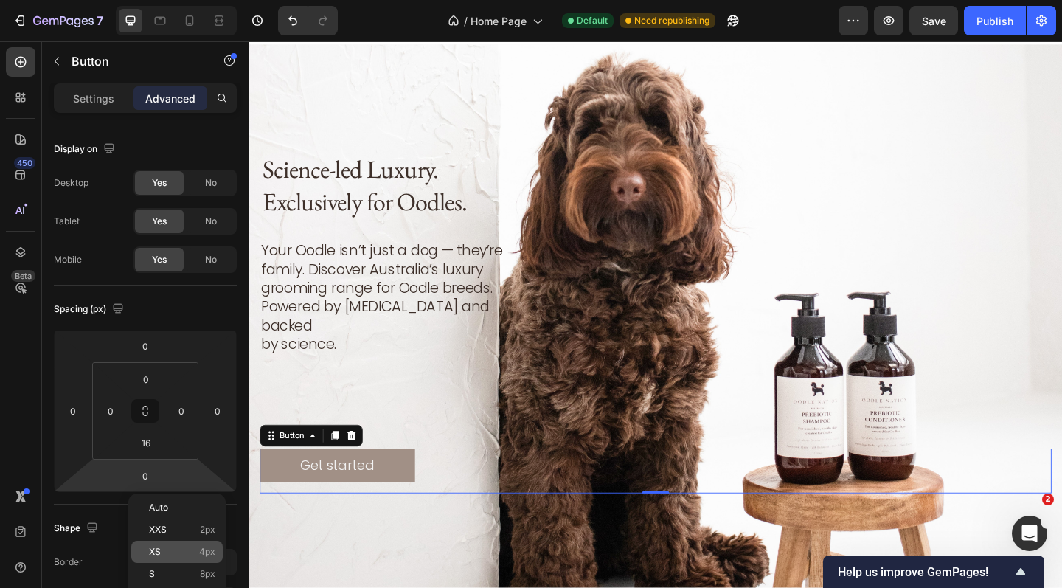
click at [181, 550] on p "XS 4px" at bounding box center [182, 551] width 66 height 10
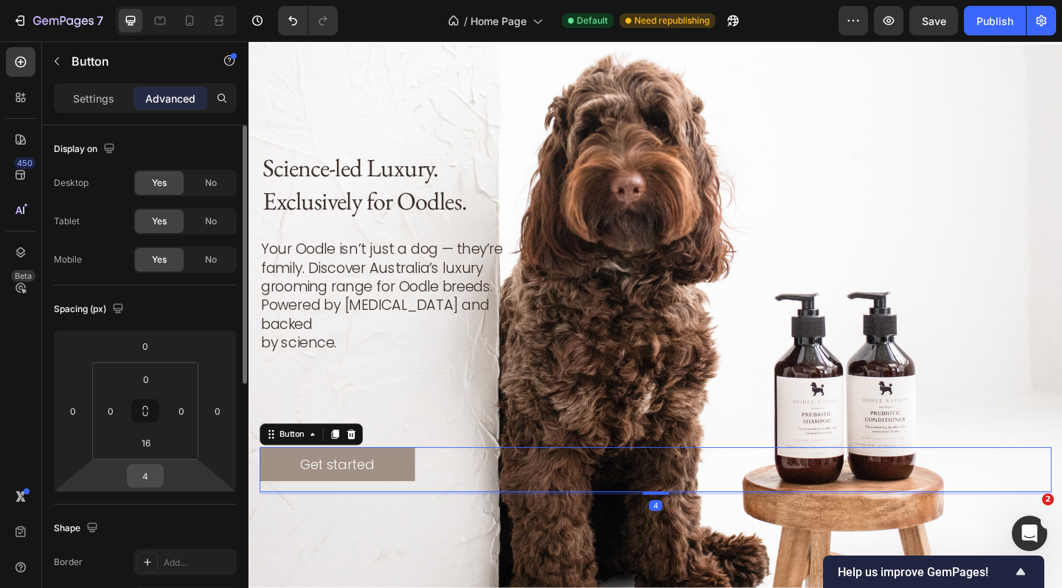
click at [147, 477] on input "4" at bounding box center [145, 476] width 29 height 22
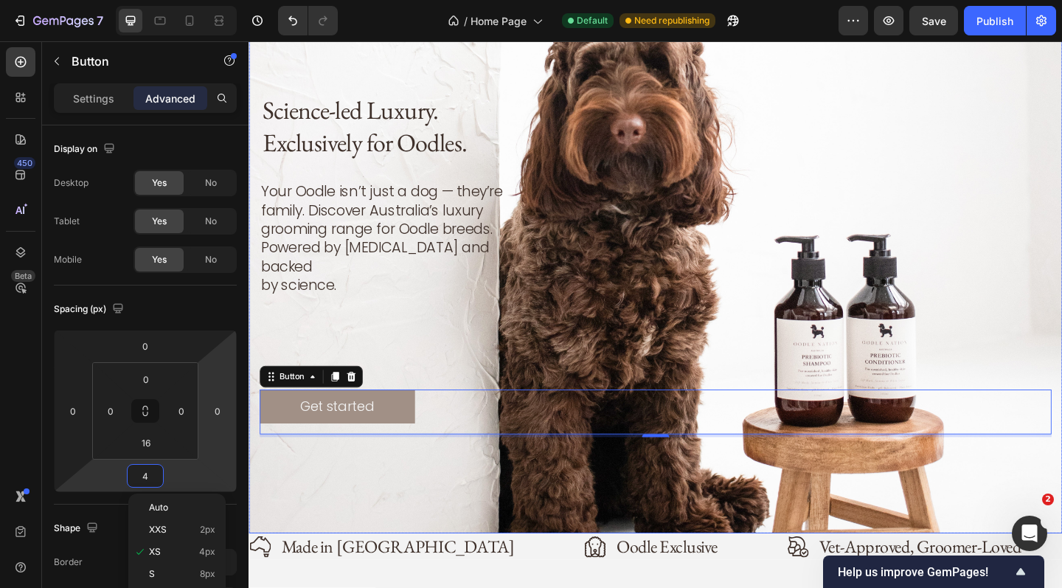
scroll to position [90, 0]
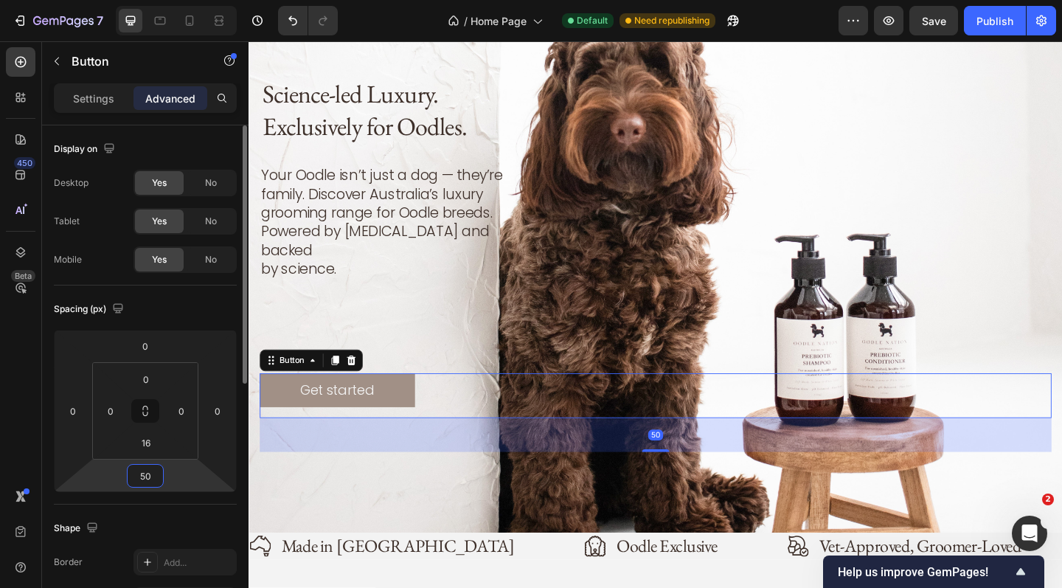
type input "5"
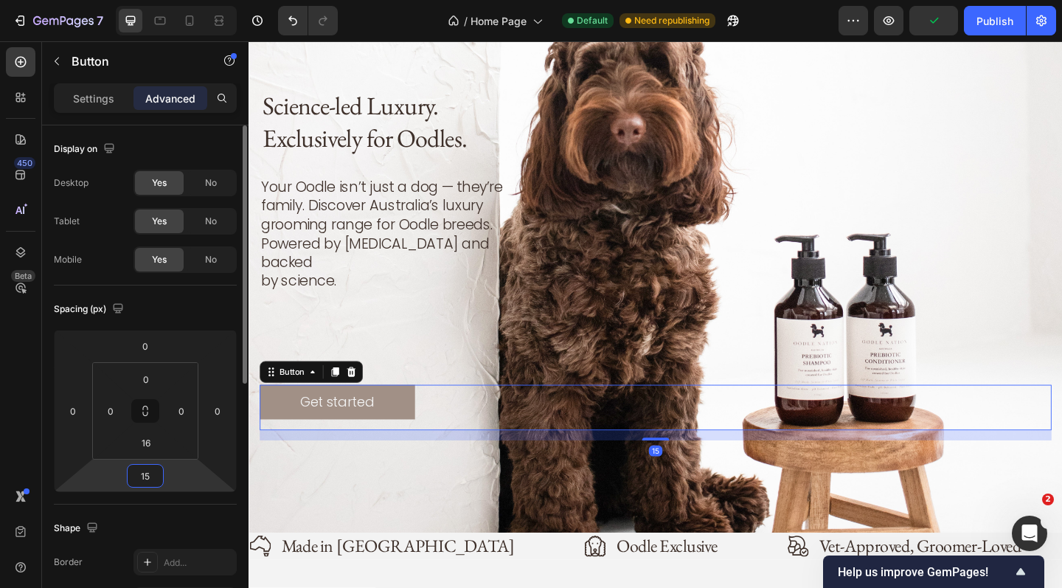
type input "1"
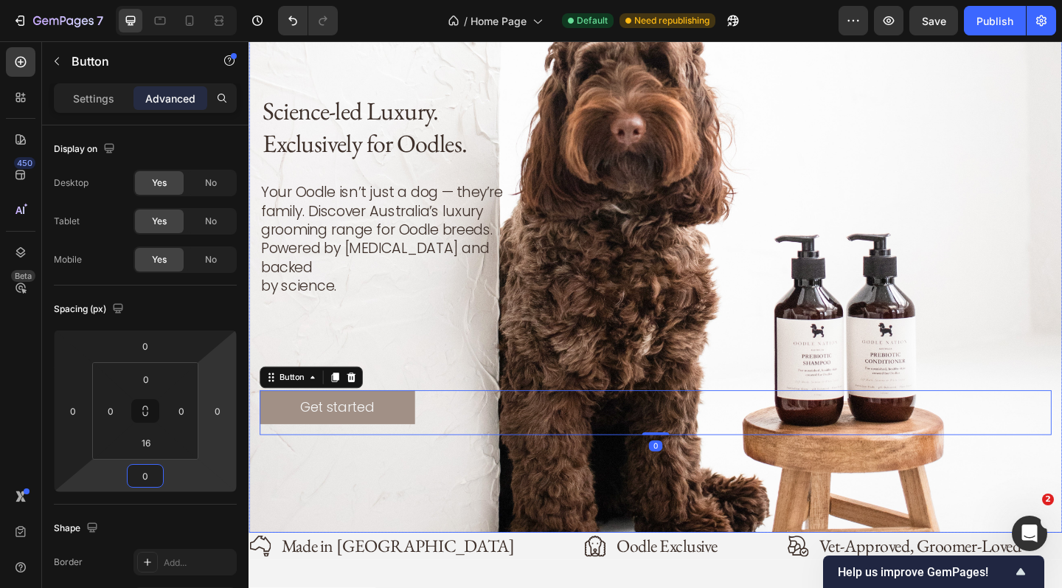
click at [364, 362] on div "Science-led Luxury. Exclusively for Oodles. Heading Your Oodle isn’t just a dog…" at bounding box center [690, 279] width 861 height 383
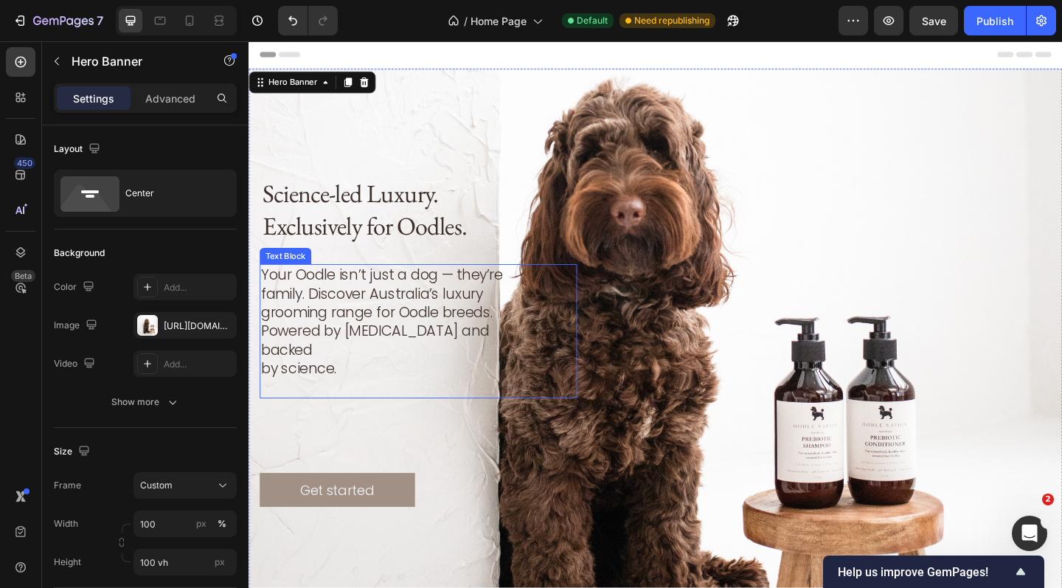
scroll to position [0, 0]
click at [314, 459] on div "Science-led Luxury. Exclusively for Oodles. Heading Your Oodle isn’t just a dog…" at bounding box center [690, 369] width 861 height 383
click at [892, 13] on icon "button" at bounding box center [888, 20] width 15 height 15
